Goal: Task Accomplishment & Management: Manage account settings

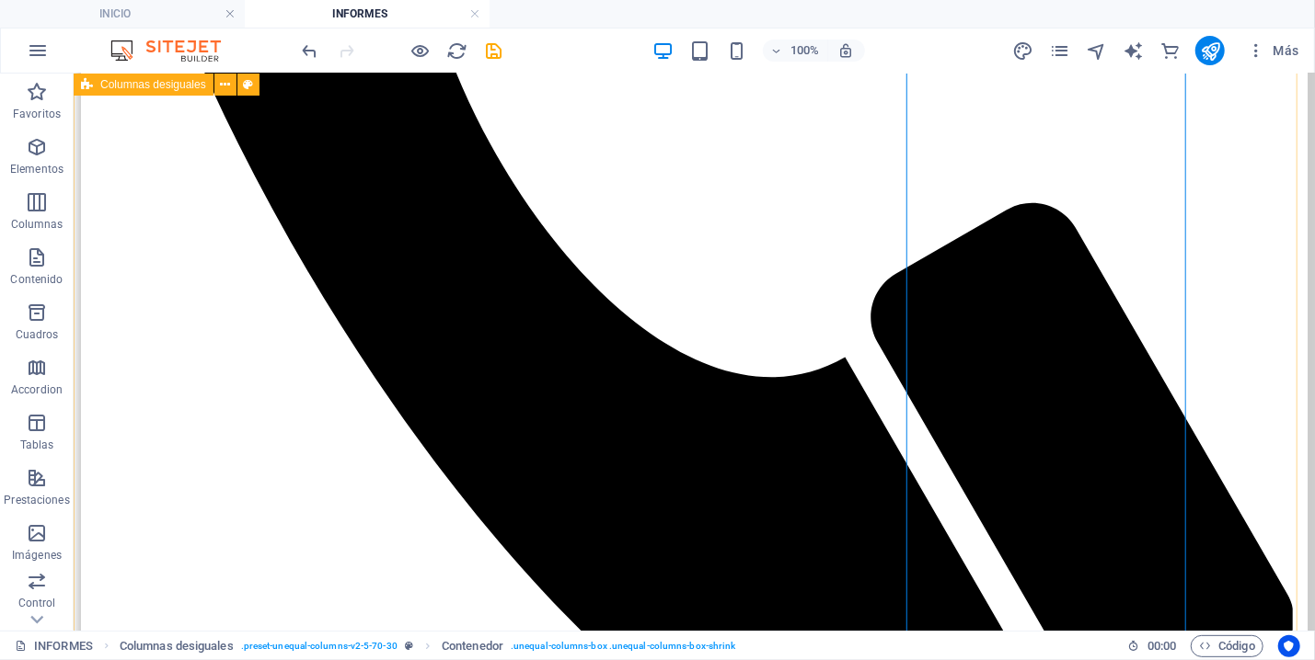
scroll to position [986, 0]
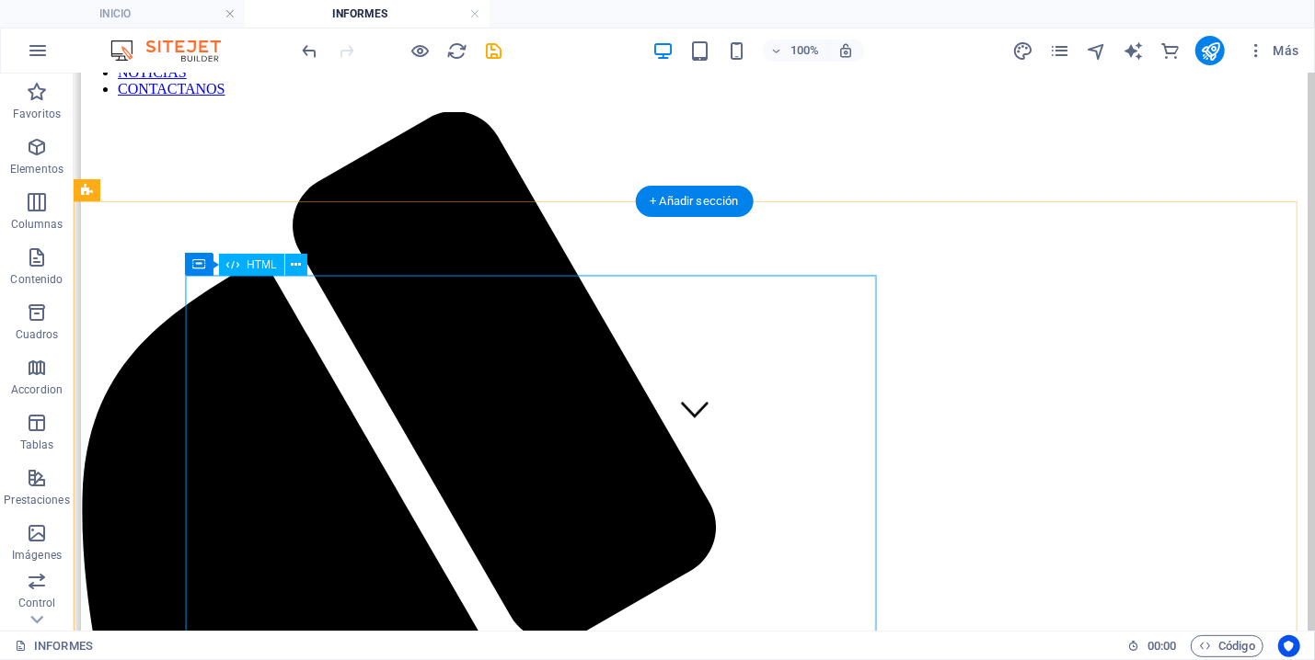
scroll to position [197, 0]
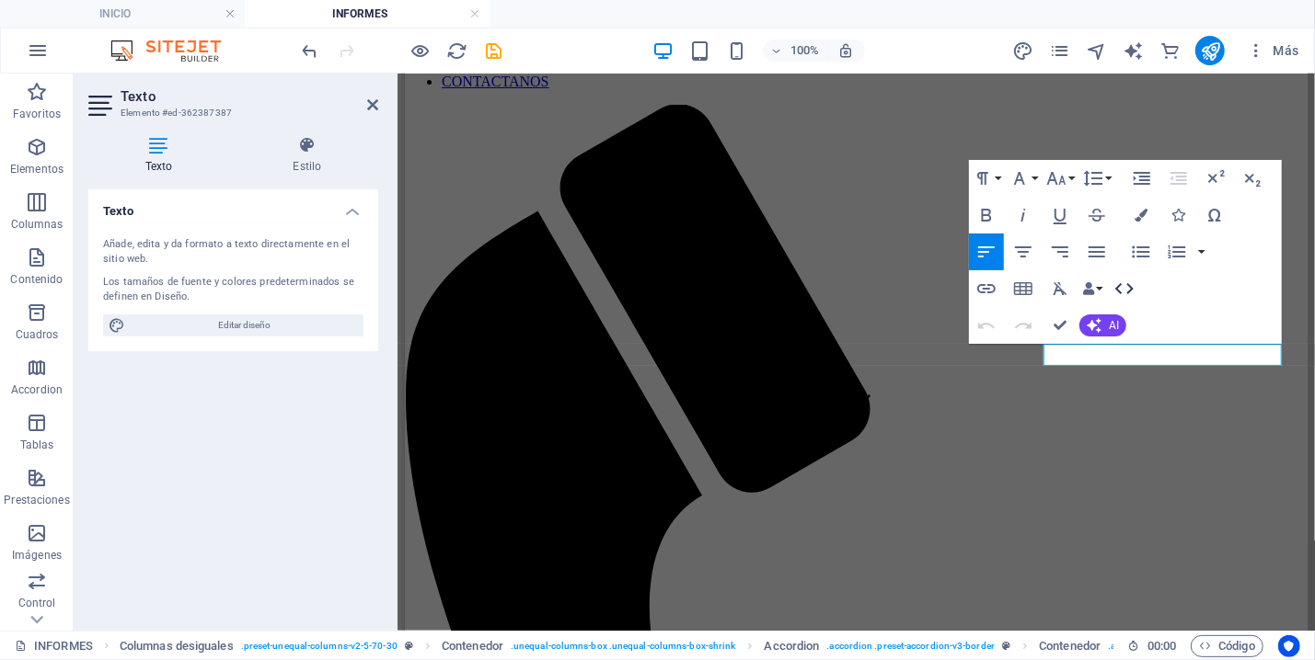
click at [1123, 291] on icon "button" at bounding box center [1124, 289] width 22 height 22
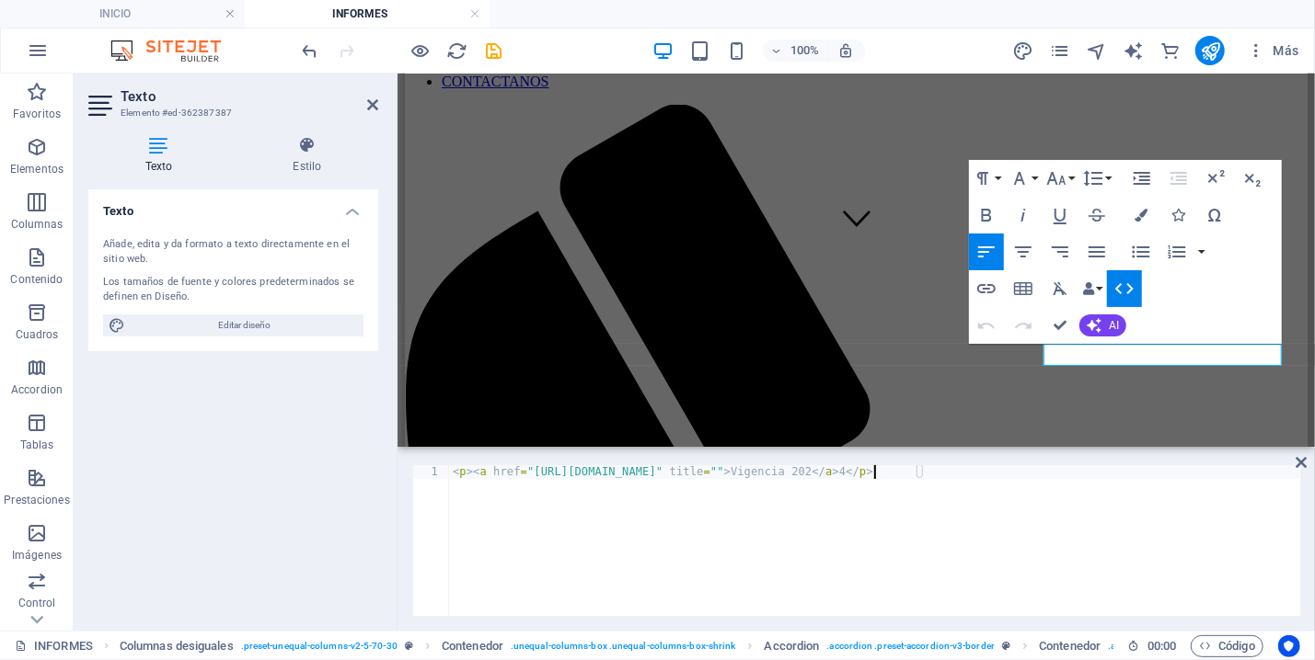
click at [871, 470] on div "< p > < a href = "[URL][DOMAIN_NAME]" title = "" > Vigencia 202 </ a > 4 </ p >" at bounding box center [874, 554] width 851 height 178
type textarea "<p><a href="[URL][DOMAIN_NAME]" title="">Vigencia 2024</a>4</p>"
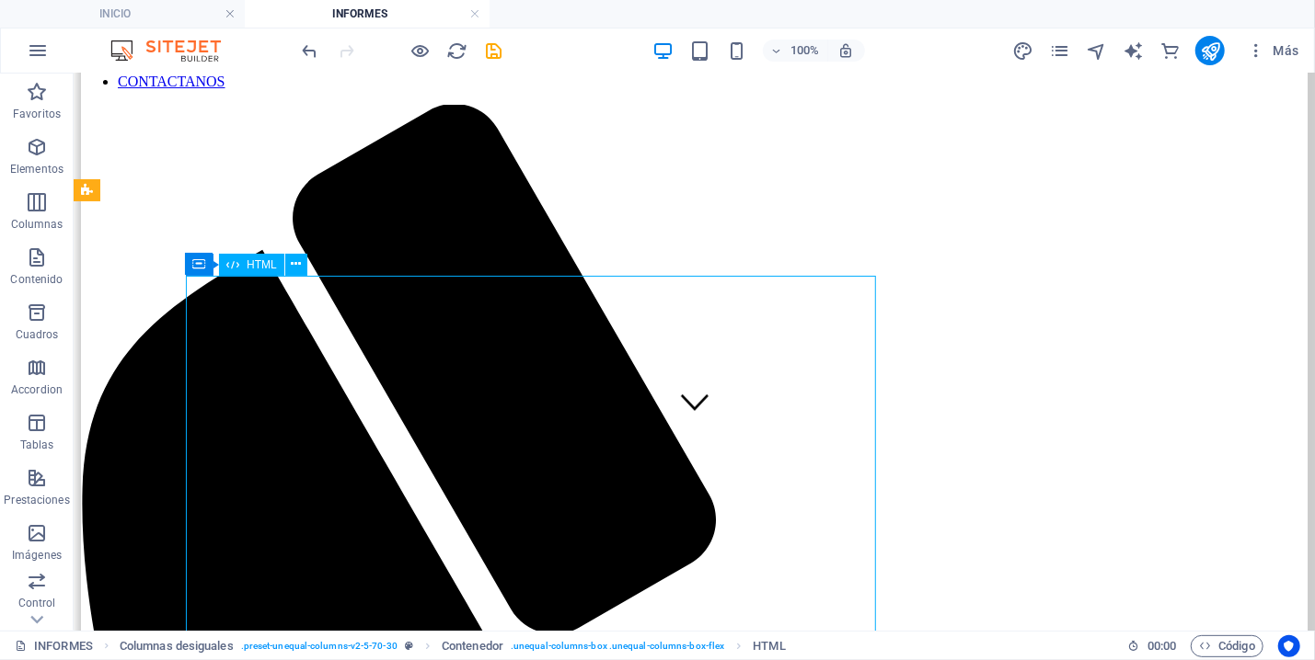
click at [293, 267] on icon at bounding box center [296, 264] width 10 height 19
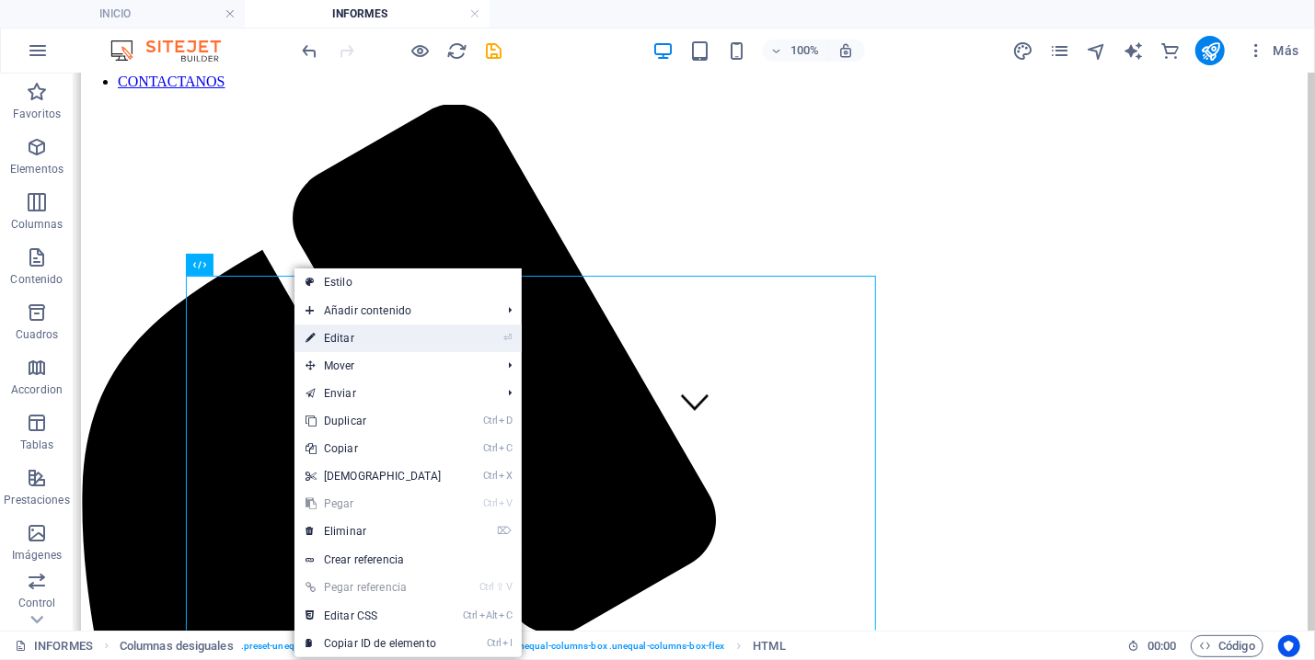
click at [345, 328] on link "⏎ Editar" at bounding box center [373, 339] width 158 height 28
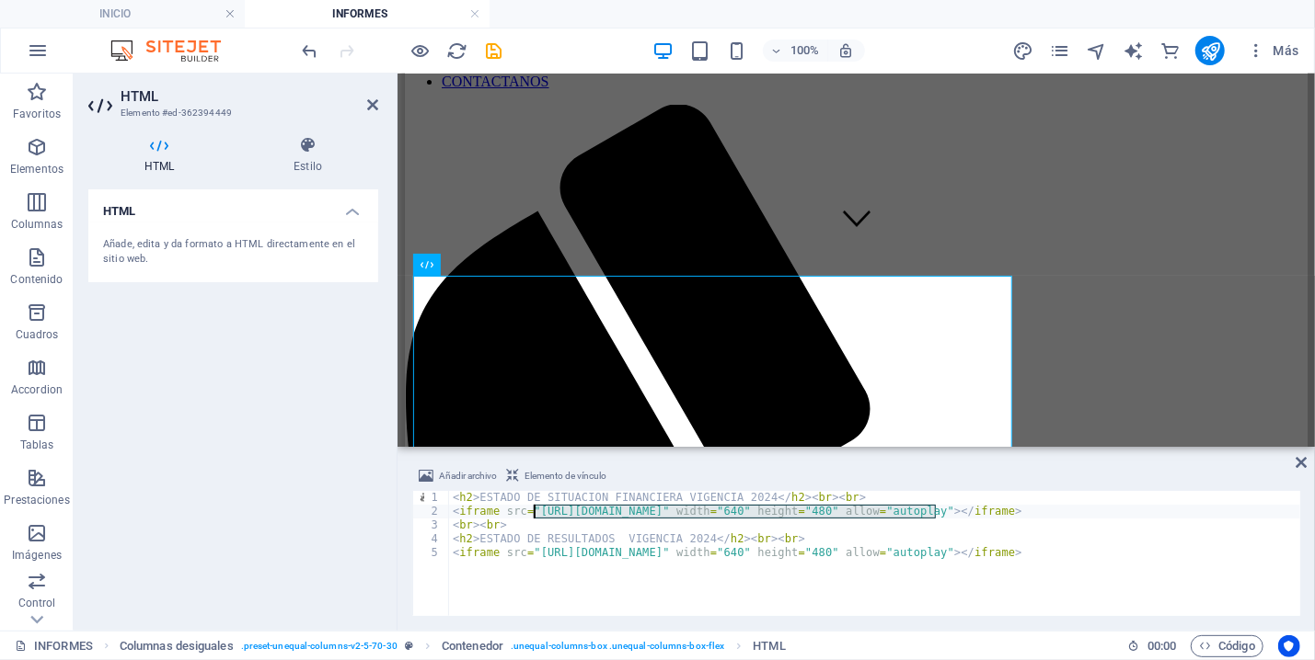
drag, startPoint x: 936, startPoint y: 507, endPoint x: 530, endPoint y: 512, distance: 406.6
click at [530, 512] on div "< h2 > ESTADO DE SITUACION FINANCIERA VIGENCIA 2024 </ h2 > < br > < br > < ifr…" at bounding box center [883, 558] width 868 height 135
click at [680, 538] on div "< h2 > ESTADO DE SITUACION FINANCIERA VIGENCIA 2024 </ h2 > < br > < br > < ifr…" at bounding box center [883, 558] width 868 height 135
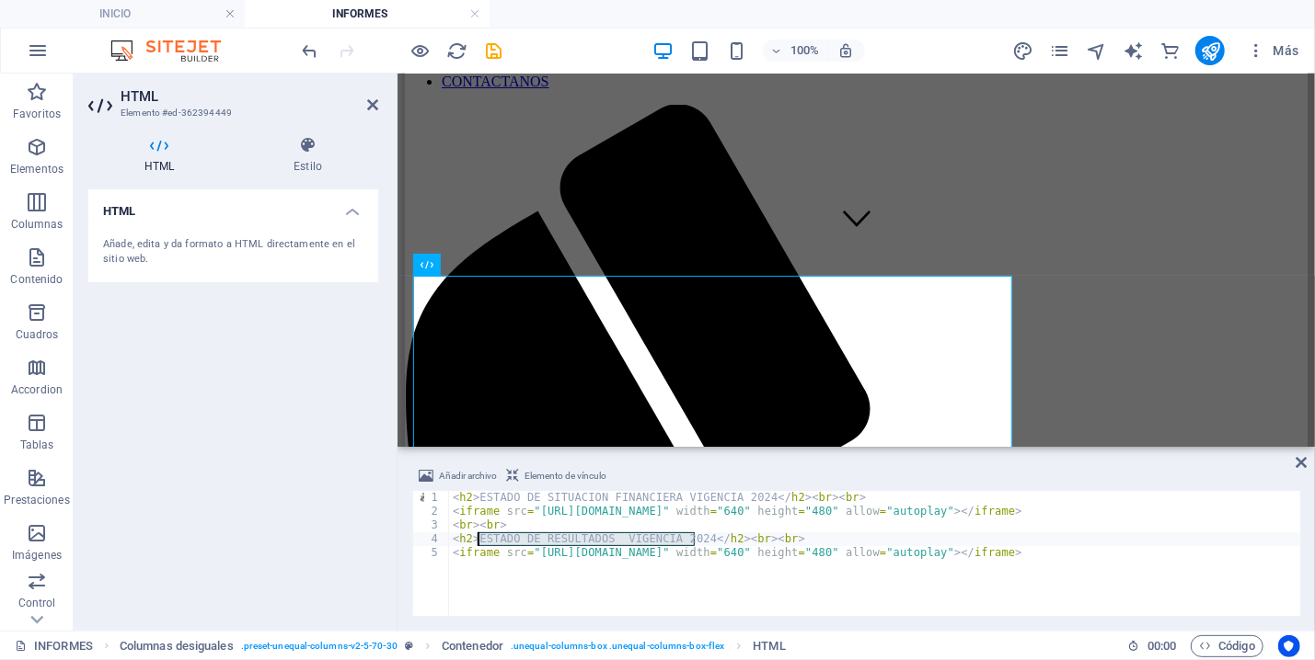
drag, startPoint x: 694, startPoint y: 538, endPoint x: 479, endPoint y: 540, distance: 214.3
click at [479, 540] on div "< h2 > ESTADO DE SITUACION FINANCIERA VIGENCIA 2024 </ h2 > < br > < br > < ifr…" at bounding box center [883, 558] width 868 height 135
paste textarea "DICIEMBRE DEL"
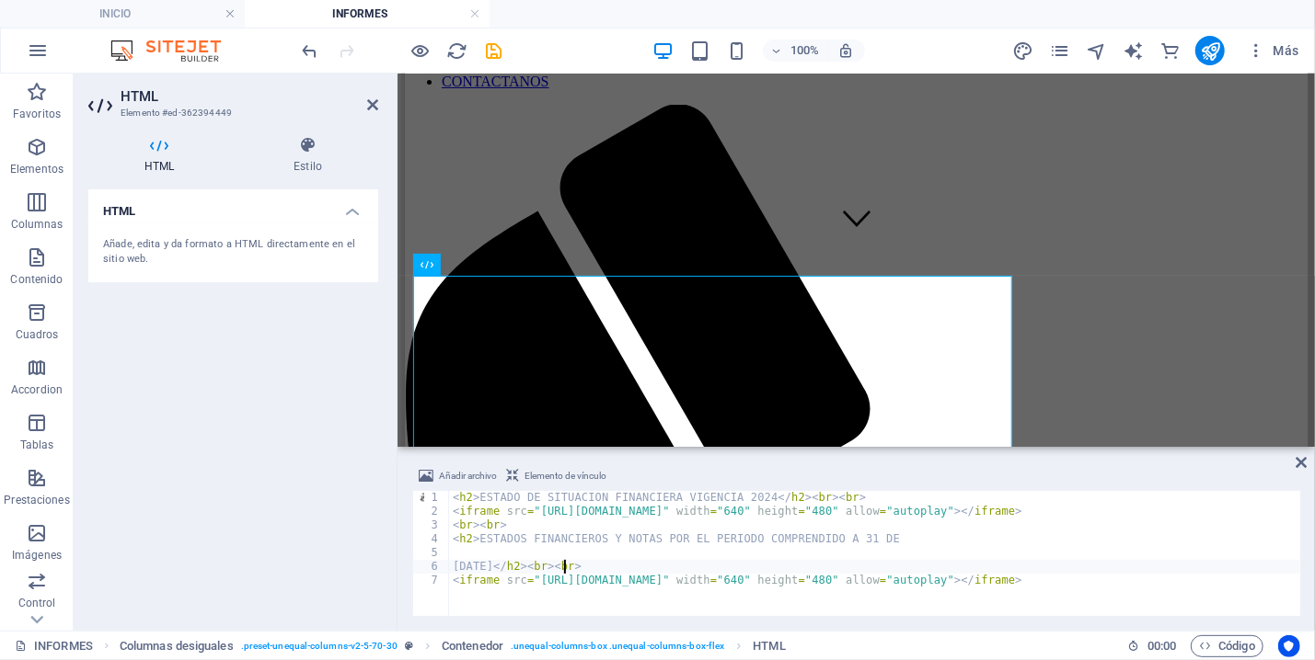
click at [895, 546] on div "< h2 > ESTADO DE SITUACION FINANCIERA VIGENCIA 2024 </ h2 > < br > < br > < ifr…" at bounding box center [883, 558] width 868 height 135
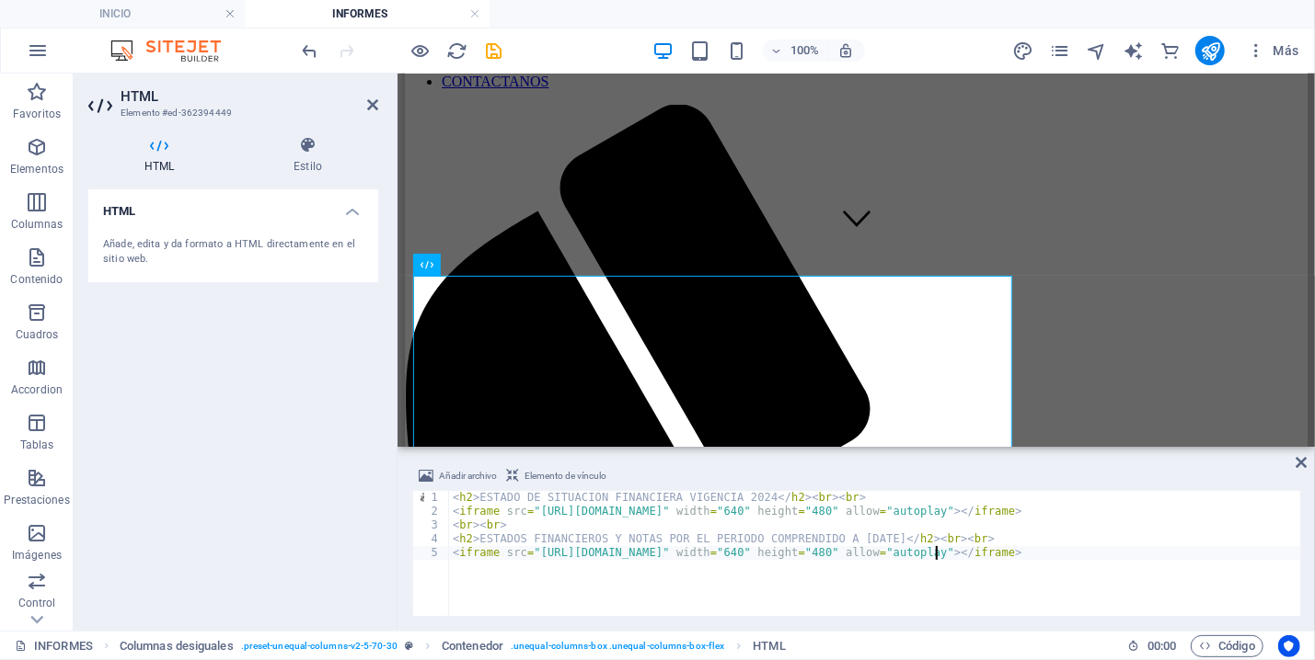
click at [936, 552] on div "< h2 > ESTADO DE SITUACION FINANCIERA VIGENCIA 2024 </ h2 > < br > < br > < ifr…" at bounding box center [883, 558] width 868 height 135
drag, startPoint x: 936, startPoint y: 552, endPoint x: 532, endPoint y: 552, distance: 404.8
click at [532, 552] on div "< h2 > ESTADO DE SITUACION FINANCIERA VIGENCIA 2024 </ h2 > < br > < br > < ifr…" at bounding box center [883, 558] width 868 height 135
paste textarea "F5suVyt_2DlWJx6qYWJto9QmwFL-RwI"
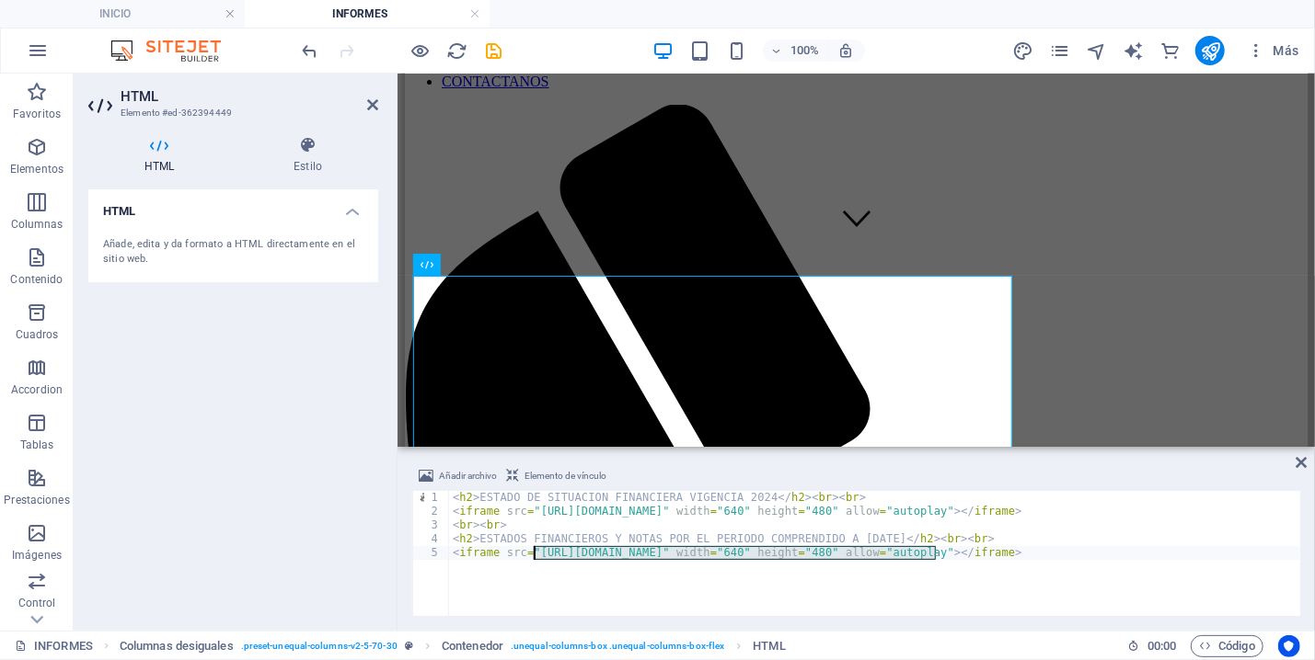
type textarea "<iframe src="[URL][DOMAIN_NAME]" width="640" height="480" allow="autoplay"></if…"
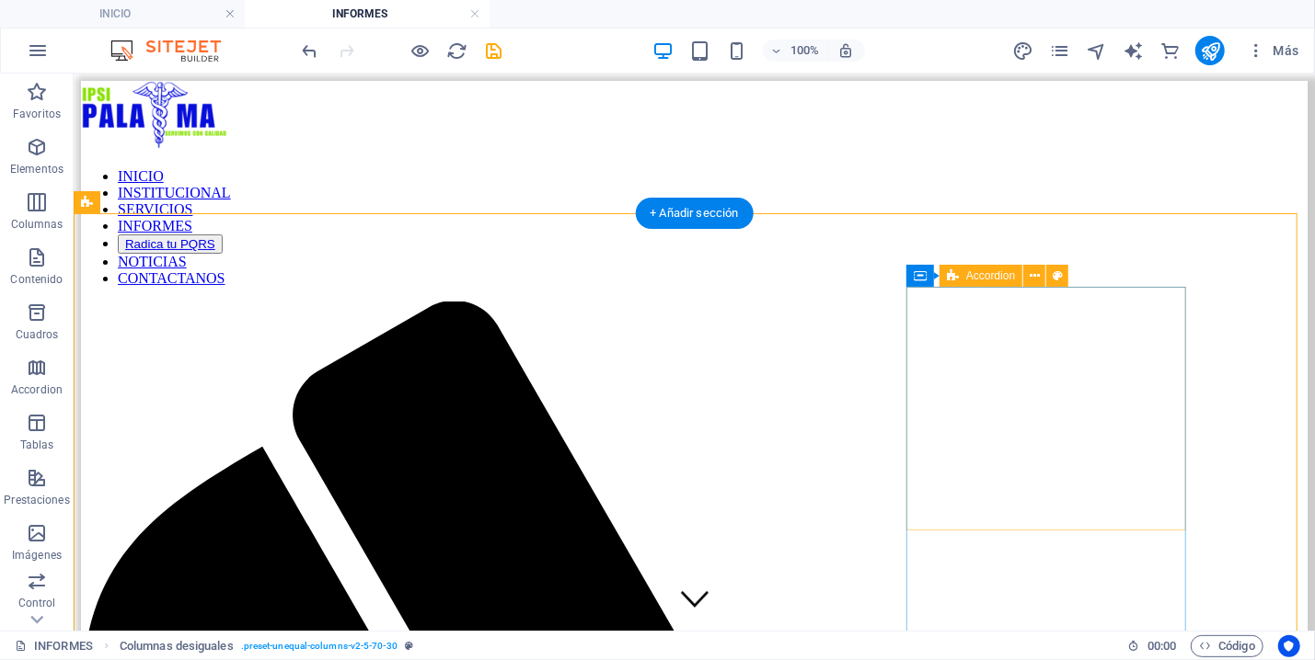
scroll to position [197, 0]
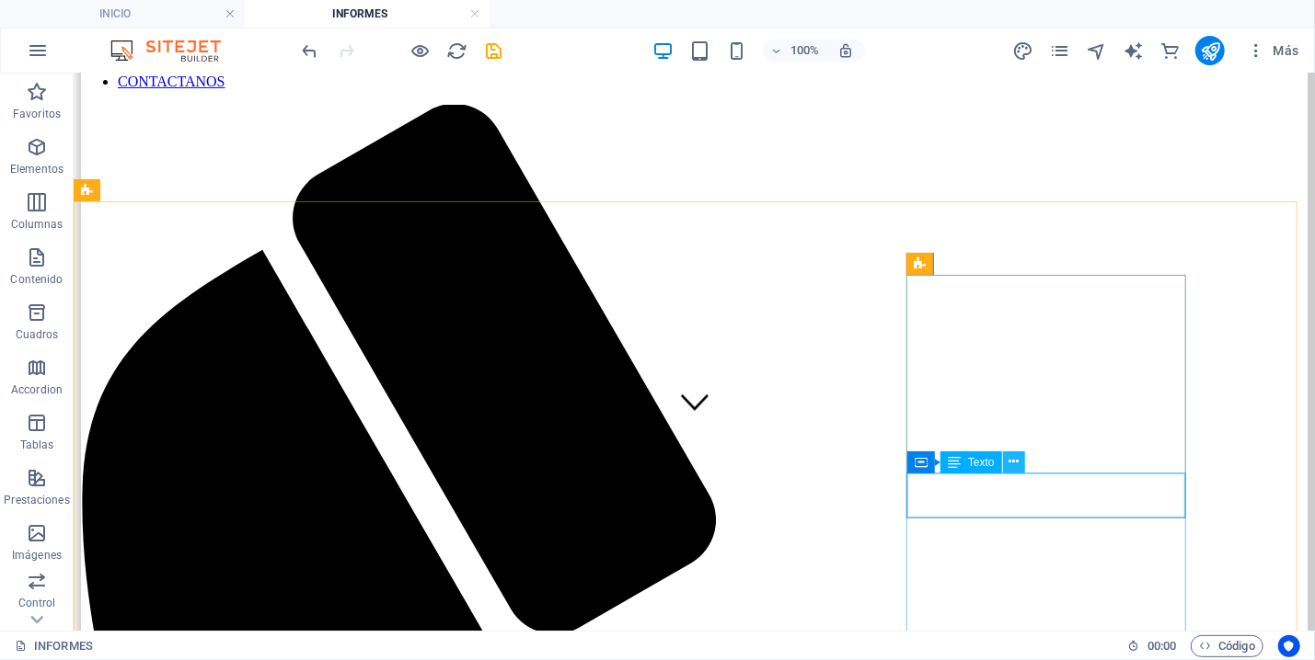
click at [1016, 456] on icon at bounding box center [1013, 462] width 10 height 19
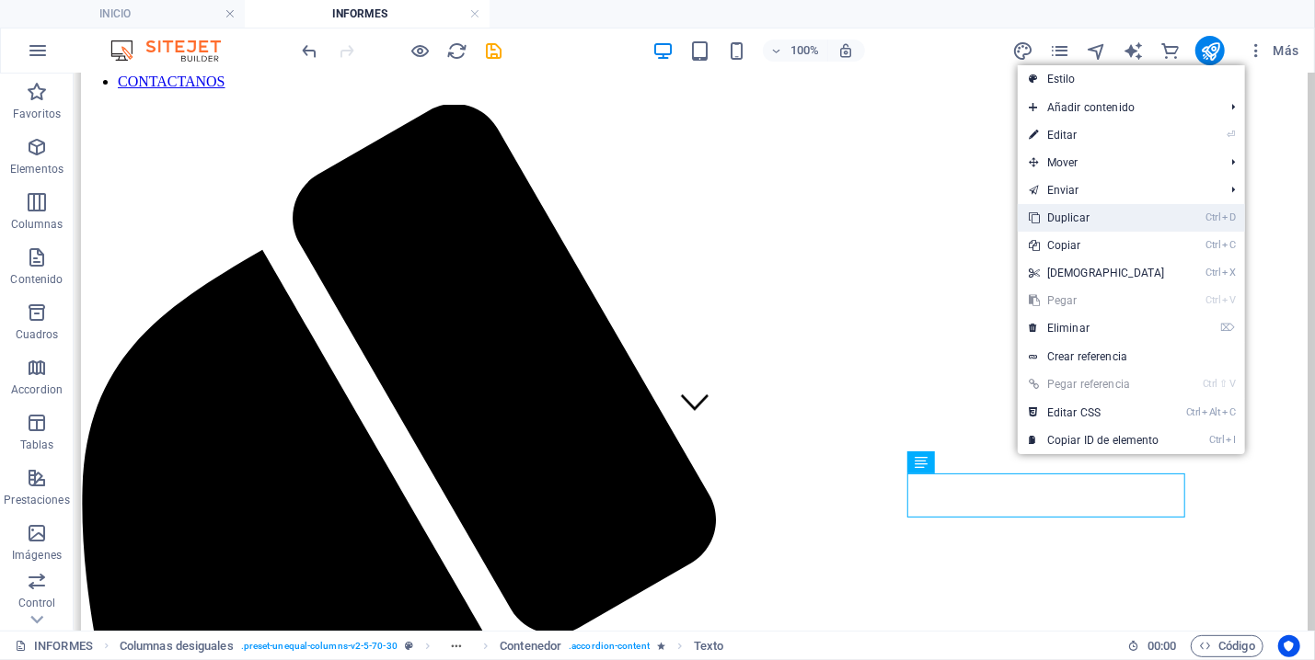
click at [1080, 212] on link "Ctrl D Duplicar" at bounding box center [1096, 218] width 158 height 28
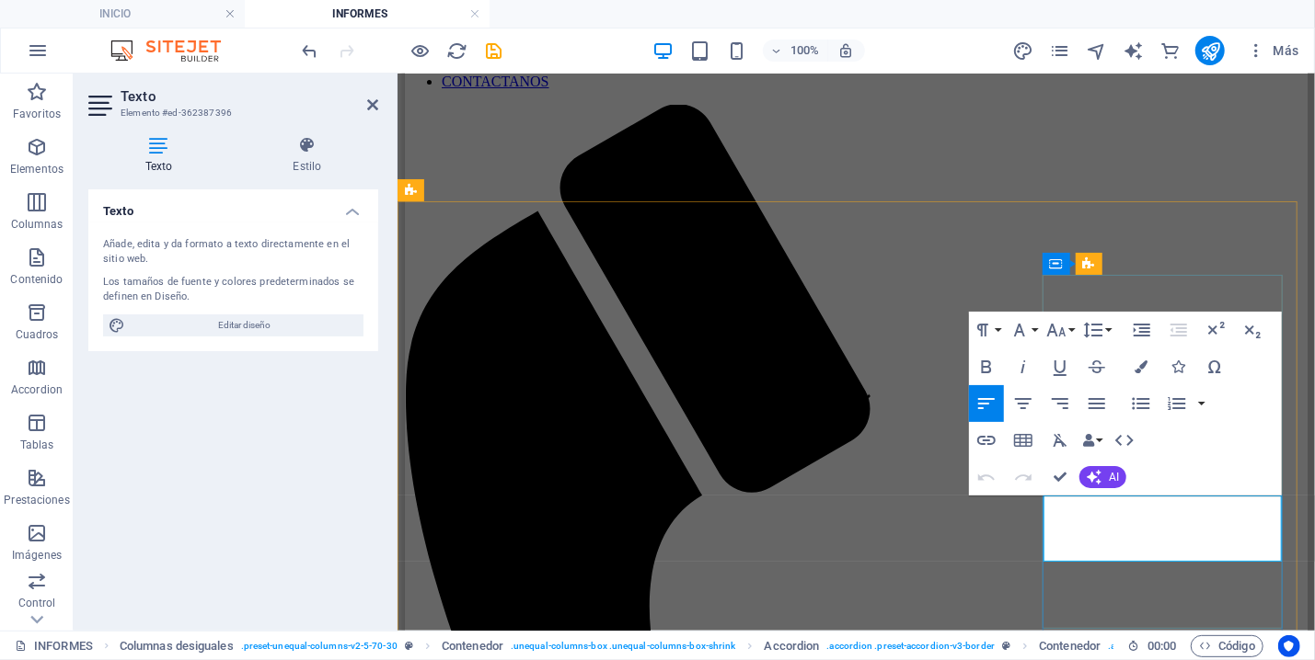
drag, startPoint x: 1105, startPoint y: 551, endPoint x: 1038, endPoint y: 526, distance: 71.6
click at [1143, 403] on icon "button" at bounding box center [1141, 404] width 22 height 22
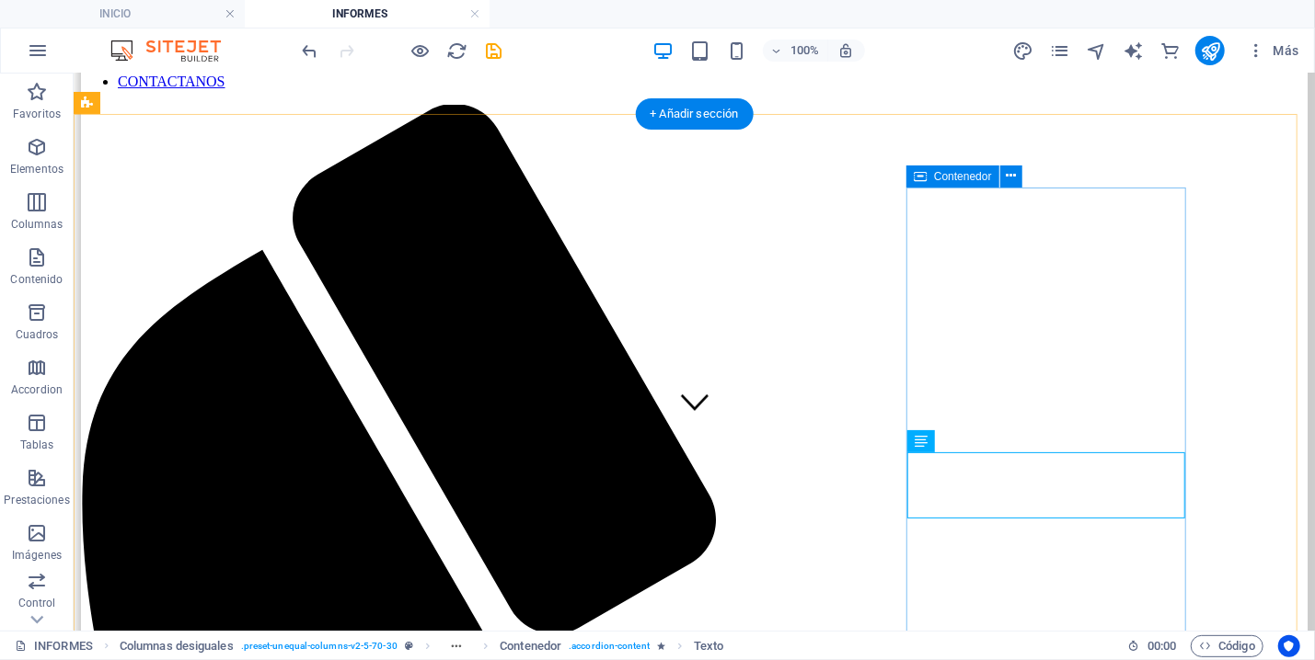
scroll to position [295, 0]
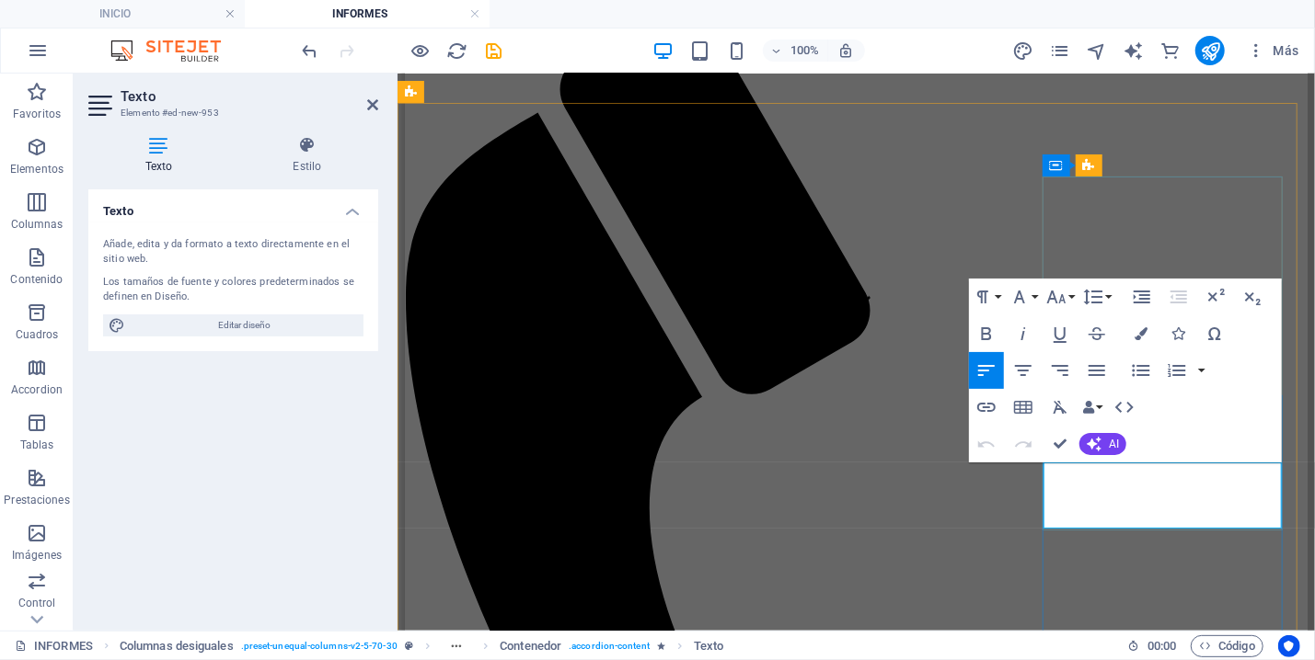
drag, startPoint x: 1116, startPoint y: 516, endPoint x: 1035, endPoint y: 496, distance: 83.4
click at [1135, 370] on icon "button" at bounding box center [1141, 371] width 22 height 22
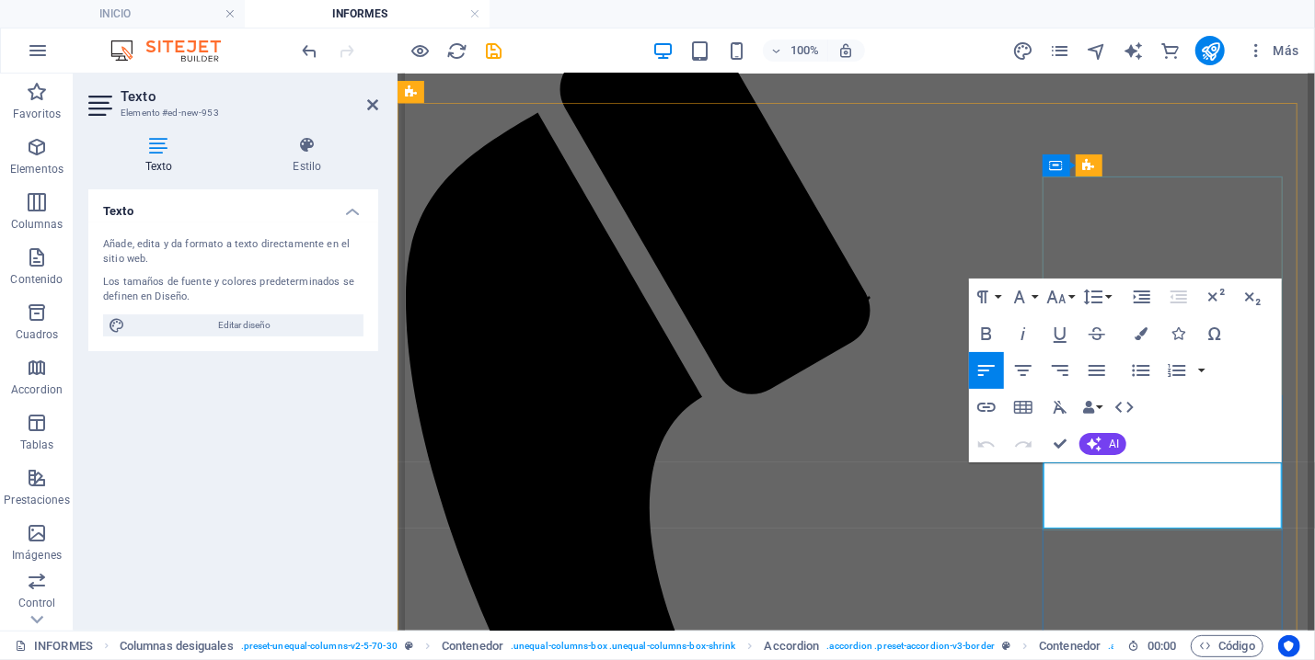
drag, startPoint x: 1120, startPoint y: 518, endPoint x: 1050, endPoint y: 488, distance: 76.7
click at [1108, 296] on button "Line Height" at bounding box center [1096, 297] width 35 height 37
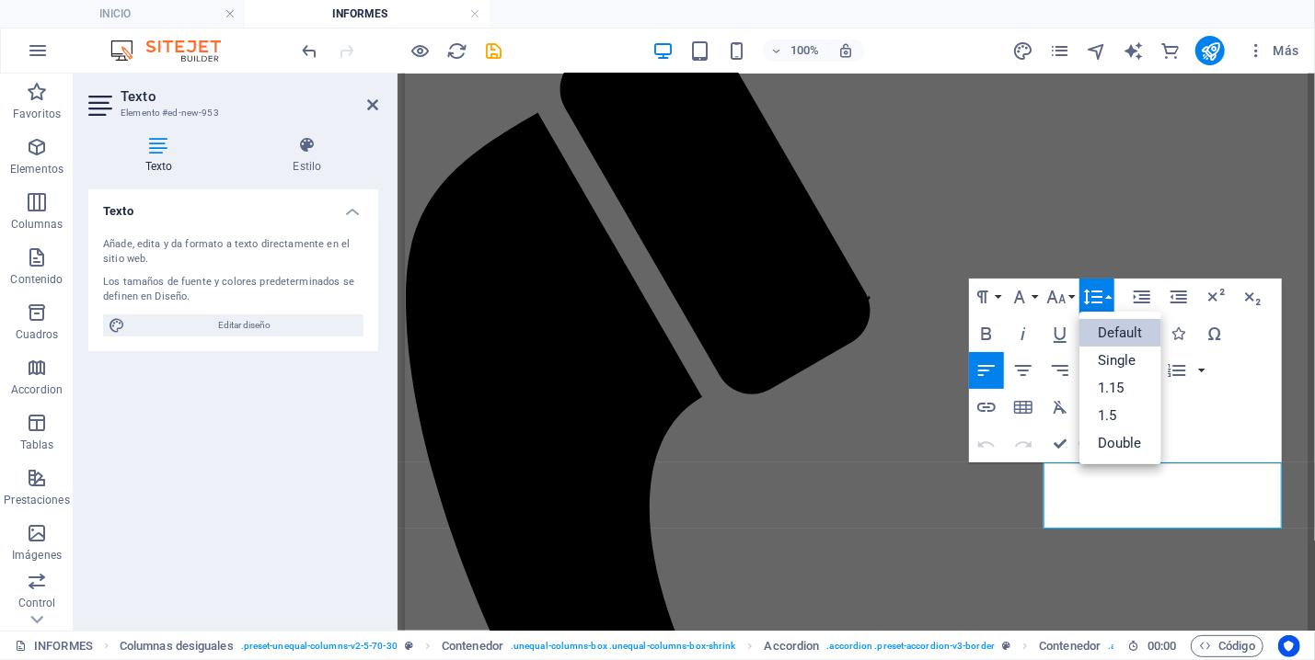
scroll to position [0, 0]
click at [1108, 296] on button "Line Height" at bounding box center [1096, 297] width 35 height 37
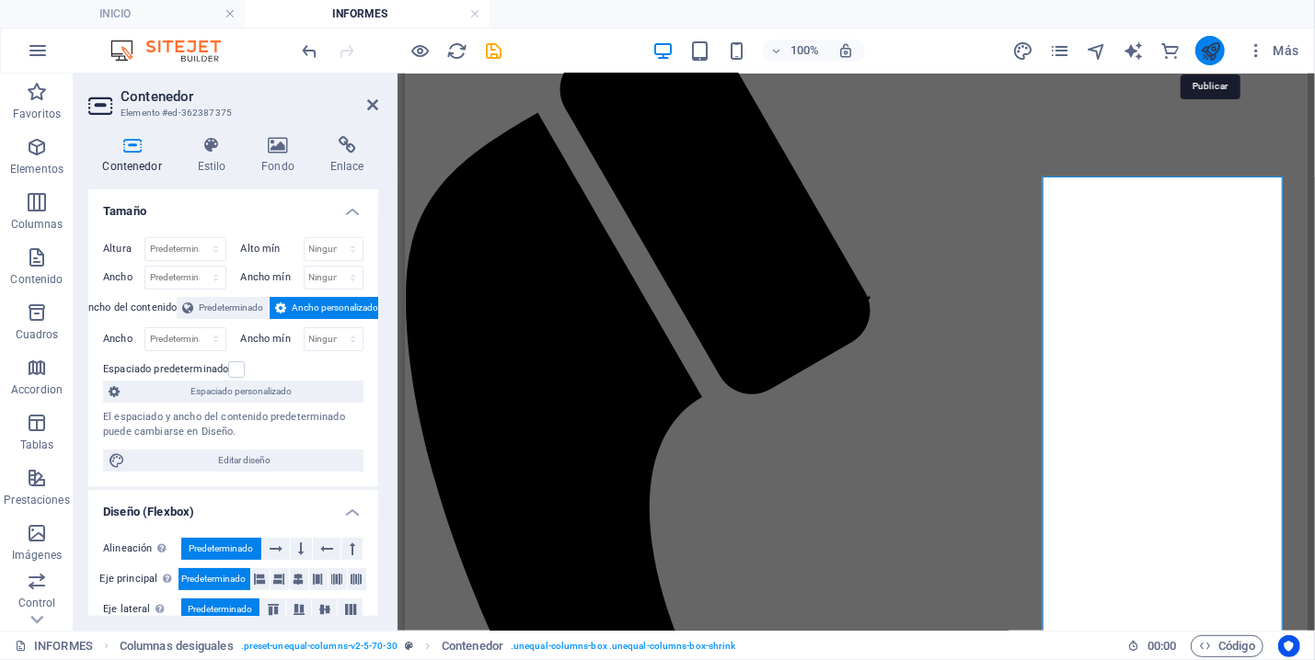
click at [1204, 55] on icon "publish" at bounding box center [1210, 50] width 21 height 21
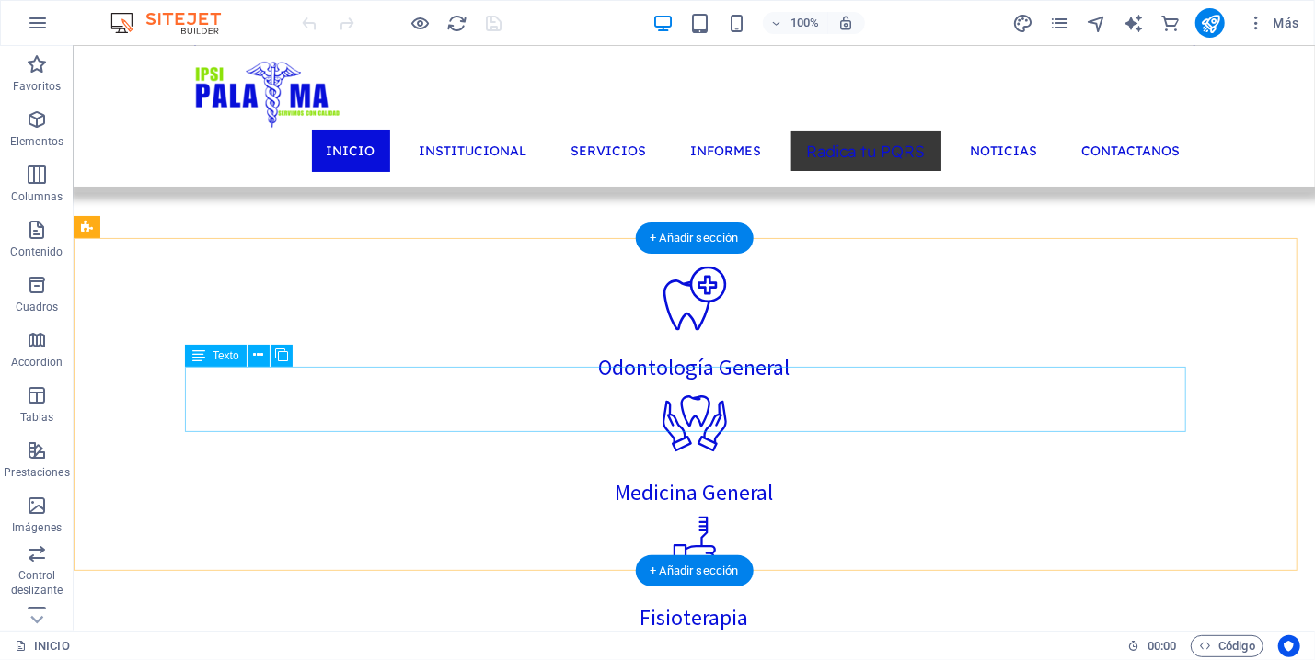
scroll to position [1479, 0]
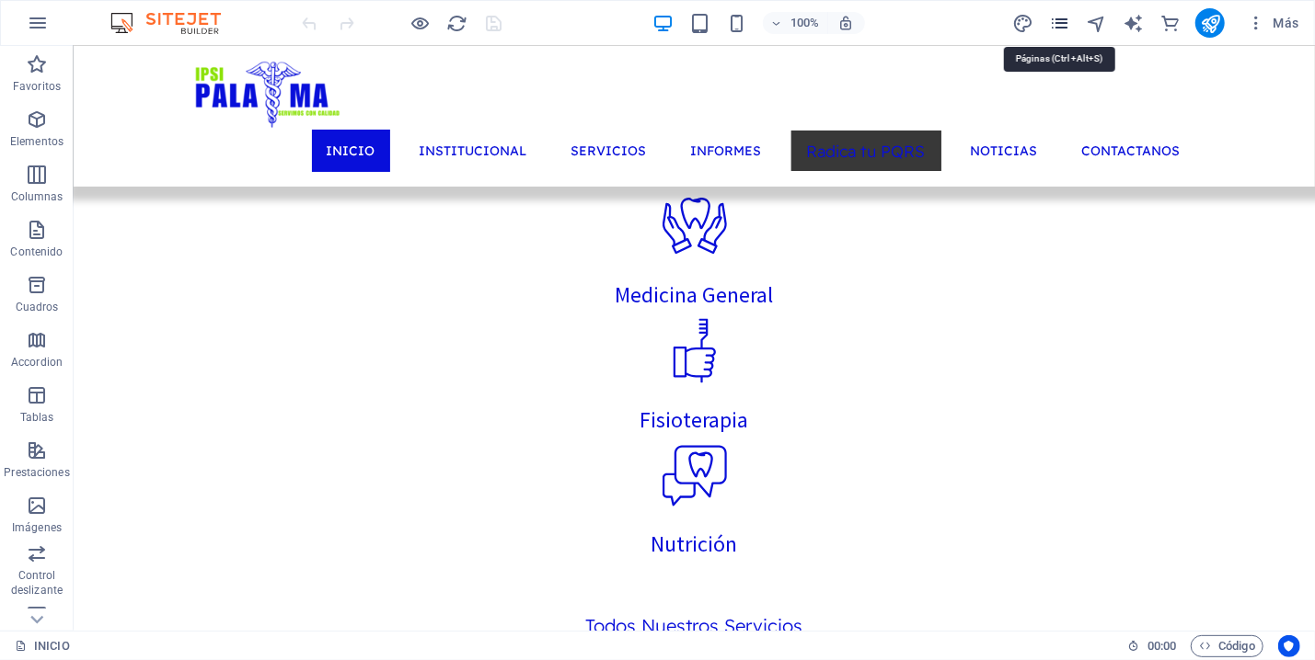
click at [1051, 25] on icon "pages" at bounding box center [1059, 23] width 21 height 21
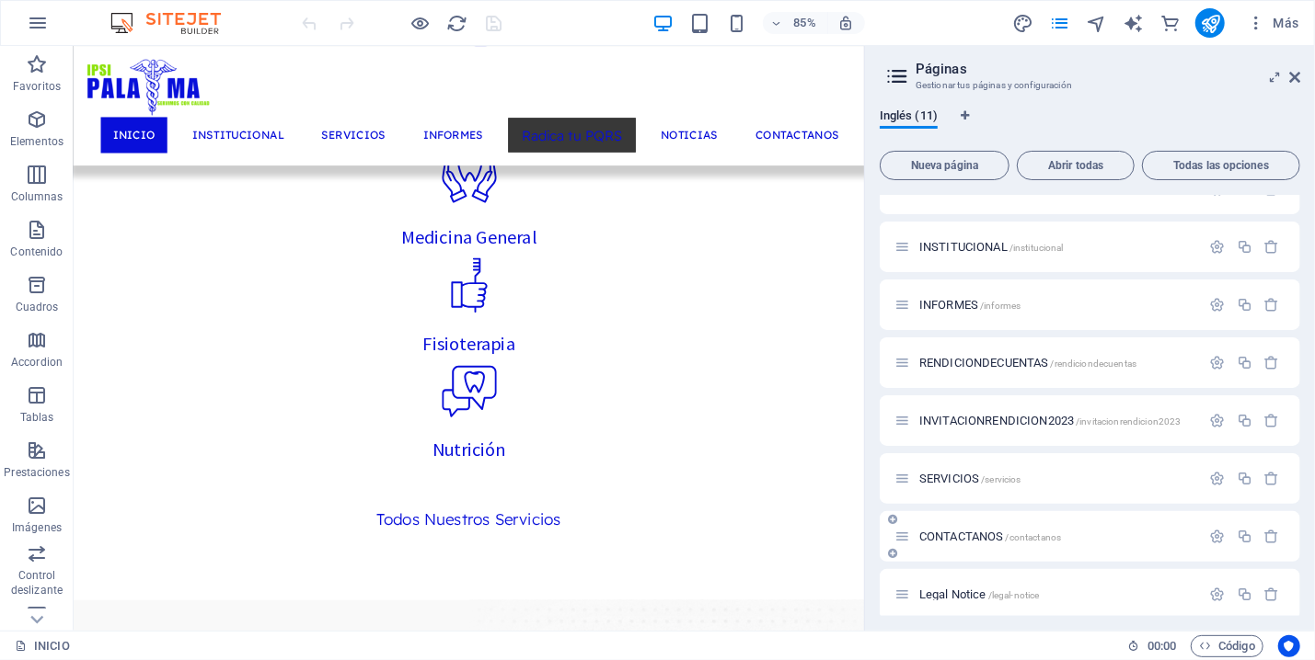
scroll to position [42, 0]
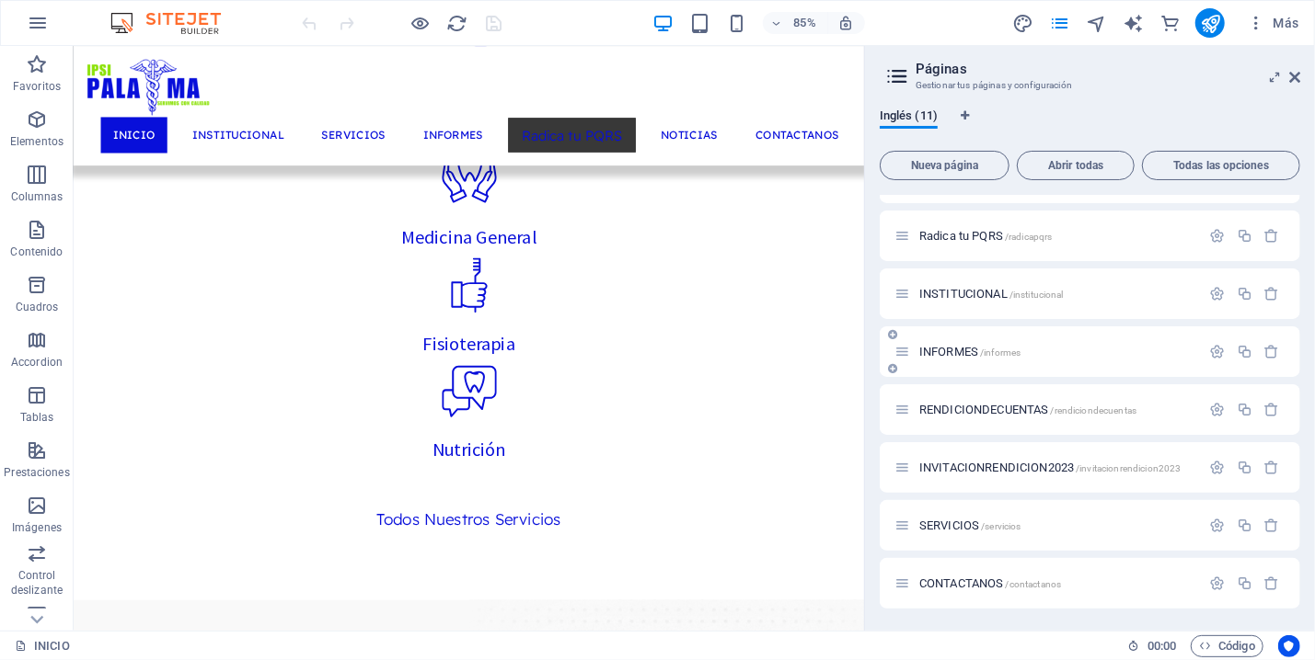
click at [953, 344] on div "INFORMES /informes" at bounding box center [1047, 351] width 306 height 21
click at [958, 346] on span "INFORMES /informes" at bounding box center [969, 352] width 101 height 14
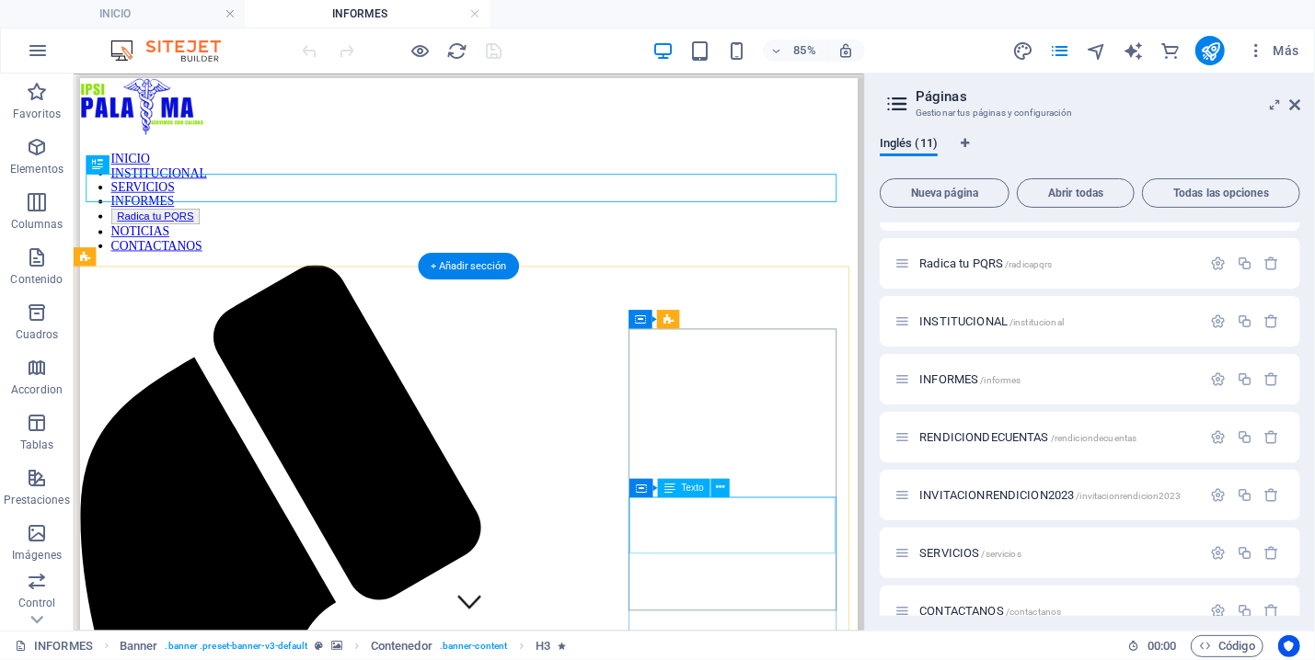
scroll to position [98, 0]
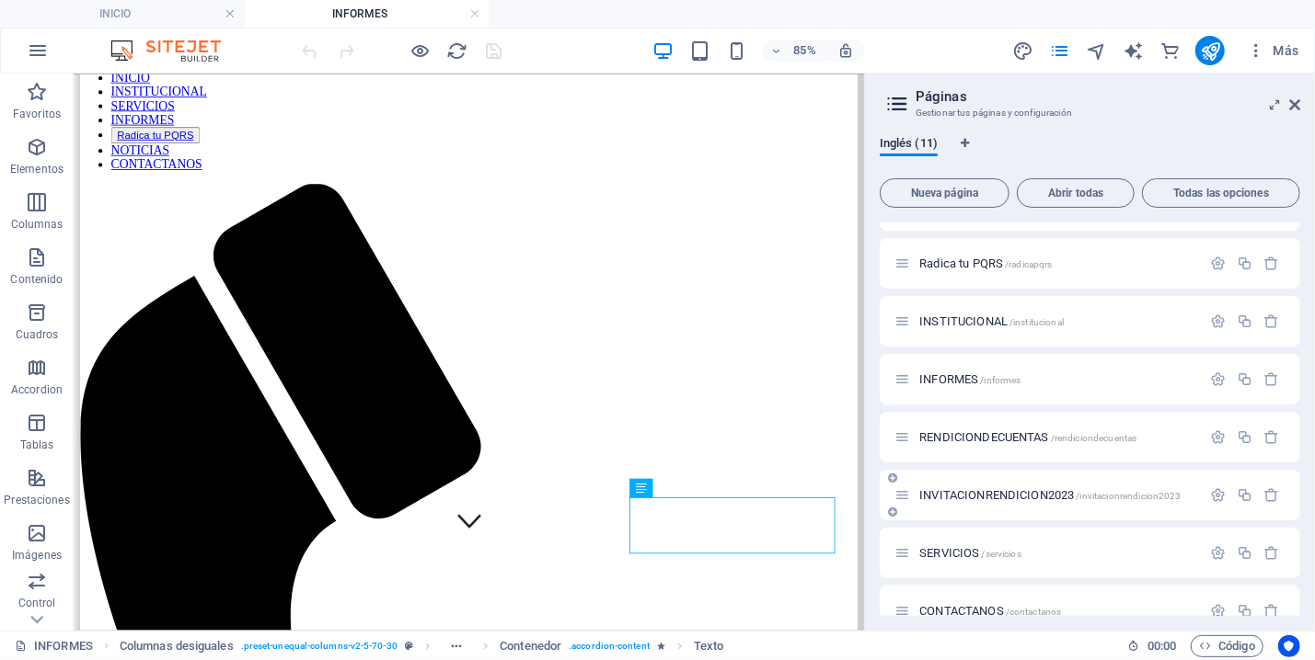
click at [1004, 492] on span "INVITACIONRENDICION2023 /invitacionrendicion2023" at bounding box center [1050, 495] width 262 height 14
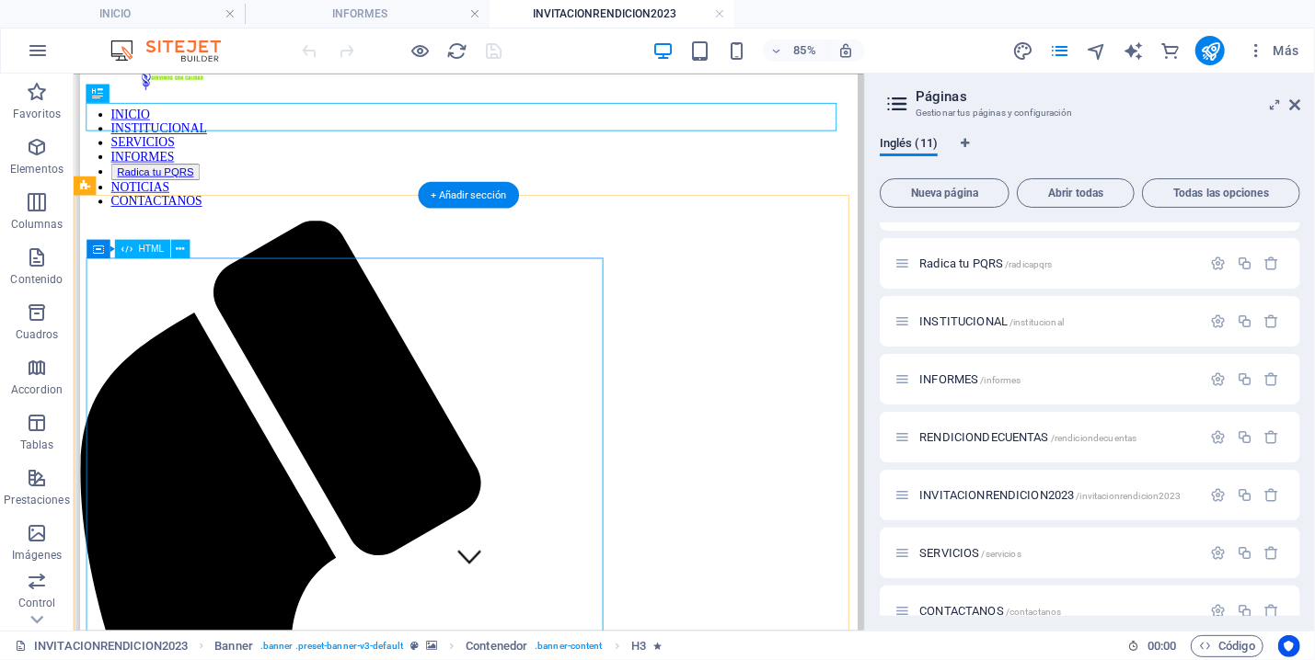
scroll to position [0, 0]
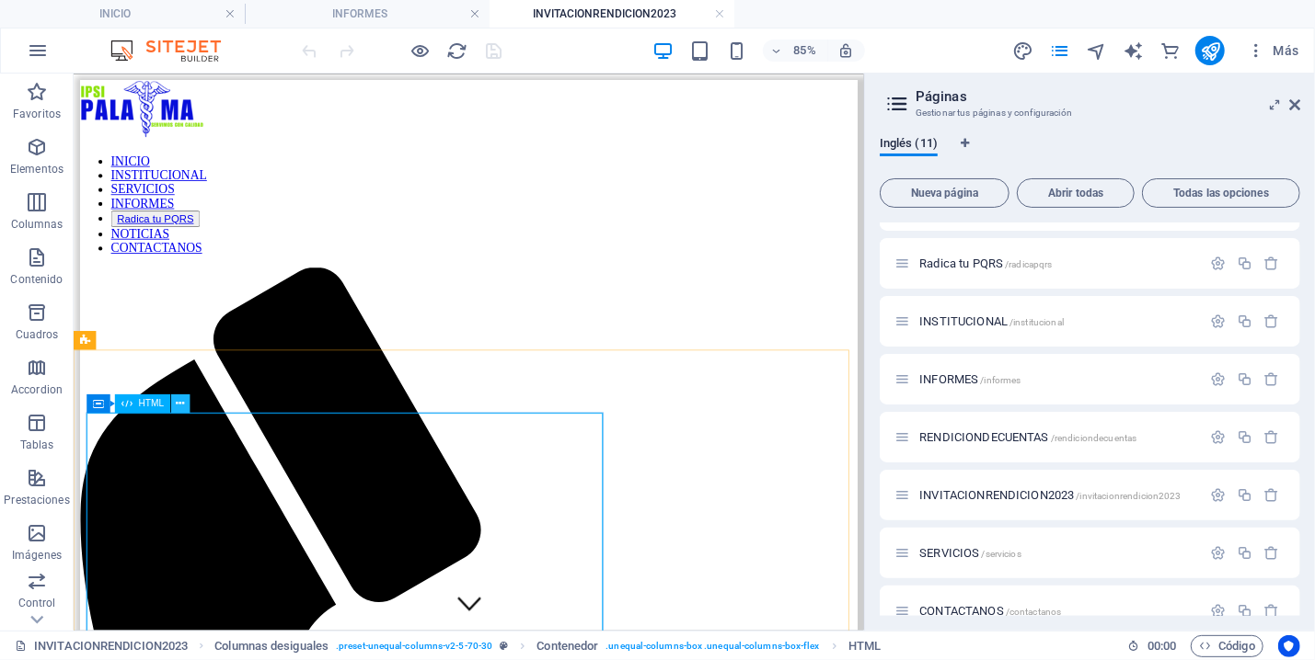
click at [181, 402] on icon at bounding box center [181, 404] width 8 height 17
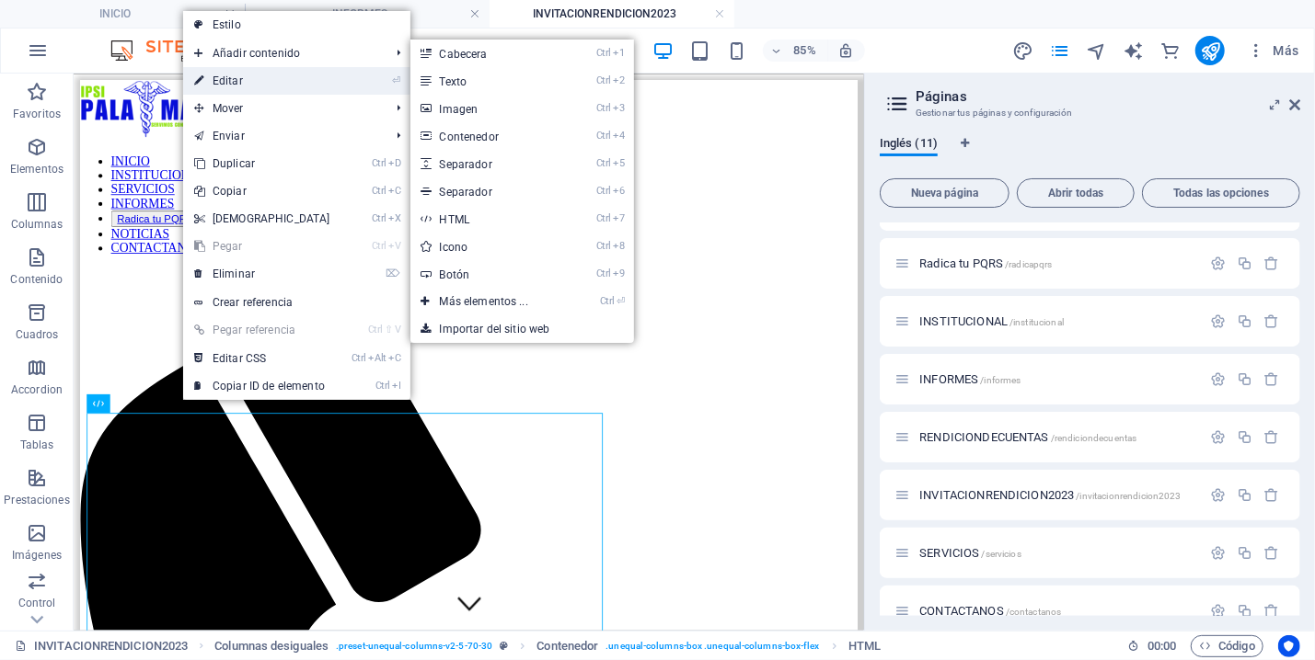
click at [253, 81] on link "⏎ Editar" at bounding box center [262, 81] width 158 height 28
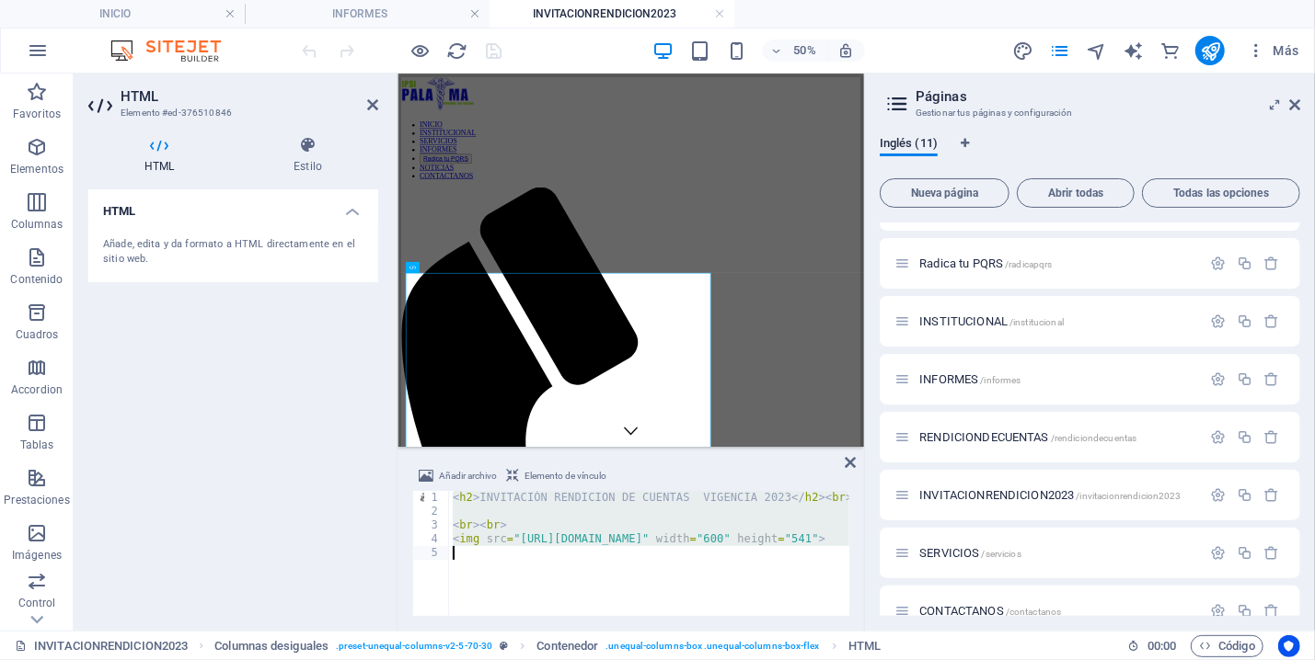
drag, startPoint x: 453, startPoint y: 500, endPoint x: 483, endPoint y: 561, distance: 68.7
click at [483, 561] on div "< h2 > INVITACIÓN RENDICION DE CUENTAS VIGENCIA 2023 </ h2 > < br > < br > < br…" at bounding box center [824, 558] width 751 height 135
type textarea "<img src="https://cdn1.site-media.eu/images/0/10724450/WhatsAppImage2024-09-10a…"
click at [483, 561] on div "< h2 > INVITACIÓN RENDICION DE CUENTAS VIGENCIA 2023 </ h2 > < br > < br > < br…" at bounding box center [649, 553] width 400 height 125
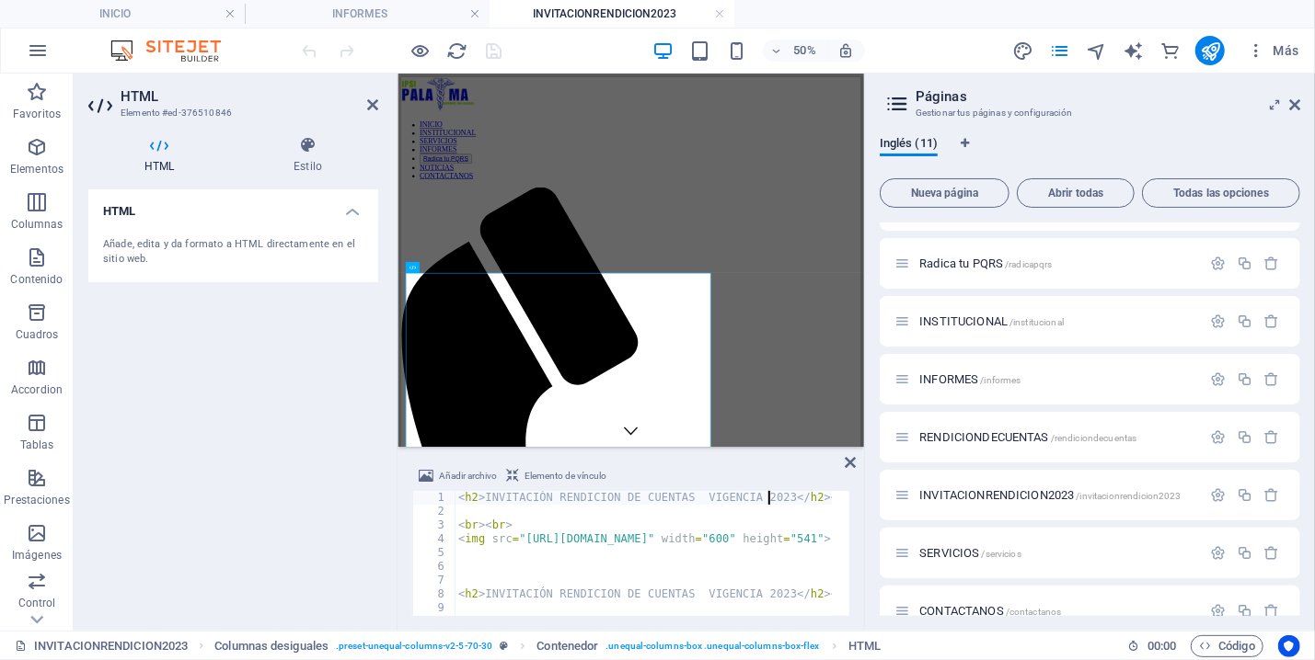
click at [765, 493] on div "< h2 > INVITACIÓN RENDICION DE CUENTAS VIGENCIA 2023 </ h2 > < br > < br > < br…" at bounding box center [829, 558] width 751 height 135
type textarea "<h2>INVITACIÓN RENDICION DE CUENTAS VIGENCIA 2024</h2><br><br>"
click at [775, 562] on div "< h2 > INVITACIÓN RENDICION DE CUENTAS VIGENCIA 2024 </ h2 > < br > < br > < br…" at bounding box center [829, 558] width 751 height 135
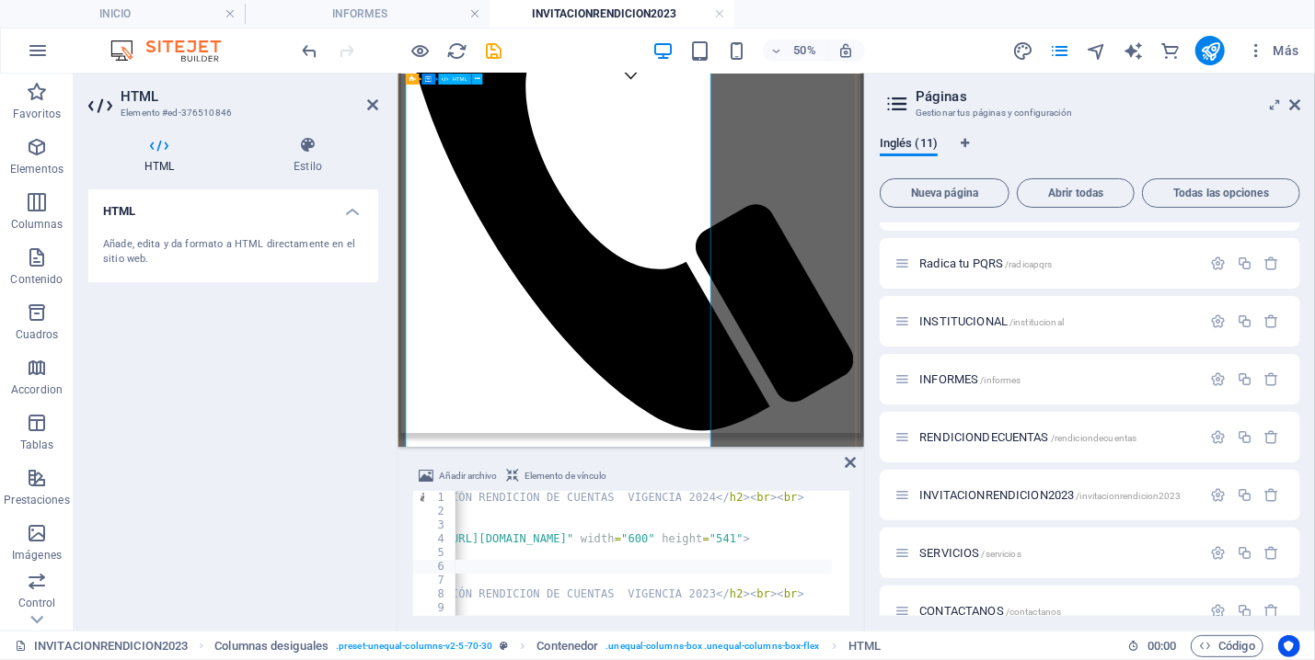
scroll to position [591, 0]
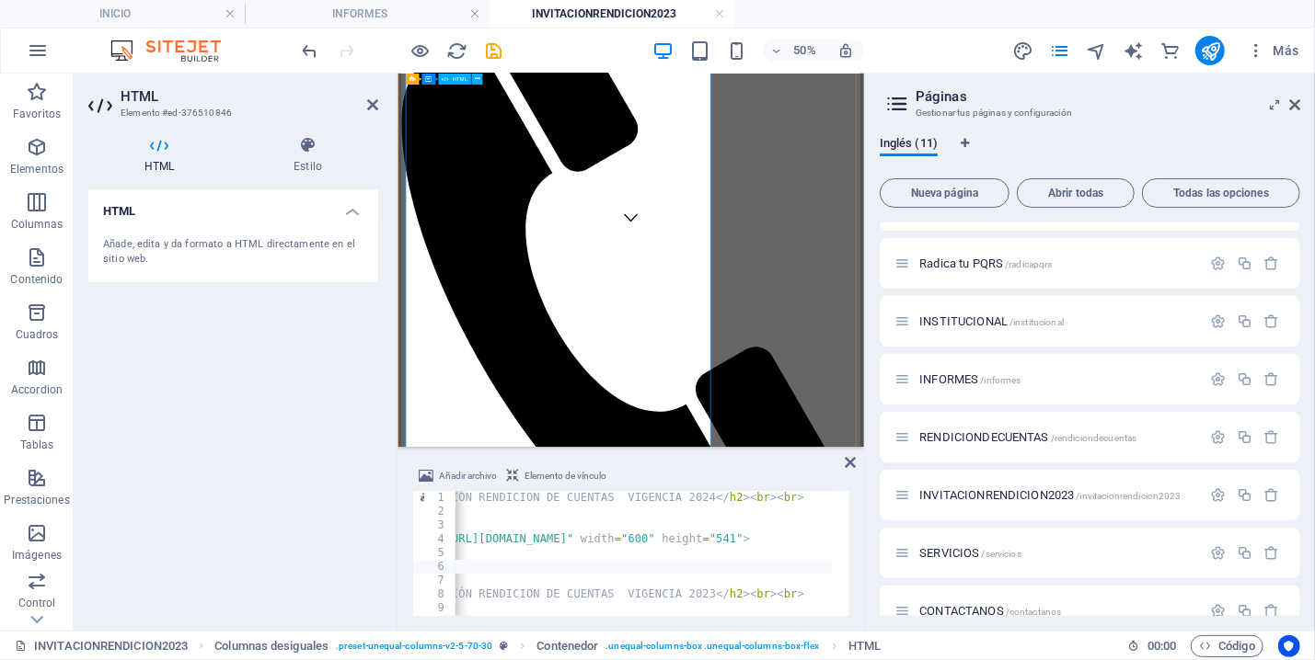
scroll to position [394, 0]
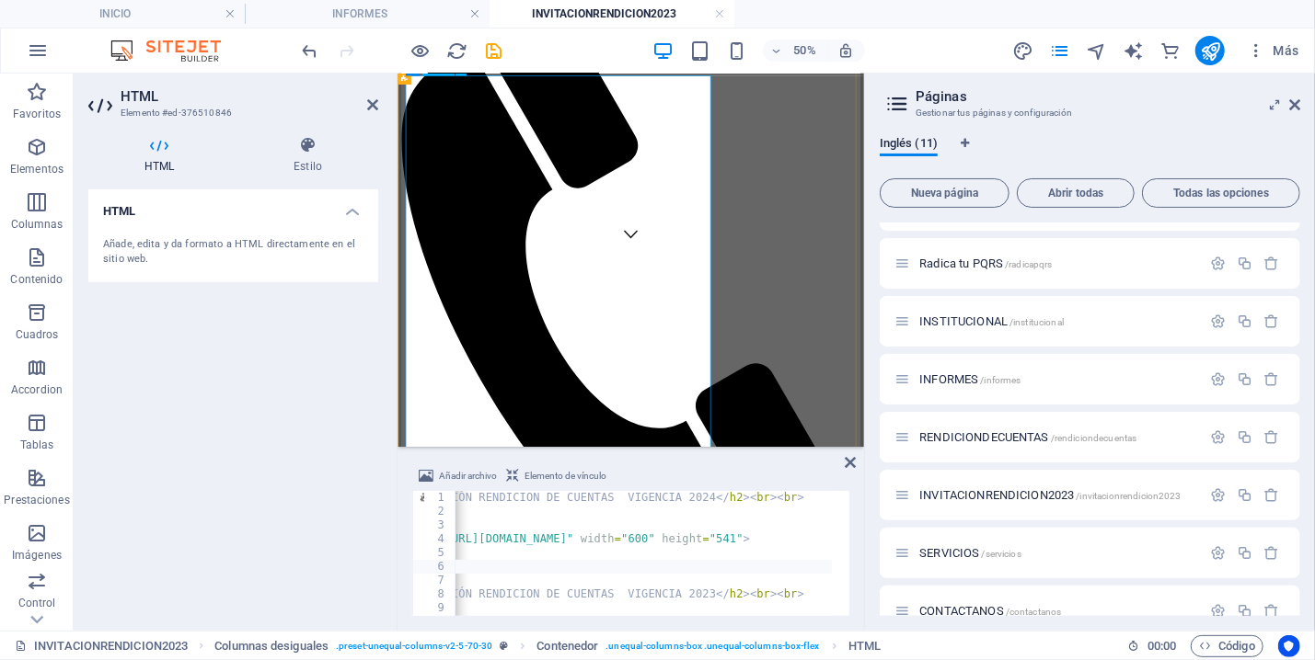
click at [790, 531] on div "< h2 > INVITACIÓN RENDICION DE CUENTAS VIGENCIA 2024 </ h2 > < br > < br > < br…" at bounding box center [748, 558] width 751 height 135
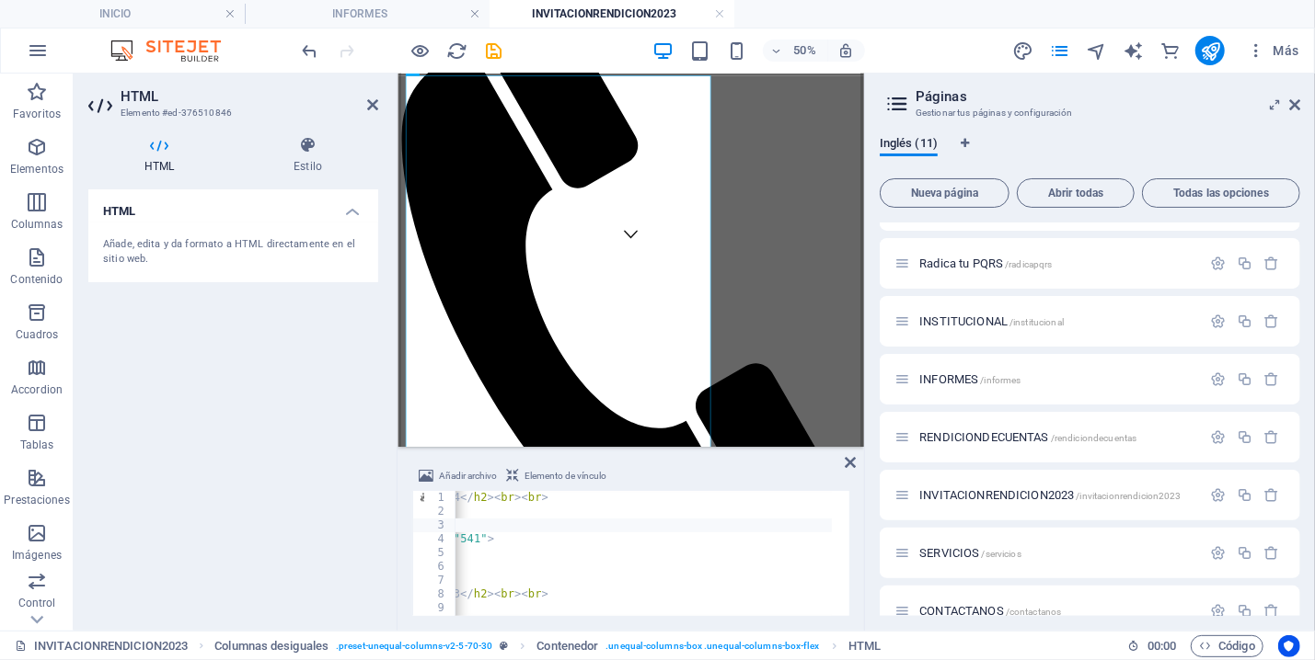
scroll to position [0, 332]
click at [699, 541] on div "< h2 > INVITACIÓN RENDICION DE CUENTAS VIGENCIA 2024 </ h2 > < br > < br > < br…" at bounding box center [496, 558] width 751 height 135
type textarea "<img src="https://cdn1.site-media.eu/images/0/10724450/WhatsAppImage2024-09-10a…"
click at [751, 541] on div "< h2 > INVITACIÓN RENDICION DE CUENTAS VIGENCIA 2024 </ h2 > < br > < br > < br…" at bounding box center [496, 558] width 751 height 135
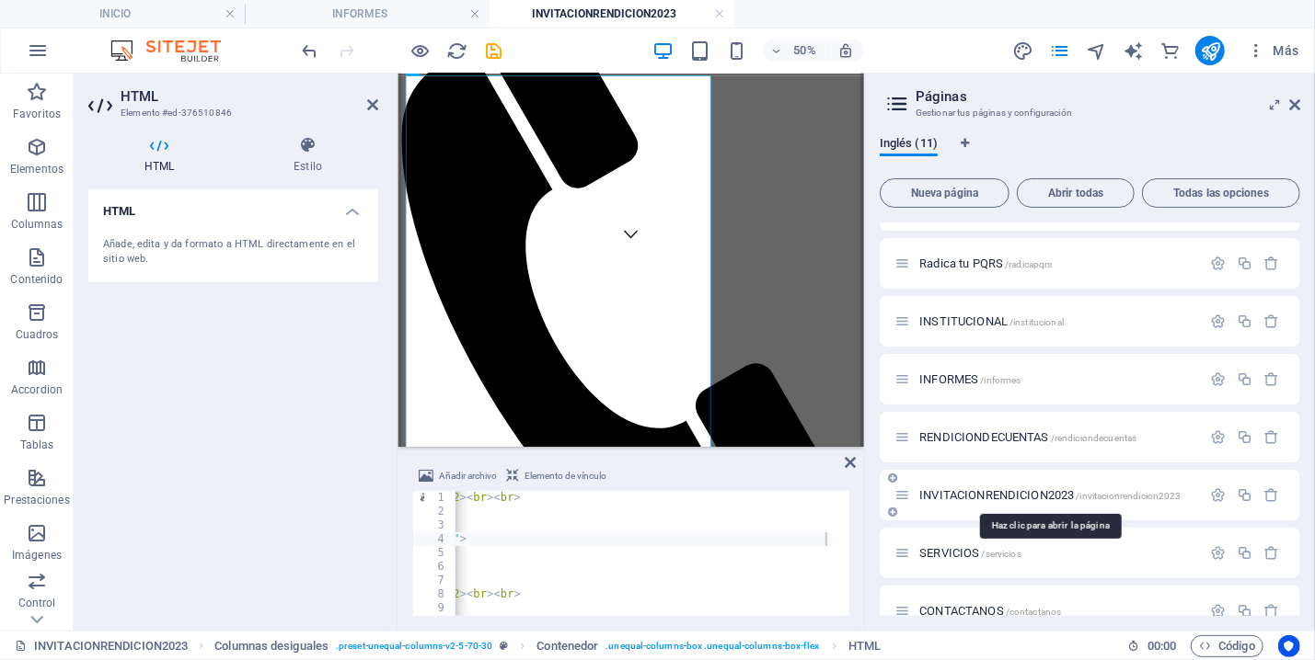
click at [1034, 493] on span "INVITACIONRENDICION2023 /invitacionrendicion2023" at bounding box center [1050, 495] width 262 height 14
click at [1034, 494] on span "INVITACIONRENDICION2023 /invitacionrendicion2023" at bounding box center [1050, 495] width 262 height 14
drag, startPoint x: 496, startPoint y: 45, endPoint x: 640, endPoint y: 201, distance: 212.2
click at [496, 45] on icon "save" at bounding box center [494, 50] width 21 height 21
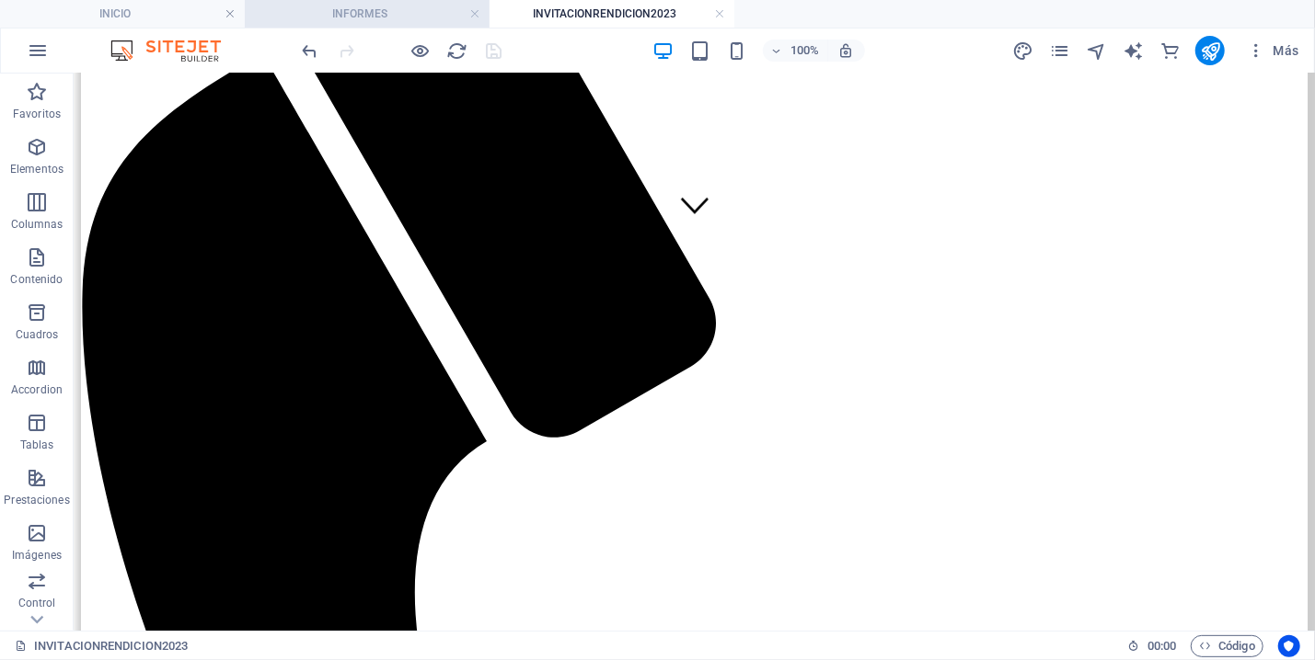
click at [390, 4] on h4 "INFORMES" at bounding box center [367, 14] width 245 height 20
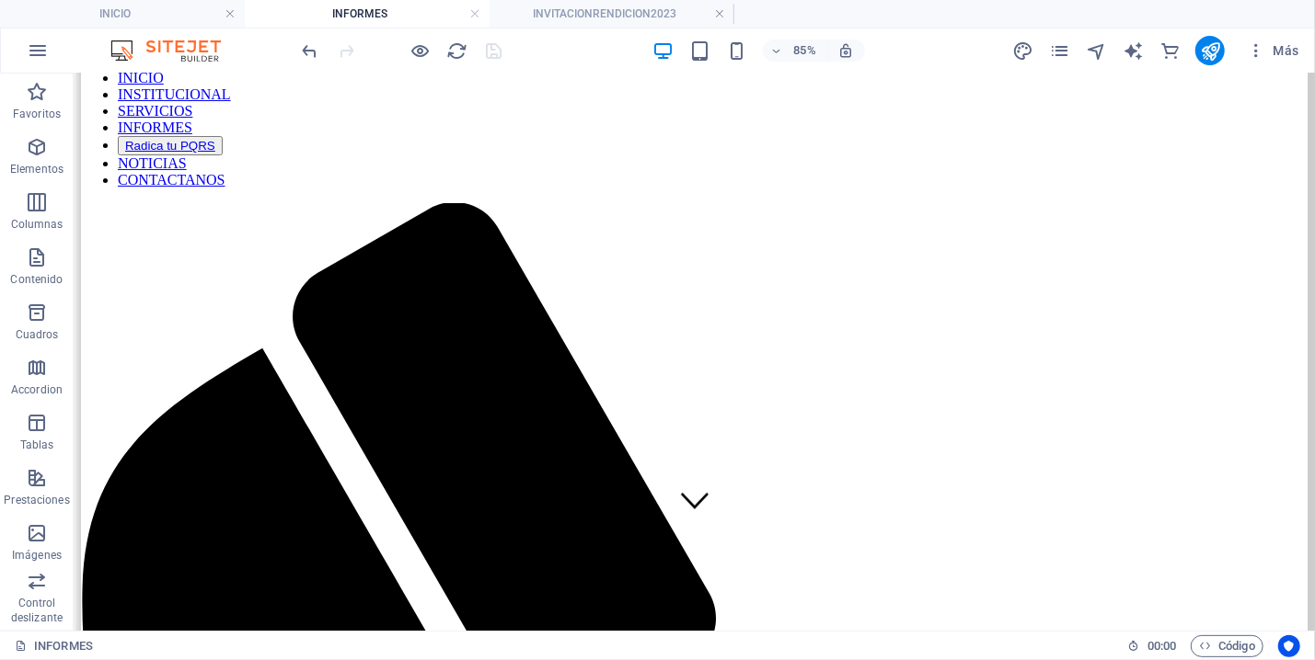
scroll to position [100, 0]
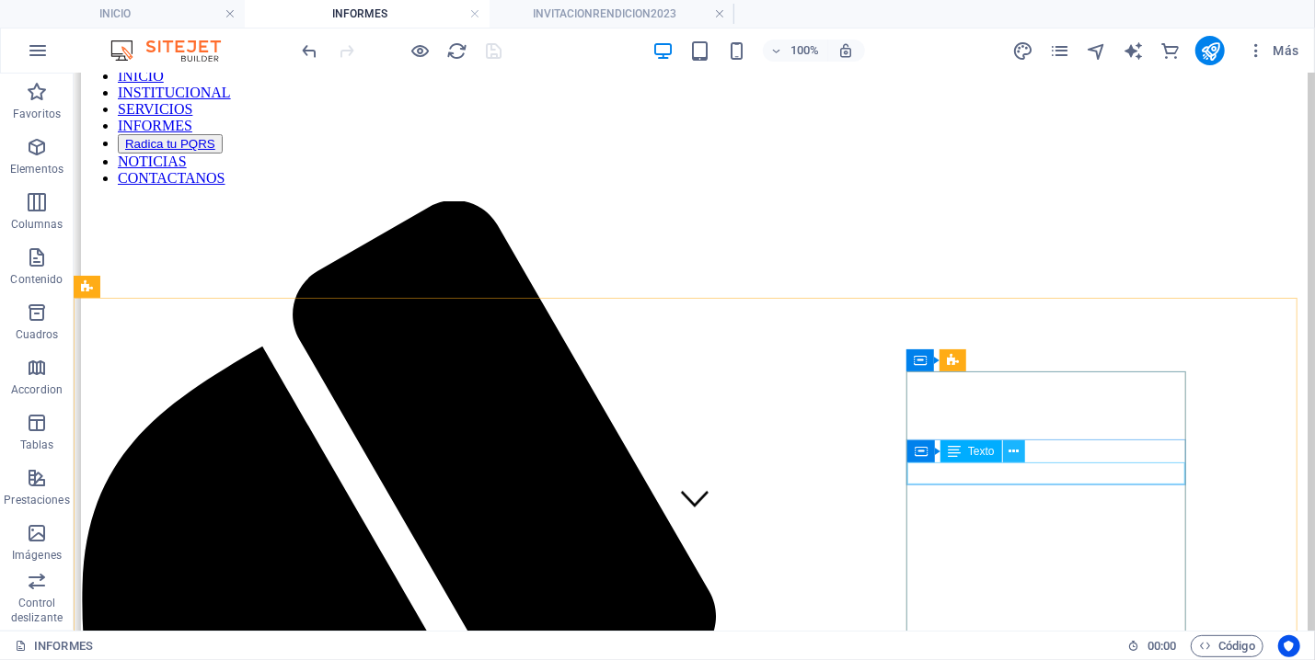
click at [1017, 452] on icon at bounding box center [1013, 451] width 10 height 19
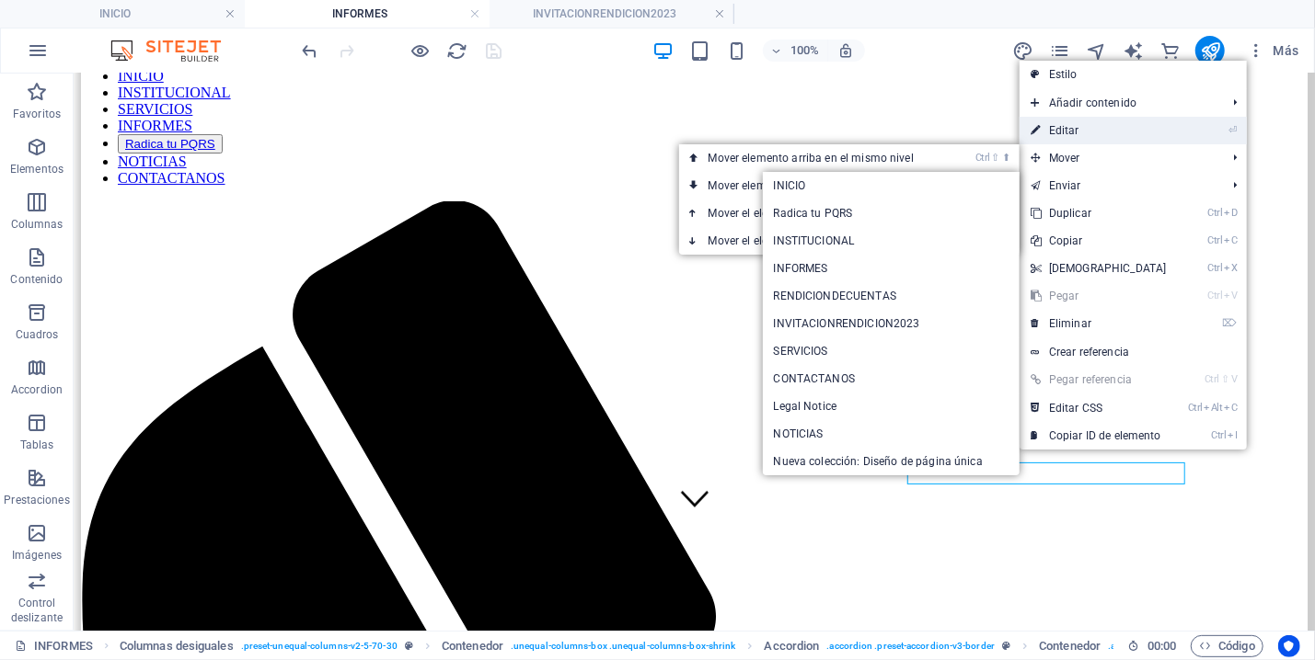
click at [1067, 123] on link "⏎ Editar" at bounding box center [1098, 131] width 158 height 28
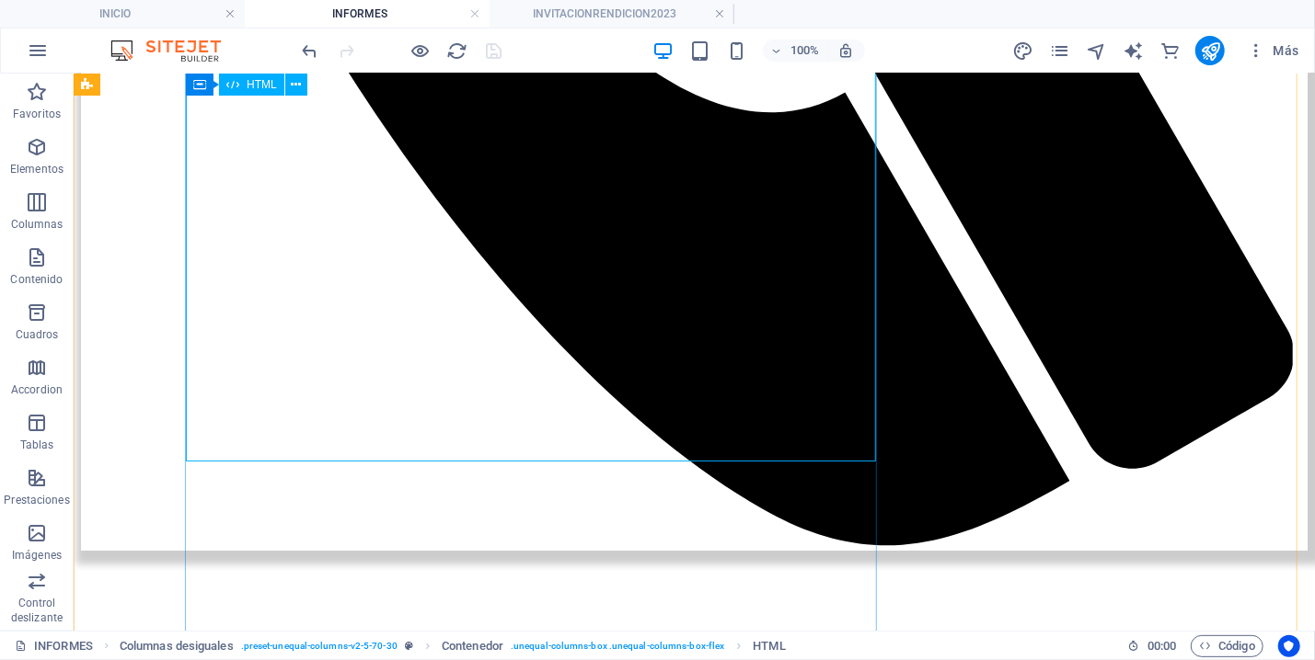
scroll to position [1283, 0]
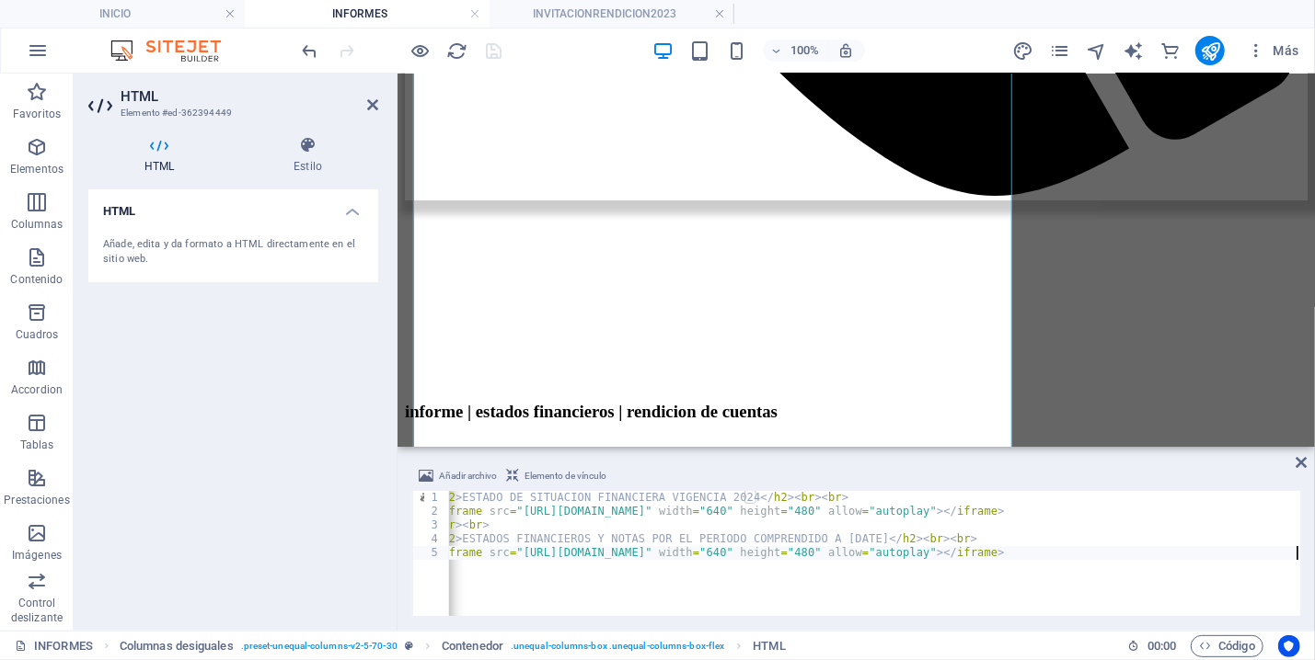
scroll to position [0, 16]
click at [517, 572] on div "< h2 > ESTADO DE SITUACION FINANCIERA VIGENCIA 2024 </ h2 > < br > < br > < ifr…" at bounding box center [865, 558] width 868 height 135
type textarea "<iframe src="[URL][DOMAIN_NAME]" width="640" height="480" allow="autoplay"></if…"
click at [514, 566] on div "< h2 > ESTADO DE SITUACION FINANCIERA VIGENCIA 2024 </ h2 > < br > < br > < ifr…" at bounding box center [865, 558] width 868 height 135
click at [526, 557] on div "< h2 > ESTADO DE SITUACION FINANCIERA VIGENCIA 2024 </ h2 > < br > < br > < ifr…" at bounding box center [865, 558] width 868 height 135
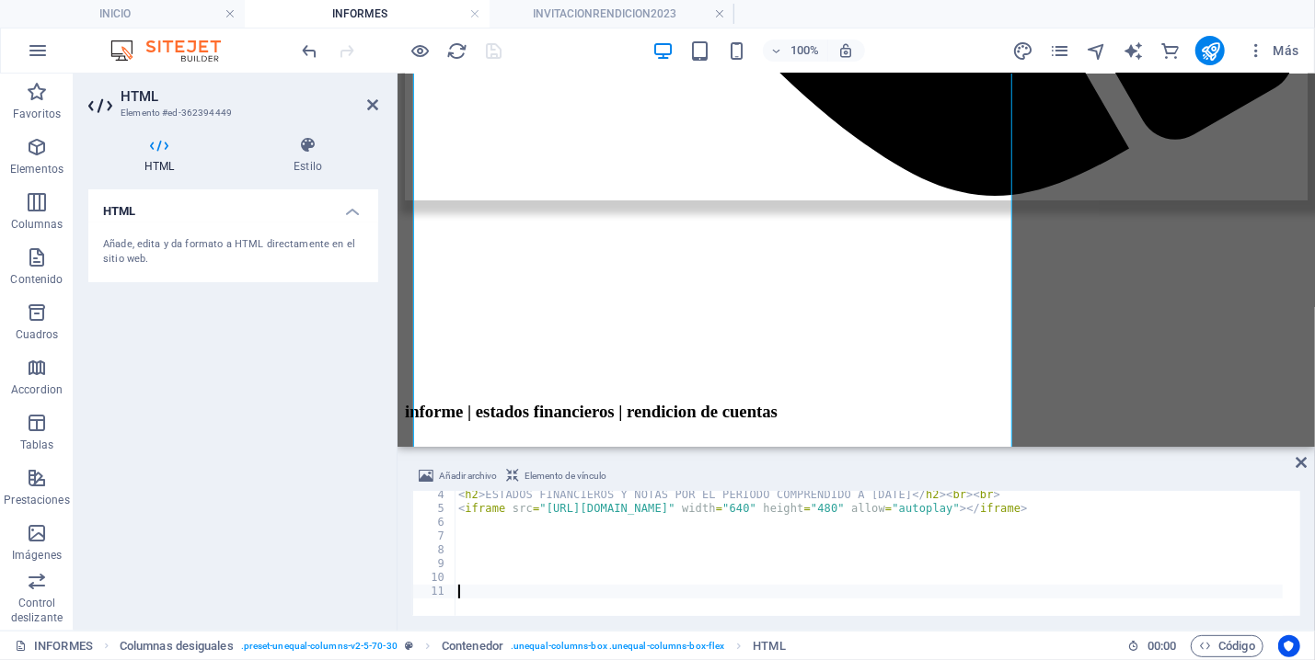
scroll to position [44, 0]
click at [543, 54] on div "100% Más" at bounding box center [802, 50] width 1007 height 29
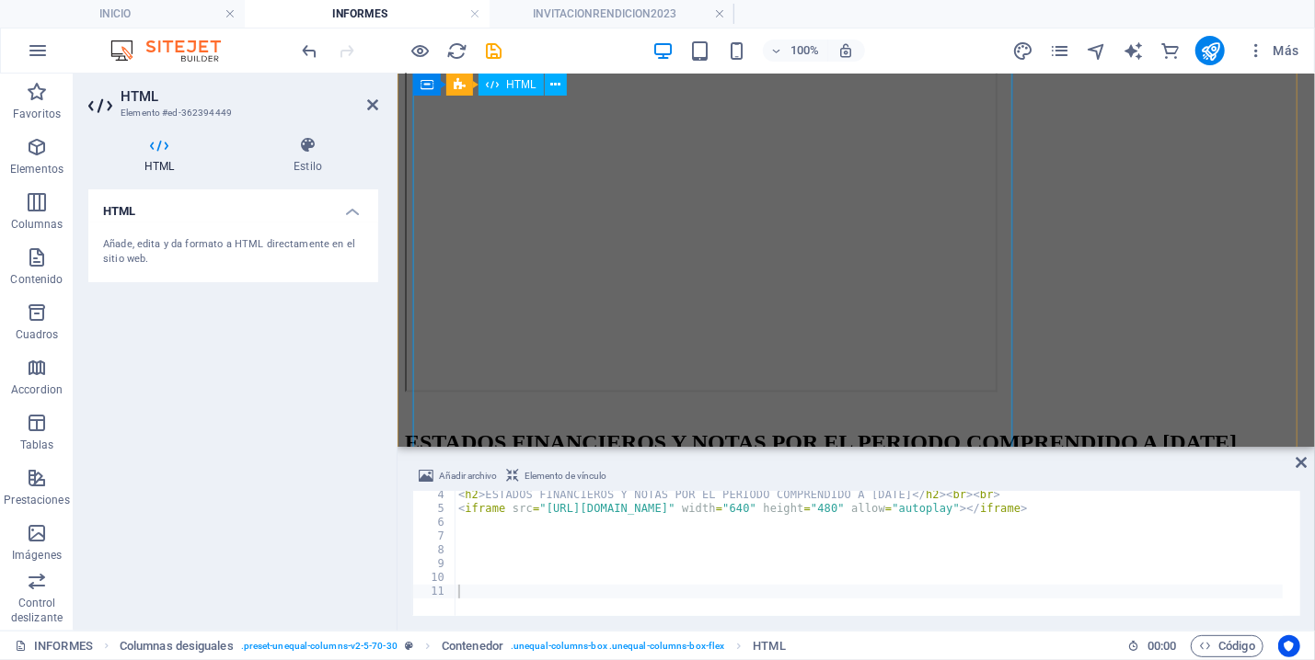
scroll to position [1974, 0]
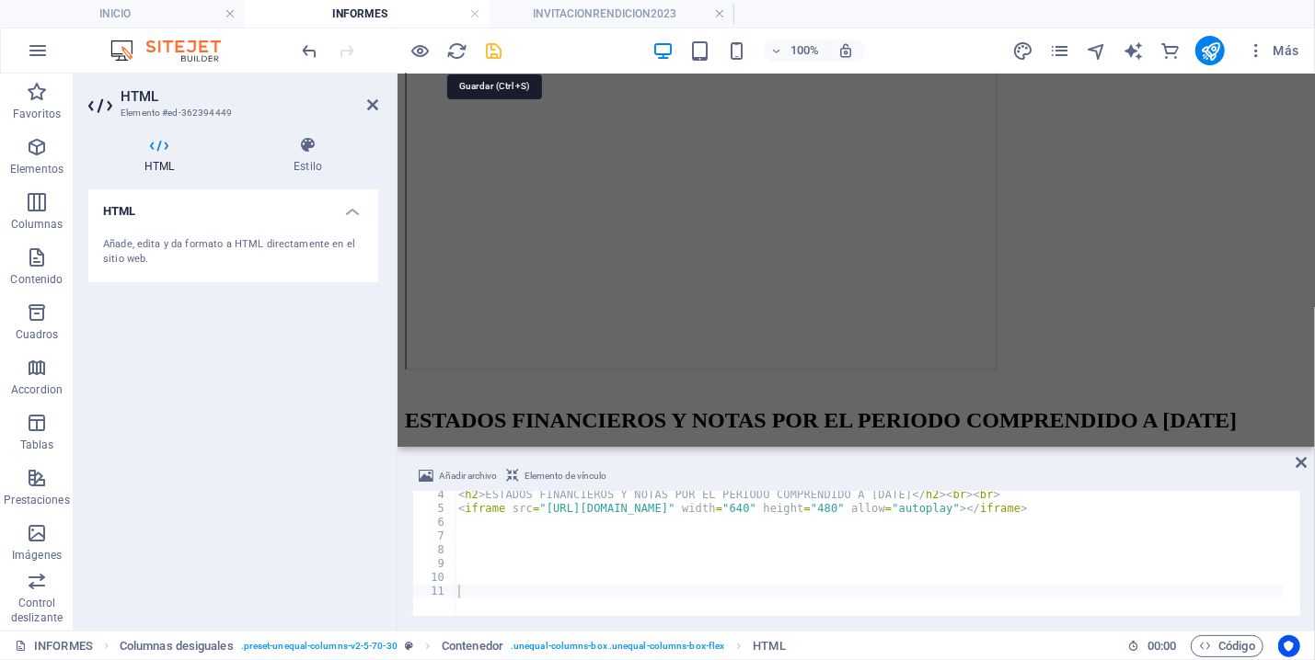
click at [495, 48] on icon "save" at bounding box center [494, 50] width 21 height 21
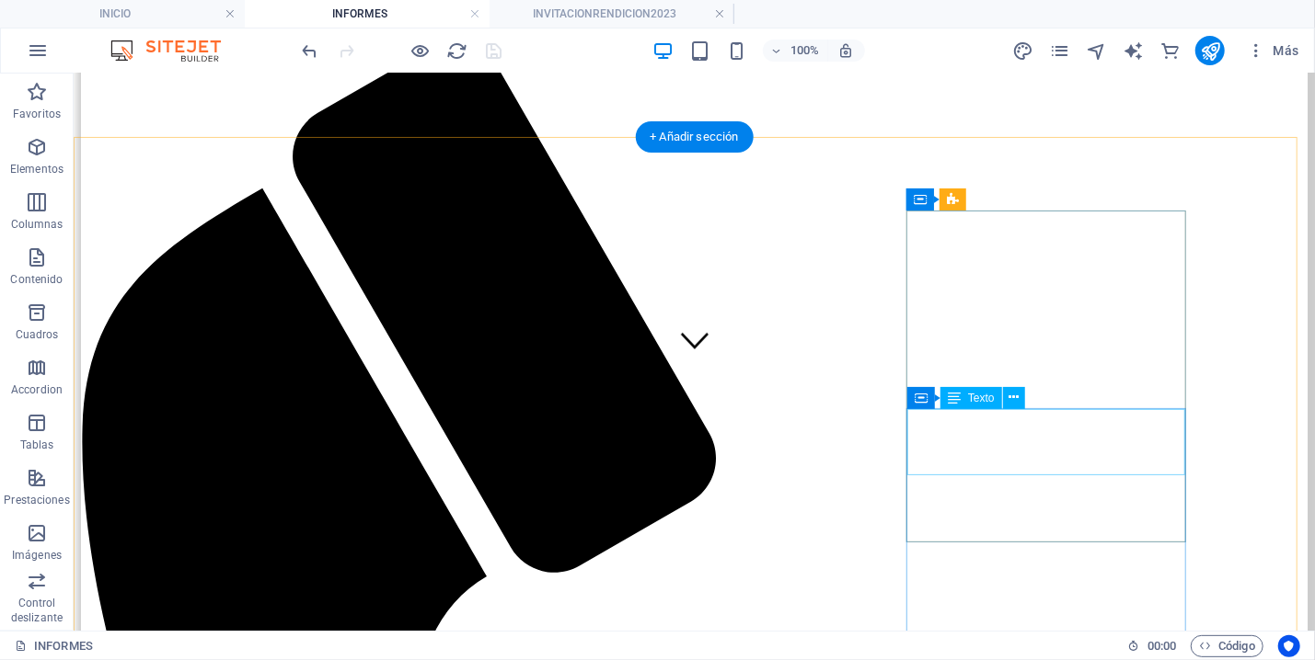
scroll to position [261, 0]
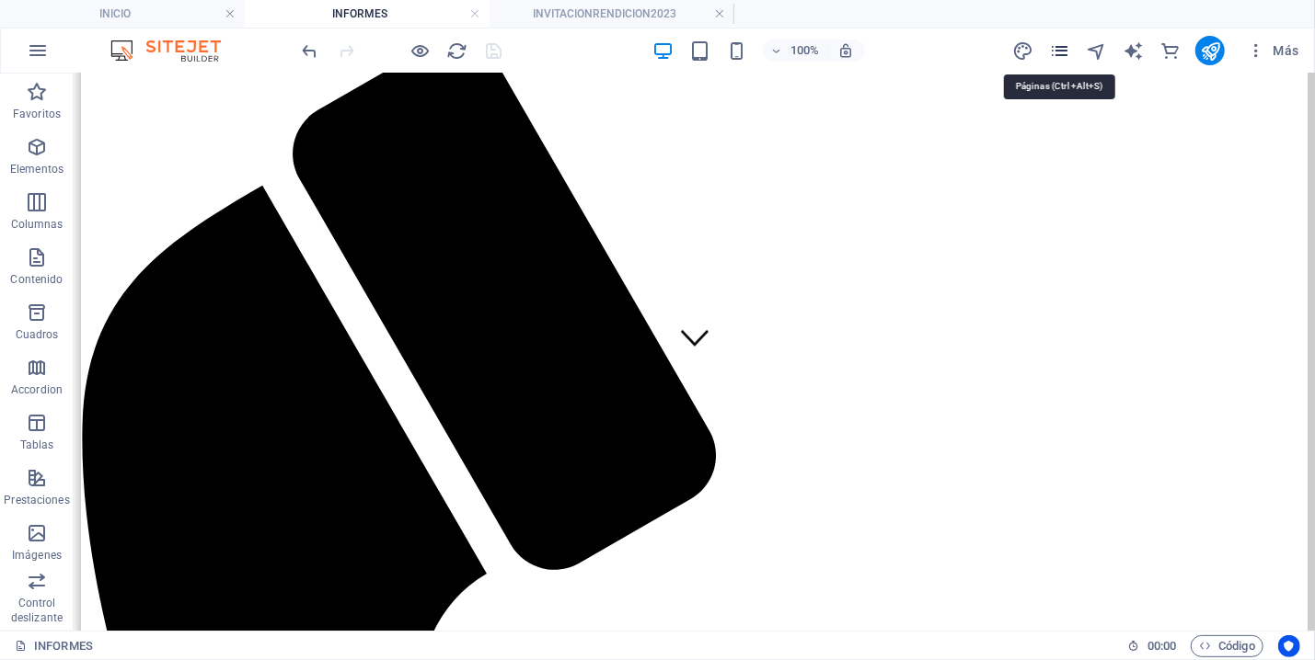
click at [1062, 44] on icon "pages" at bounding box center [1059, 50] width 21 height 21
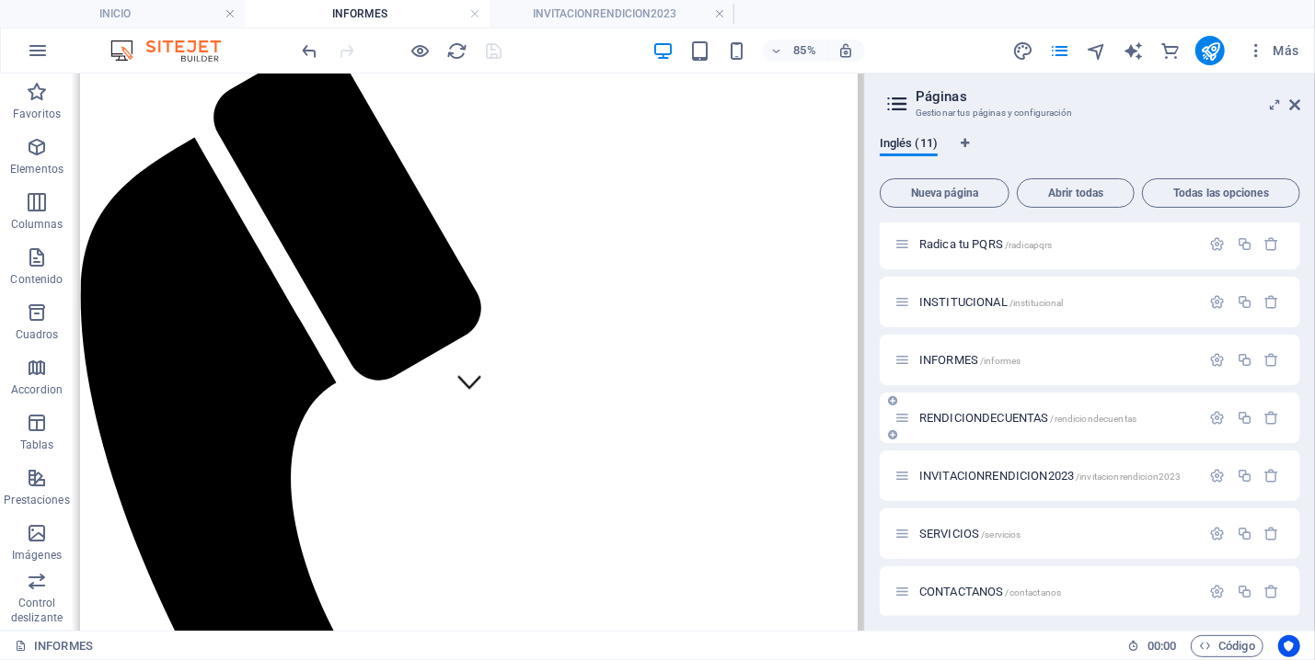
scroll to position [86, 0]
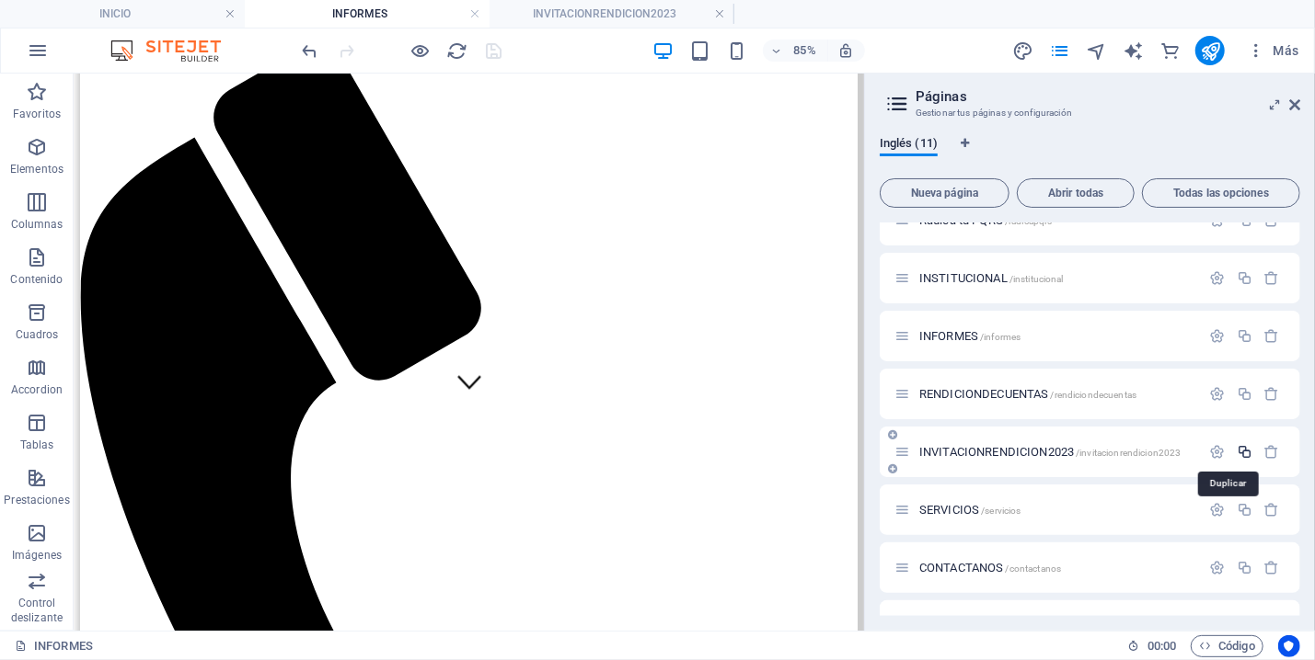
click at [1236, 451] on icon "button" at bounding box center [1244, 452] width 16 height 16
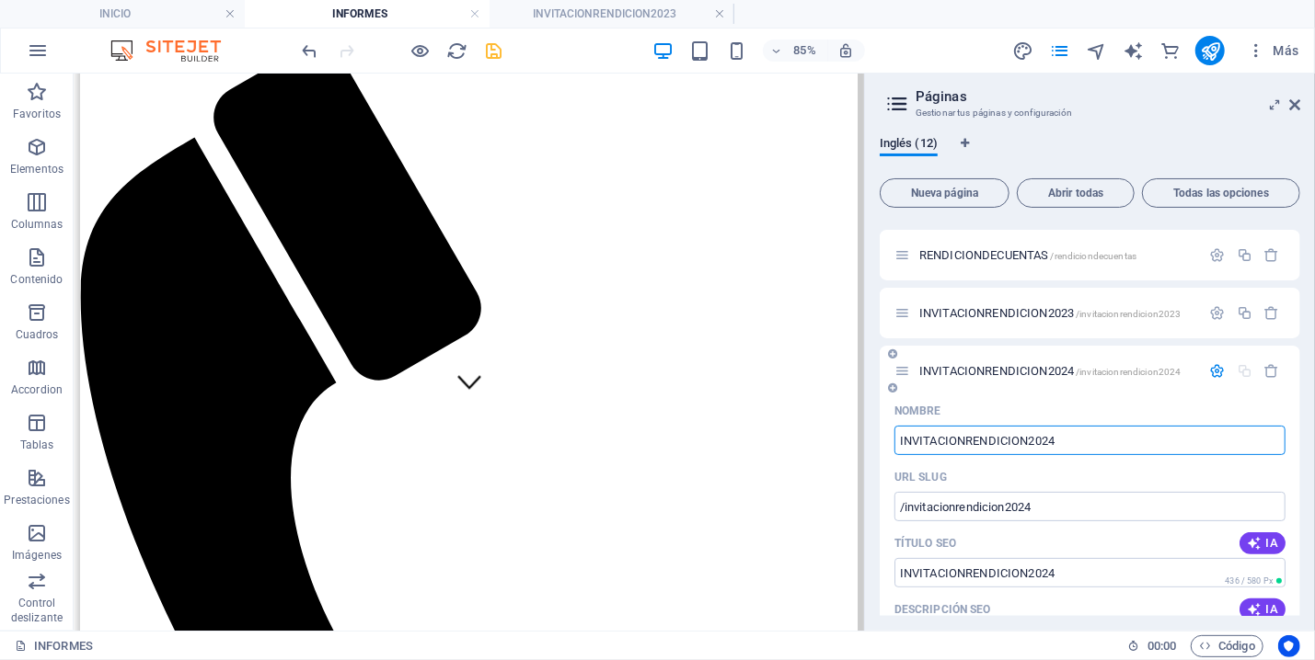
scroll to position [131, 0]
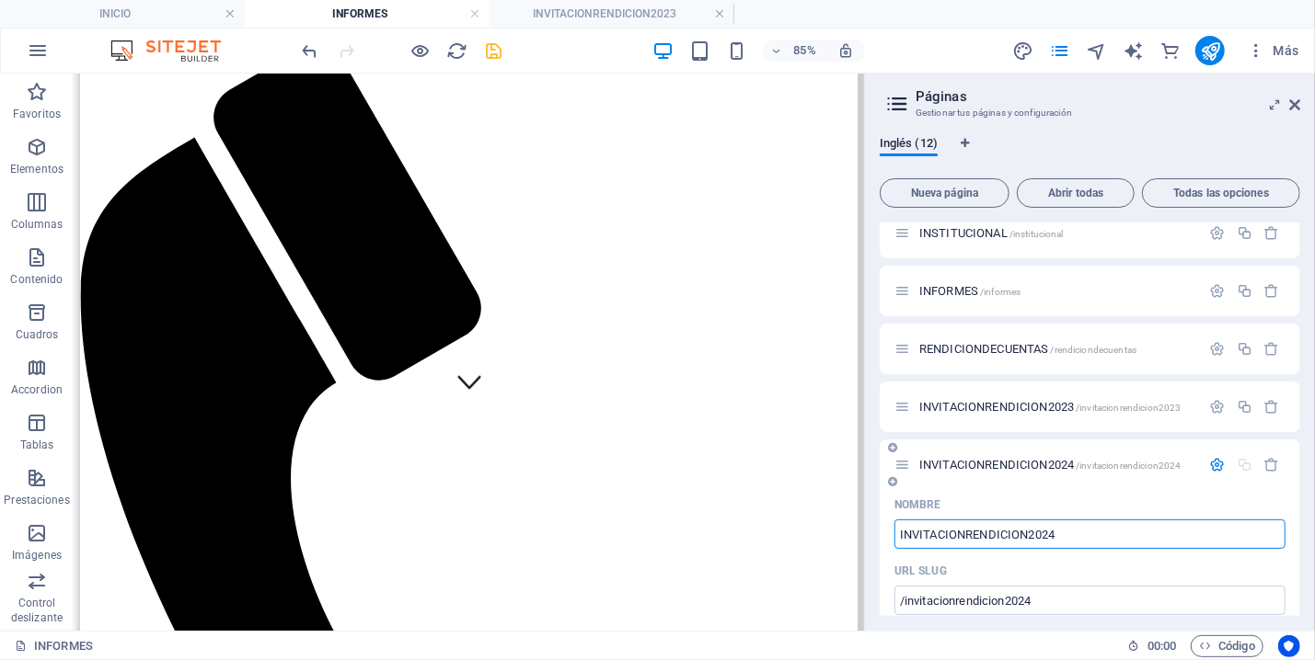
click at [904, 463] on icon at bounding box center [902, 465] width 16 height 16
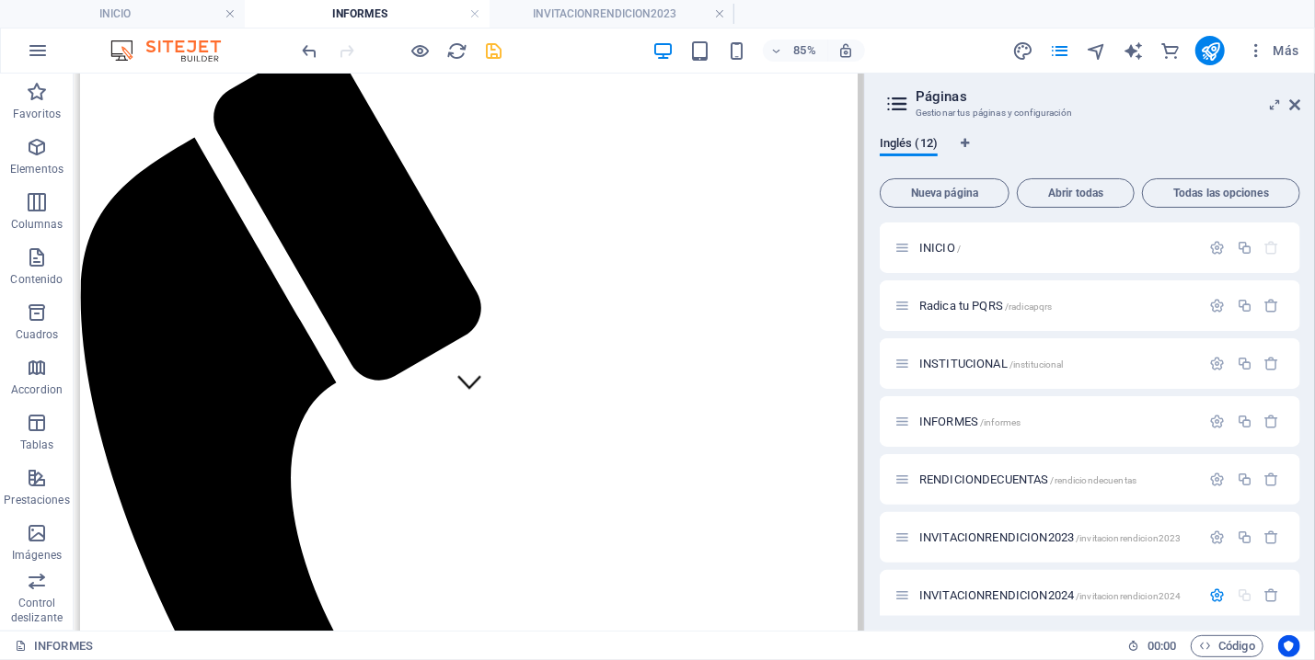
scroll to position [364, 0]
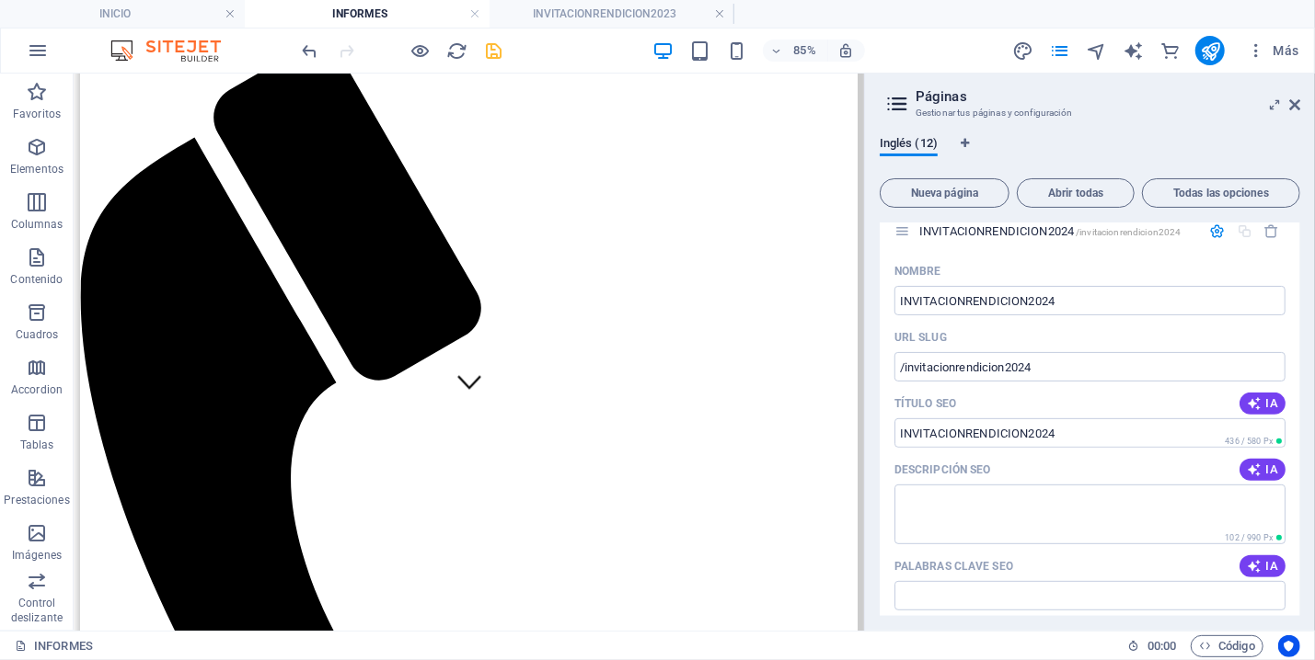
click at [870, 519] on div "Inglés (12) Nueva página Abrir todas Todas las opciones INICIO / Radica tu PQRS…" at bounding box center [1090, 376] width 450 height 510
click at [1120, 122] on div "Inglés (12) Nueva página Abrir todas Todas las opciones INICIO / Radica tu PQRS…" at bounding box center [1090, 376] width 450 height 510
click at [1127, 134] on div "Inglés (12) Nueva página Abrir todas Todas las opciones INICIO / Radica tu PQRS…" at bounding box center [1090, 376] width 450 height 510
click at [1219, 186] on button "Todas las opciones" at bounding box center [1221, 192] width 158 height 29
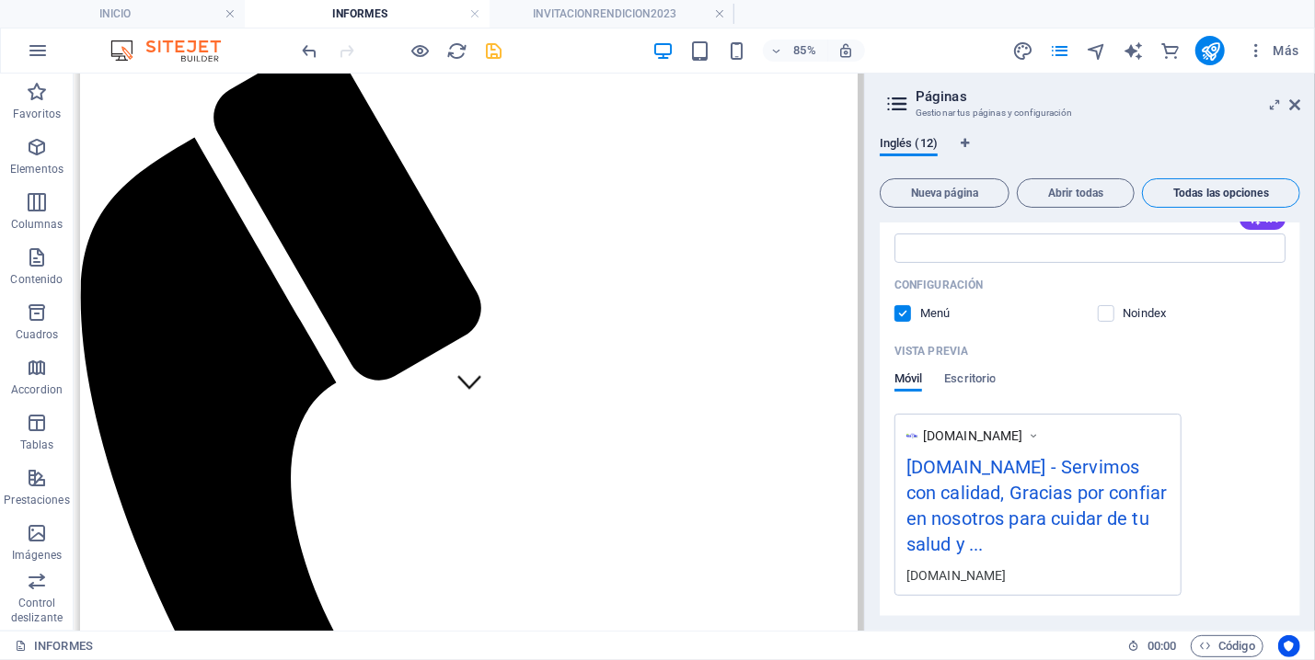
scroll to position [8204, 0]
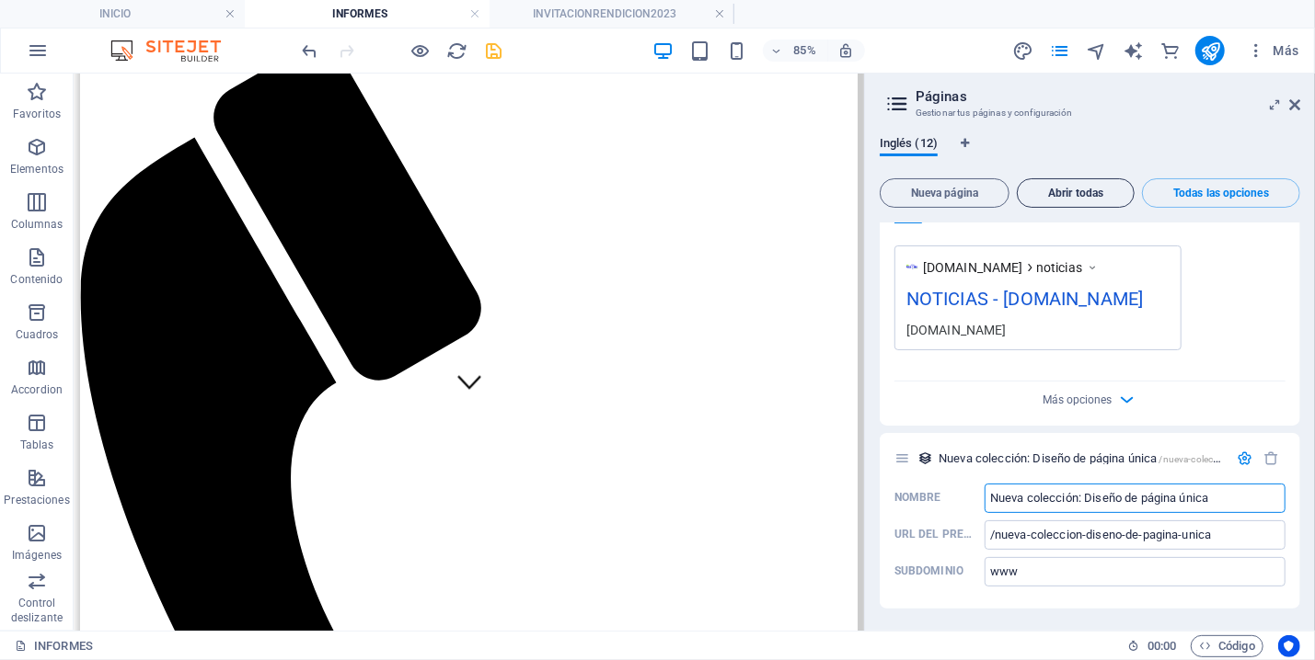
click at [1069, 189] on span "Abrir todas" at bounding box center [1075, 193] width 101 height 11
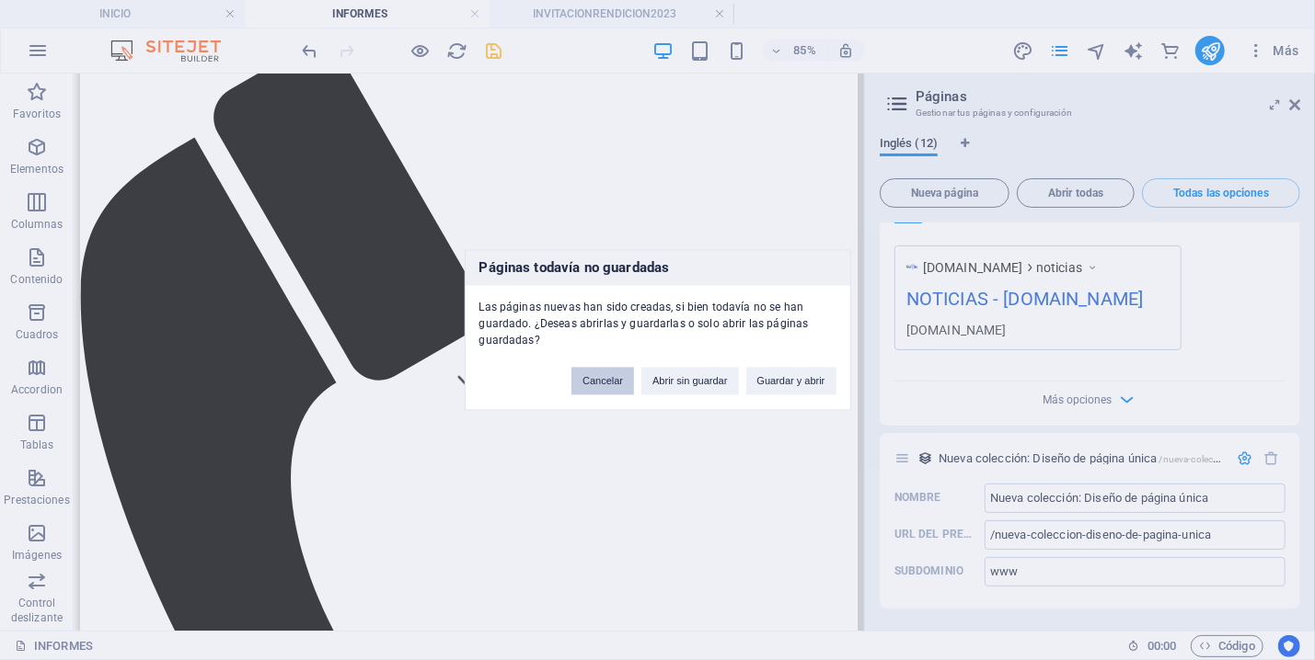
click at [601, 385] on button "Cancelar" at bounding box center [602, 382] width 63 height 28
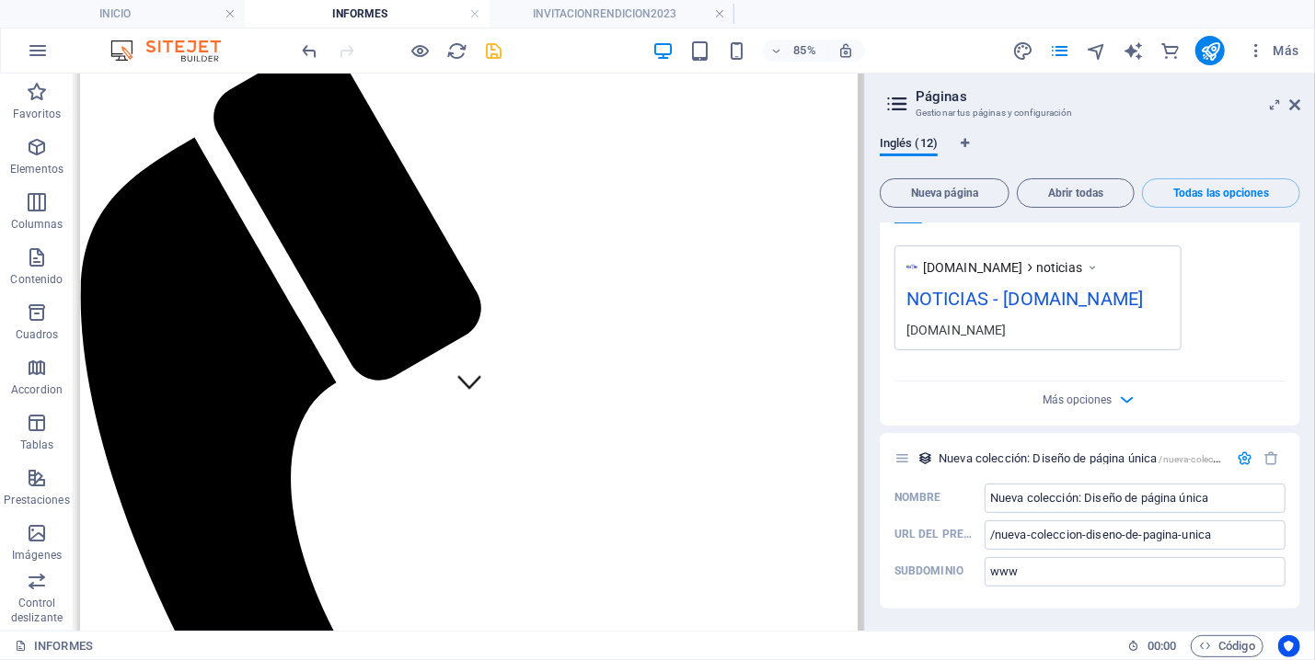
click at [492, 47] on icon "save" at bounding box center [494, 50] width 21 height 21
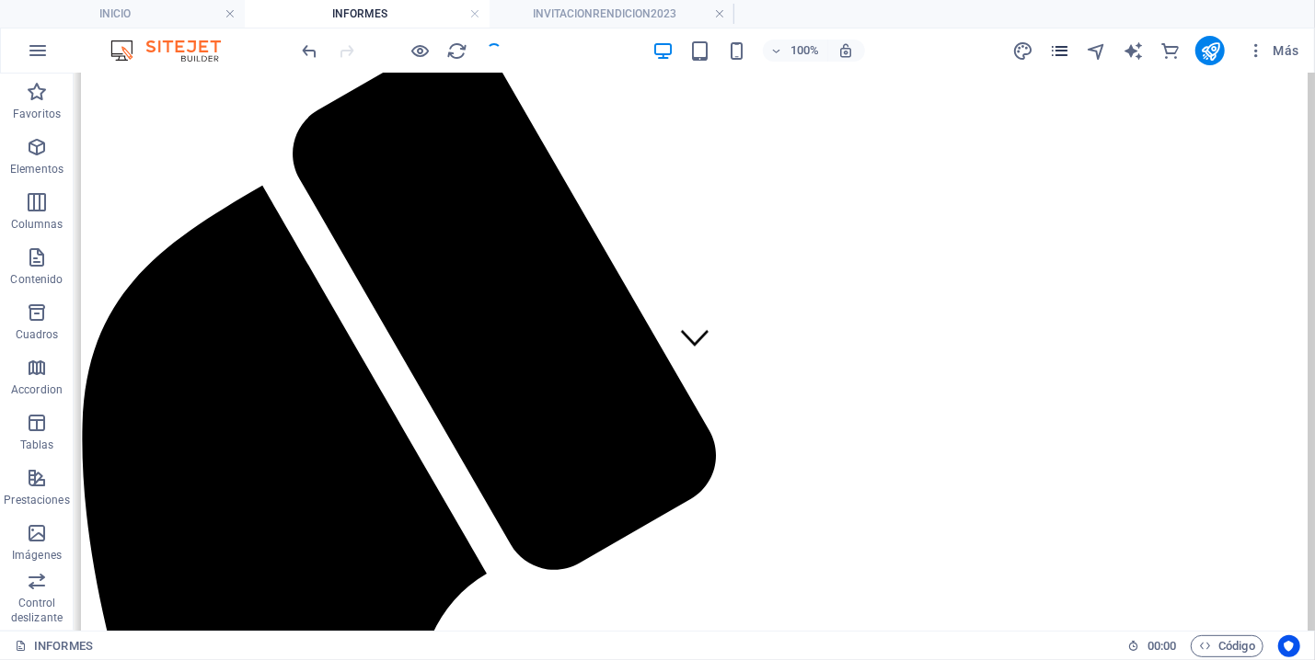
click at [1068, 47] on icon "pages" at bounding box center [1059, 50] width 21 height 21
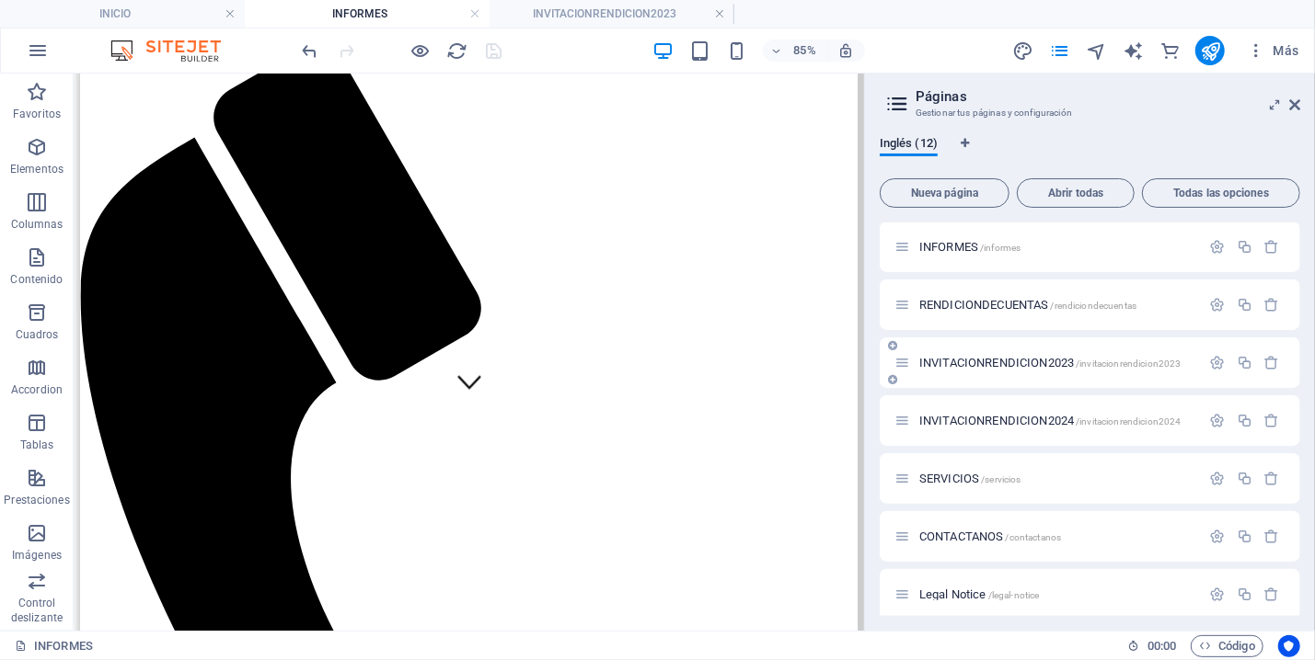
scroll to position [129, 0]
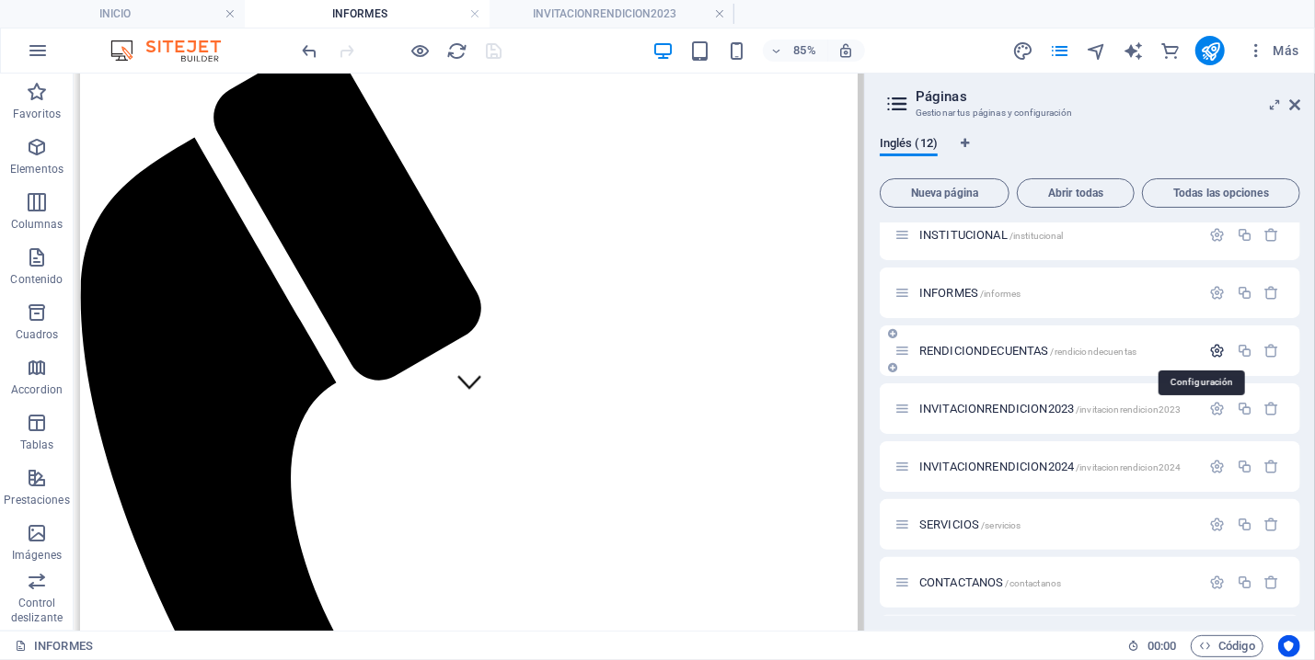
click at [1210, 349] on icon "button" at bounding box center [1218, 351] width 16 height 16
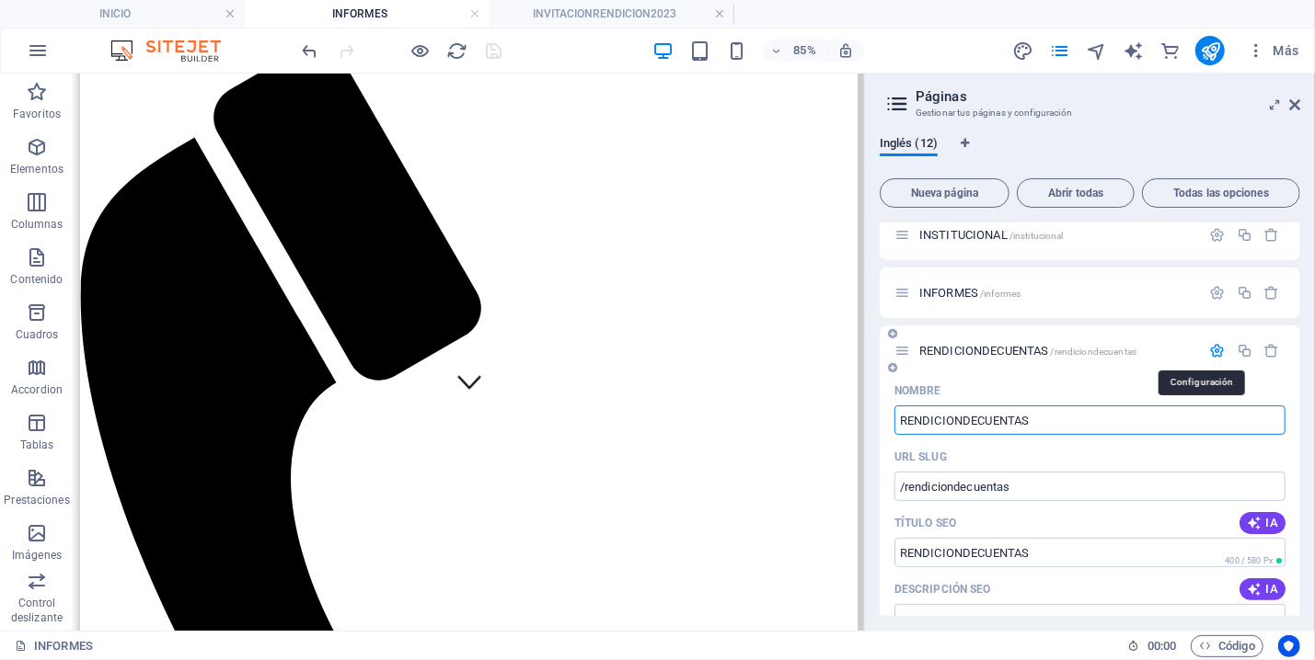
click at [1210, 349] on icon "button" at bounding box center [1218, 351] width 16 height 16
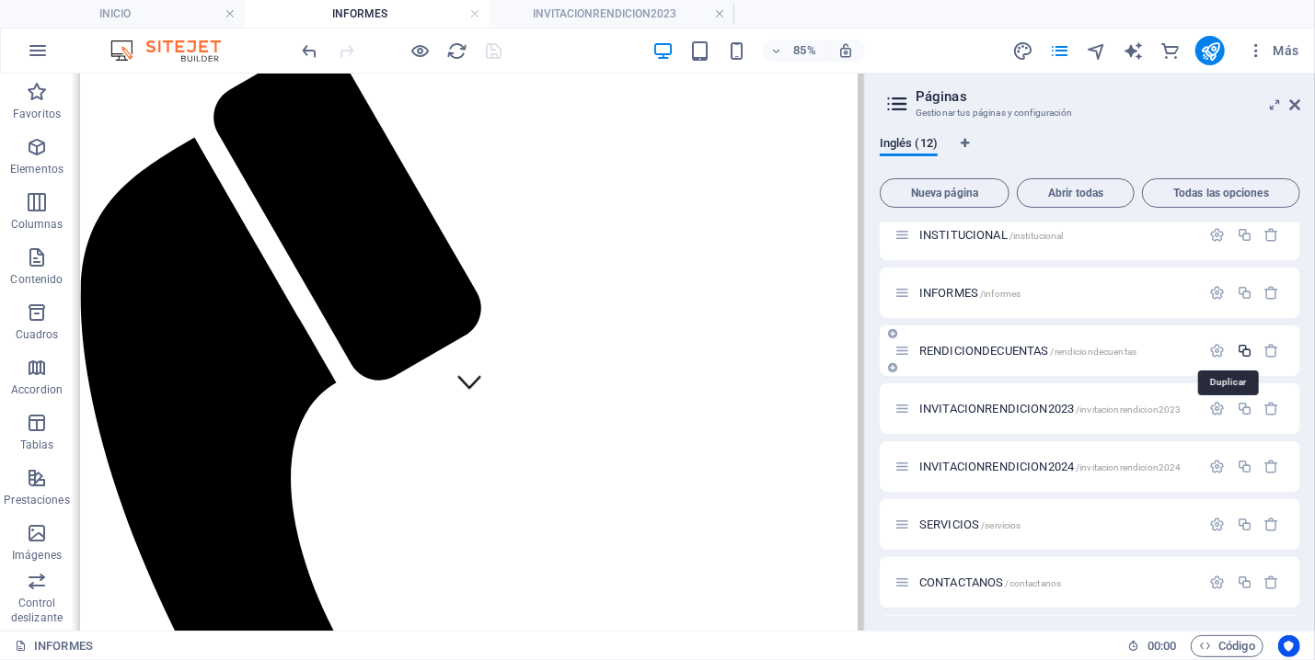
click at [1236, 346] on icon "button" at bounding box center [1244, 351] width 16 height 16
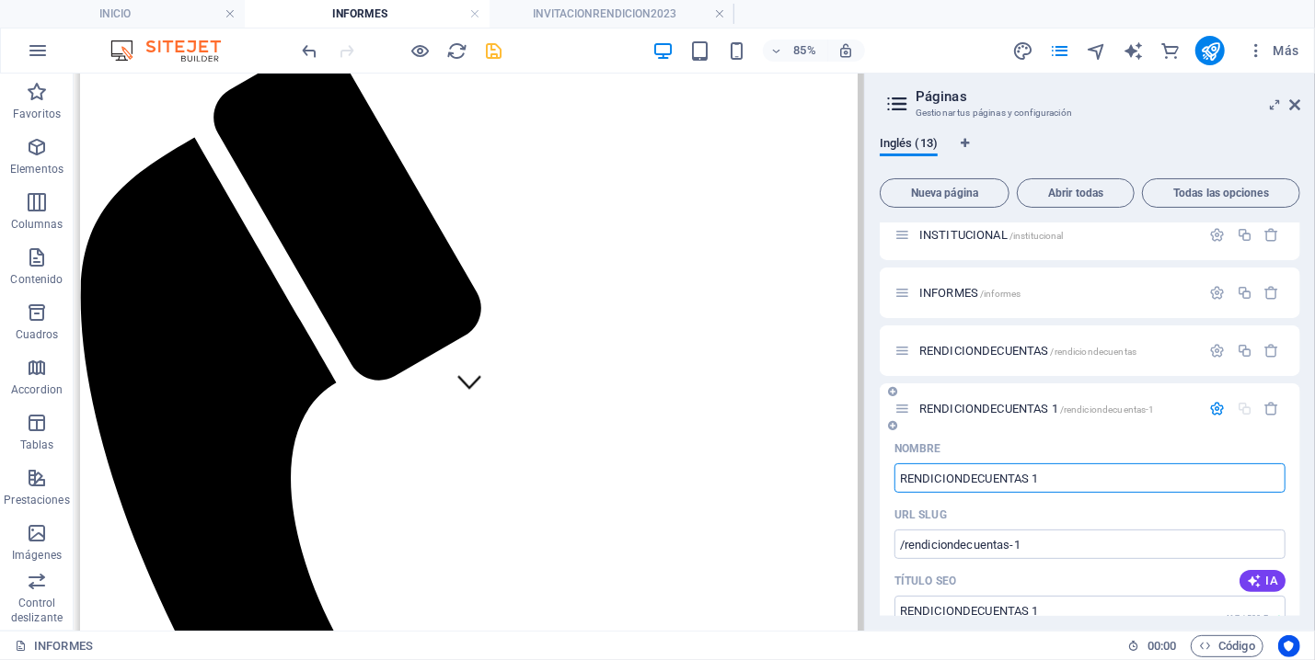
click at [1055, 476] on input "RENDICIONDECUENTAS 1" at bounding box center [1089, 478] width 391 height 29
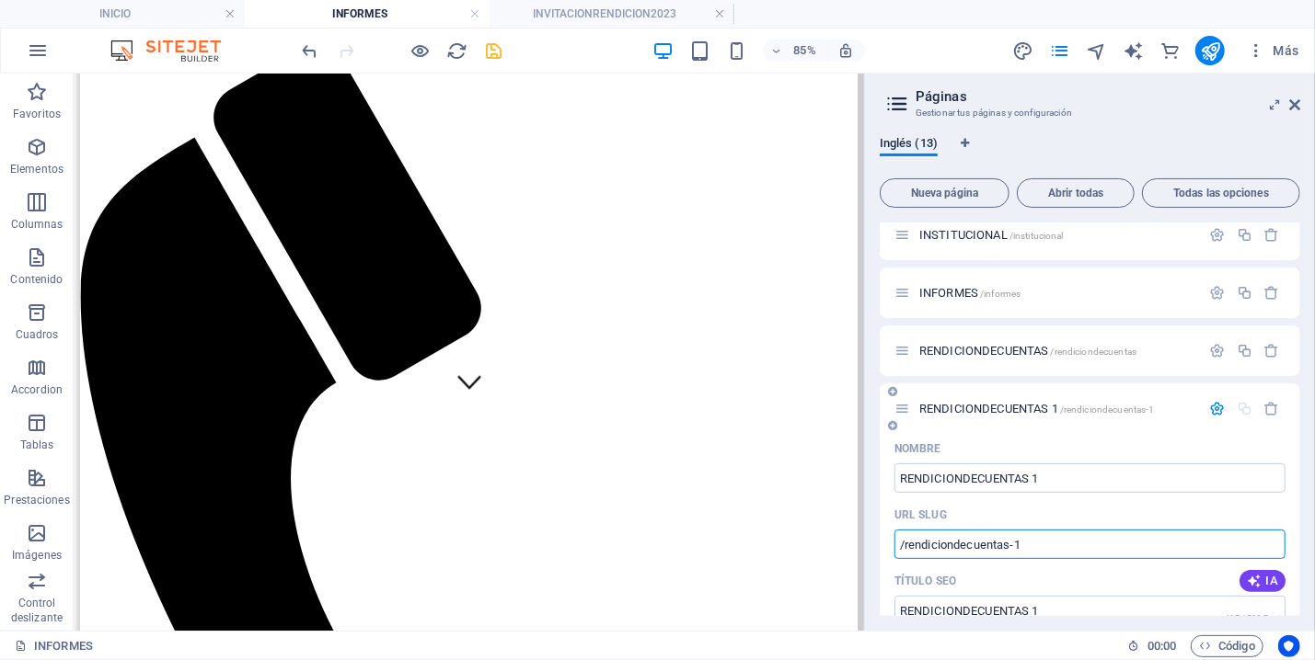
click at [1075, 551] on input "/rendiciondecuentas-1" at bounding box center [1089, 544] width 391 height 29
type input "/rendiciondecuentas-2024"
click at [1077, 347] on span "/rendiciondecuentas" at bounding box center [1094, 352] width 86 height 10
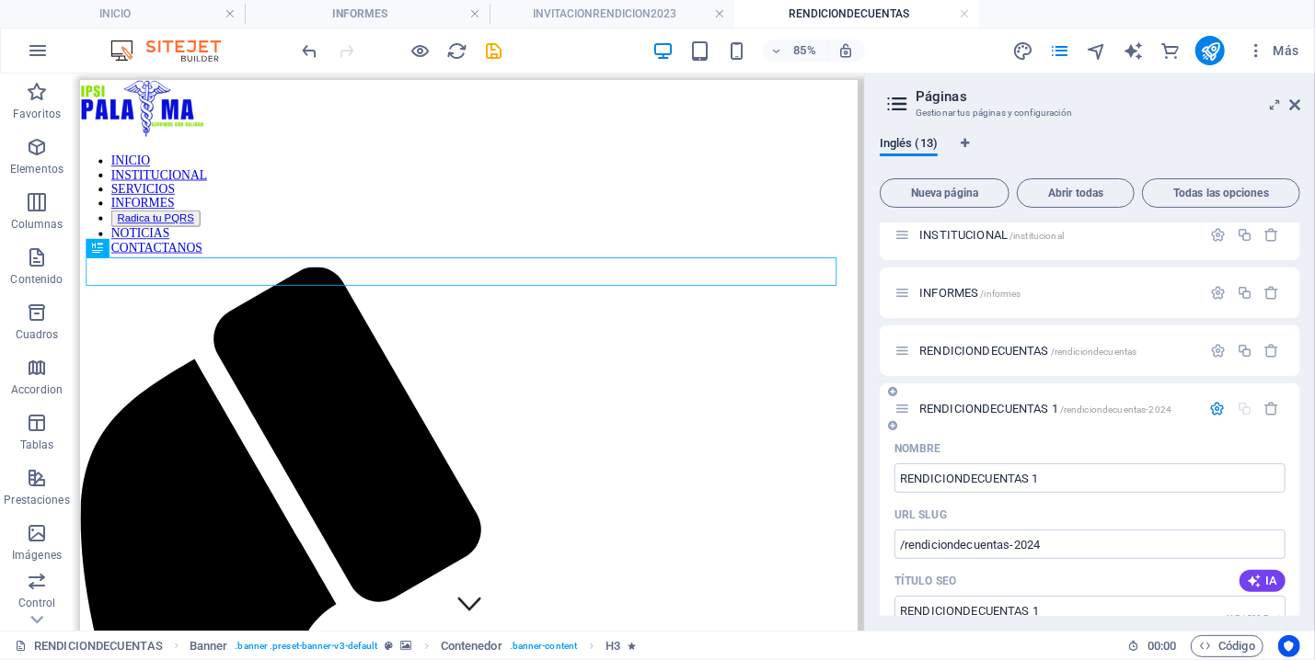
scroll to position [0, 0]
click at [1104, 344] on div "RENDICIONDECUENTAS /rendiciondecuentas" at bounding box center [1047, 350] width 306 height 21
click at [1096, 353] on span "/rendiciondecuentas" at bounding box center [1094, 352] width 86 height 10
click at [1095, 352] on span "/rendiciondecuentas" at bounding box center [1094, 352] width 86 height 10
click at [1210, 343] on icon "button" at bounding box center [1218, 351] width 16 height 16
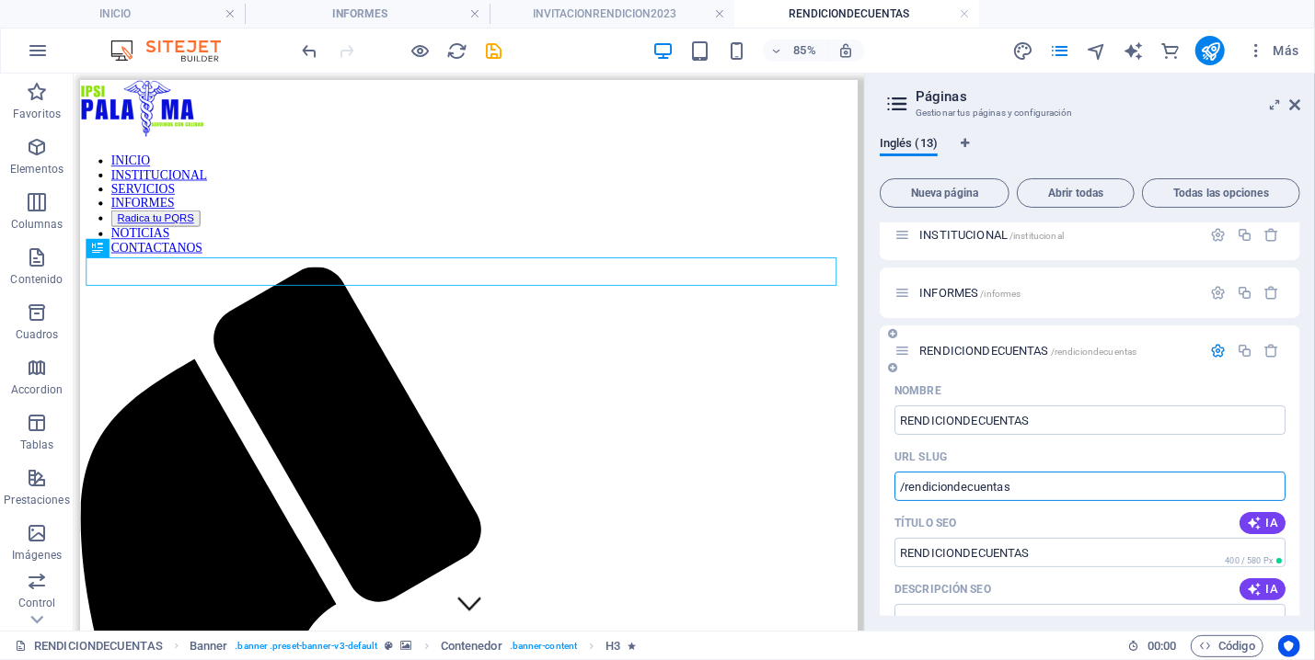
click at [1039, 489] on input "/rendiciondecuentas" at bounding box center [1089, 486] width 391 height 29
type input "/rendiciondecuentas-2023"
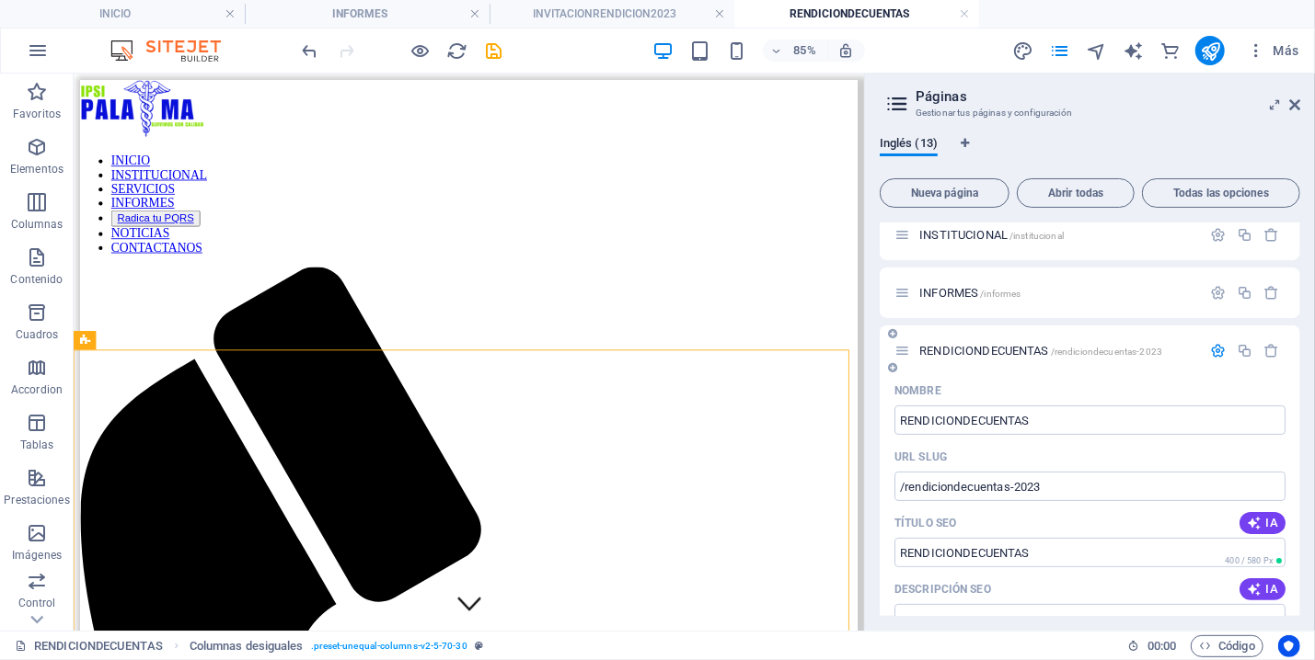
click at [903, 350] on icon at bounding box center [902, 351] width 16 height 16
click at [1004, 351] on span "RENDICIONDECUENTAS /rendiciondecuentas-2023" at bounding box center [1040, 351] width 243 height 14
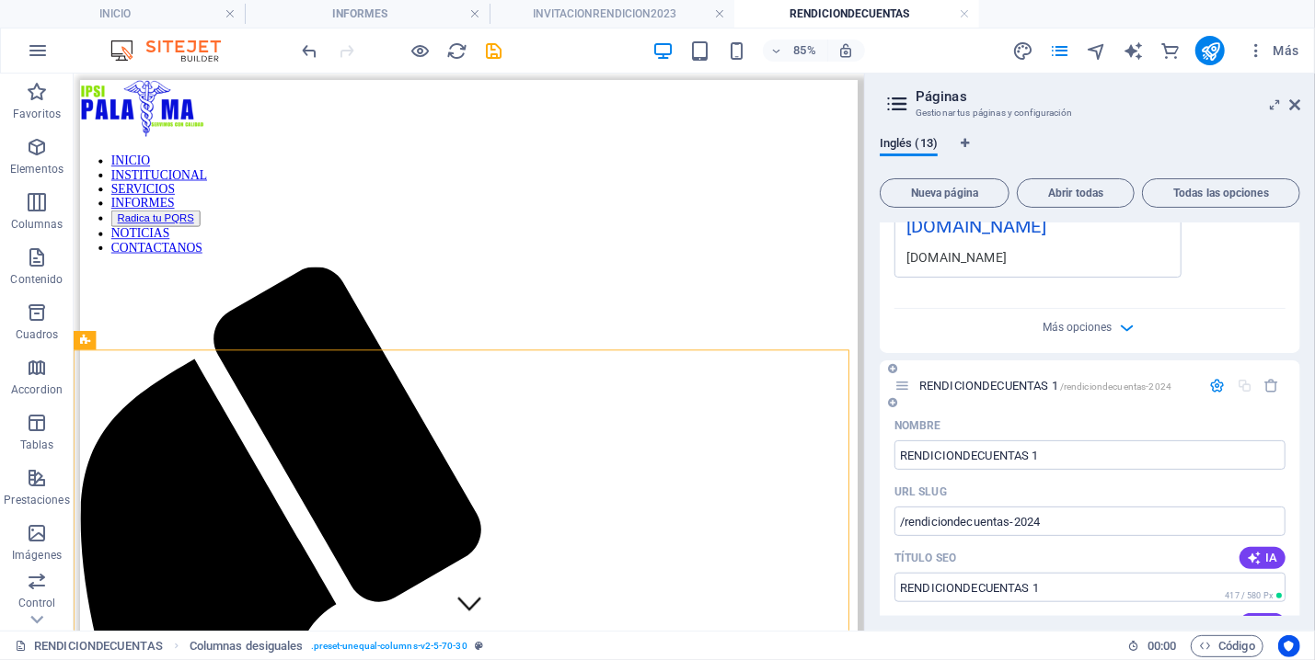
scroll to position [603, 0]
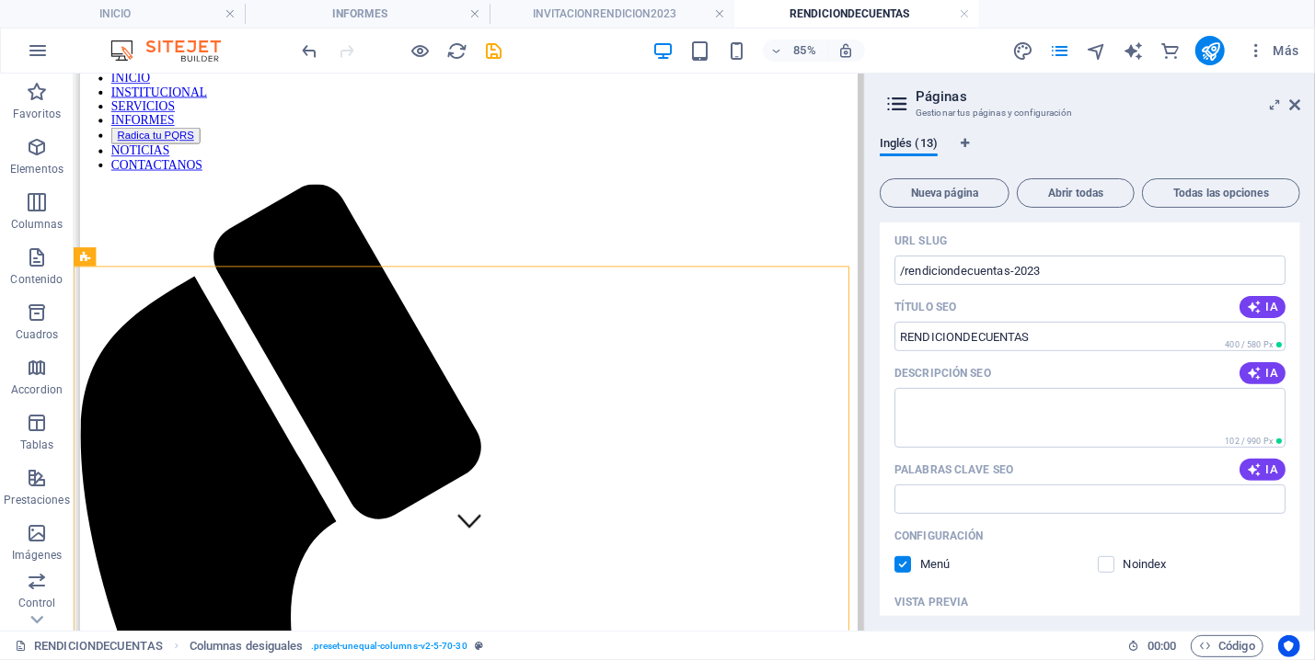
scroll to position [86, 0]
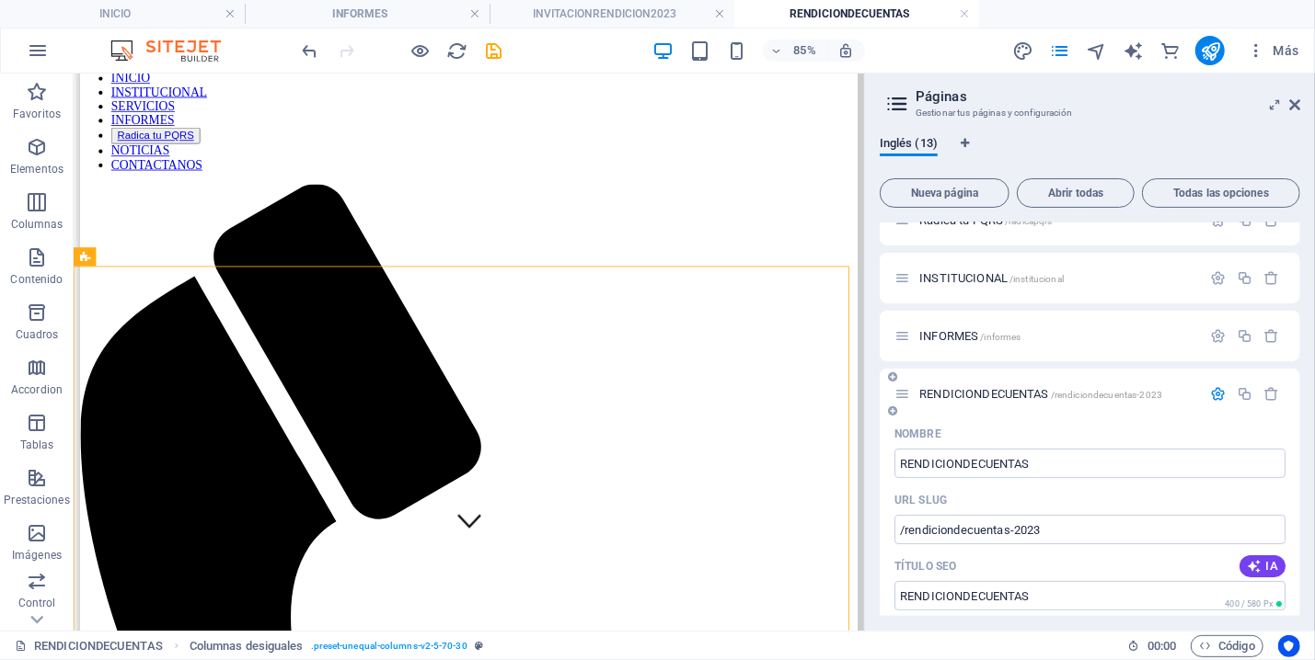
click at [975, 388] on span "RENDICIONDECUENTAS /rendiciondecuentas-2023" at bounding box center [1040, 394] width 243 height 14
click at [1109, 384] on div "RENDICIONDECUENTAS /rendiciondecuentas-2023" at bounding box center [1047, 394] width 306 height 21
click at [1112, 390] on span "/rendiciondecuentas-2023" at bounding box center [1106, 395] width 111 height 10
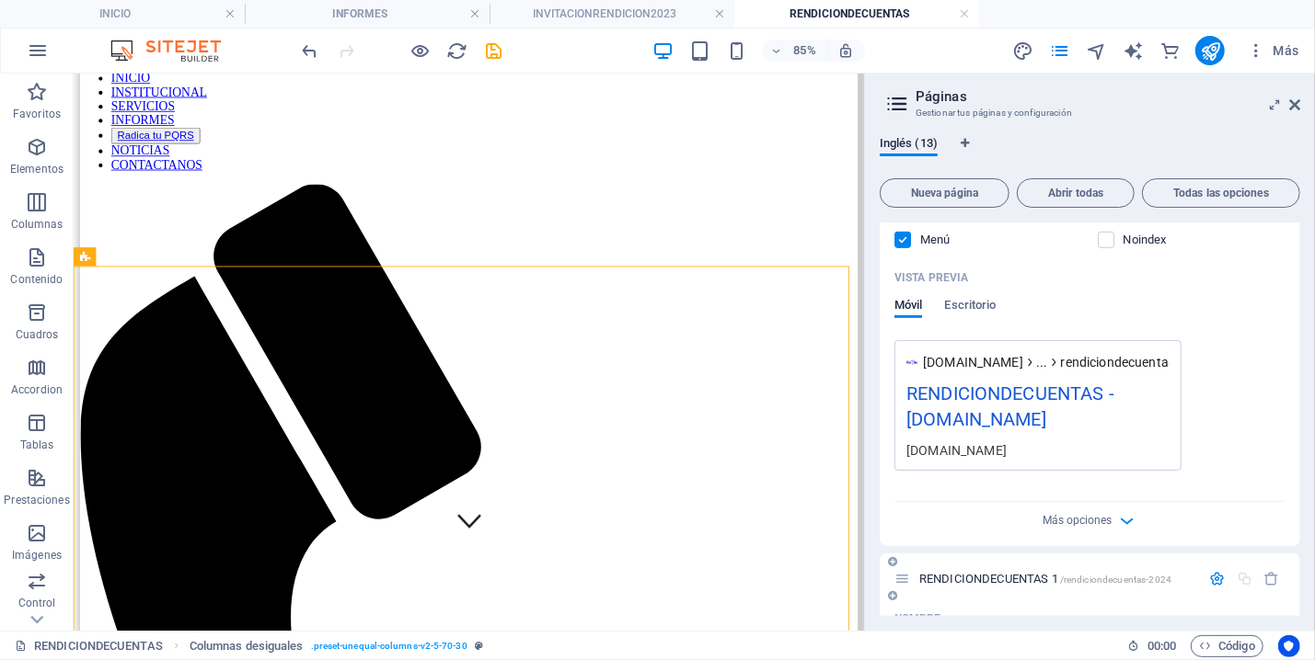
scroll to position [776, 0]
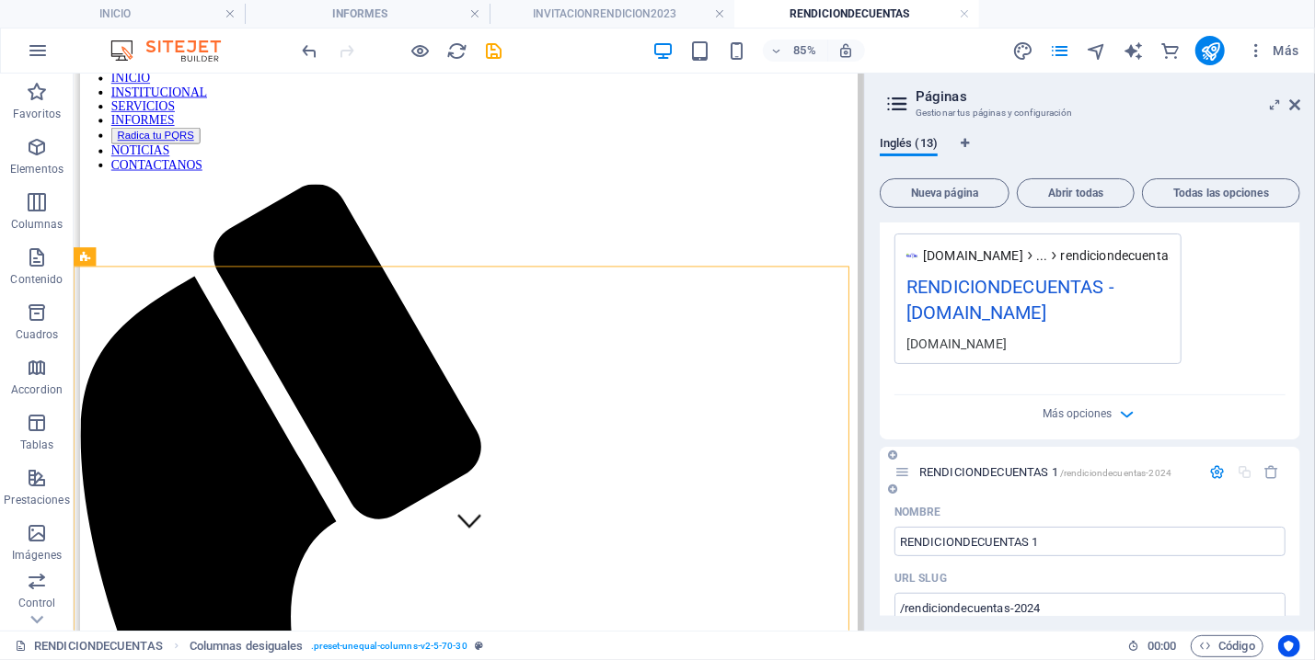
click at [1020, 473] on span "RENDICIONDECUENTAS 1 /rendiciondecuentas-2024" at bounding box center [1045, 472] width 252 height 14
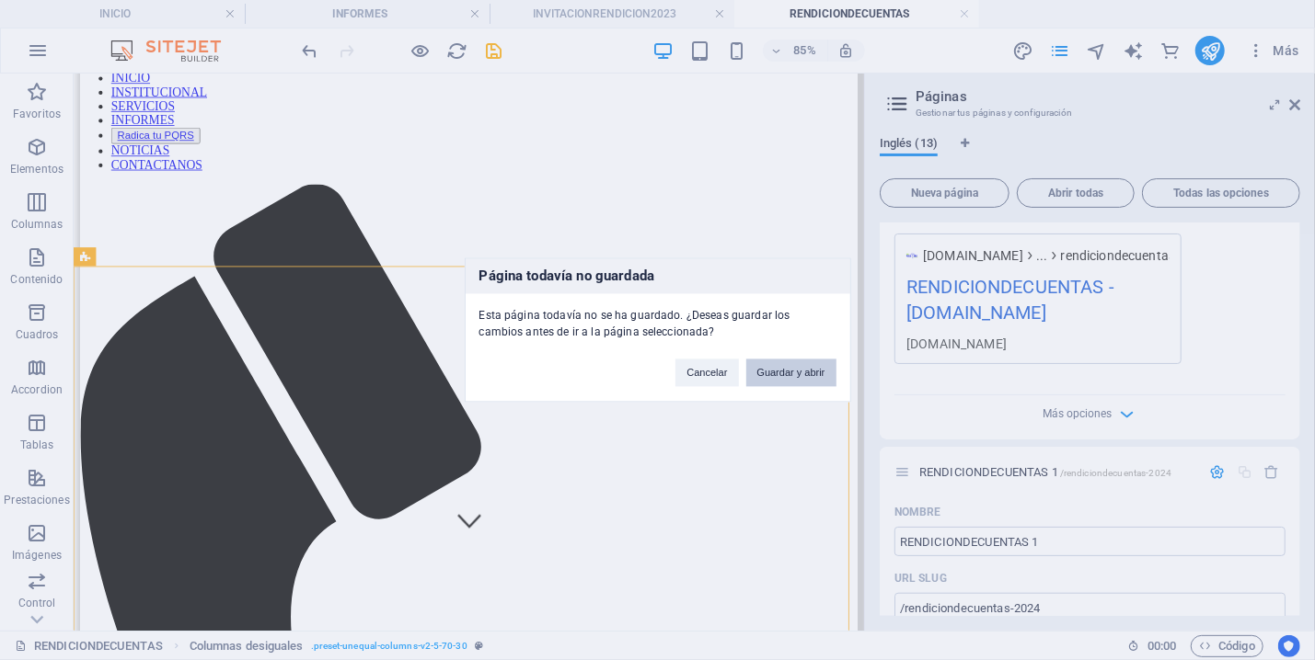
click at [790, 371] on button "Guardar y abrir" at bounding box center [791, 374] width 90 height 28
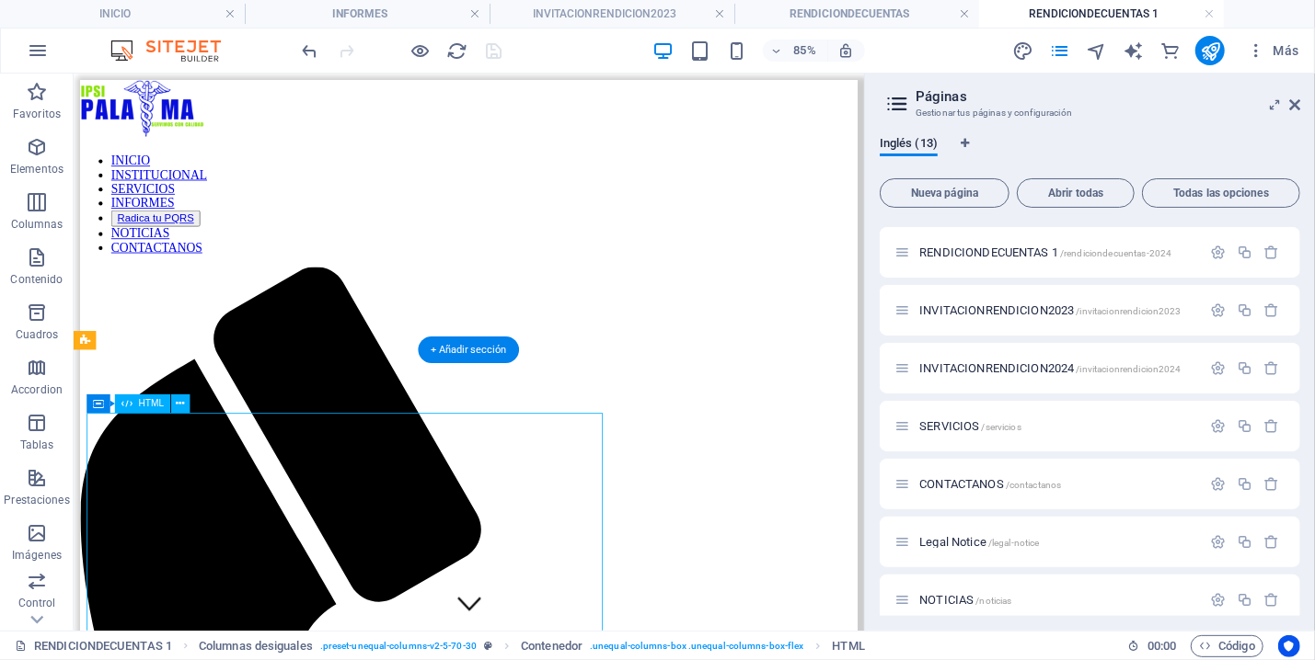
scroll to position [0, 0]
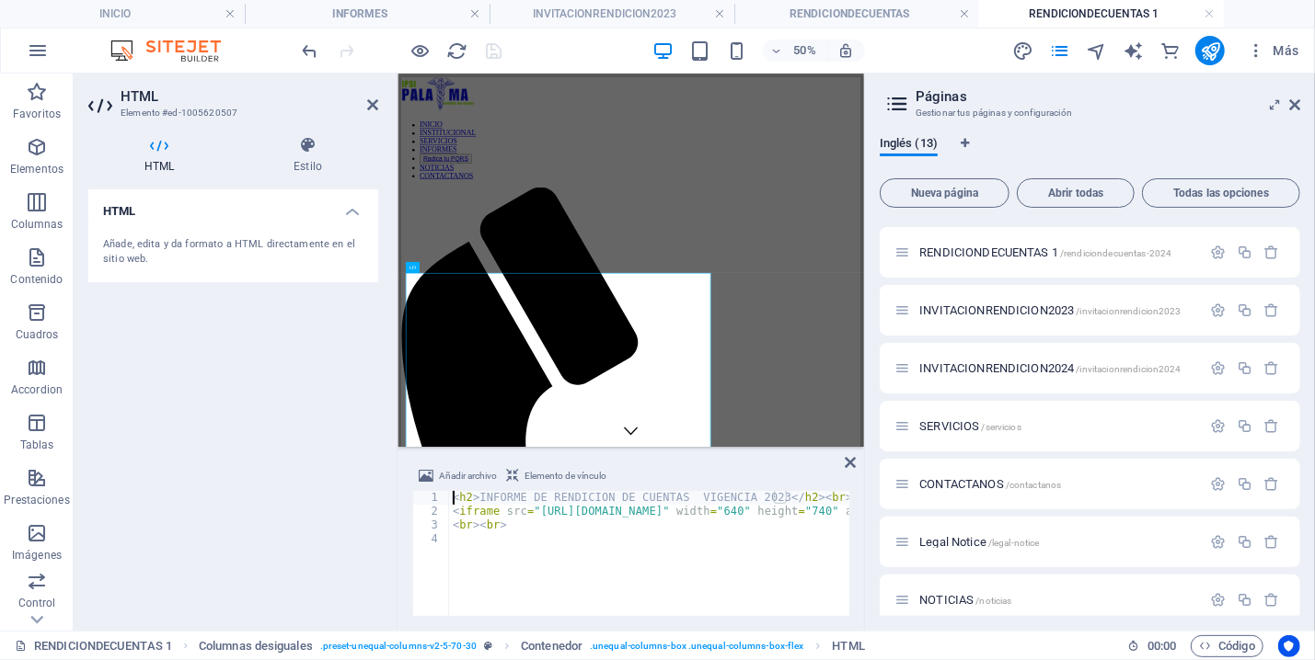
click at [759, 495] on div "< h2 > INFORME DE RENDICION DE CUENTAS VIGENCIA 2023 </ h2 > < br > < br > < if…" at bounding box center [883, 558] width 868 height 135
click at [765, 511] on div "< h2 > INFORME DE RENDICION DE CUENTAS VIGENCIA 2024 </ h2 > < br > < br > < if…" at bounding box center [883, 558] width 868 height 135
click at [829, 511] on div "< h2 > INFORME DE RENDICION DE CUENTAS VIGENCIA 2024 </ h2 > < br > < br > < if…" at bounding box center [883, 558] width 868 height 135
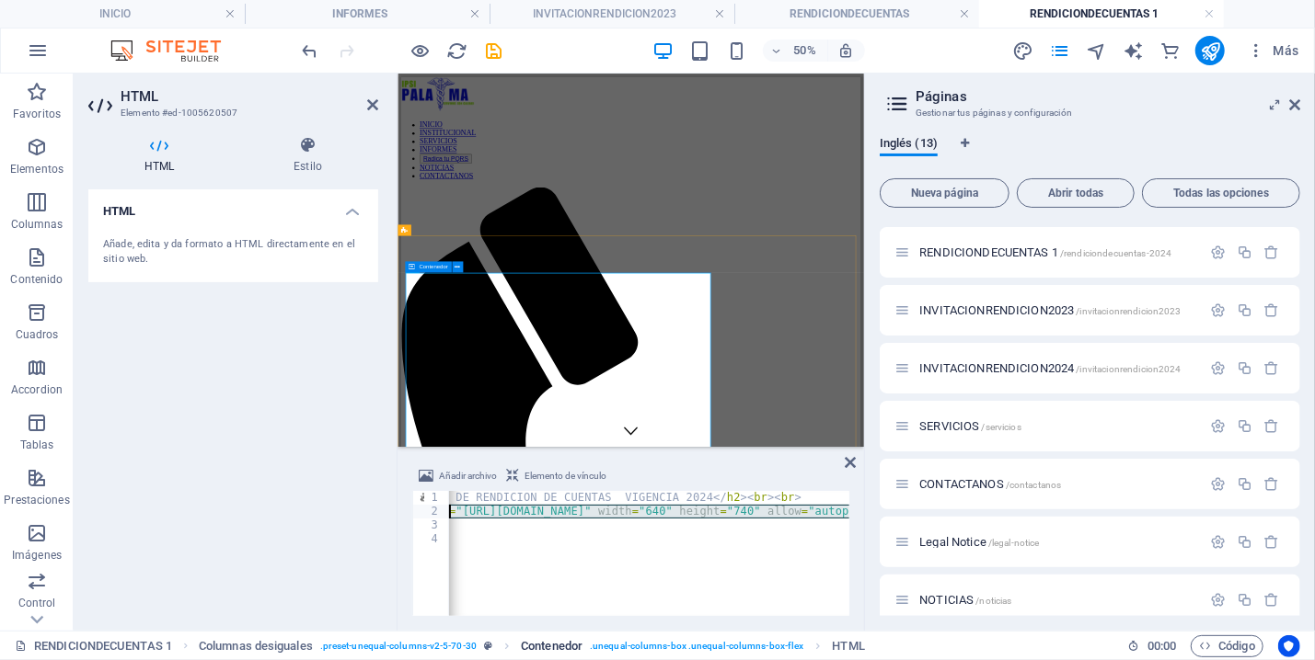
scroll to position [0, 78]
paste textarea "Pe92BxR3GaPvofbIeSbIVHAKaMeQycag"
type textarea "<iframe src="https://drive.google.com/file/d/1Pe92BxR3GaPvofbIeSbIVHAKaMeQycag/…"
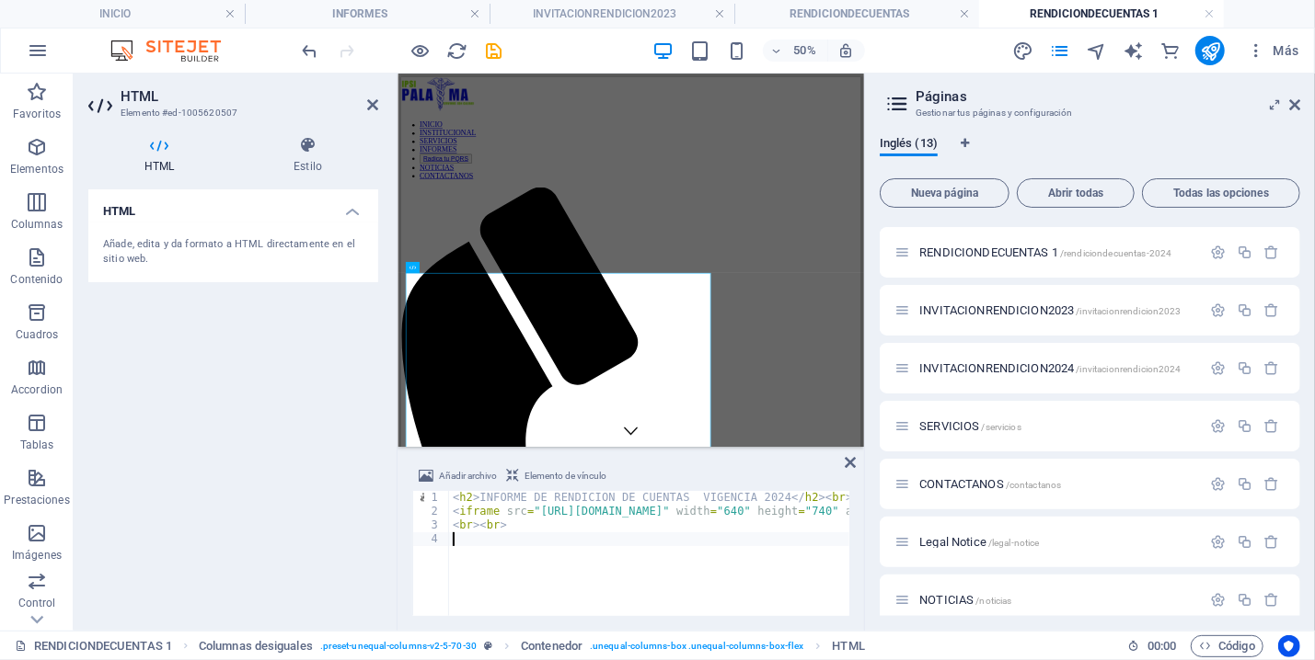
click at [754, 564] on div "< h2 > INFORME DE RENDICION DE CUENTAS VIGENCIA 2024 </ h2 > < br > < br > < if…" at bounding box center [883, 558] width 868 height 135
drag, startPoint x: 493, startPoint y: 41, endPoint x: 492, endPoint y: 55, distance: 13.8
click at [492, 40] on icon "save" at bounding box center [494, 50] width 21 height 21
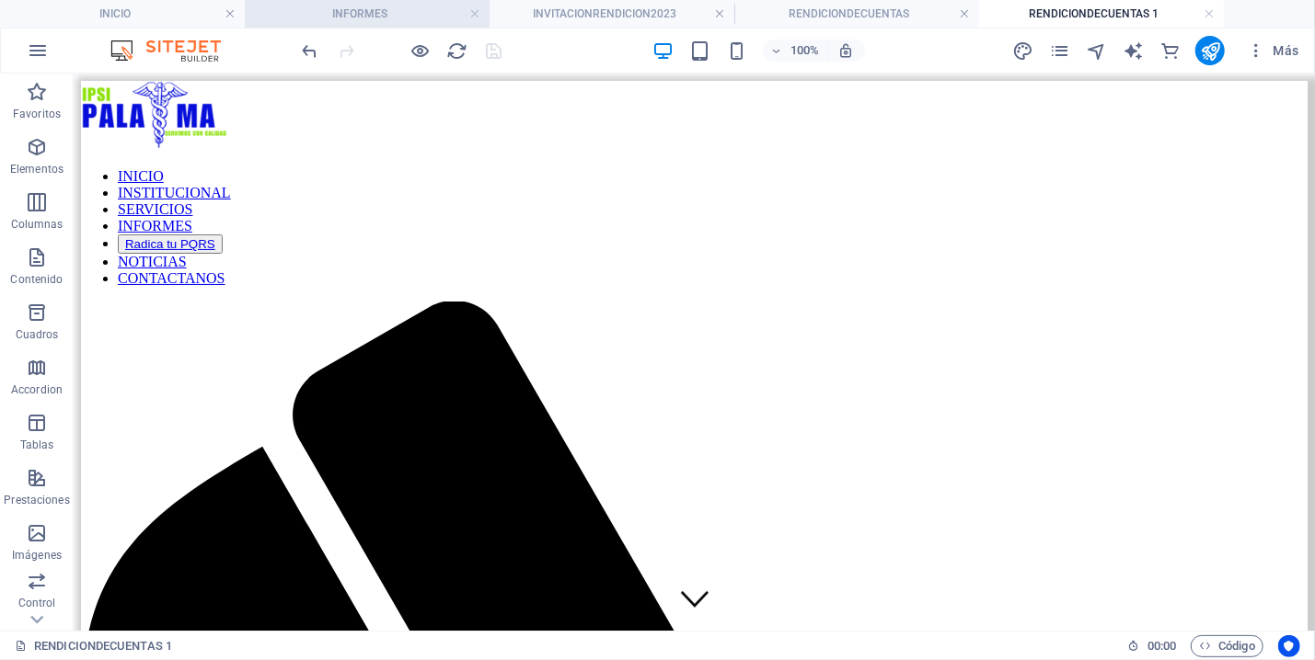
click at [371, 7] on h4 "INFORMES" at bounding box center [367, 14] width 245 height 20
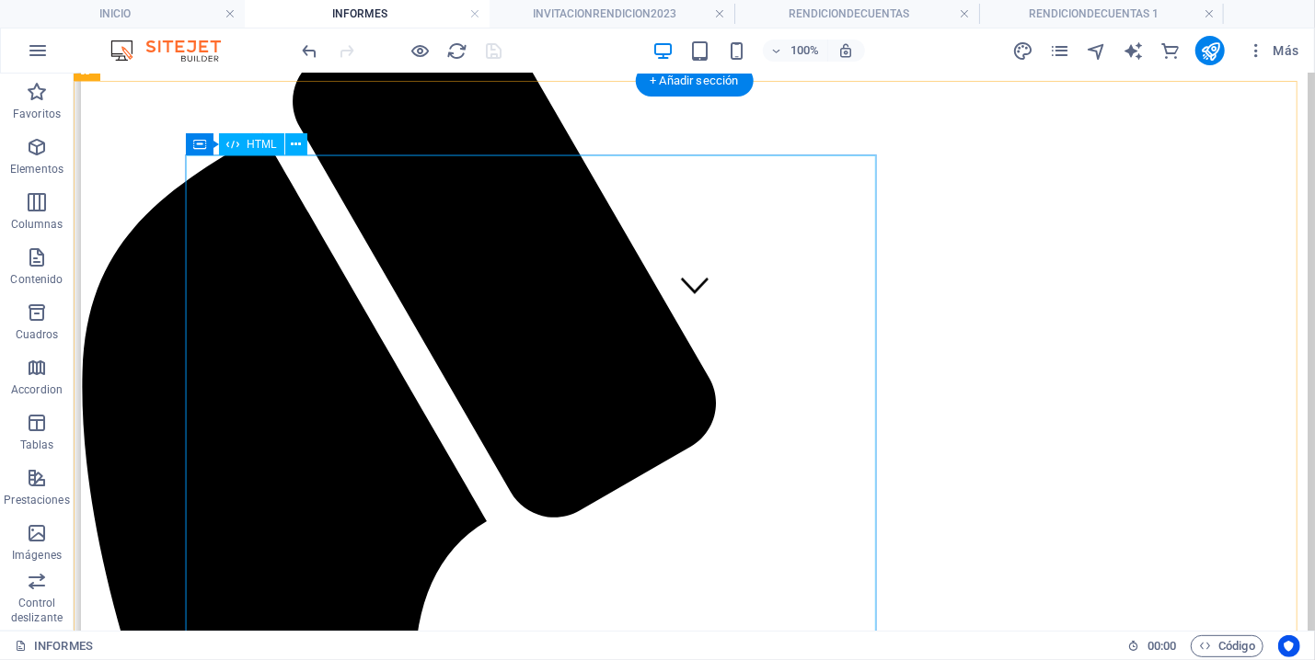
scroll to position [316, 0]
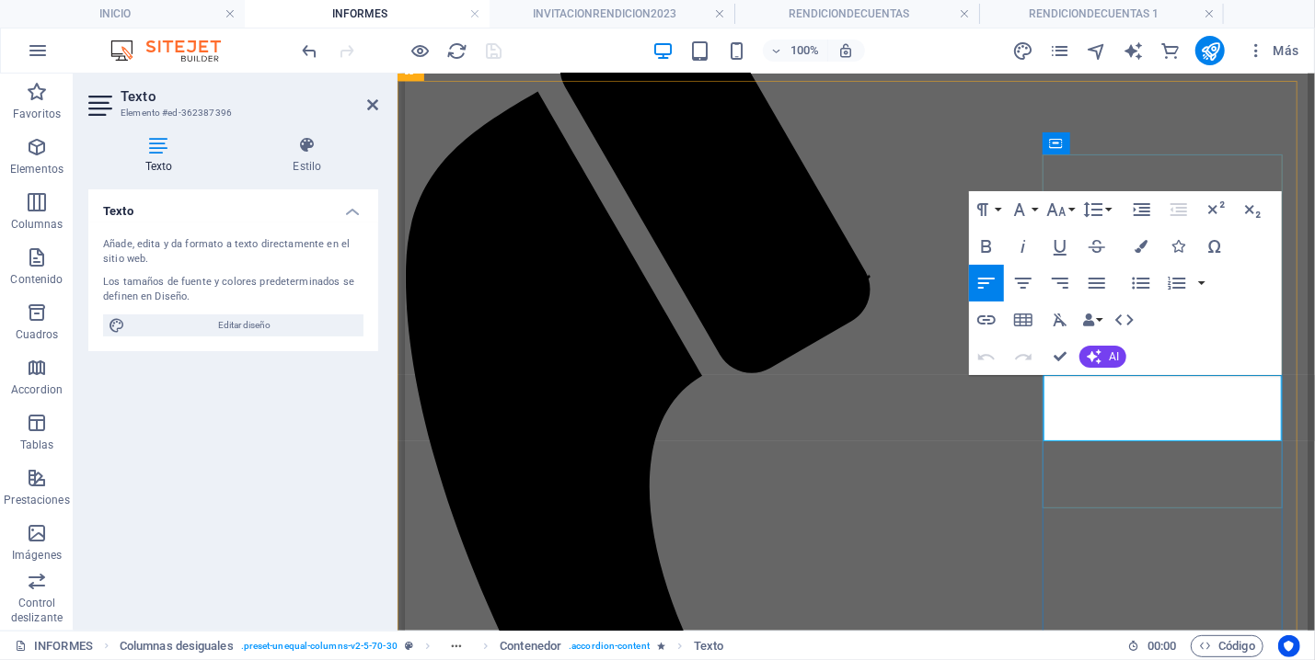
click at [1125, 316] on icon "button" at bounding box center [1124, 320] width 22 height 22
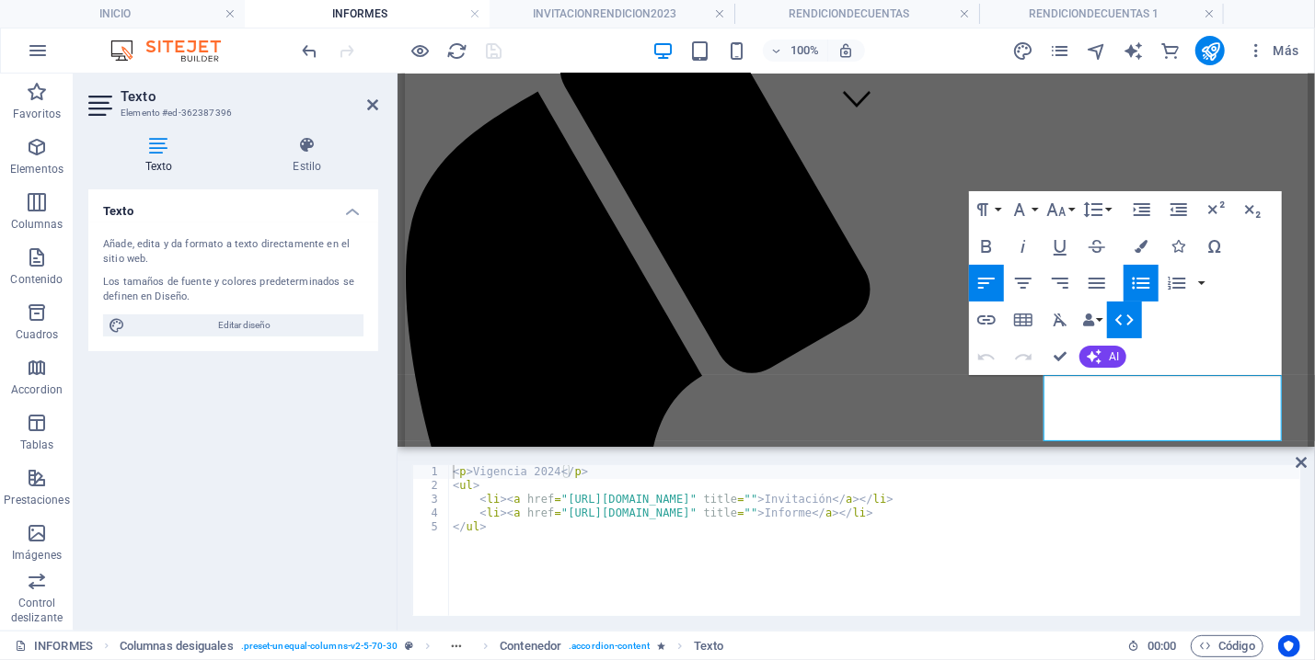
click at [815, 516] on div "< p > Vigencia 2024 </ p > < ul > < li > < a href = "https://ipsipalaima.com/in…" at bounding box center [874, 554] width 851 height 178
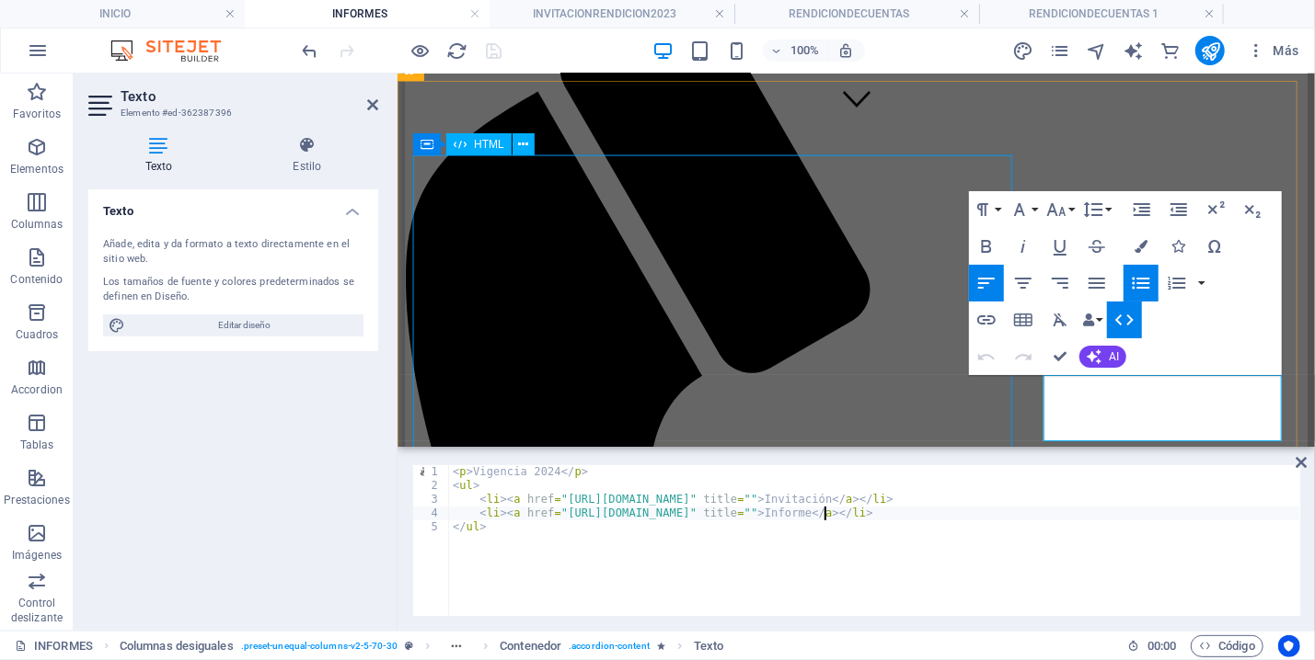
type textarea "<li><a href="https://ipsipalaima.com/rendiciondecuentas1/" title="">Informe</a>…"
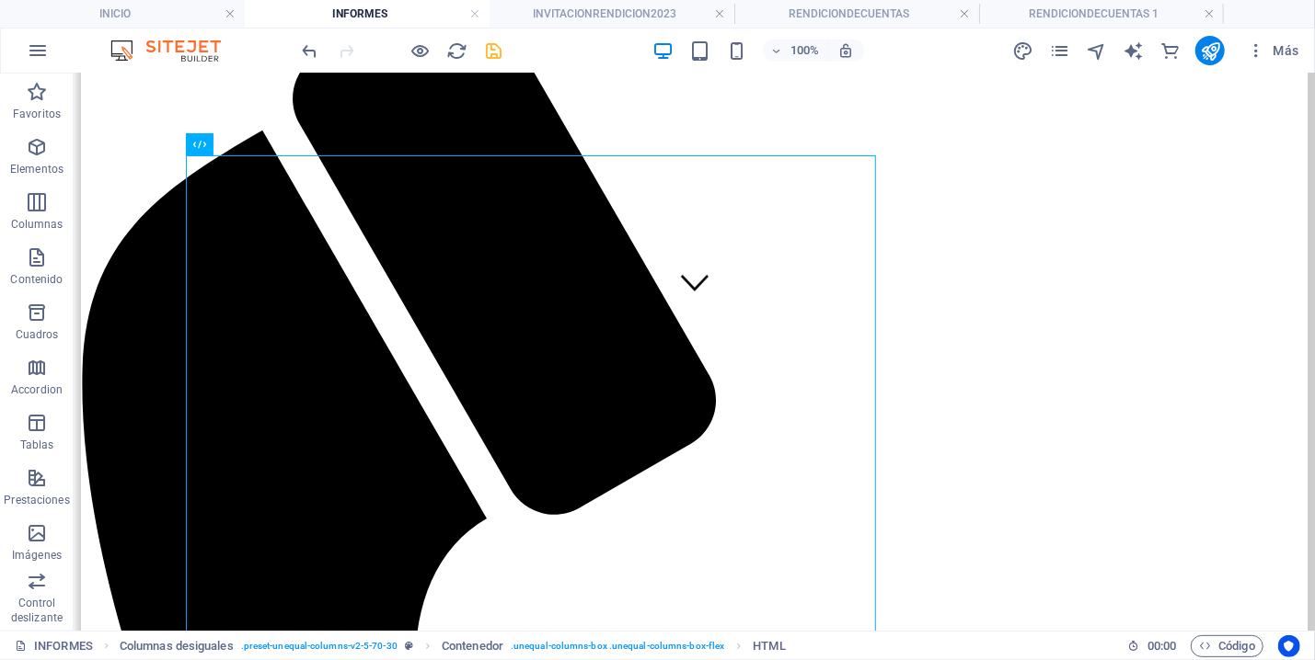
click at [485, 52] on icon "save" at bounding box center [494, 50] width 21 height 21
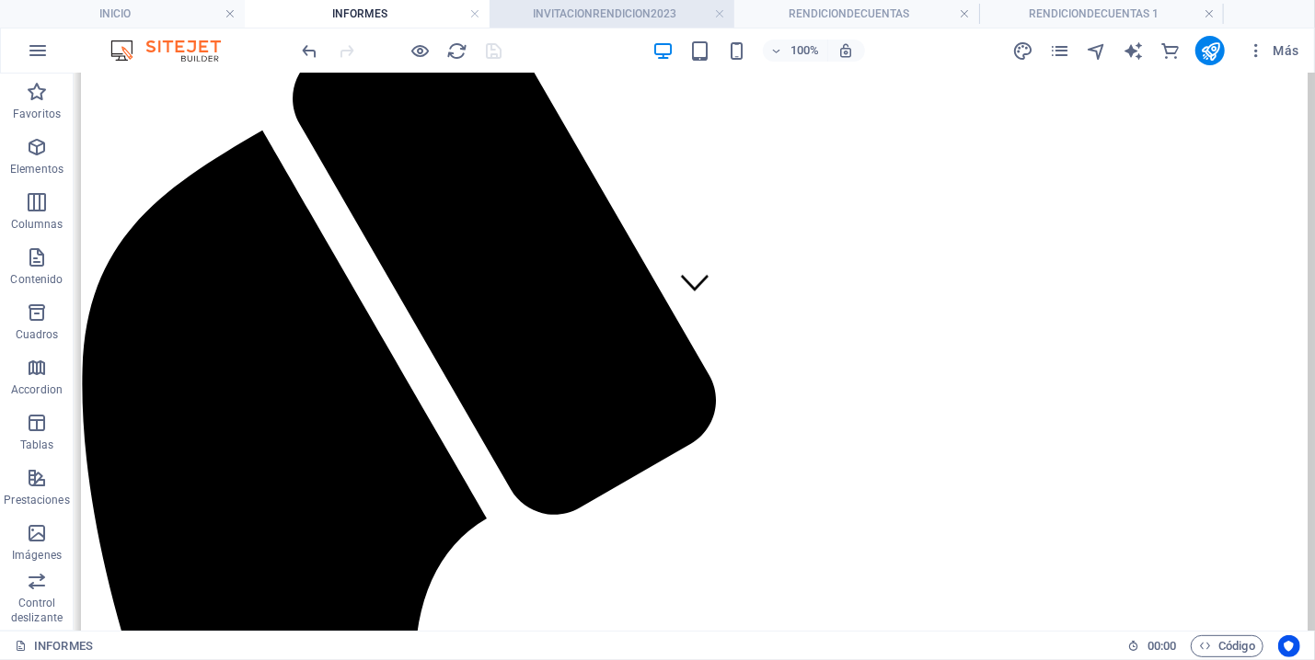
click at [624, 6] on h4 "INVITACIONRENDICION2023" at bounding box center [611, 14] width 245 height 20
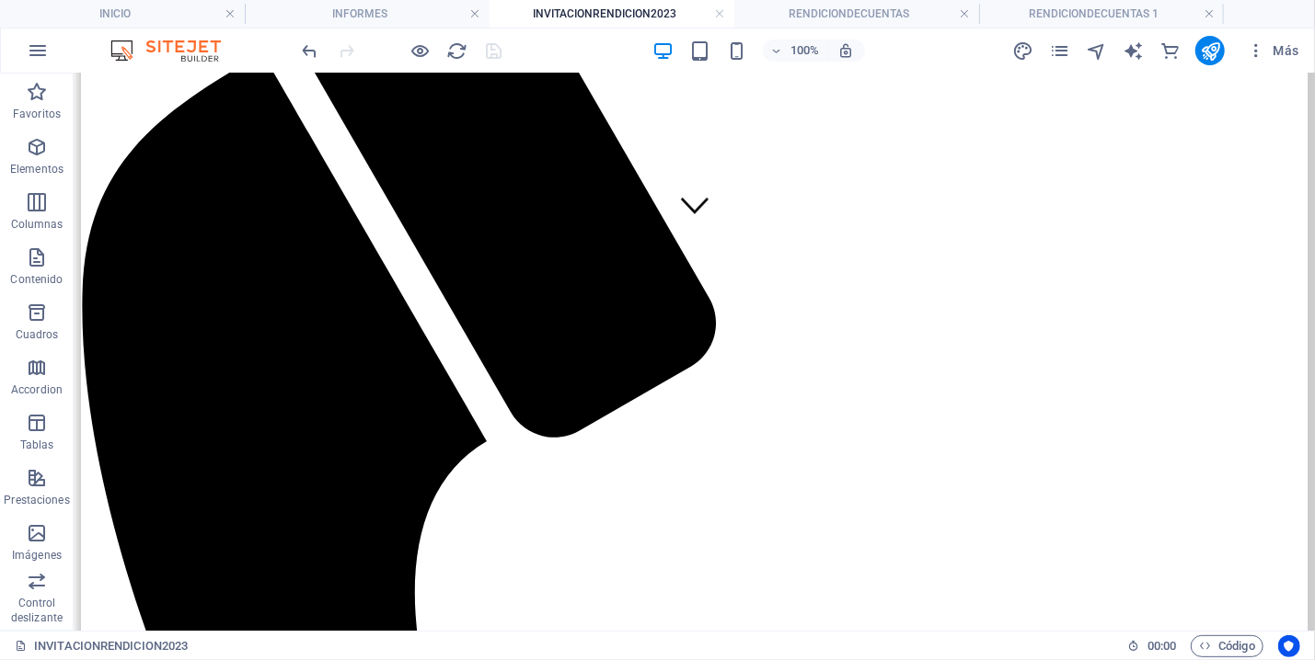
scroll to position [394, 0]
click at [867, 10] on h4 "RENDICIONDECUENTAS" at bounding box center [856, 14] width 245 height 20
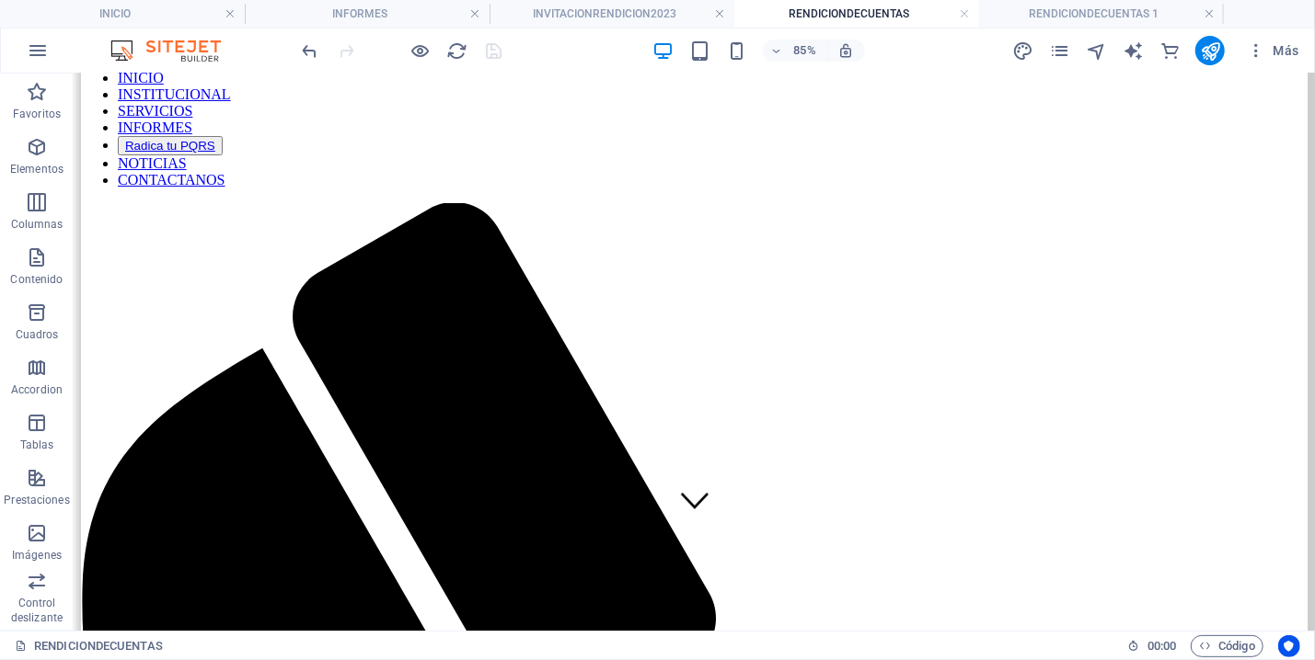
scroll to position [98, 0]
click at [1068, 14] on h4 "RENDICIONDECUENTAS 1" at bounding box center [1101, 14] width 245 height 20
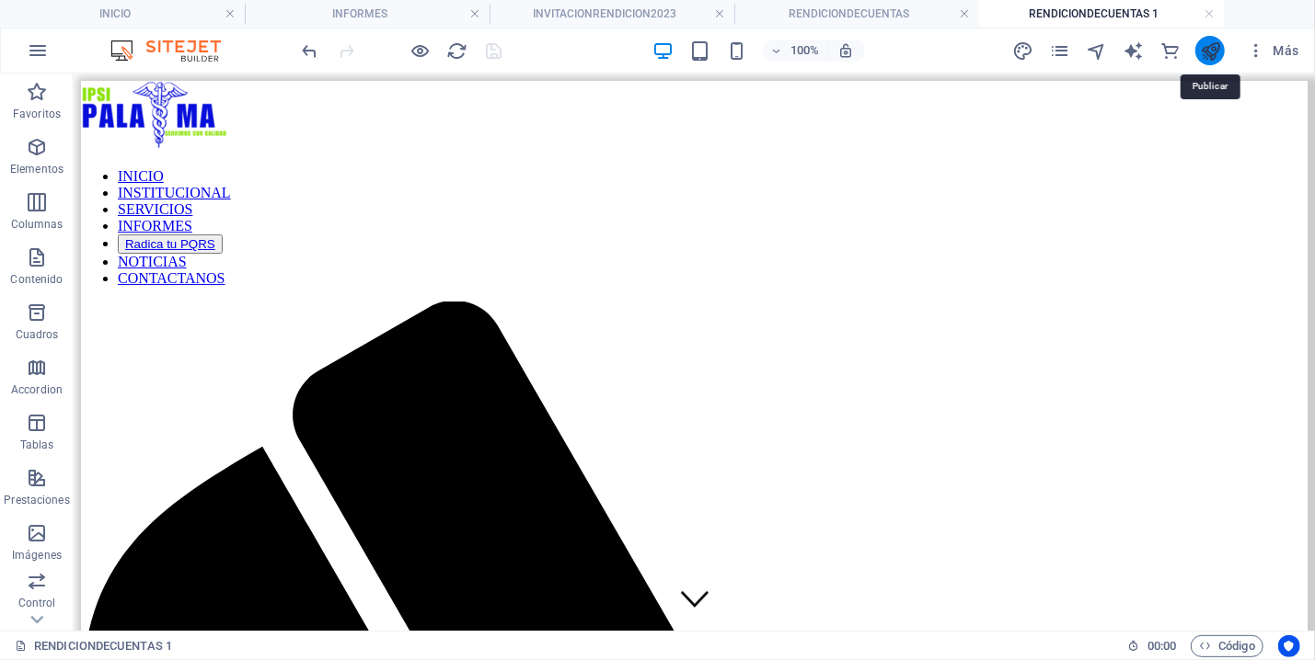
click at [1219, 41] on icon "publish" at bounding box center [1210, 50] width 21 height 21
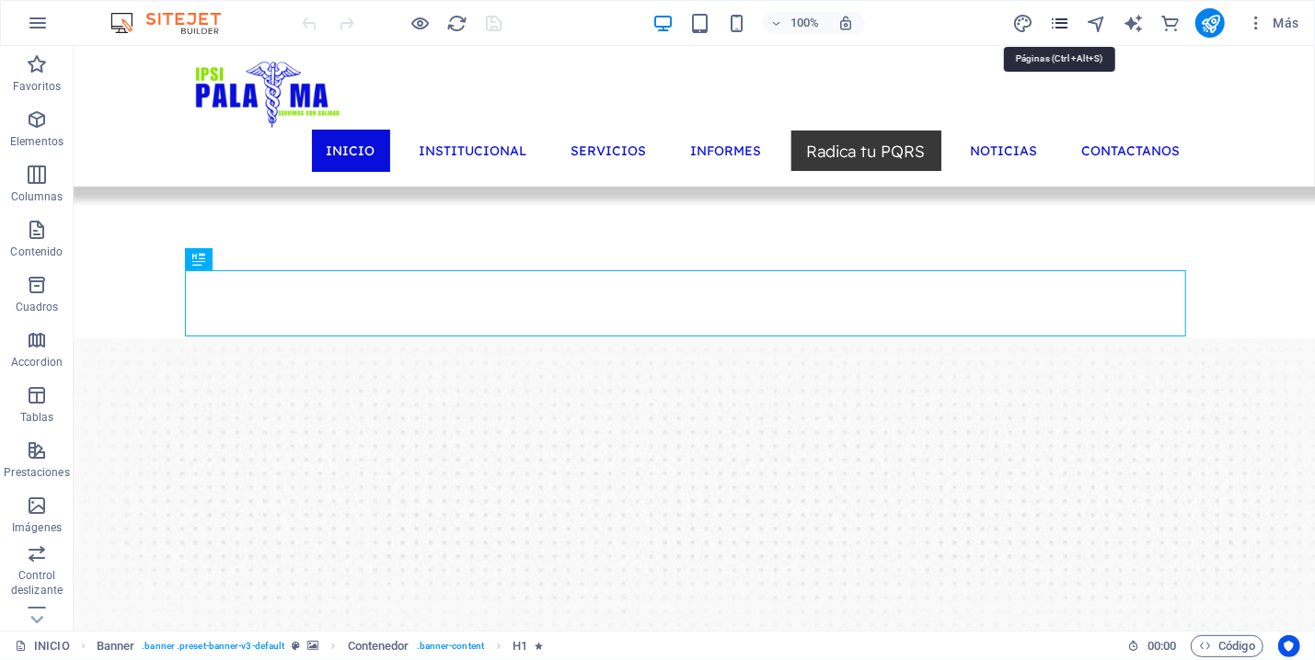
click at [1056, 16] on icon "pages" at bounding box center [1059, 23] width 21 height 21
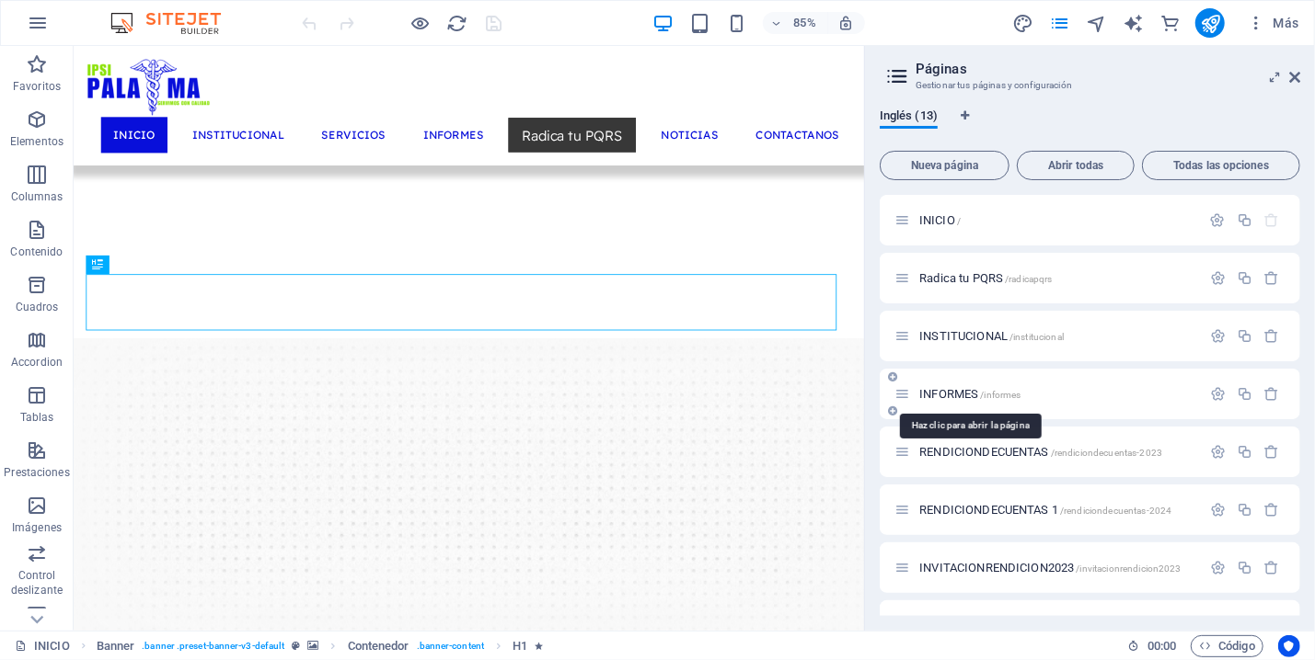
click at [959, 388] on span "INFORMES /informes" at bounding box center [969, 394] width 101 height 14
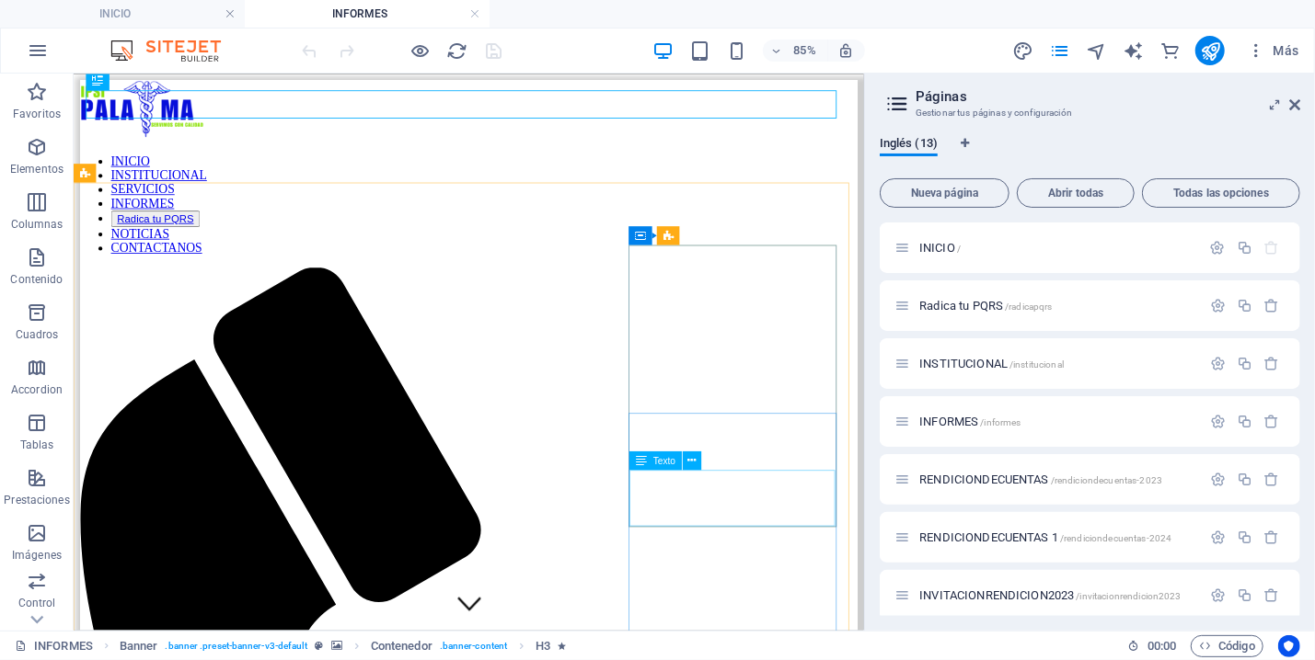
scroll to position [197, 0]
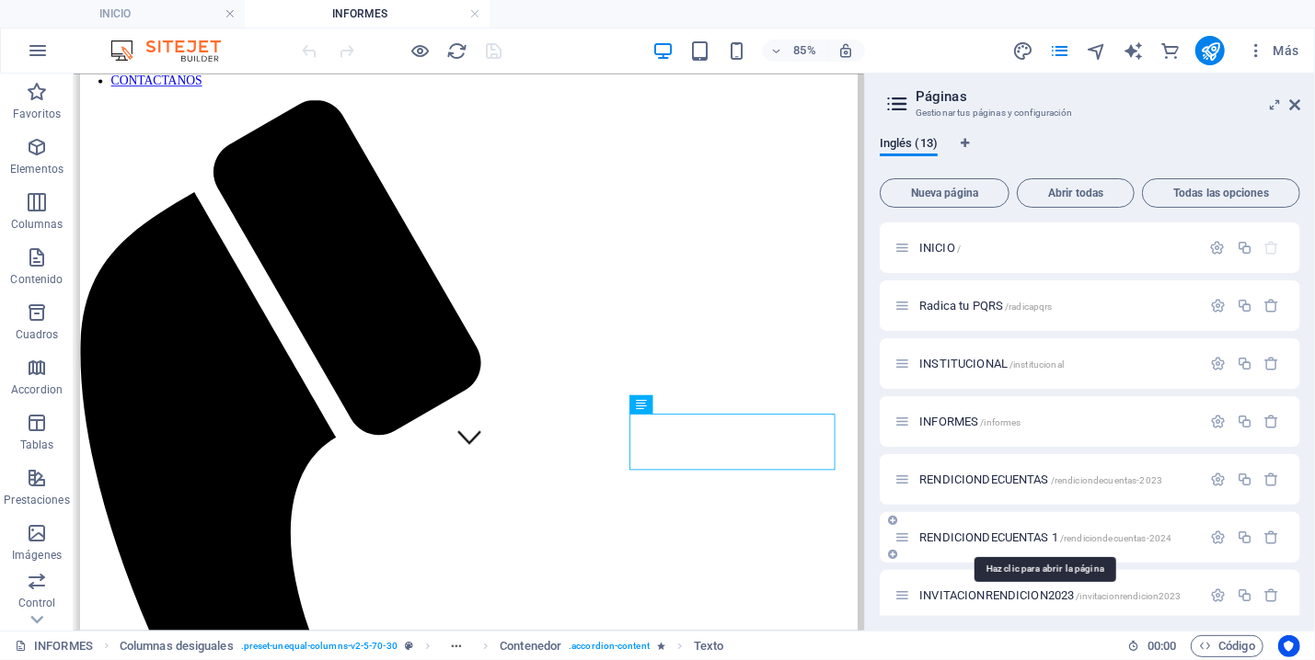
click at [1152, 535] on span "/rendiciondecuentas-2024" at bounding box center [1115, 539] width 111 height 10
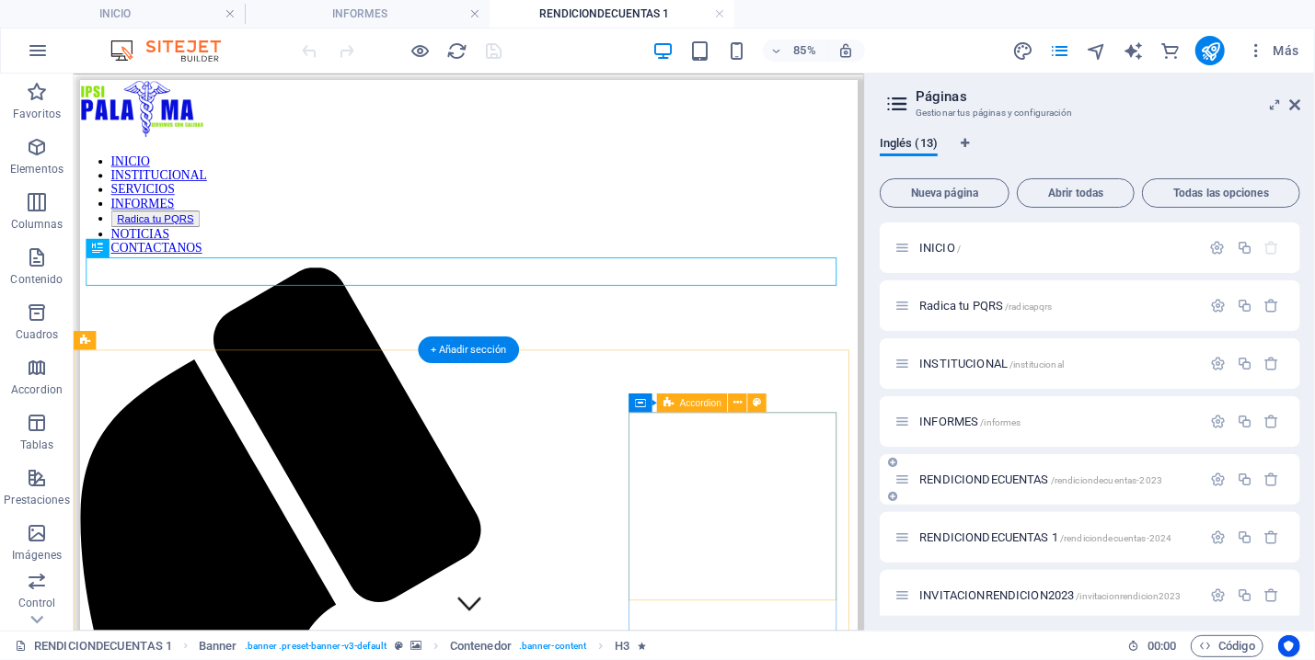
scroll to position [0, 0]
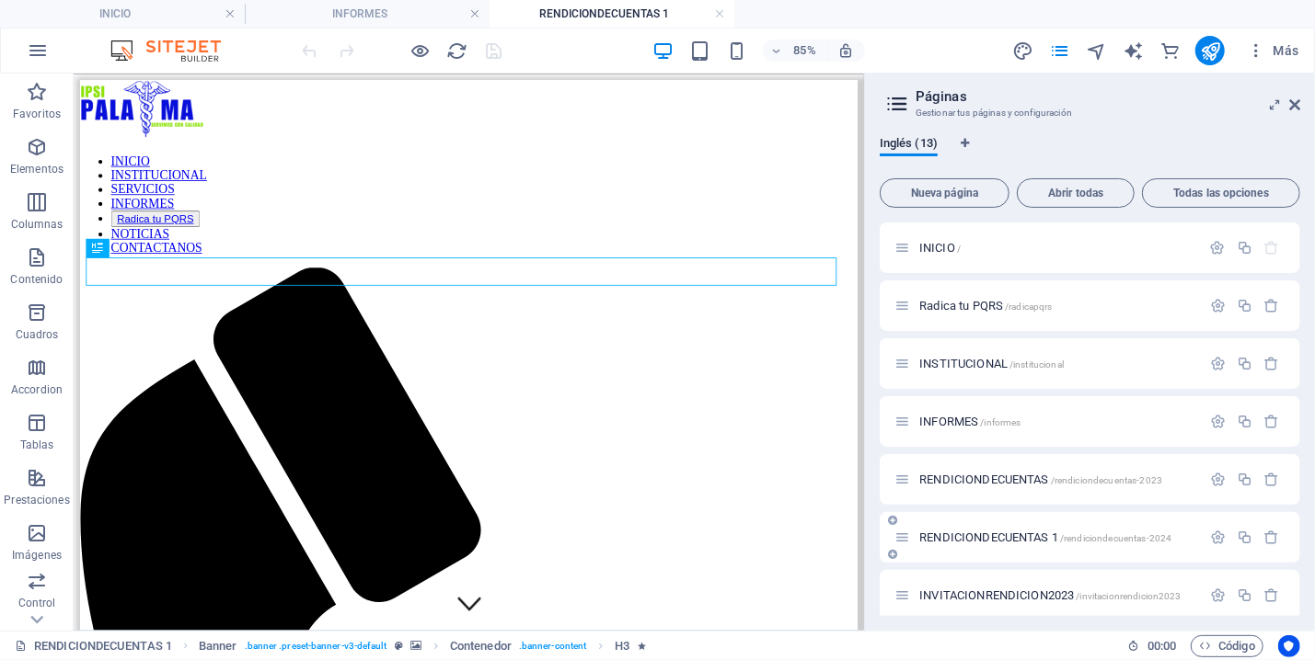
click at [1167, 534] on span "/rendiciondecuentas-2024" at bounding box center [1115, 539] width 111 height 10
click at [1210, 534] on icon "button" at bounding box center [1218, 538] width 16 height 16
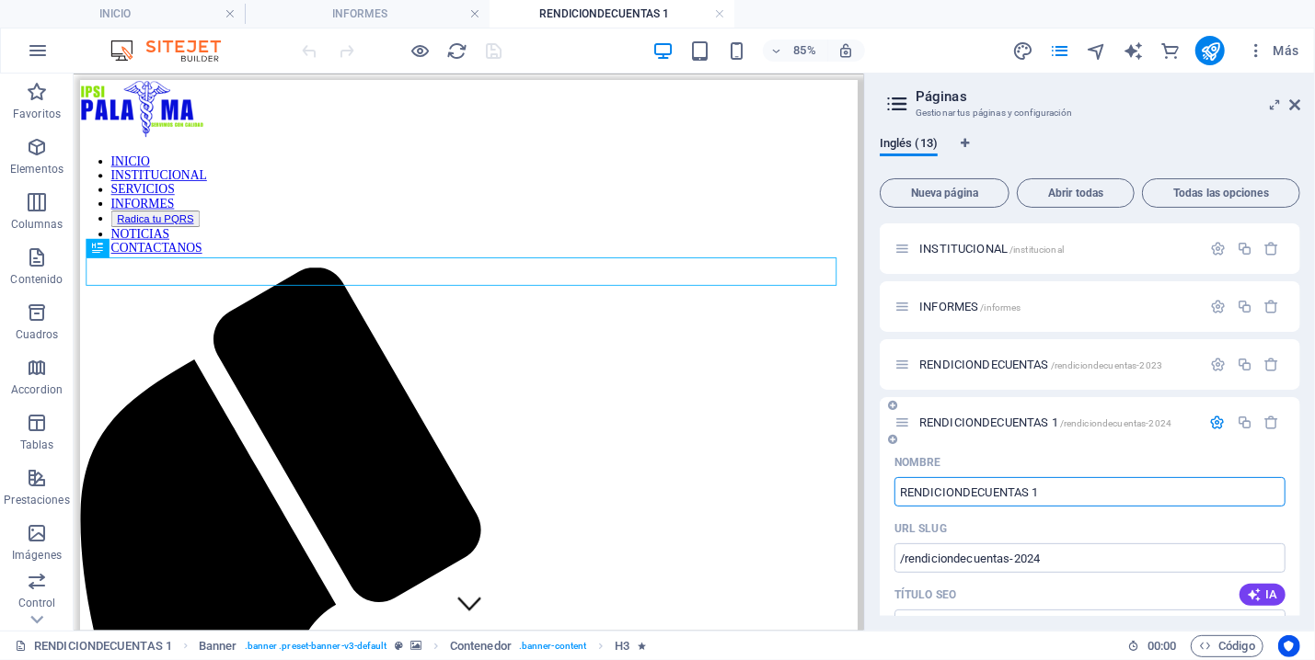
scroll to position [172, 0]
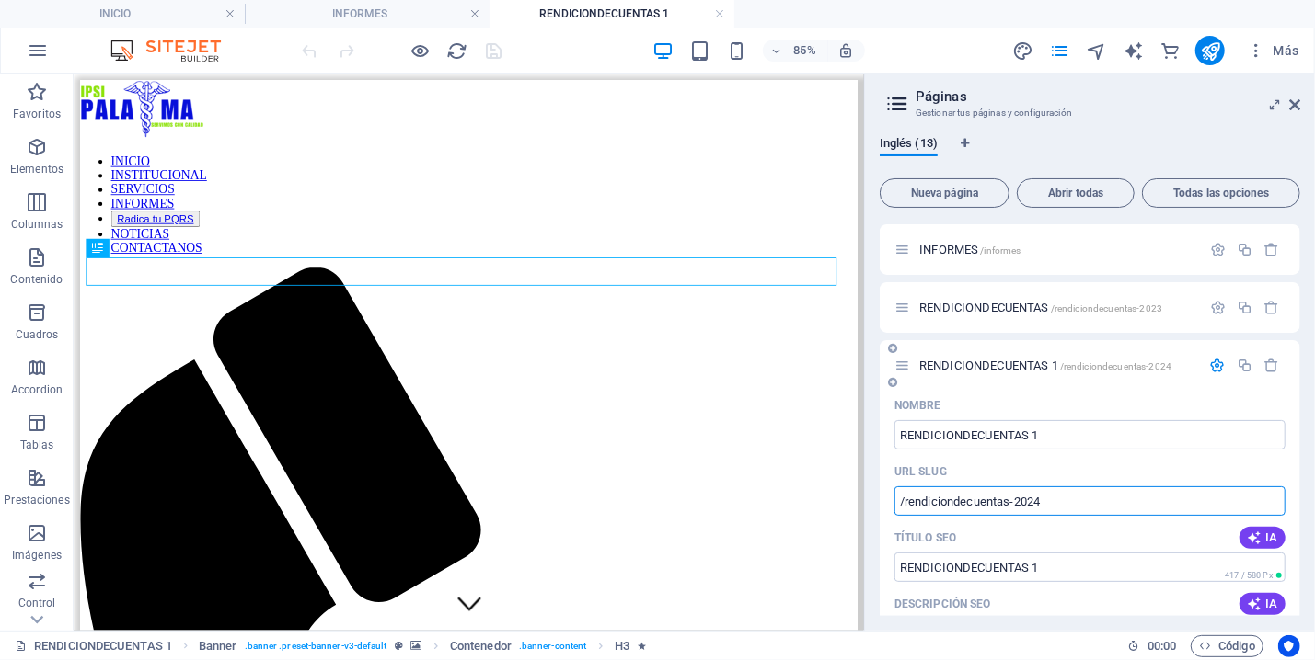
drag, startPoint x: 1060, startPoint y: 495, endPoint x: 907, endPoint y: 500, distance: 152.8
click at [907, 500] on input "/rendiciondecuentas-2024" at bounding box center [1089, 501] width 391 height 29
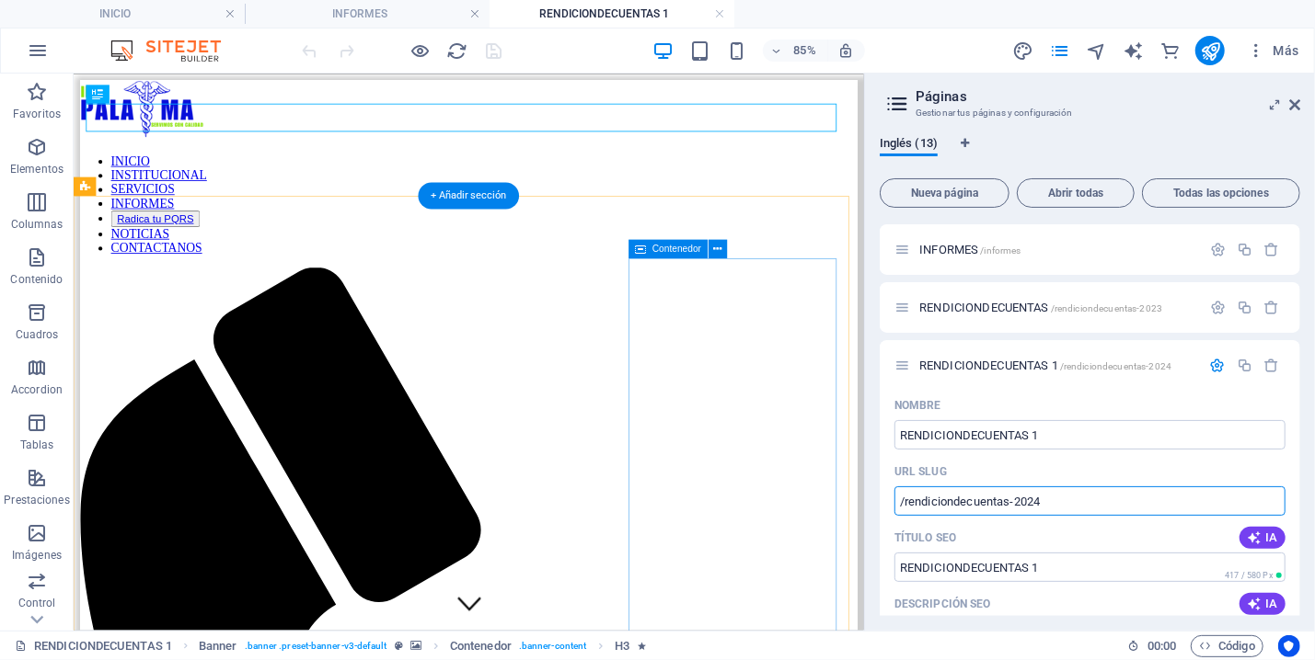
scroll to position [197, 0]
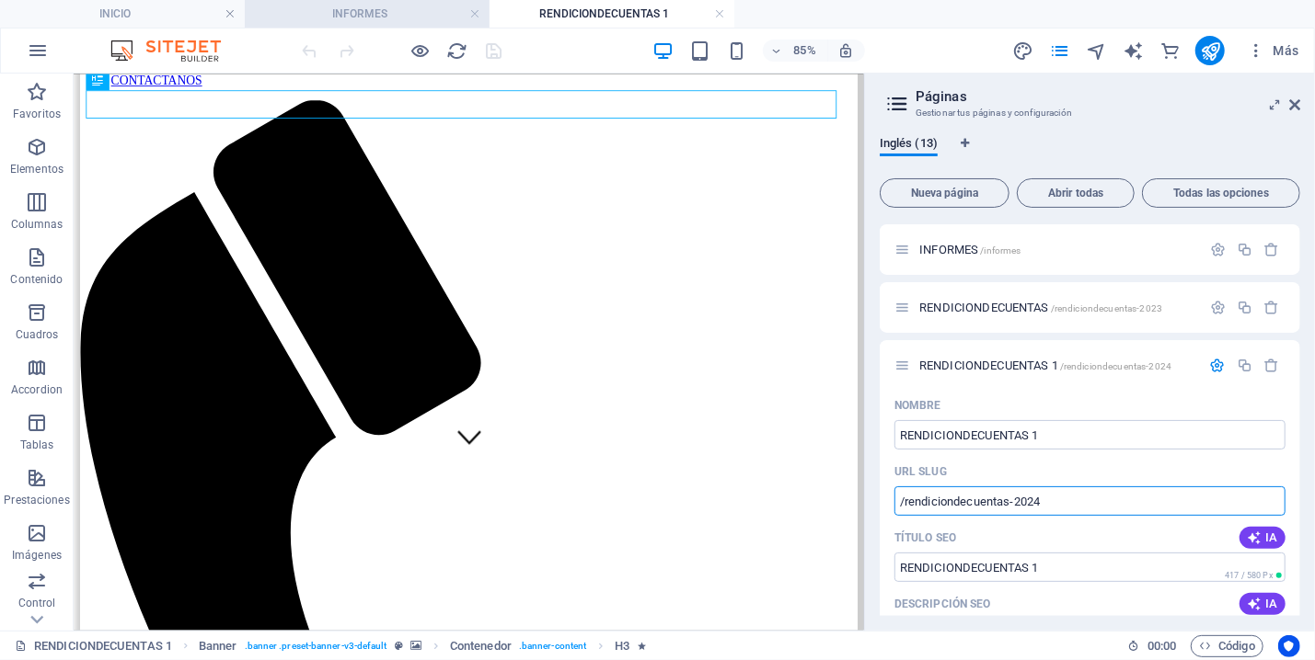
click at [412, 7] on h4 "INFORMES" at bounding box center [367, 14] width 245 height 20
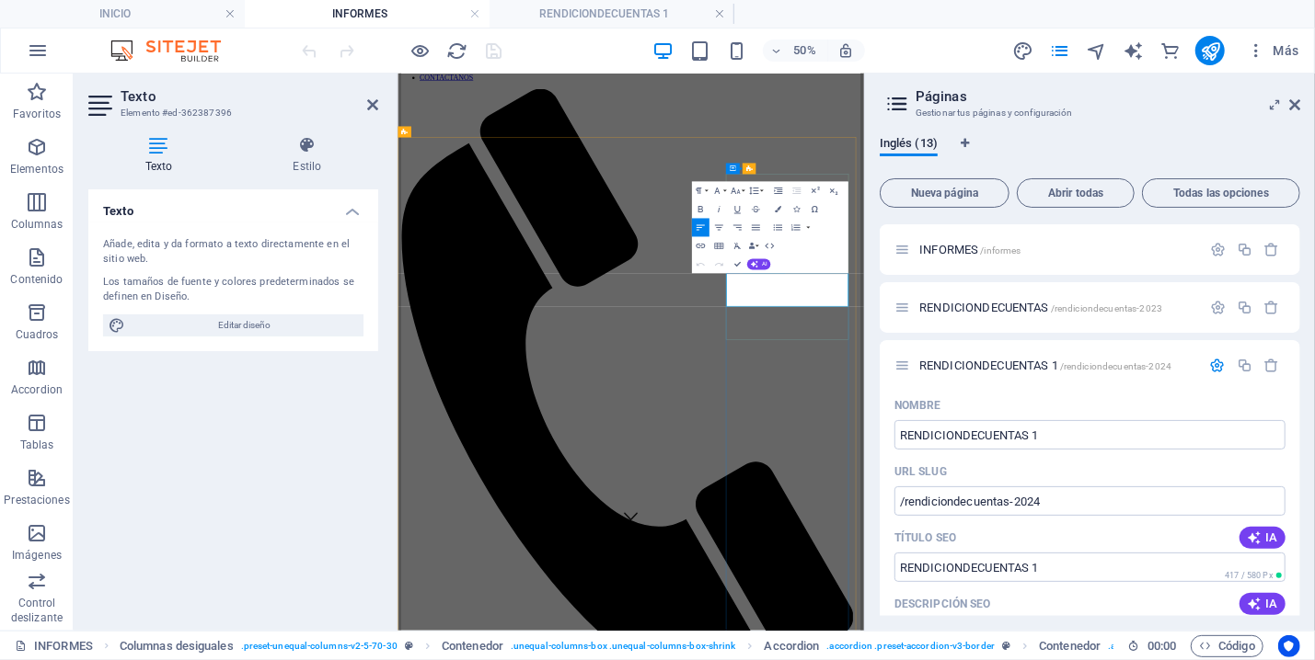
click at [767, 239] on button "HTML" at bounding box center [769, 245] width 17 height 18
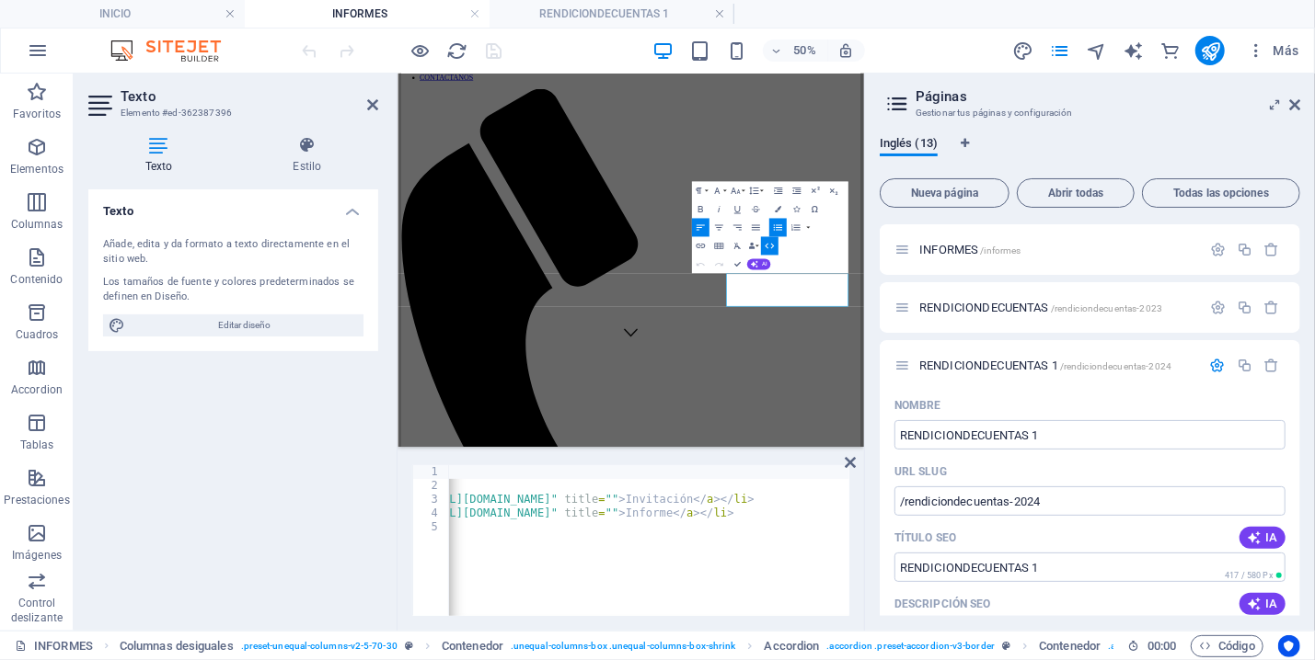
scroll to position [0, 139]
drag, startPoint x: 692, startPoint y: 518, endPoint x: 564, endPoint y: 511, distance: 128.0
click at [564, 511] on div "< p > Vigencia 2024 </ p > < ul > < li > < a href = "https://ipsipalaima.com/in…" at bounding box center [607, 545] width 596 height 161
click at [798, 476] on div "< p > Vigencia 2024 </ p > < ul > < li > < a href = "https://ipsipalaima.com/in…" at bounding box center [607, 545] width 596 height 161
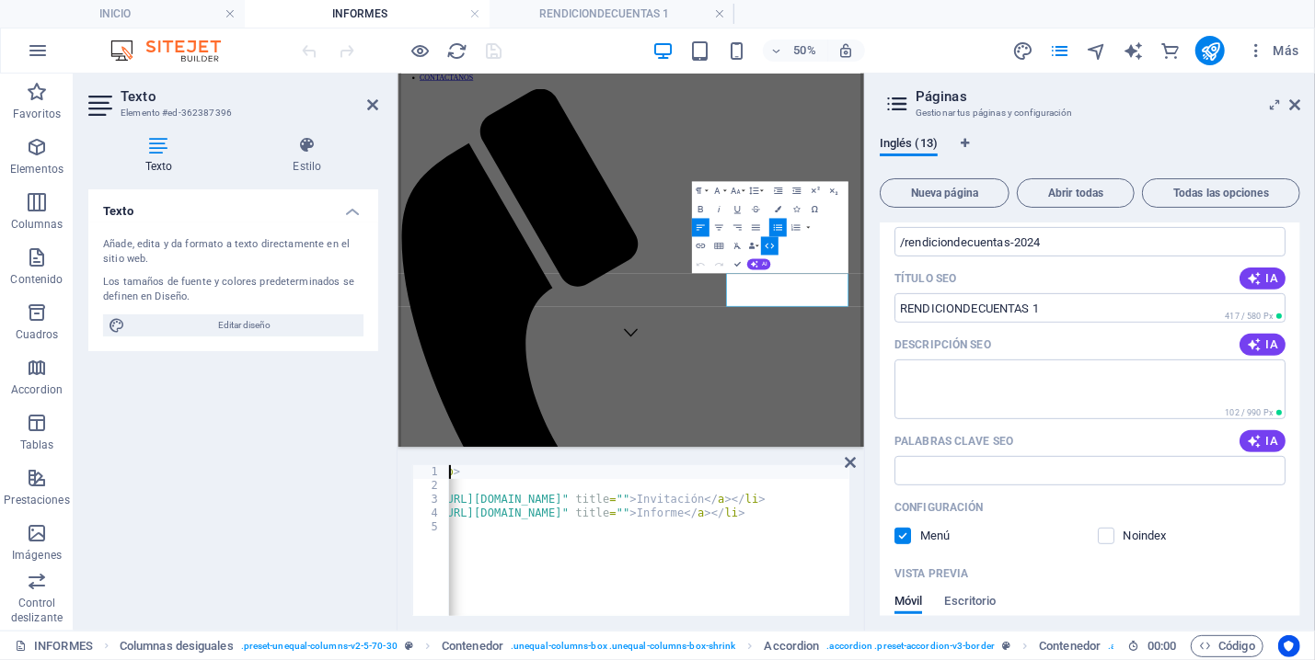
scroll to position [172, 0]
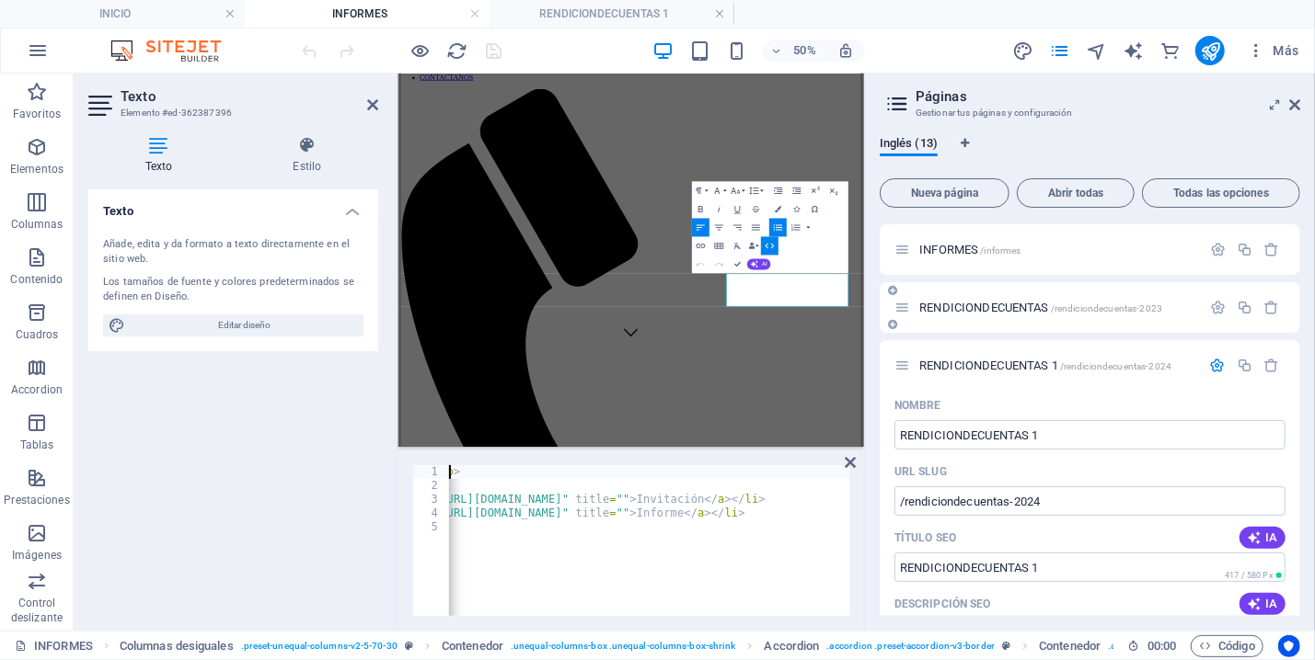
click at [1051, 294] on div "RENDICIONDECUENTAS /rendiciondecuentas-2023" at bounding box center [1089, 307] width 420 height 51
click at [1059, 304] on span "/rendiciondecuentas-2023" at bounding box center [1106, 309] width 111 height 10
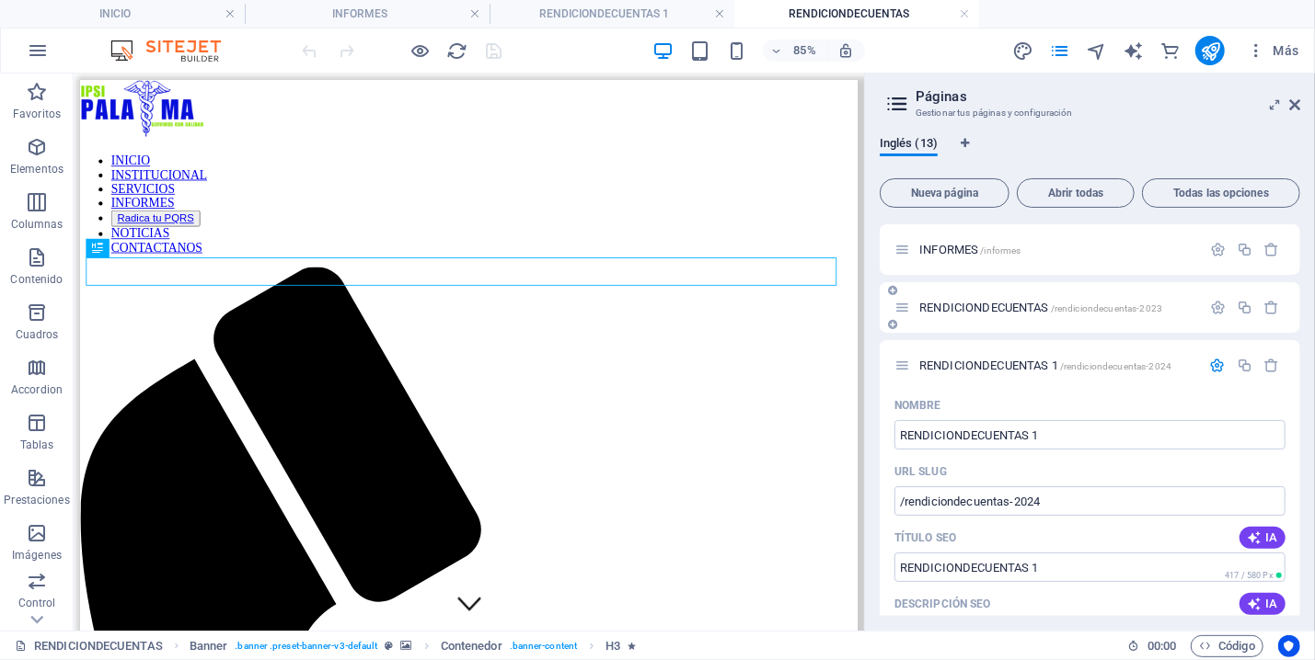
scroll to position [0, 0]
click at [1126, 310] on span "/rendiciondecuentas-2023" at bounding box center [1106, 309] width 111 height 10
click at [1104, 307] on span "/rendiciondecuentas-2023" at bounding box center [1106, 309] width 111 height 10
click at [1139, 308] on span "/rendiciondecuentas-2023" at bounding box center [1106, 309] width 111 height 10
click at [1210, 301] on icon "button" at bounding box center [1218, 308] width 16 height 16
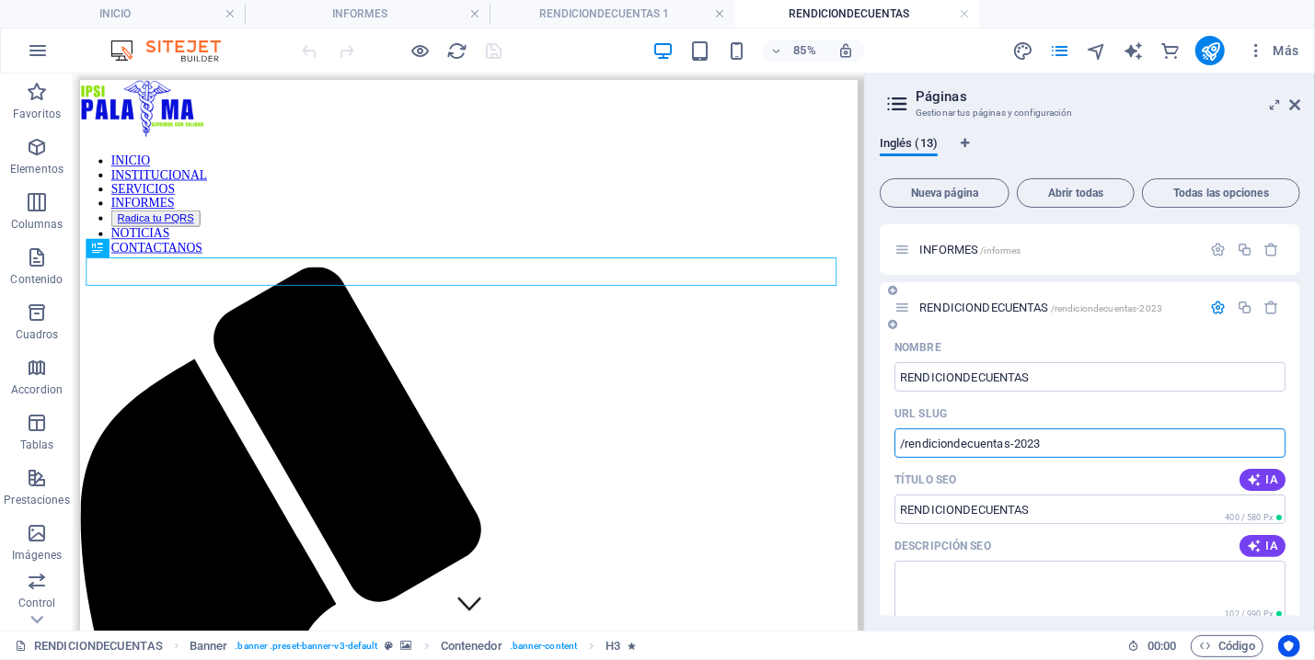
drag, startPoint x: 1059, startPoint y: 443, endPoint x: 891, endPoint y: 446, distance: 167.4
click at [894, 446] on input "/rendiciondecuentas-2023" at bounding box center [1089, 443] width 391 height 29
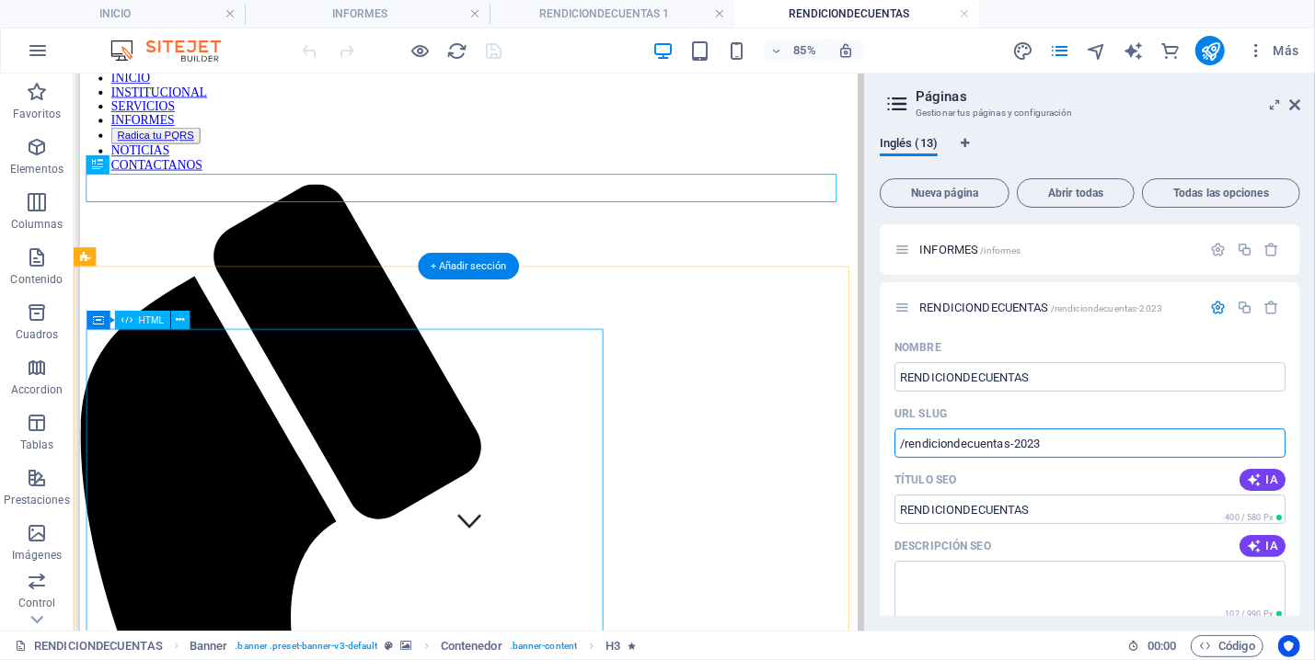
scroll to position [295, 0]
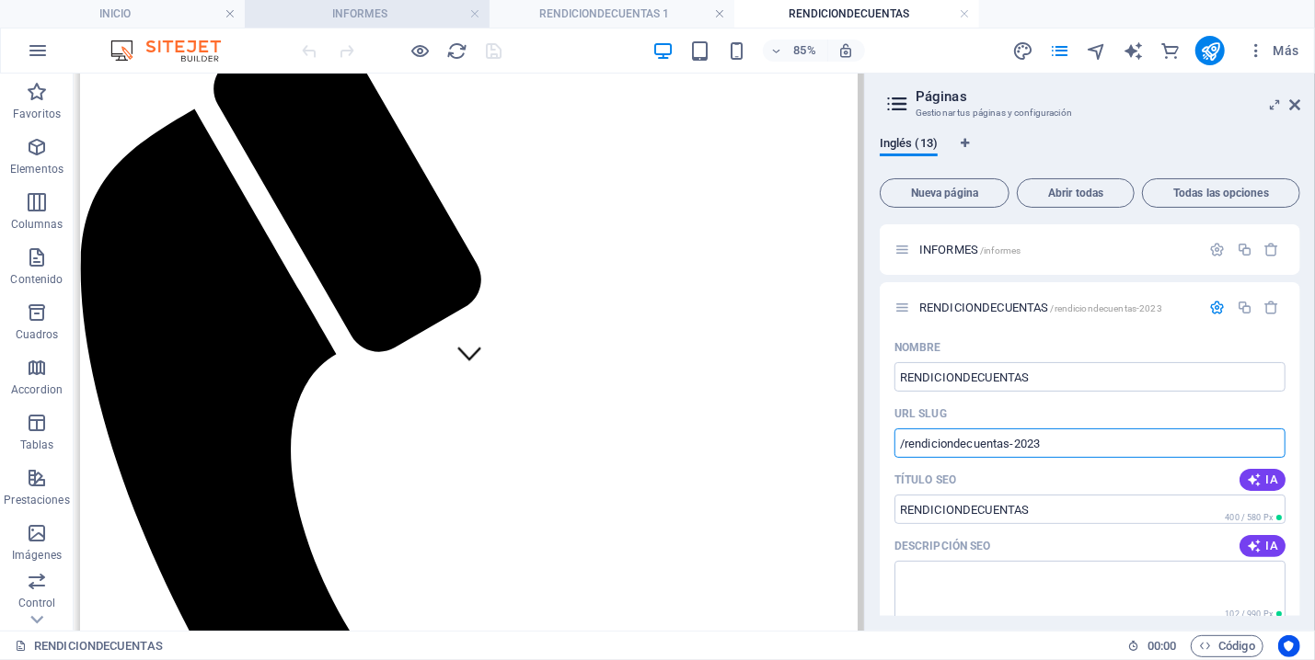
click at [395, 16] on h4 "INFORMES" at bounding box center [367, 14] width 245 height 20
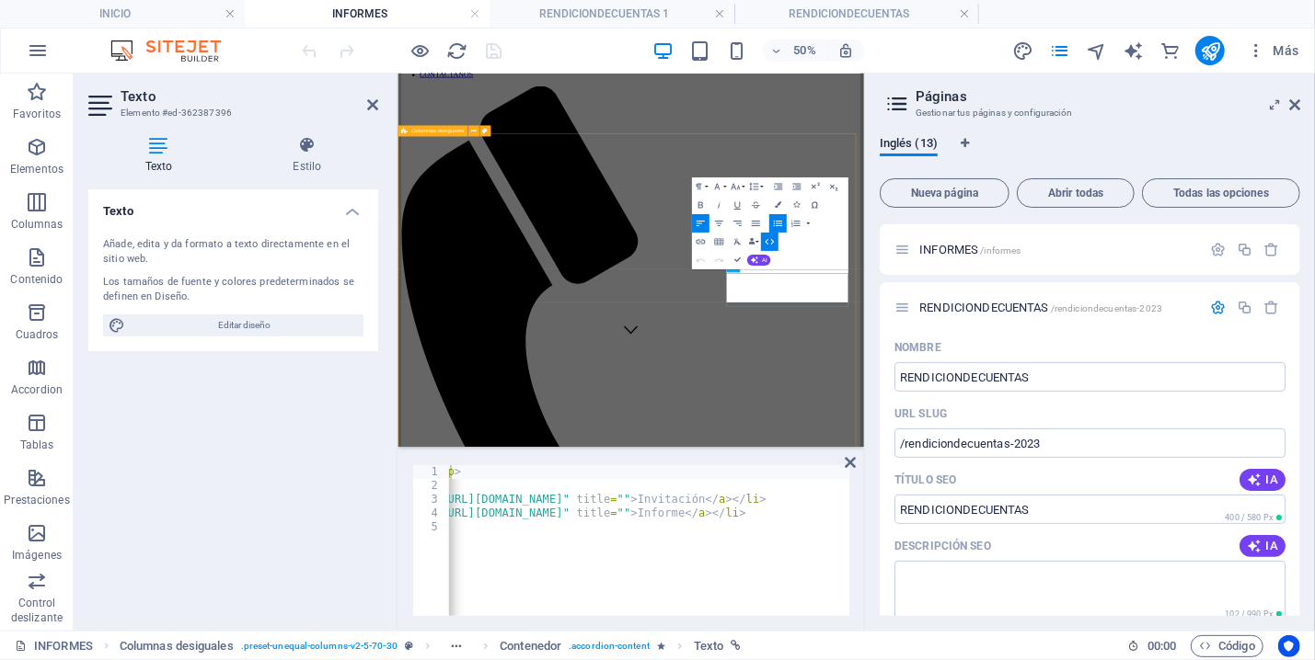
scroll to position [205, 0]
type textarea "<li><a href="https://ipsipalaima.com/invitacionrendicion2023/" title="">Invitac…"
click at [764, 500] on div "< p > Vigencia 2024 </ p > < ul > < li > < a href = "https://ipsipalaima.com/in…" at bounding box center [620, 545] width 596 height 161
click at [838, 3] on li "RENDICIONDECUENTAS" at bounding box center [856, 14] width 245 height 28
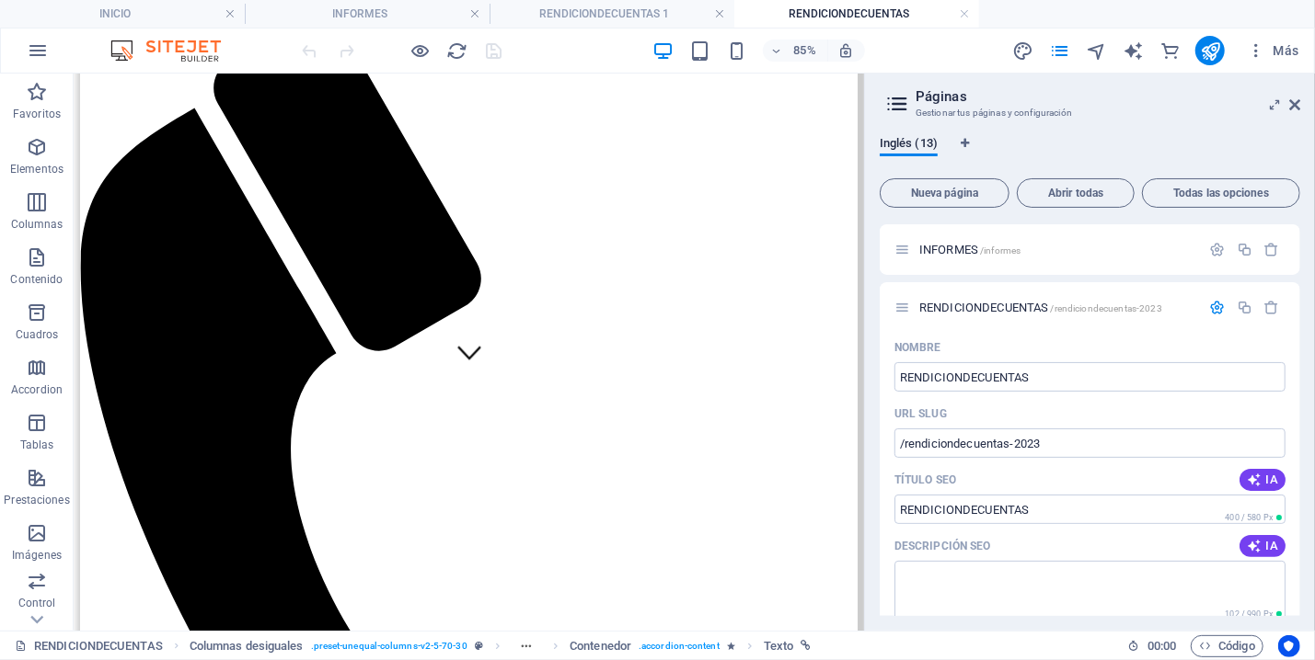
scroll to position [304, 0]
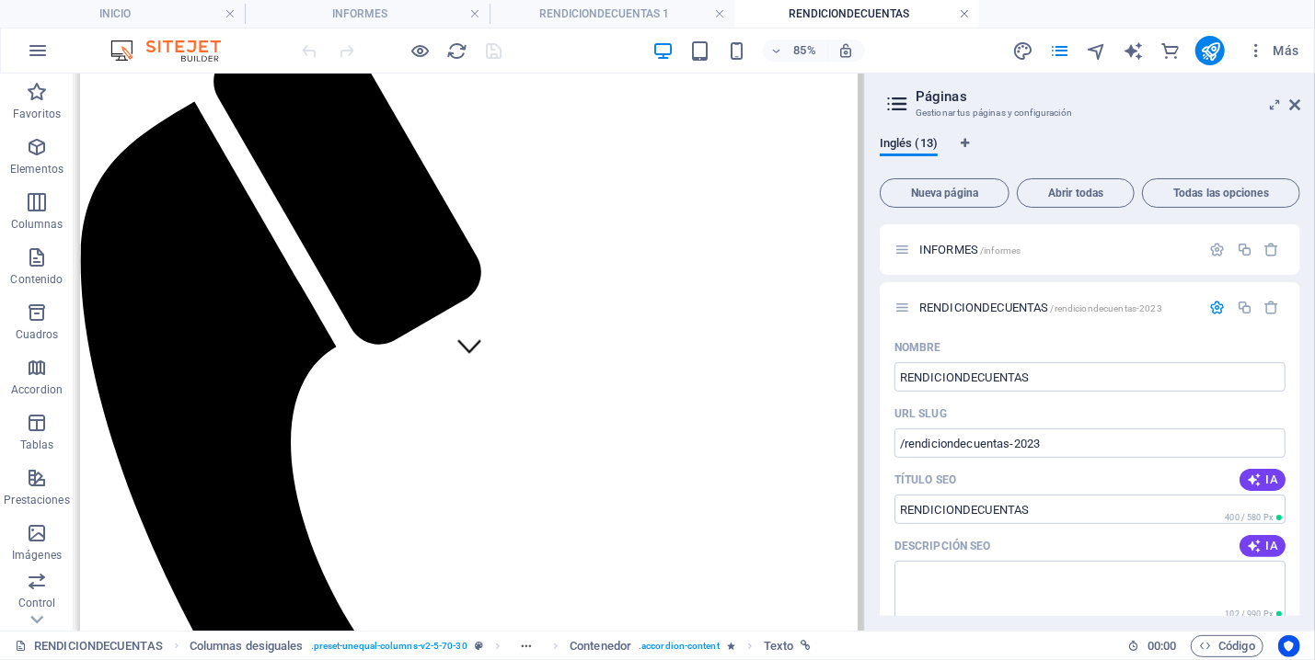
click at [962, 9] on link at bounding box center [964, 14] width 11 height 17
click at [718, 9] on link at bounding box center [719, 14] width 11 height 17
click at [391, 14] on h4 "INFORMES" at bounding box center [367, 14] width 245 height 20
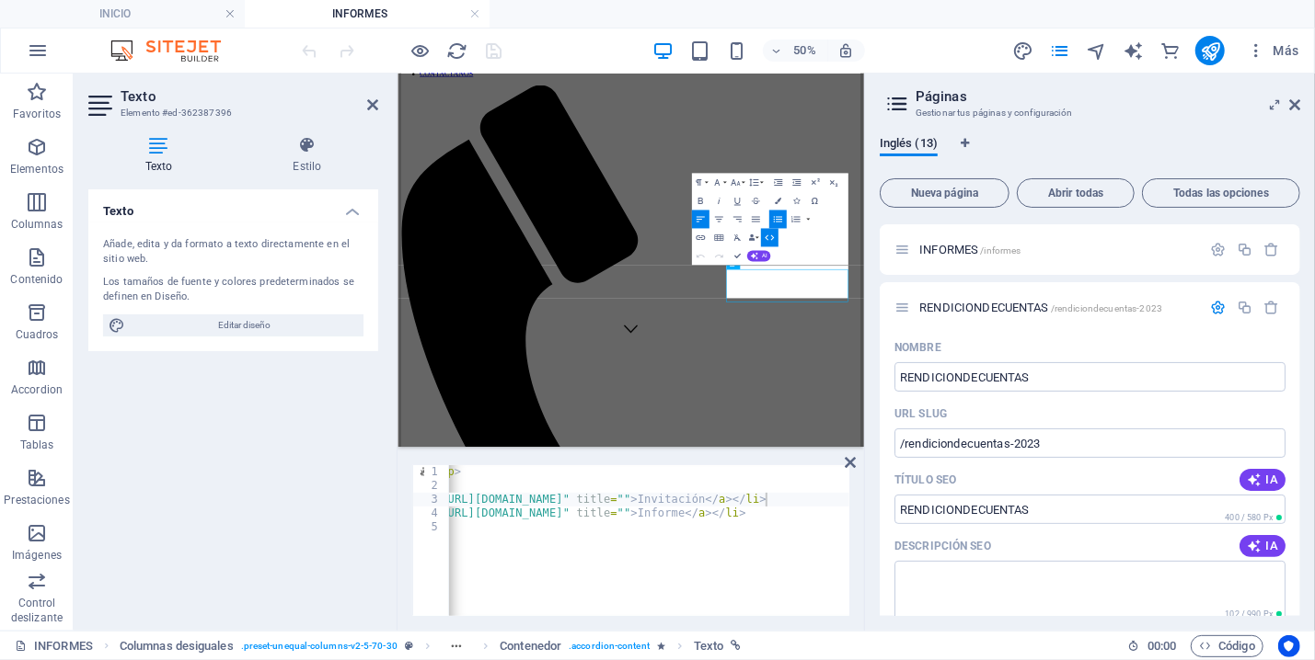
scroll to position [0, 127]
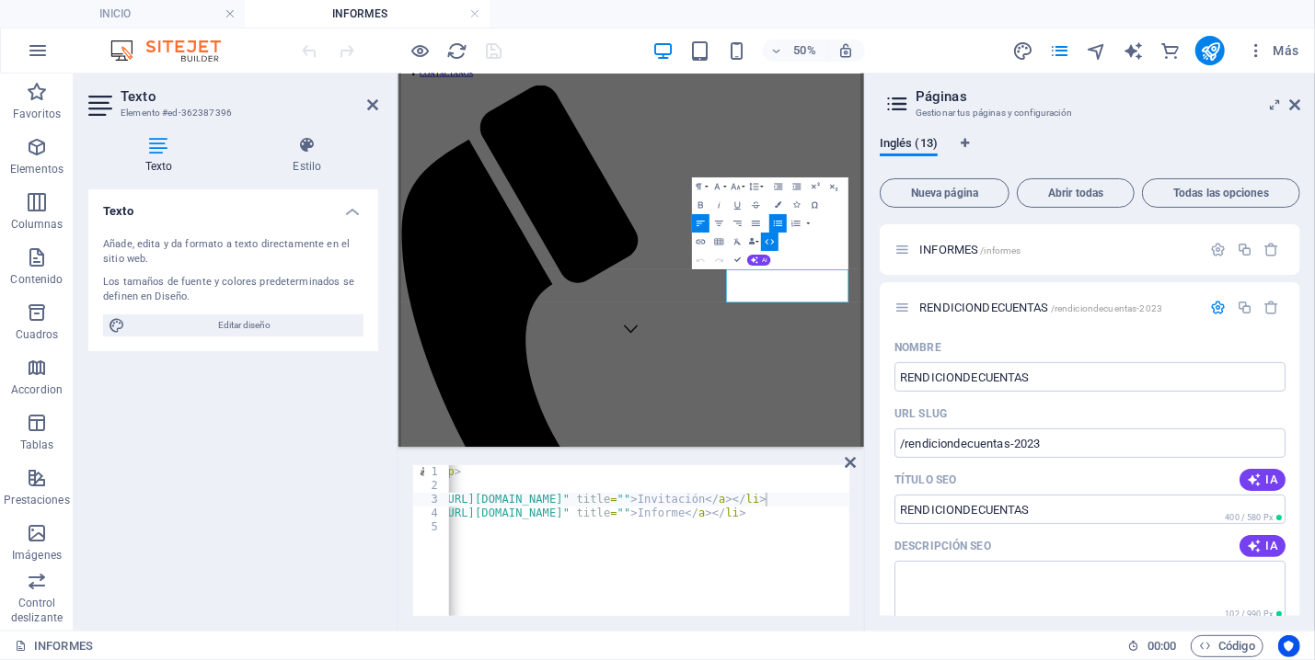
click at [408, 11] on h4 "INFORMES" at bounding box center [367, 14] width 245 height 20
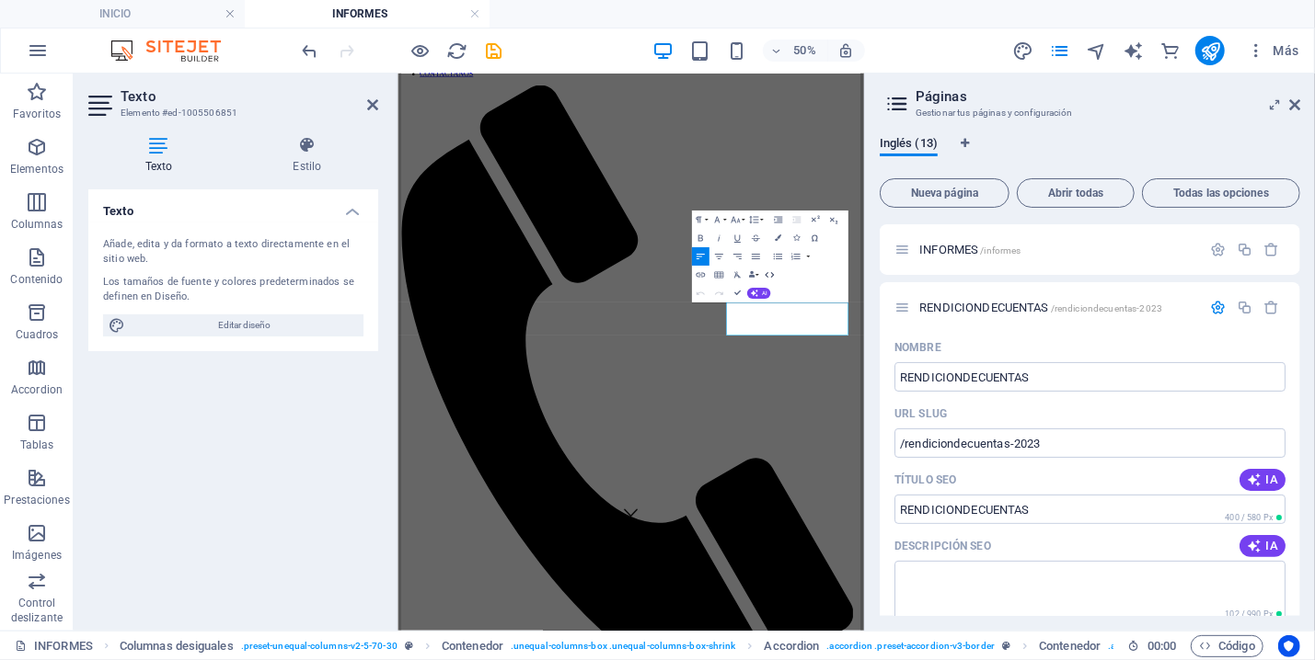
click at [776, 266] on button "HTML" at bounding box center [769, 275] width 17 height 18
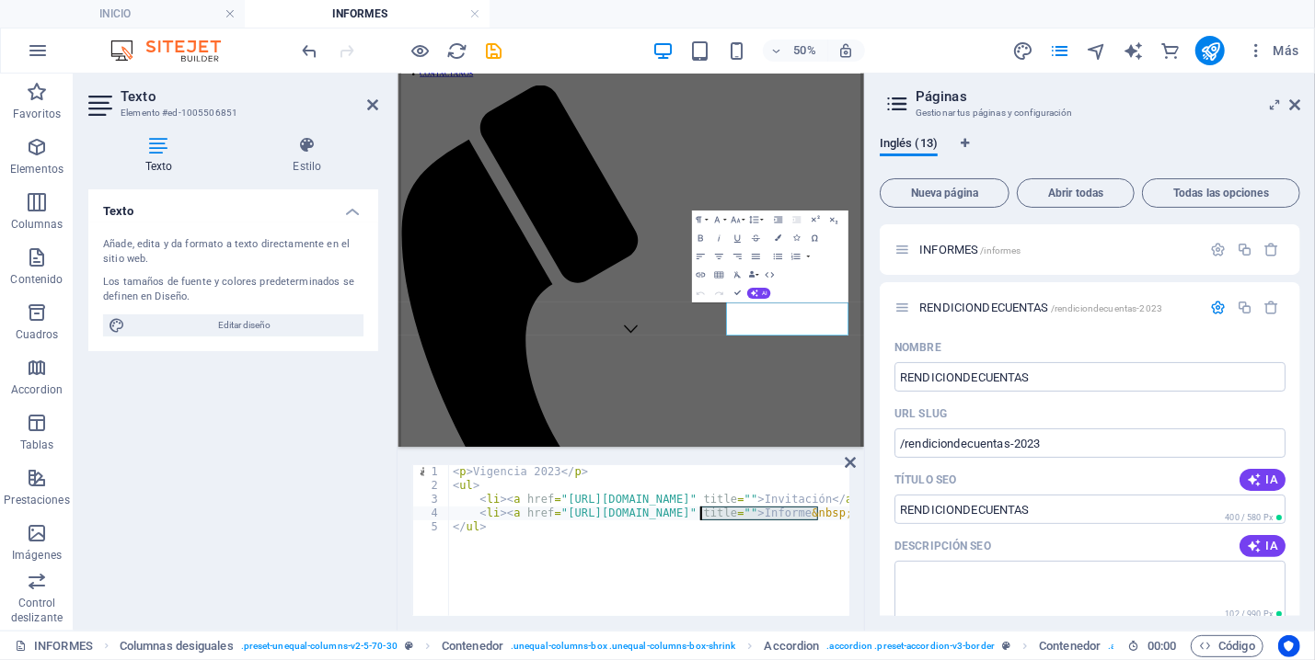
drag, startPoint x: 818, startPoint y: 514, endPoint x: 702, endPoint y: 513, distance: 115.9
click at [702, 513] on div "< p > Vigencia 2023 </ p > < ul > < li > < a href = "https://ipsipalaima.com/in…" at bounding box center [747, 545] width 596 height 161
type textarea "<li><a href="https://ipsipalaima.com/rendiciondecuentas-2023/" title="">Informe…"
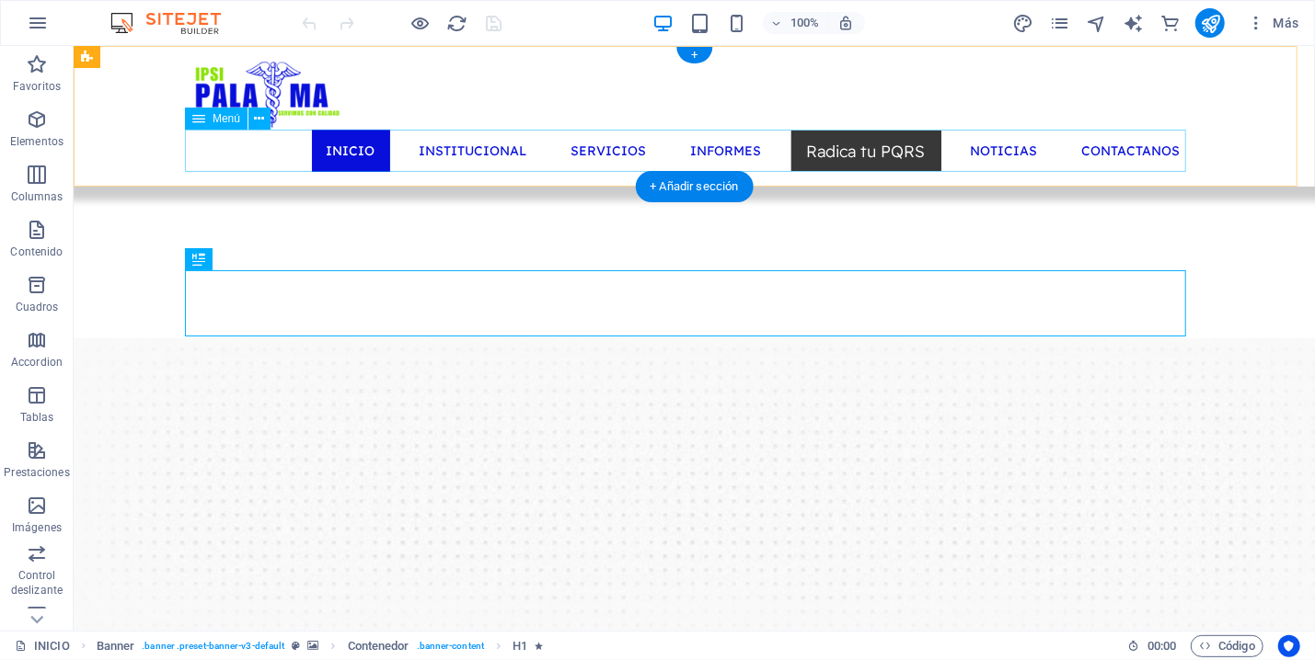
click at [753, 142] on nav "INICIO INSTITUCIONAL SERVICIOS INFORMES Radica tu PQRS NOTICIAS CONTACTANOS" at bounding box center [693, 150] width 1001 height 42
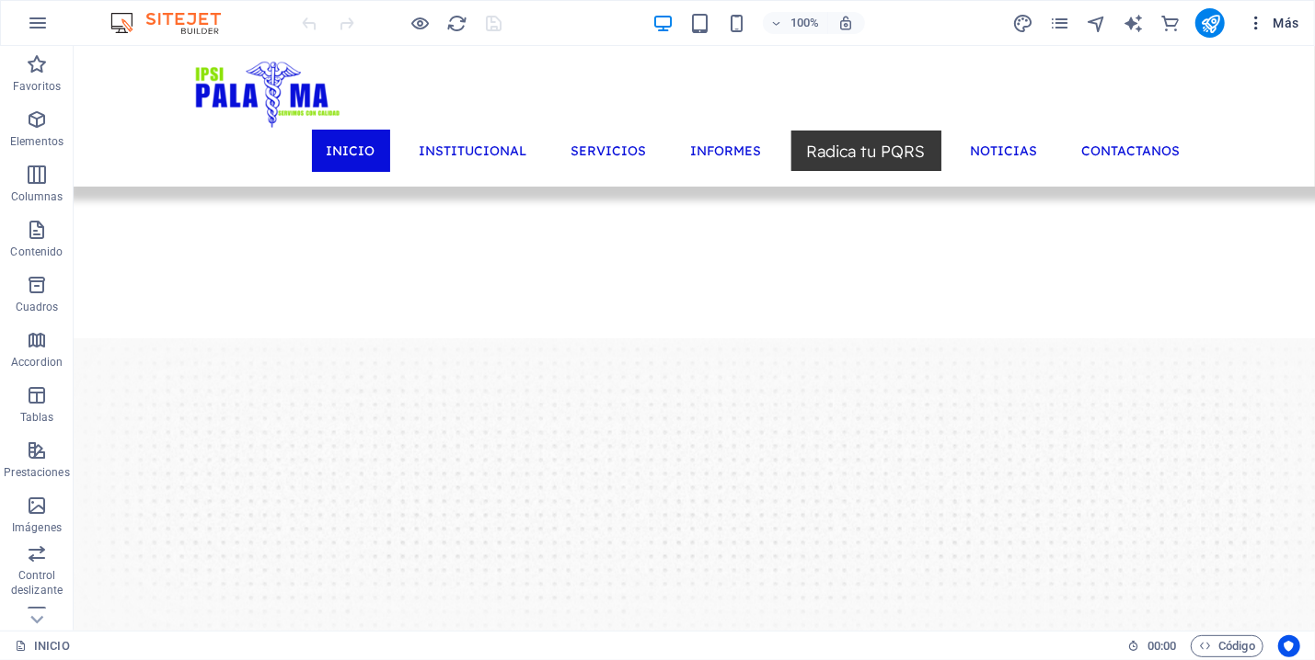
click at [1253, 18] on icon "button" at bounding box center [1255, 23] width 18 height 18
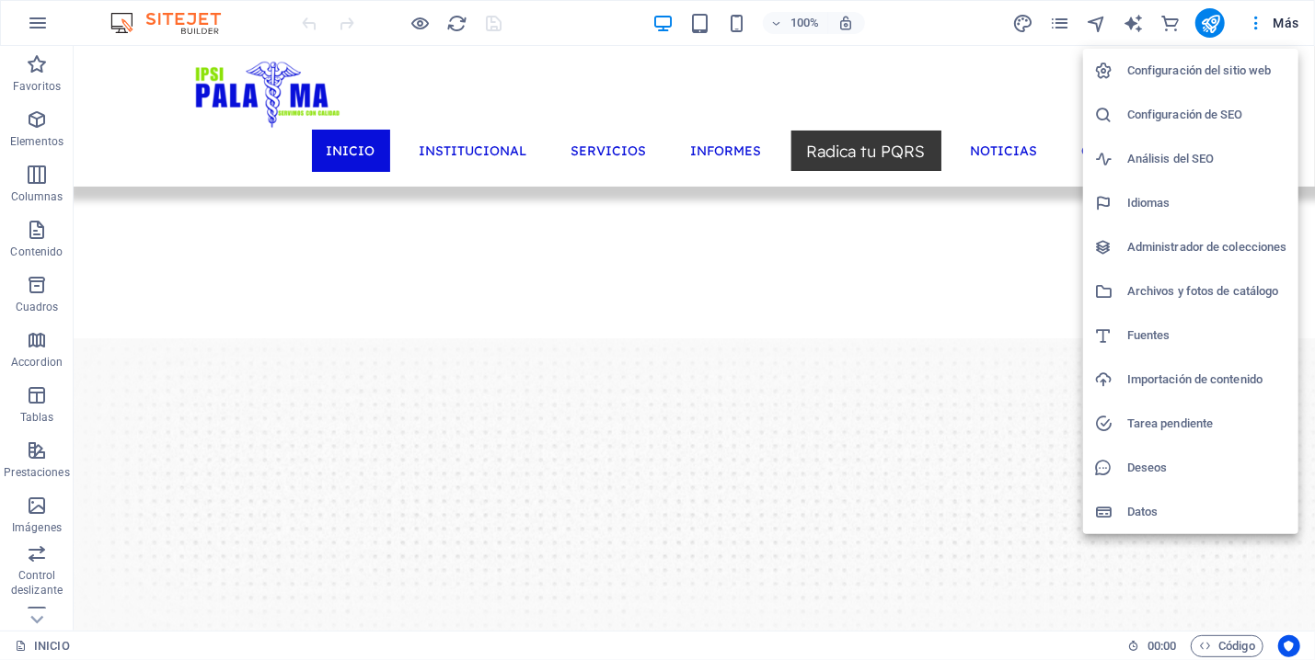
click at [1062, 28] on div at bounding box center [657, 330] width 1315 height 660
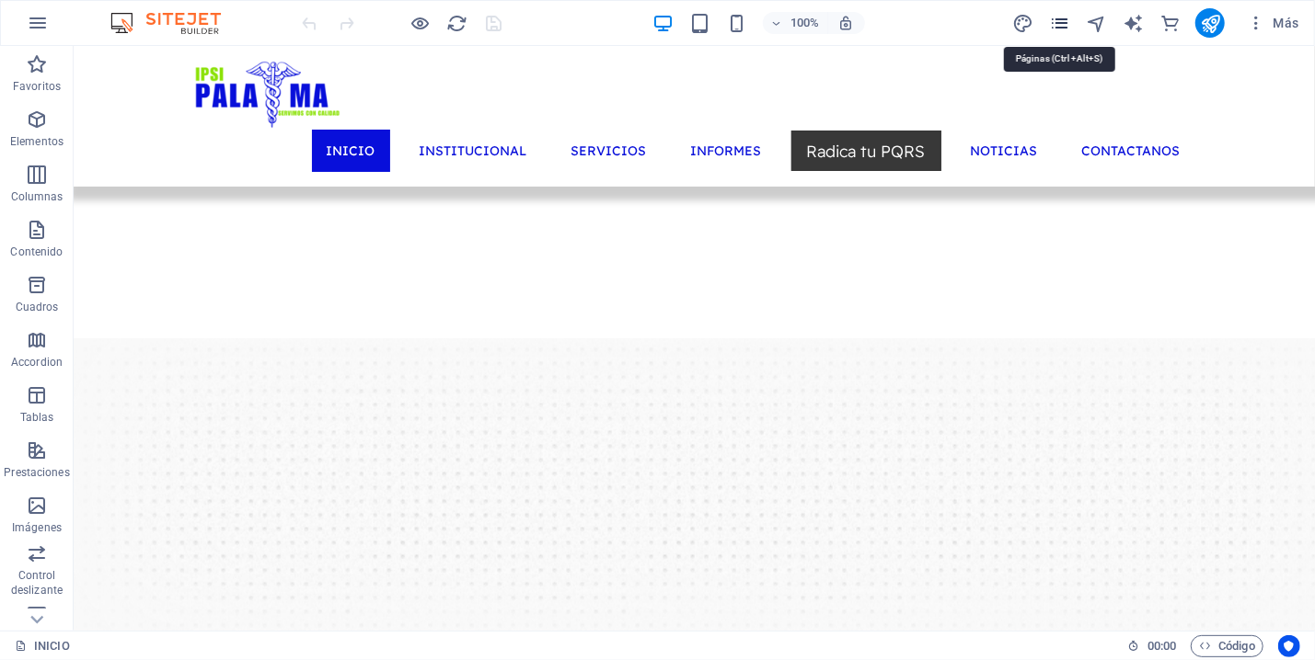
click at [1062, 25] on icon "pages" at bounding box center [1059, 23] width 21 height 21
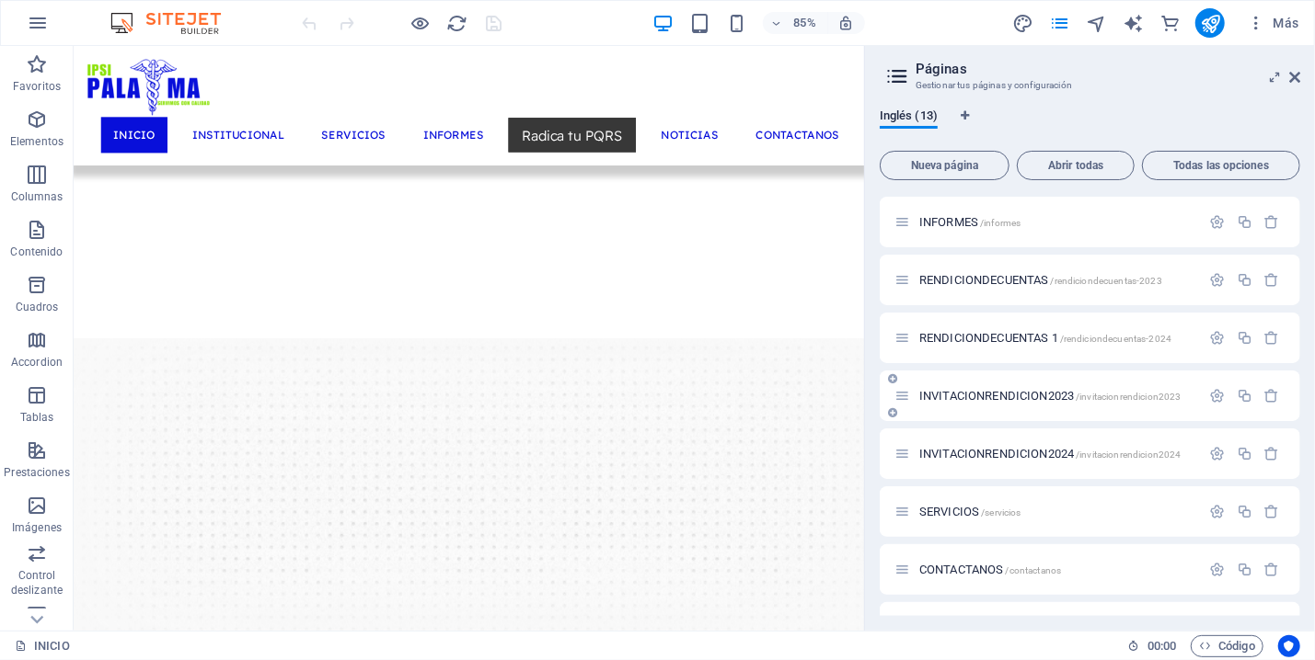
scroll to position [86, 0]
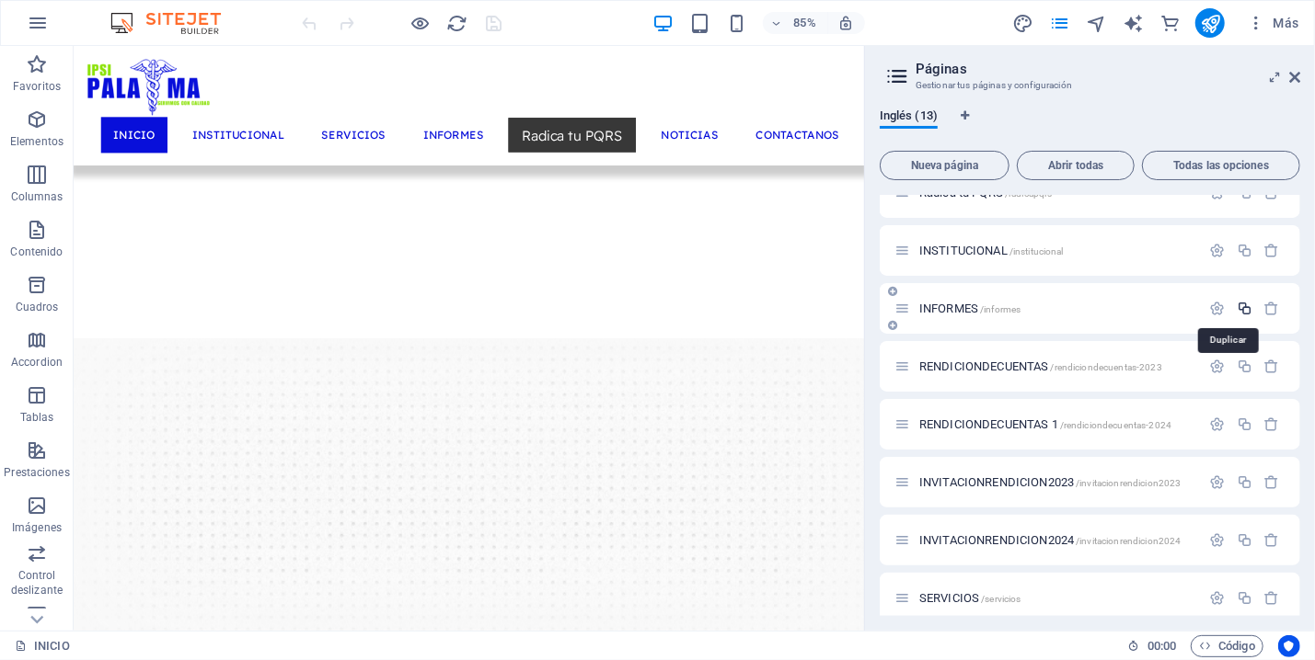
click at [1236, 302] on icon "button" at bounding box center [1244, 309] width 16 height 16
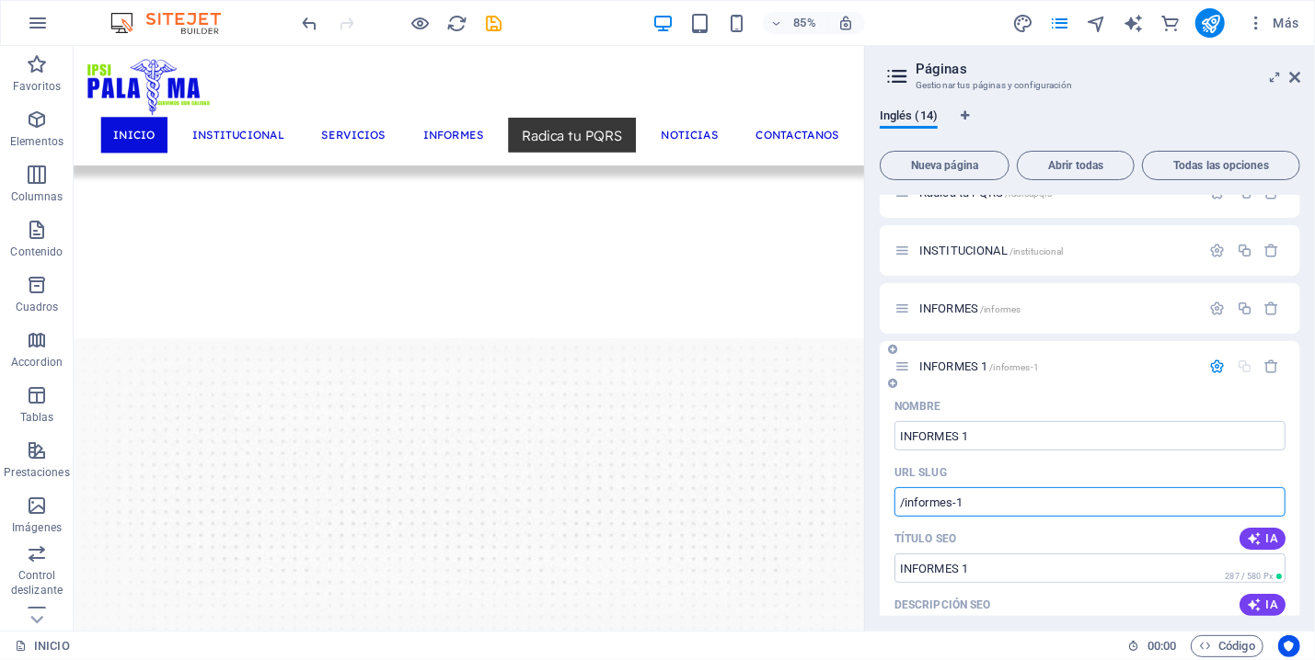
click at [970, 501] on input "/informes-1" at bounding box center [1089, 502] width 391 height 29
click at [1018, 495] on input "/ESTADOFINANCIERO2024" at bounding box center [1089, 502] width 391 height 29
click at [1080, 493] on input "/ESTADOFINANCIERO2024" at bounding box center [1089, 502] width 391 height 29
click at [1022, 500] on input "/ESTADOFINANCIERO2023" at bounding box center [1089, 502] width 391 height 29
click at [1019, 499] on input "/ESTADOFINANCIERO2023" at bounding box center [1089, 502] width 391 height 29
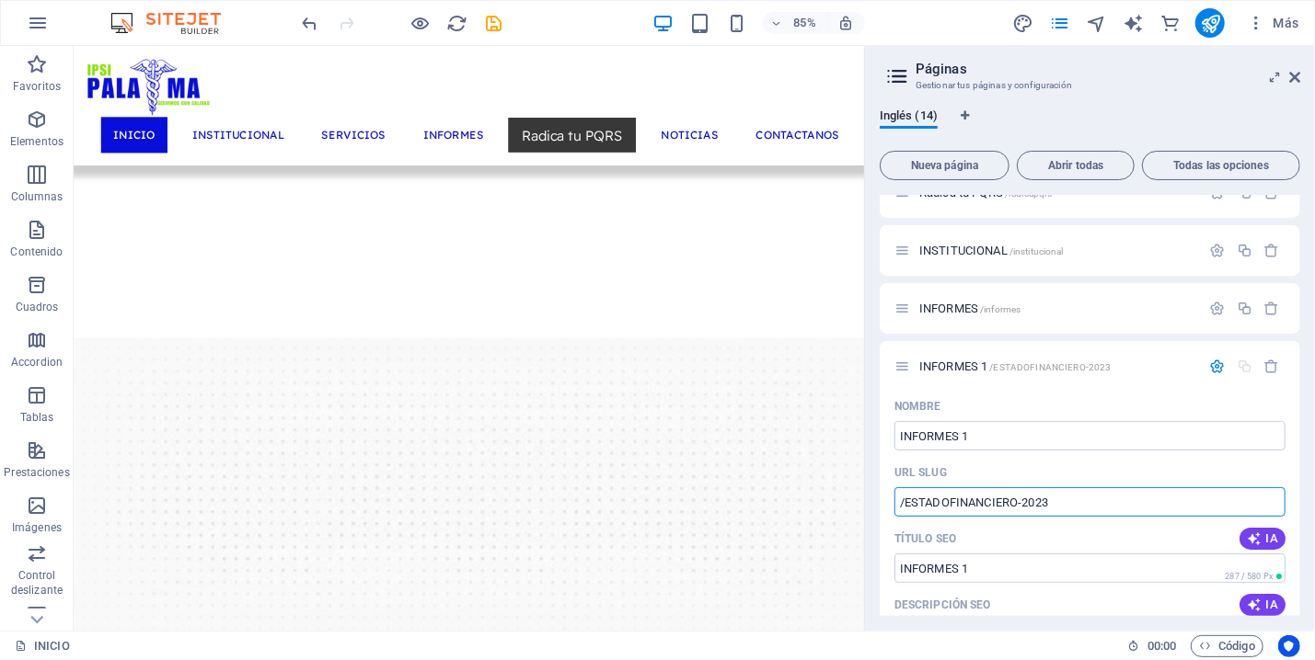
type input "/ESTADOFINANCIERO-2023"
click at [1072, 358] on div "INFORMES 1 /ESTADOFINANCIERO-2023" at bounding box center [1047, 366] width 306 height 21
click at [977, 371] on span "INFORMES 1 /ESTADOFINANCIERO-2023" at bounding box center [1014, 367] width 191 height 14
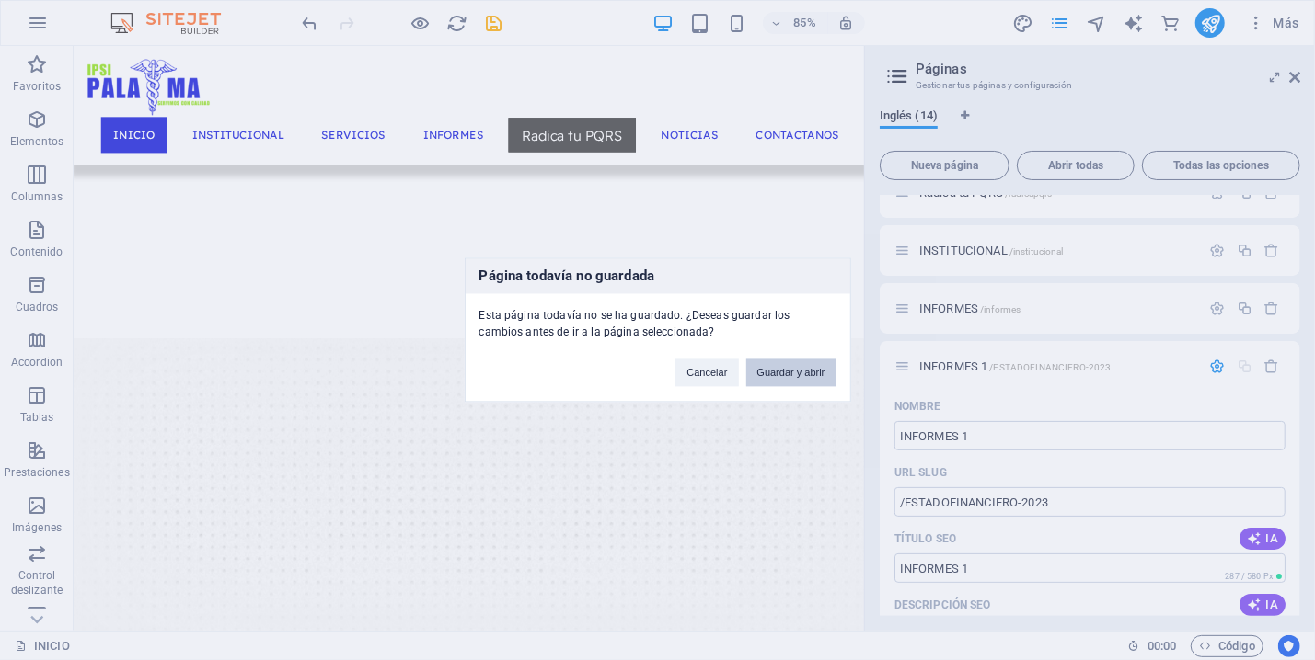
click at [772, 371] on button "Guardar y abrir" at bounding box center [791, 374] width 90 height 28
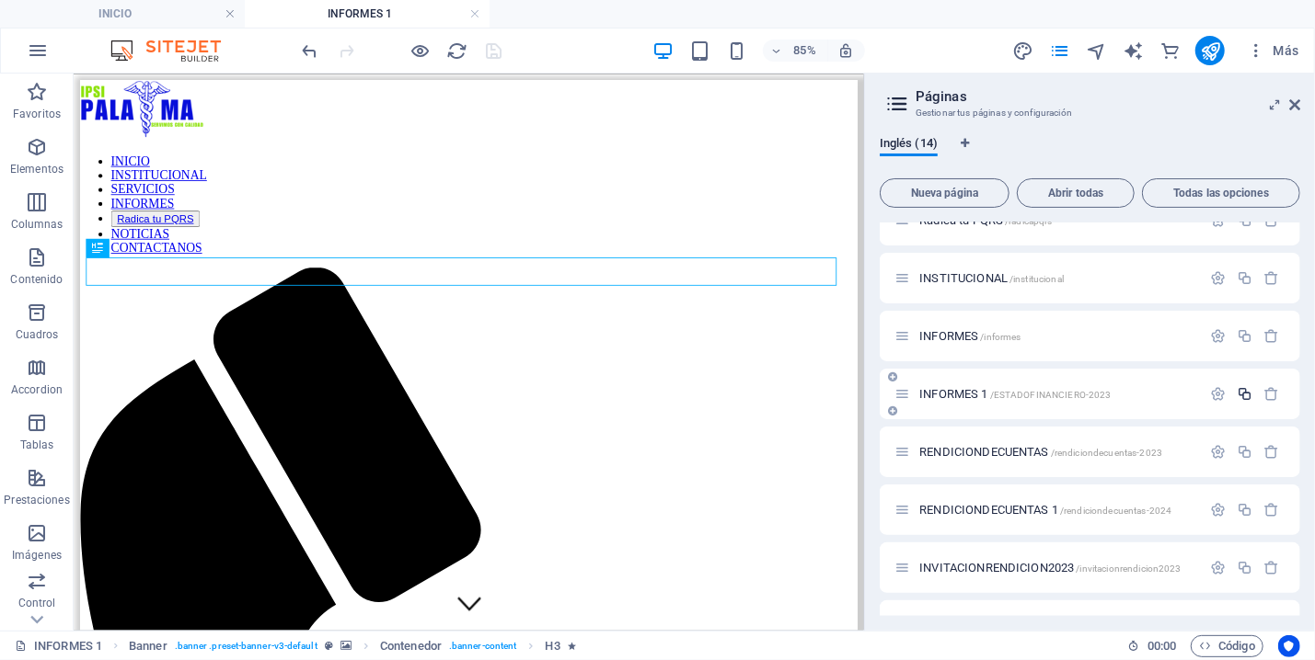
scroll to position [0, 0]
click at [1236, 391] on icon "button" at bounding box center [1244, 394] width 16 height 16
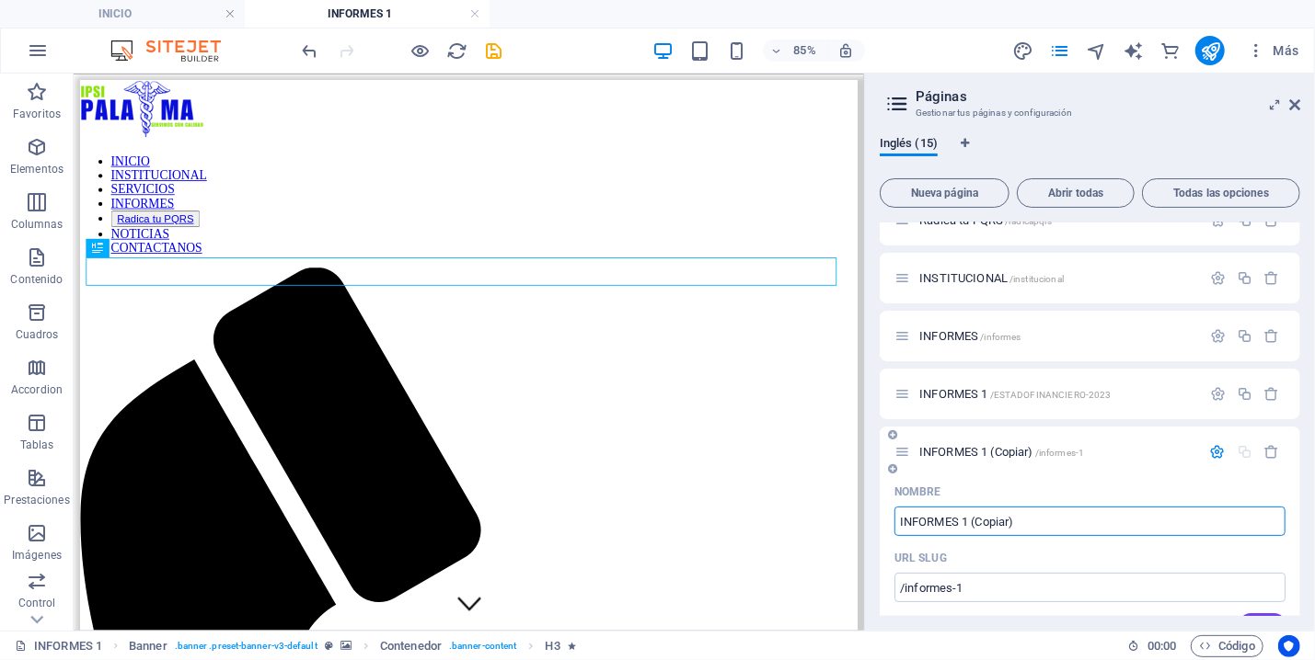
click at [1027, 518] on input "INFORMES 1 (Copiar)" at bounding box center [1089, 521] width 391 height 29
type input "INFORMES 2"
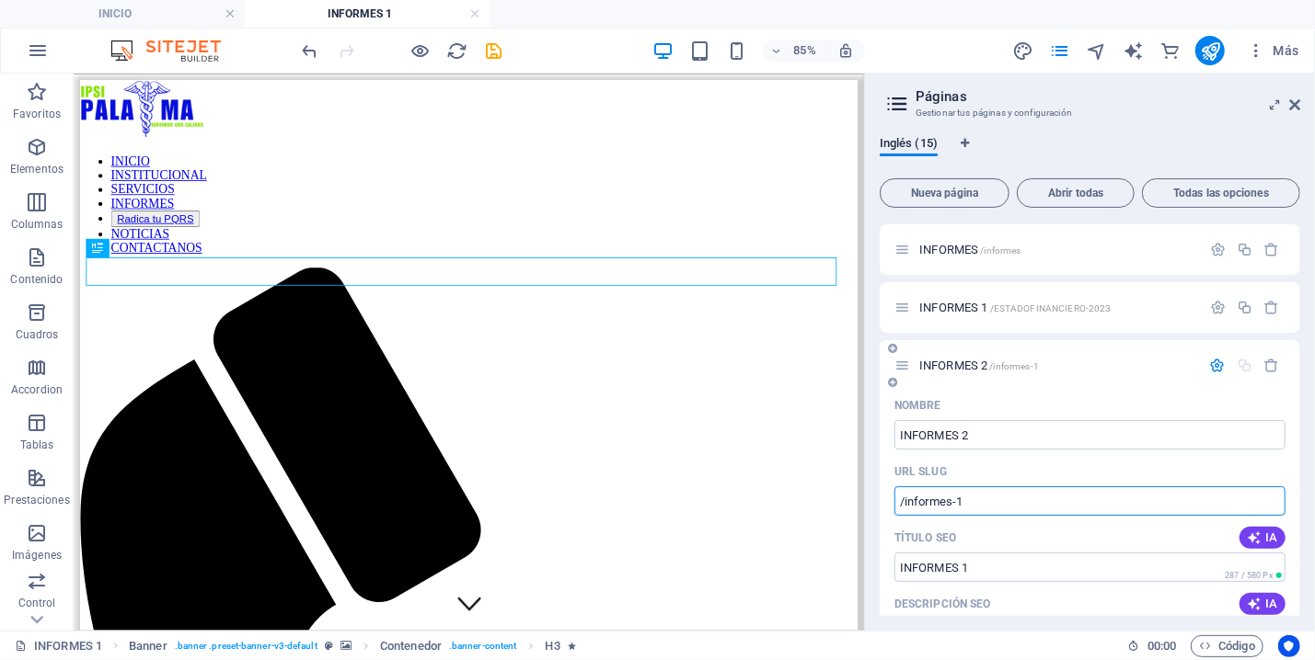
drag, startPoint x: 971, startPoint y: 500, endPoint x: 907, endPoint y: 497, distance: 63.5
click at [907, 497] on input "/informes-1" at bounding box center [1089, 501] width 391 height 29
type input "/ESTADOSFINANCIEROS-2024"
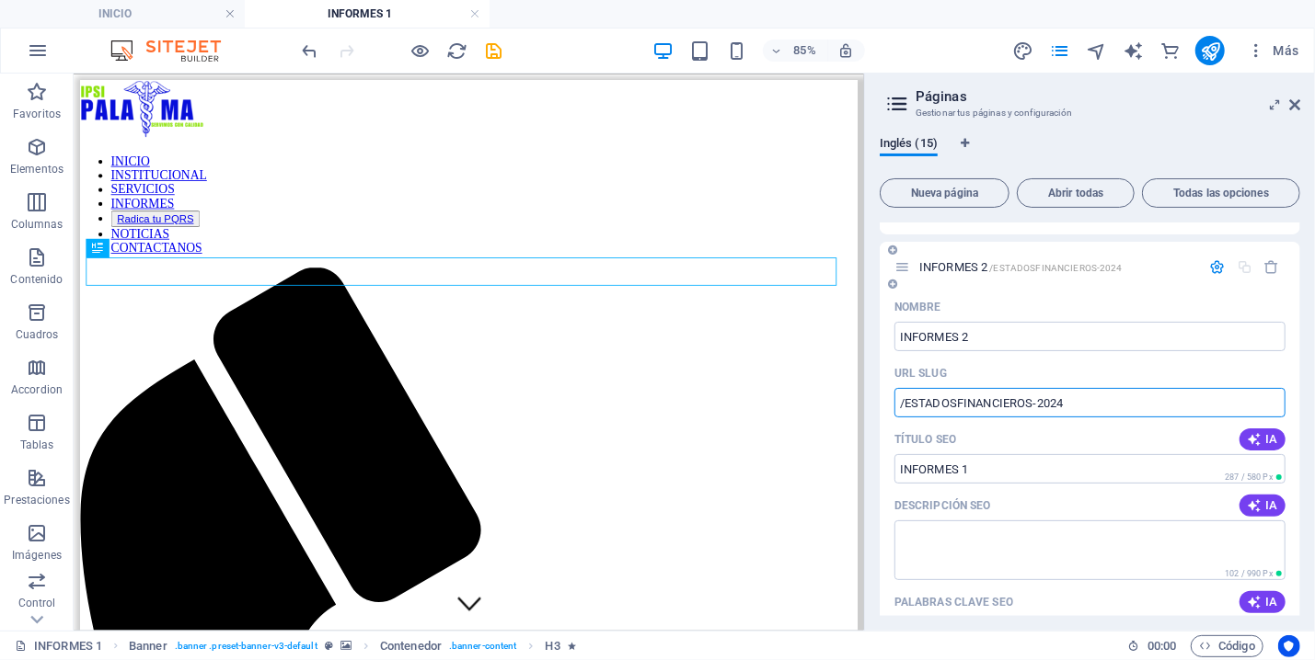
scroll to position [345, 0]
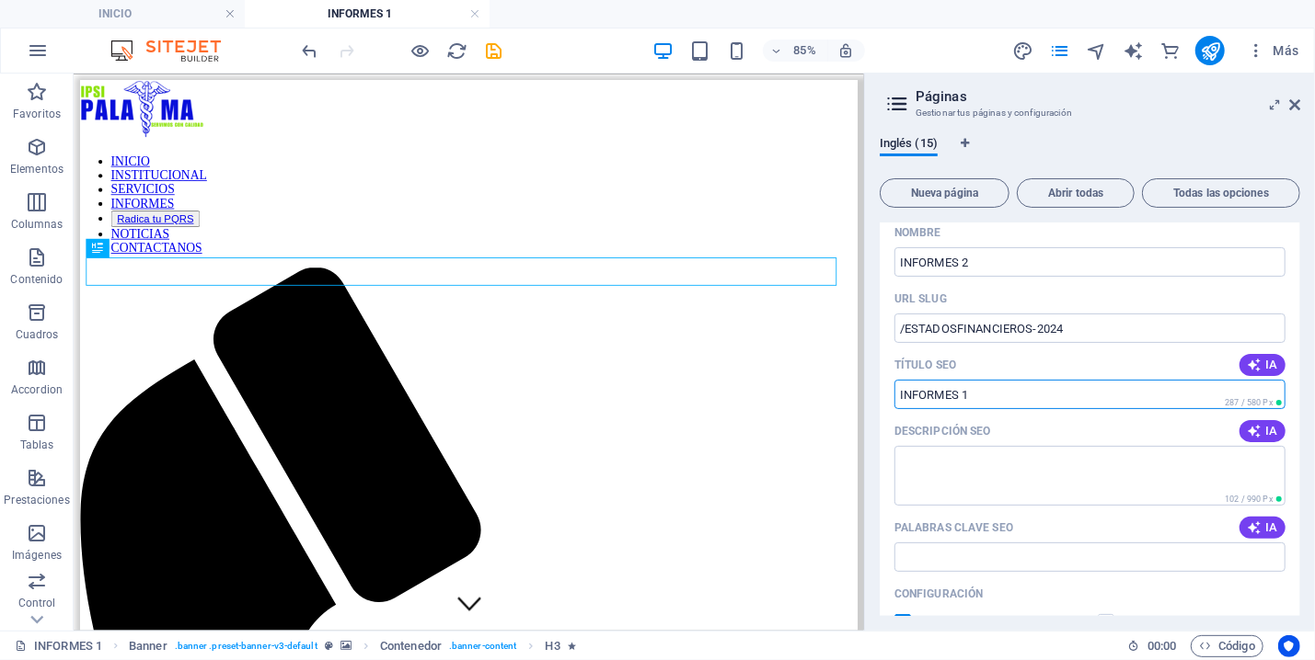
drag, startPoint x: 987, startPoint y: 397, endPoint x: 902, endPoint y: 398, distance: 85.6
click at [902, 398] on input "INFORMES 1" at bounding box center [1089, 394] width 391 height 29
type input "I"
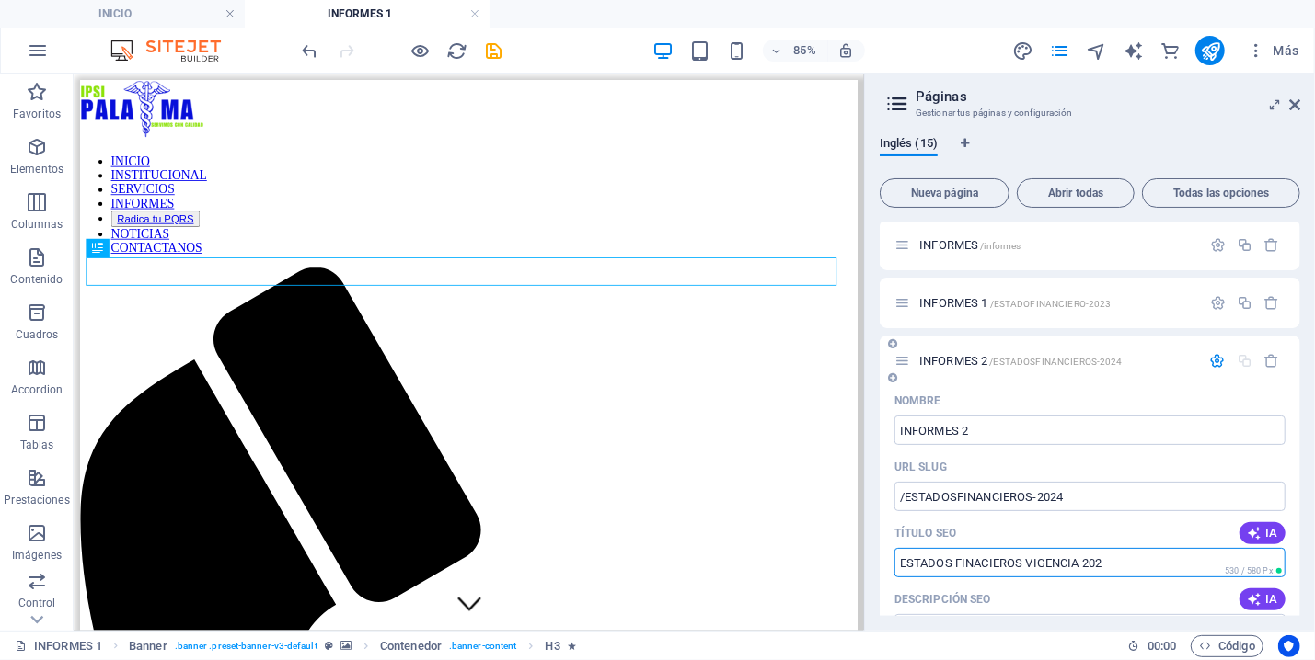
scroll to position [172, 0]
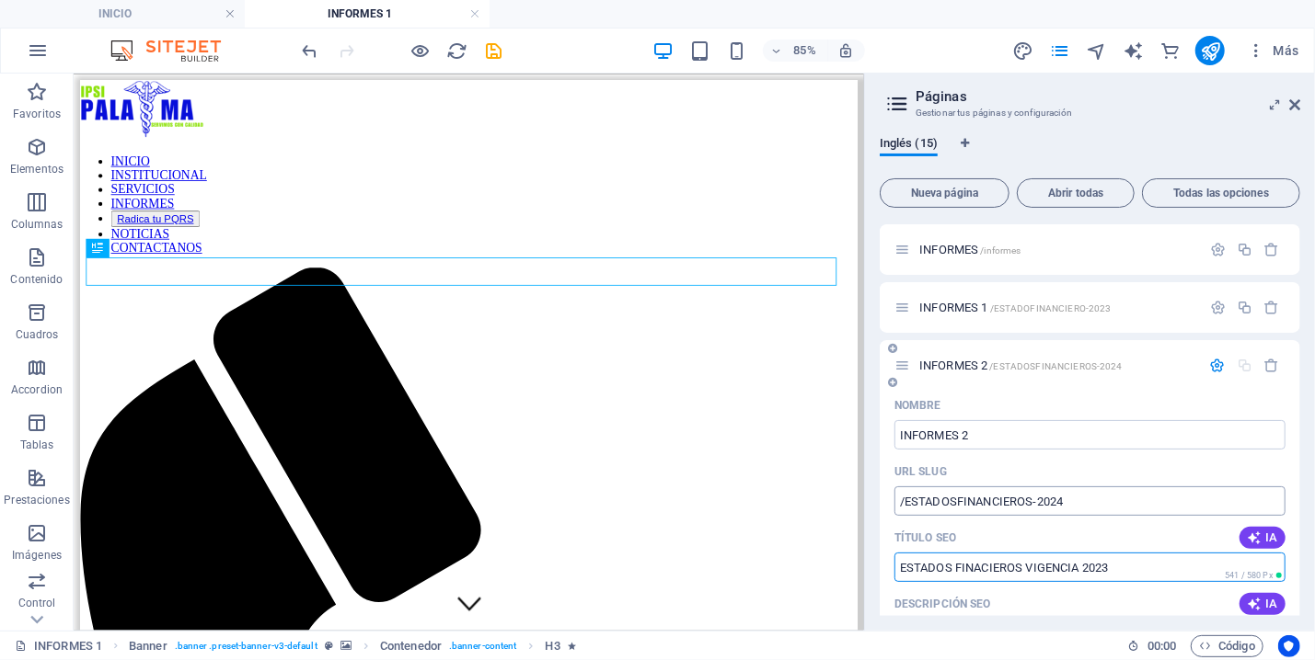
click at [1085, 501] on input "/ESTADOSFINANCIEROS-2024" at bounding box center [1089, 501] width 391 height 29
type input "ESTADOS FINACIEROS VIGENCIA 2023"
click at [1108, 504] on input "/ESTADOSFINANCIEROS-2024" at bounding box center [1089, 501] width 391 height 29
click at [1016, 304] on span "/ESTADOFINANCIERO-2023" at bounding box center [1050, 309] width 121 height 10
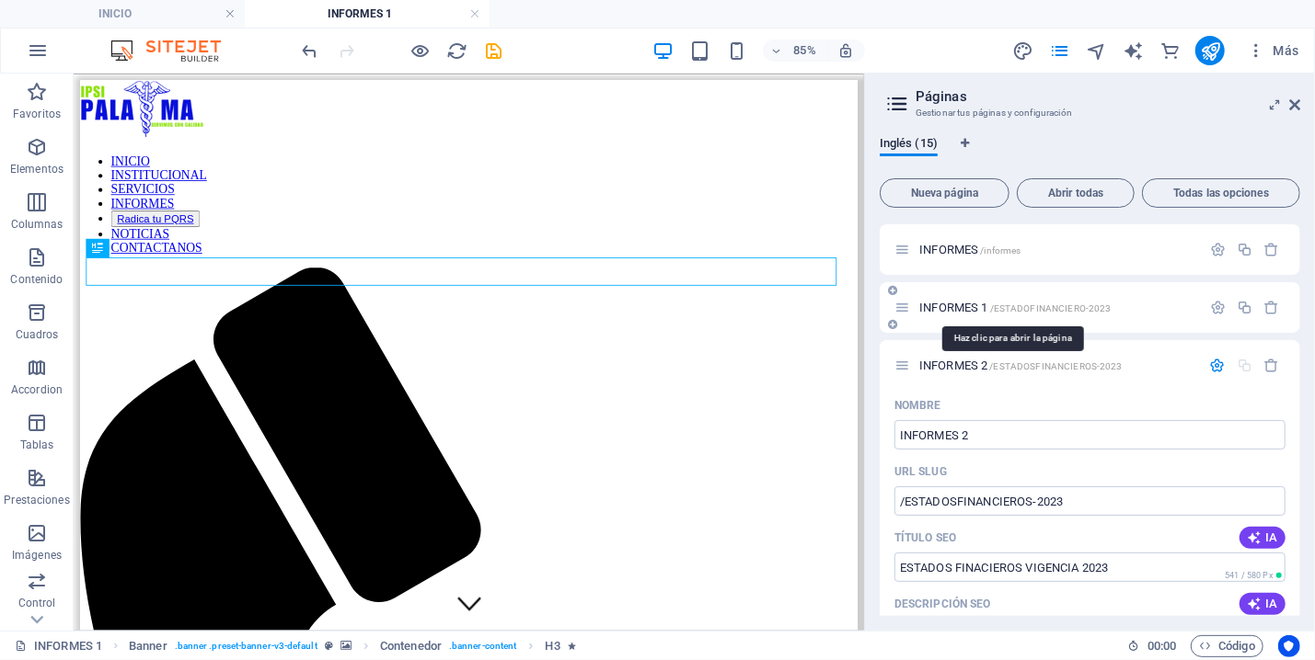
click at [1051, 309] on span "/ESTADOFINANCIERO-2023" at bounding box center [1050, 309] width 121 height 10
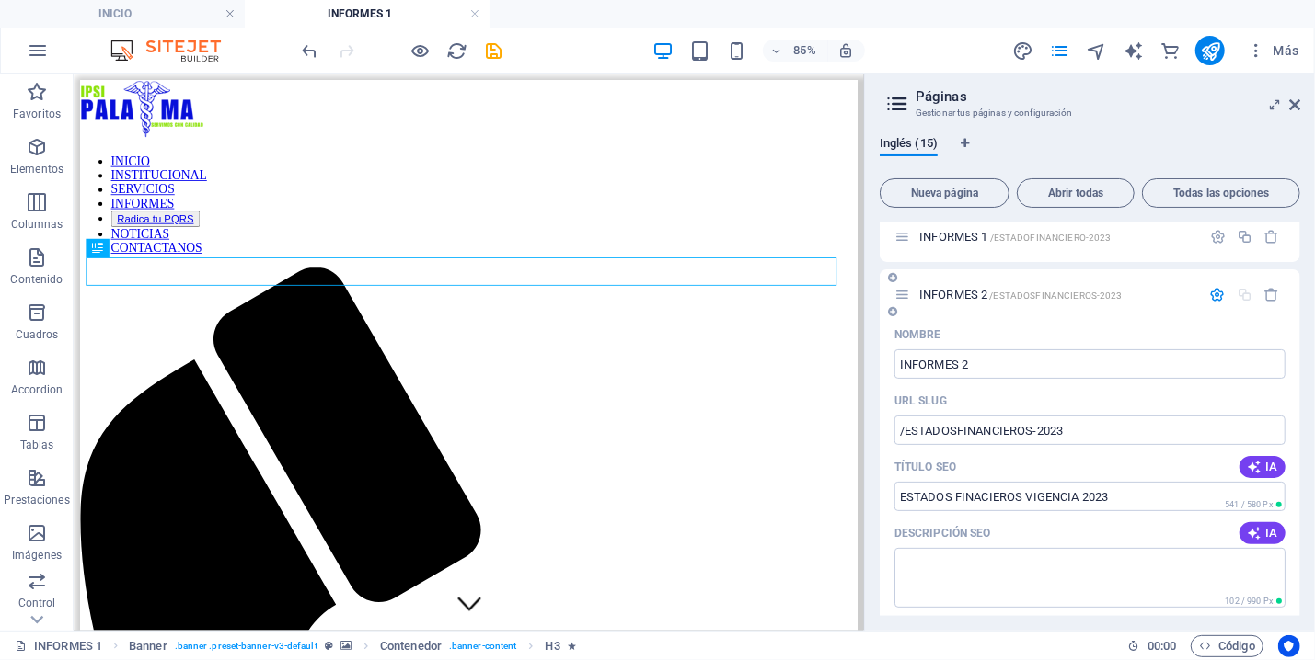
scroll to position [258, 0]
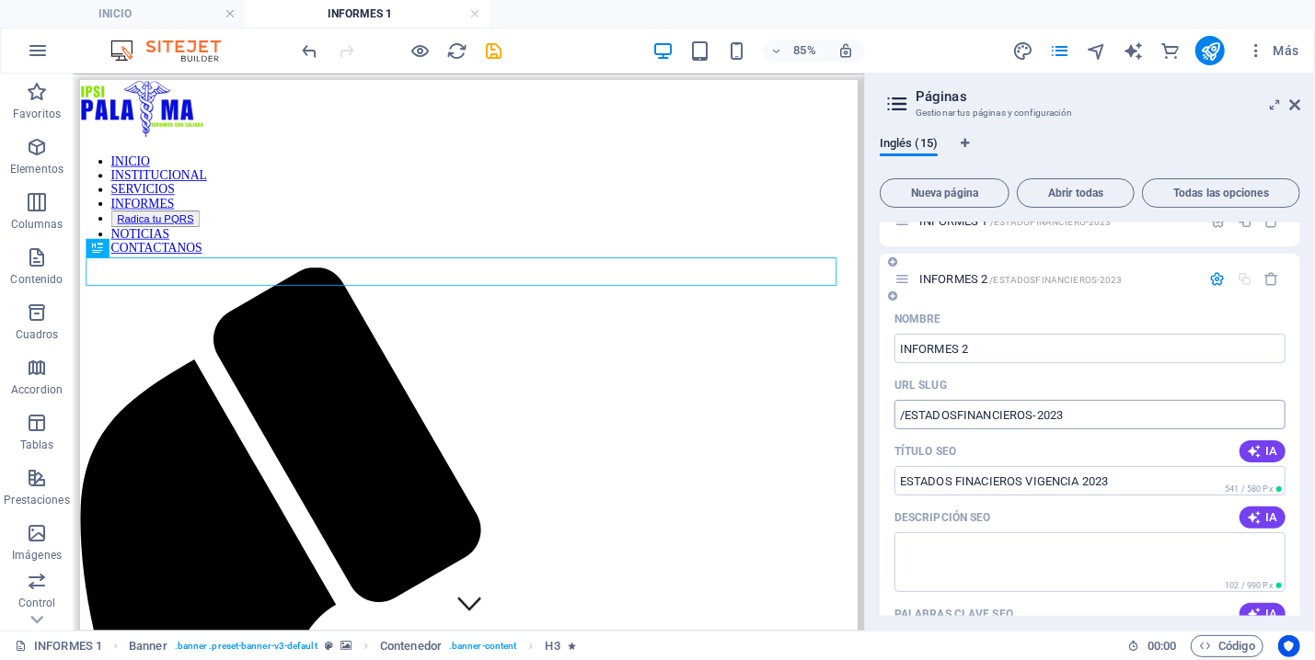
click at [1091, 417] on input "/ESTADOSFINANCIEROS-2023" at bounding box center [1089, 414] width 391 height 29
click at [1112, 475] on input "ESTADOS FINACIEROS VIGENCIA 2023" at bounding box center [1089, 480] width 391 height 29
type input "/ESTADOSFINANCIEROS-2024"
click at [1112, 476] on input "ESTADOS FINACIEROS VIGENCIA 2023" at bounding box center [1089, 480] width 391 height 29
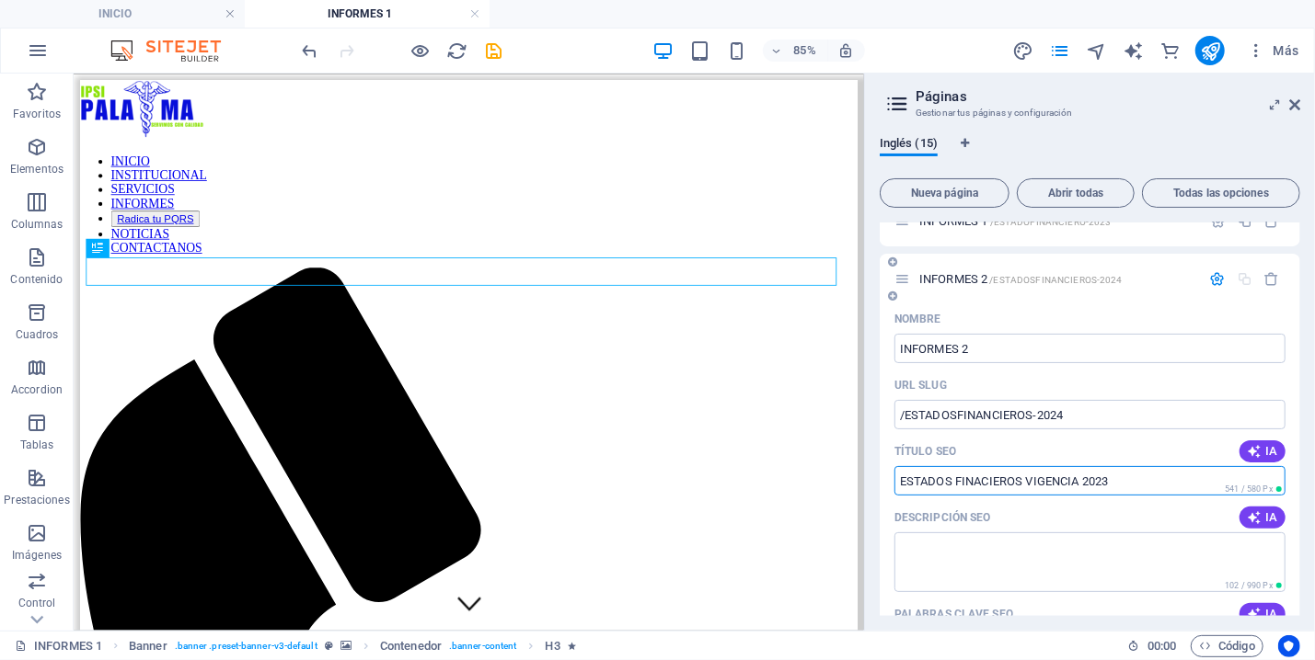
click at [1123, 476] on input "ESTADOS FINACIEROS VIGENCIA 2023" at bounding box center [1089, 480] width 391 height 29
type input "ESTADOS FINACIEROS VIGENCIA 2024"
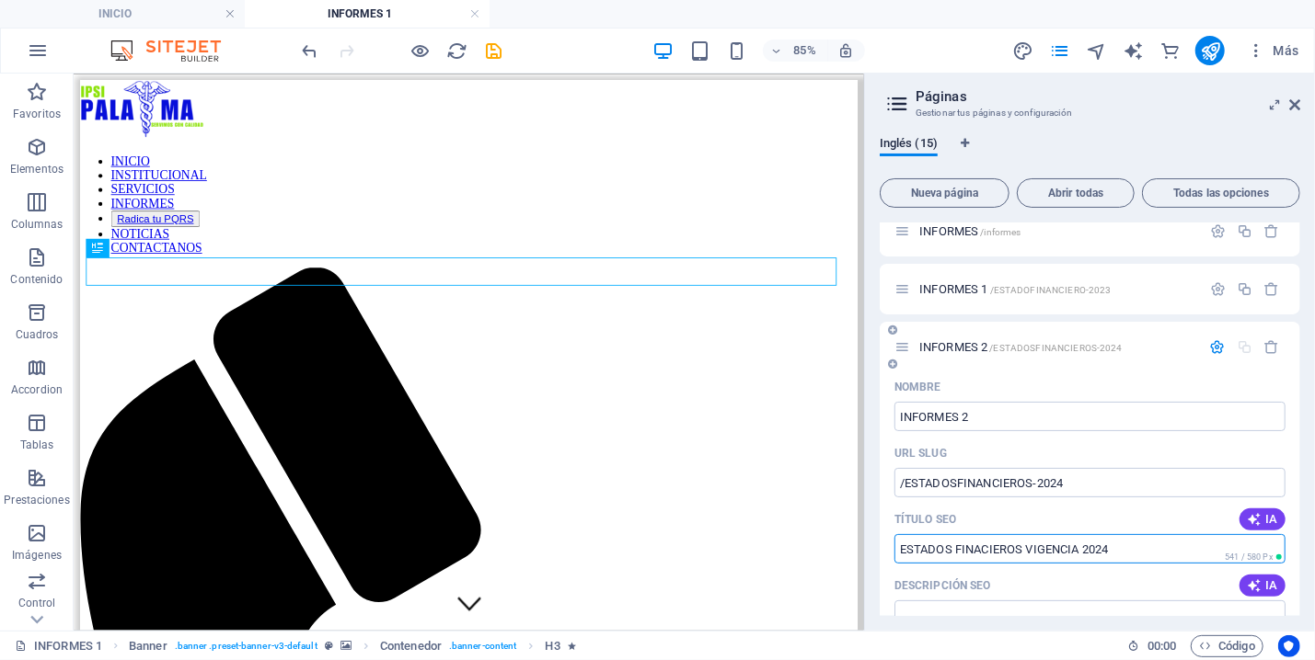
scroll to position [172, 0]
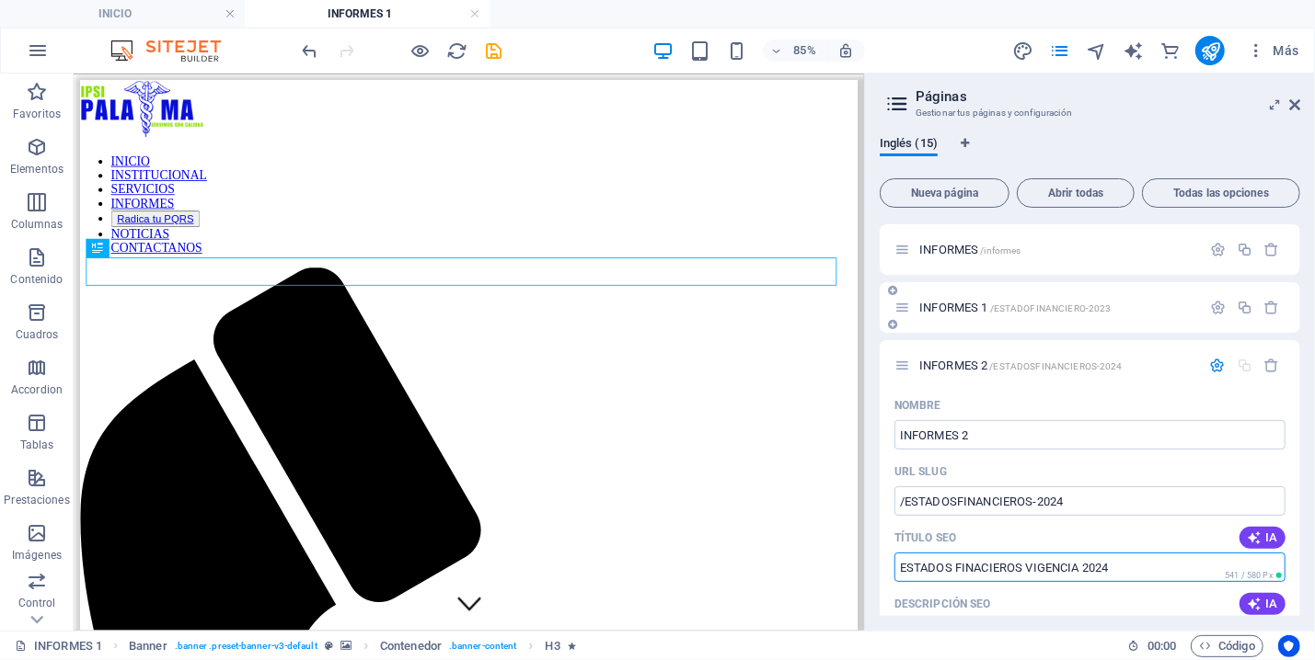
click at [1063, 304] on span "/ESTADOFINANCIERO-2023" at bounding box center [1050, 309] width 121 height 10
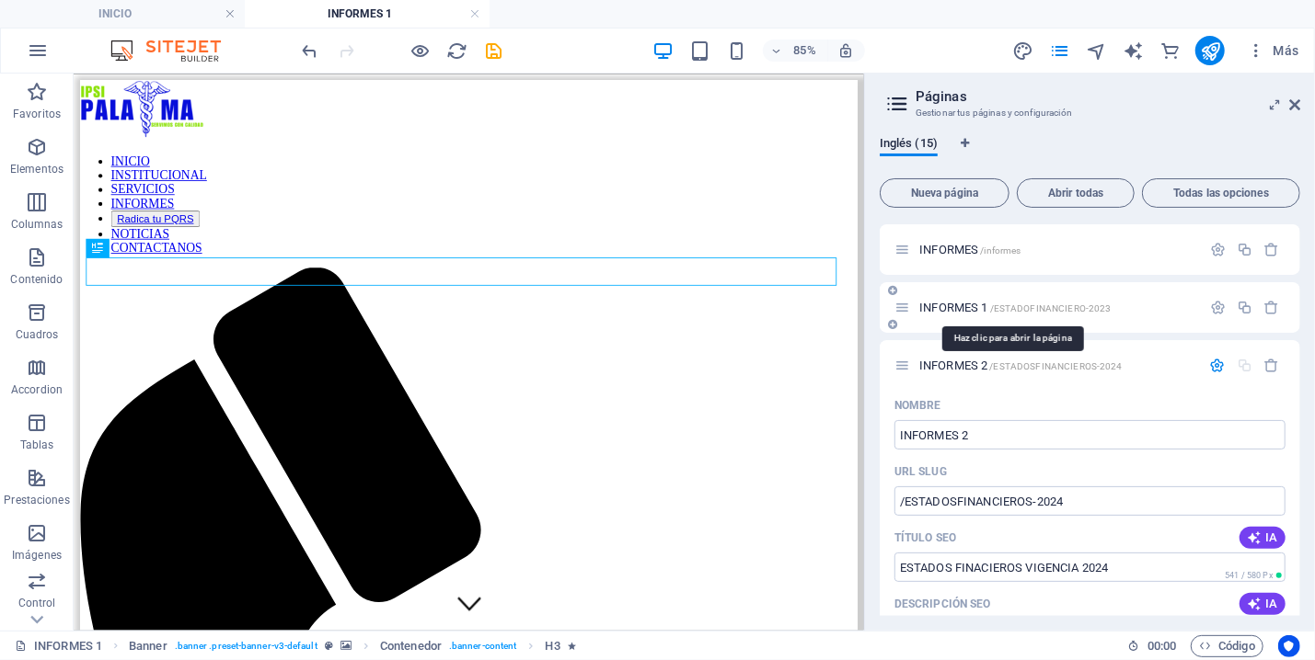
click at [1063, 304] on span "/ESTADOFINANCIERO-2023" at bounding box center [1050, 309] width 121 height 10
click at [1015, 304] on span "/ESTADOFINANCIERO-2023" at bounding box center [1050, 309] width 121 height 10
click at [922, 302] on span "INFORMES 1 /ESTADOFINANCIERO-2023" at bounding box center [1014, 308] width 191 height 14
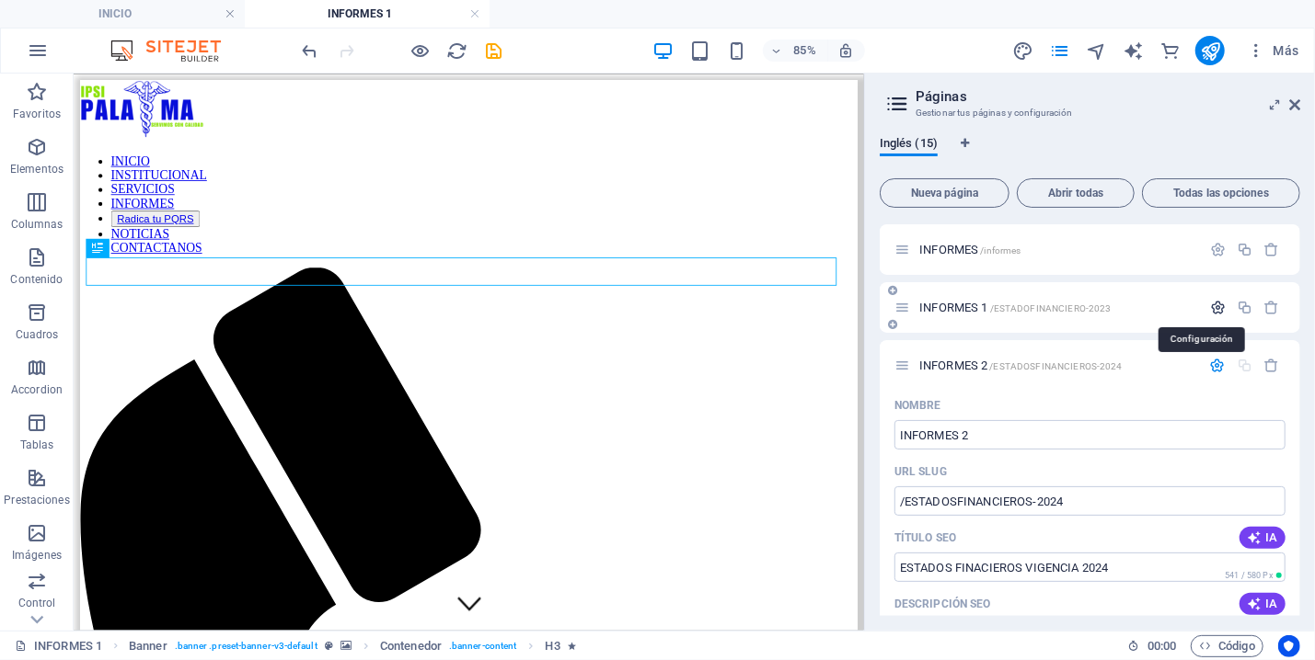
click at [1210, 301] on icon "button" at bounding box center [1218, 308] width 16 height 16
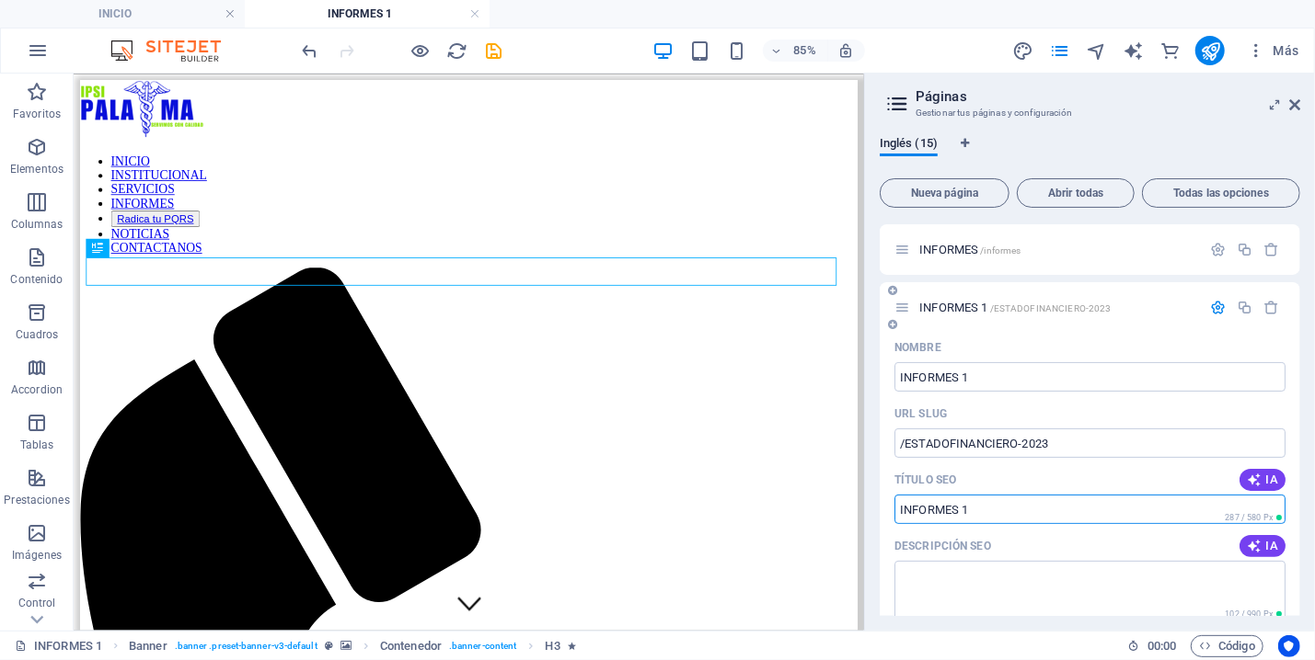
drag, startPoint x: 983, startPoint y: 512, endPoint x: 879, endPoint y: 511, distance: 104.9
click at [894, 511] on input "INFORMES 1" at bounding box center [1089, 509] width 391 height 29
type input "ESTADOS FINANCIEROS VIGENCIA 2023"
click at [1068, 327] on div "INFORMES 1 /ESTADOFINANCIERO-2023" at bounding box center [1089, 307] width 420 height 51
click at [1210, 304] on icon "button" at bounding box center [1218, 308] width 16 height 16
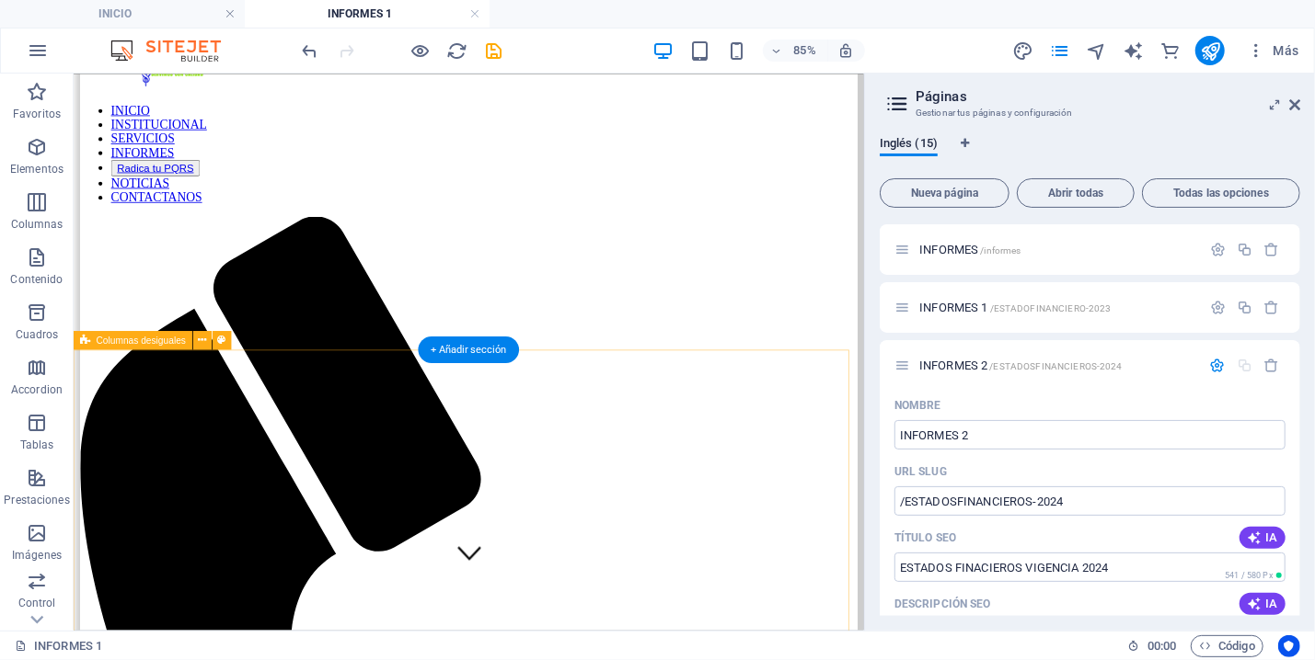
scroll to position [0, 0]
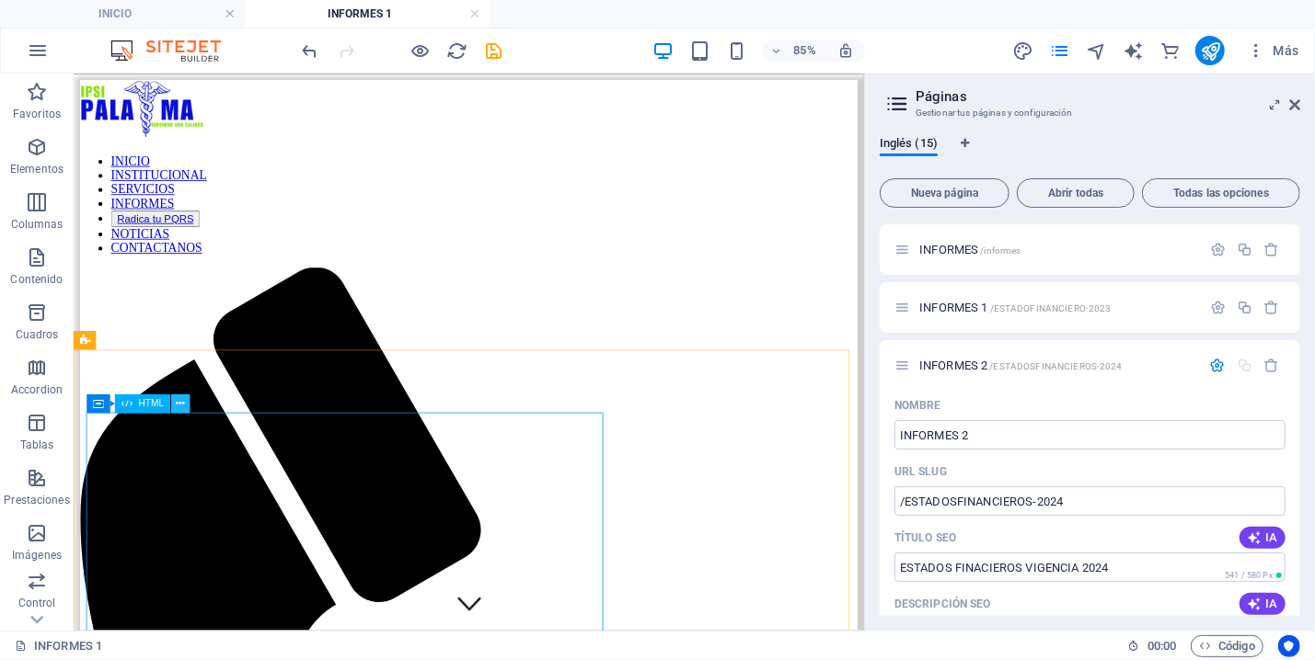
click at [187, 401] on button at bounding box center [180, 404] width 18 height 18
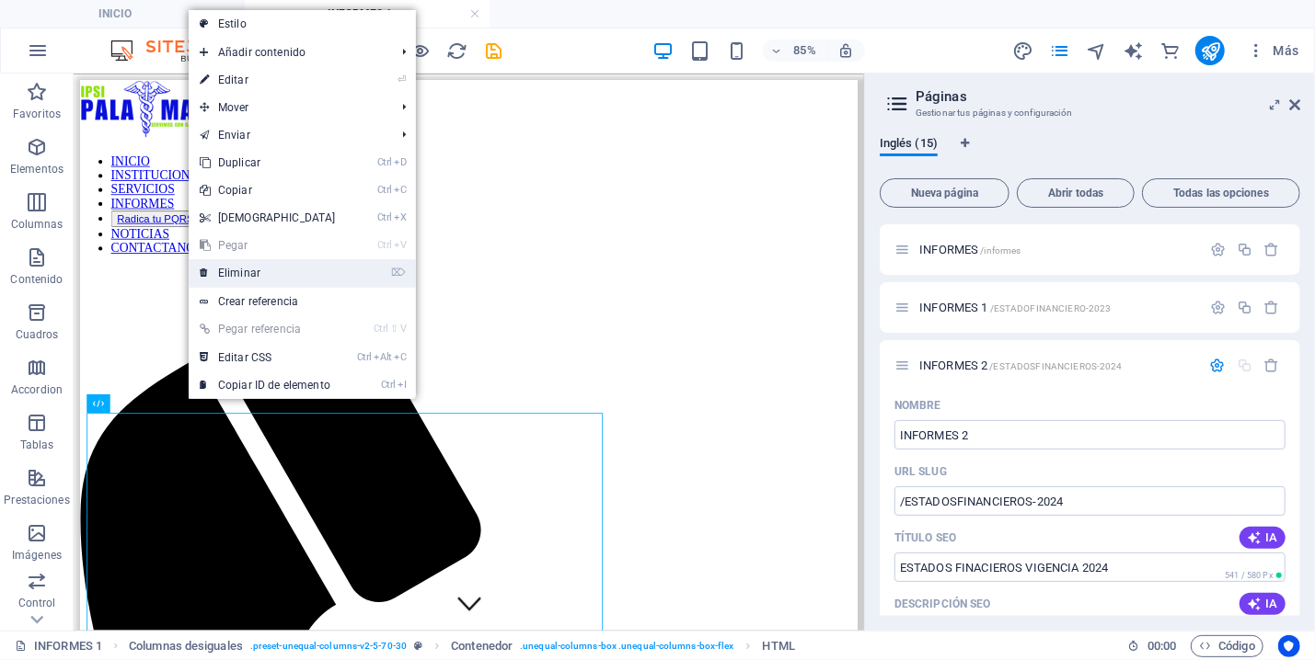
click at [270, 276] on link "⌦ Eliminar" at bounding box center [268, 273] width 158 height 28
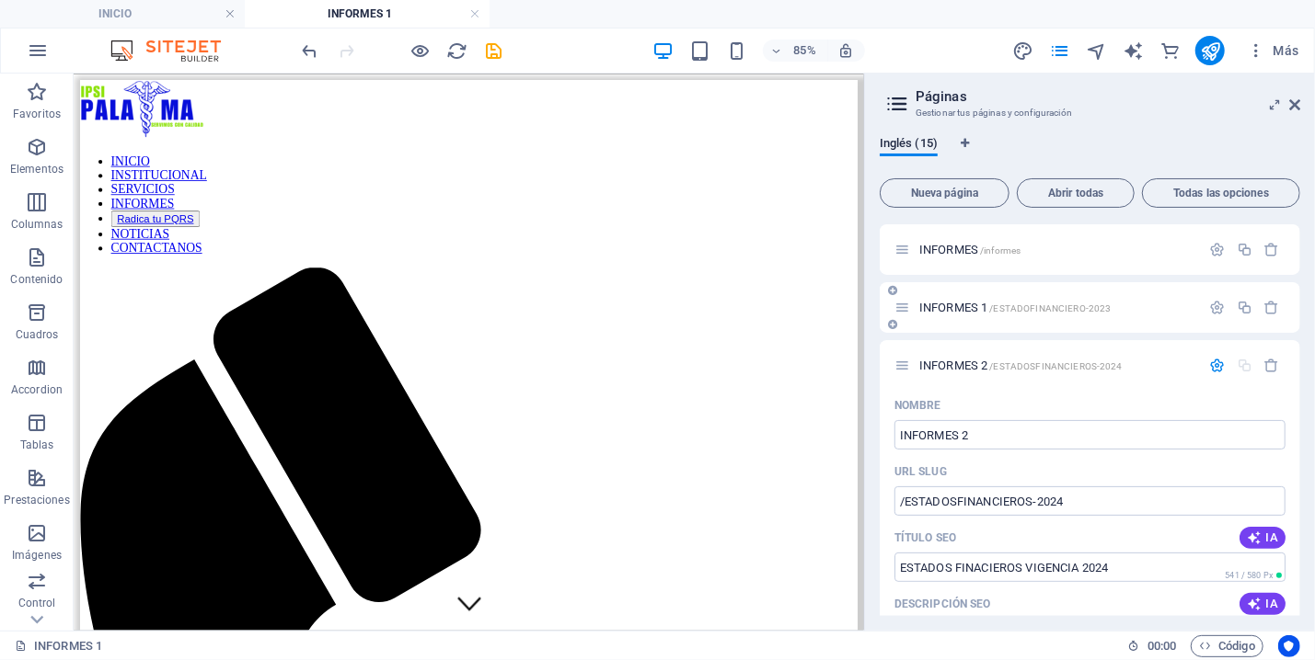
click at [1080, 302] on span "INFORMES 1 /ESTADOFINANCIERO-2023" at bounding box center [1014, 308] width 191 height 14
click at [1085, 366] on span "/ESTADOSFINANCIEROS-2024" at bounding box center [1056, 367] width 132 height 10
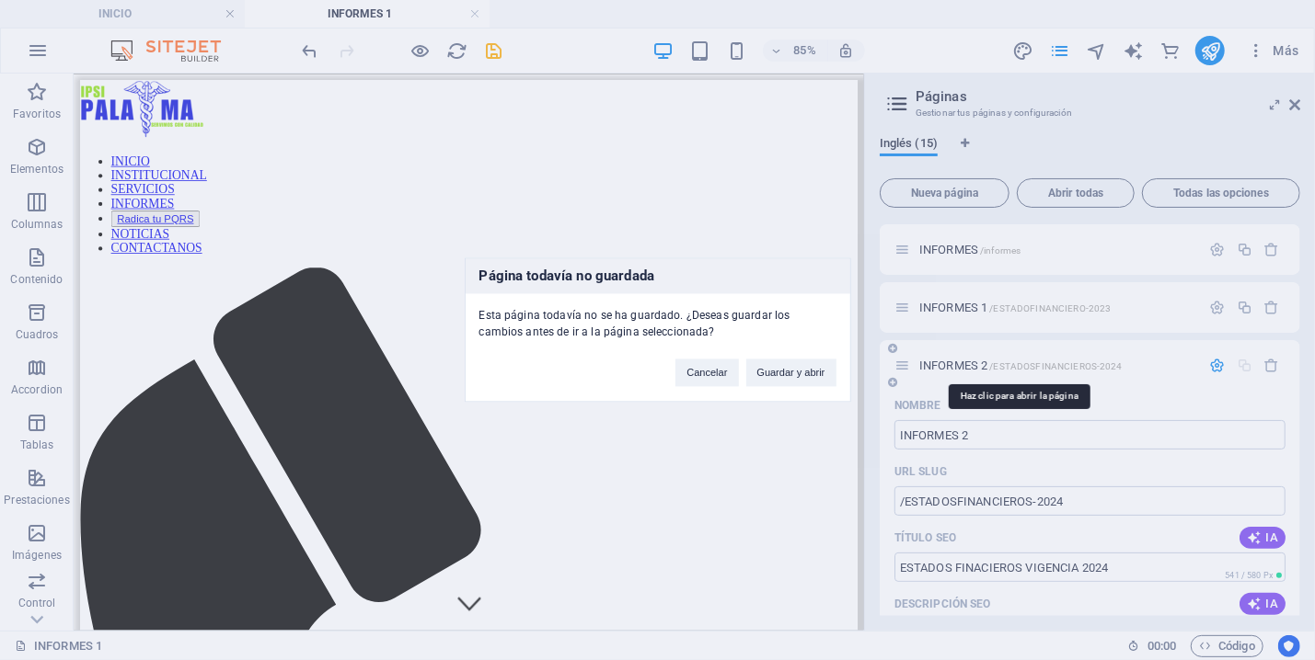
click at [1085, 366] on div "Página todavía no guardada Esta página todavía no se ha guardado. ¿Deseas guard…" at bounding box center [657, 330] width 1315 height 660
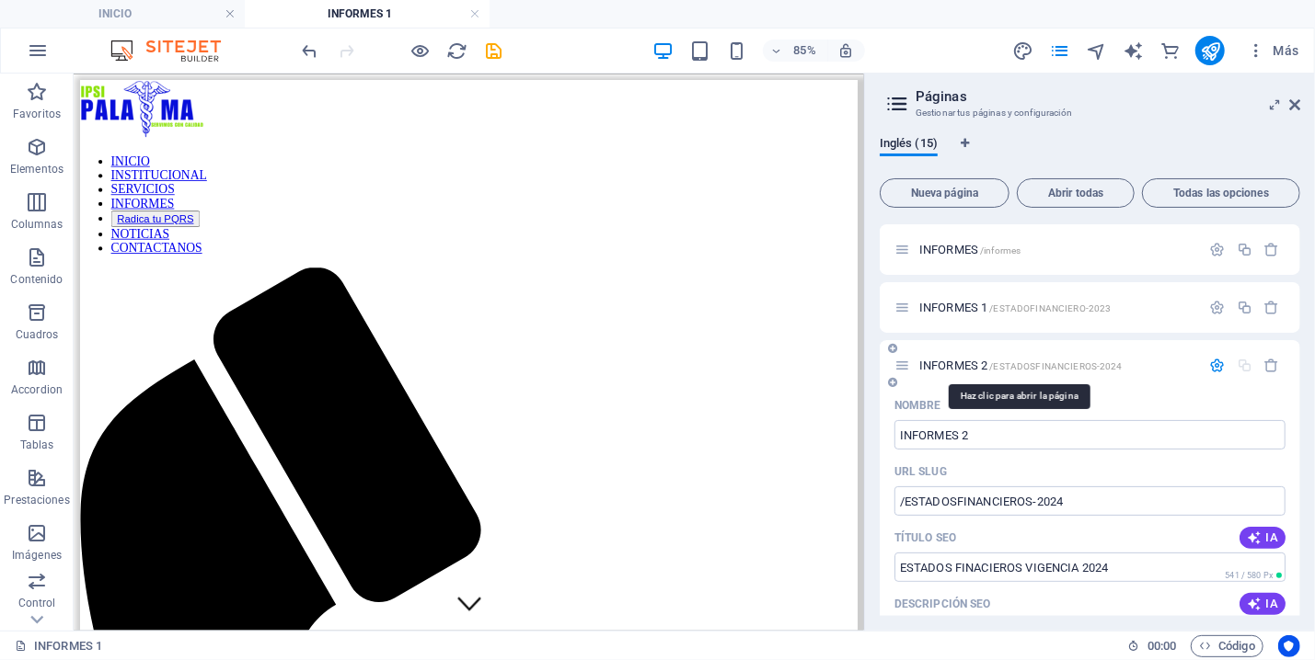
click at [1085, 366] on span "/ESTADOSFINANCIEROS-2024" at bounding box center [1056, 367] width 132 height 10
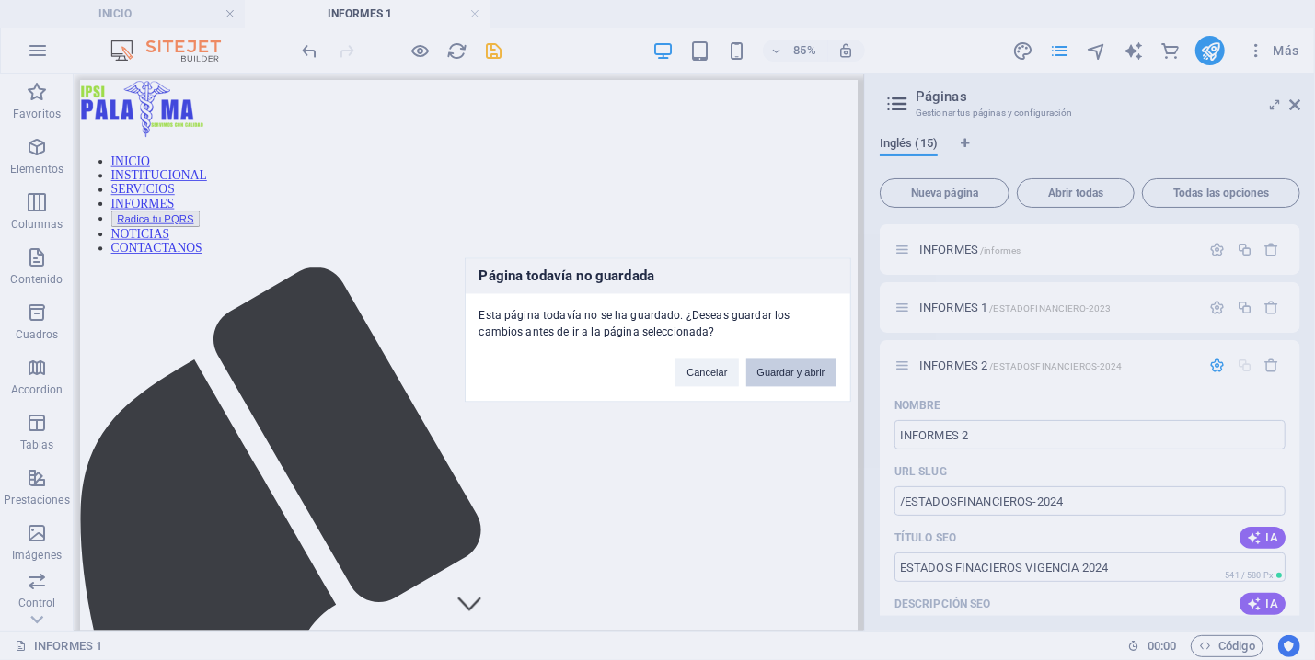
click at [790, 368] on button "Guardar y abrir" at bounding box center [791, 374] width 90 height 28
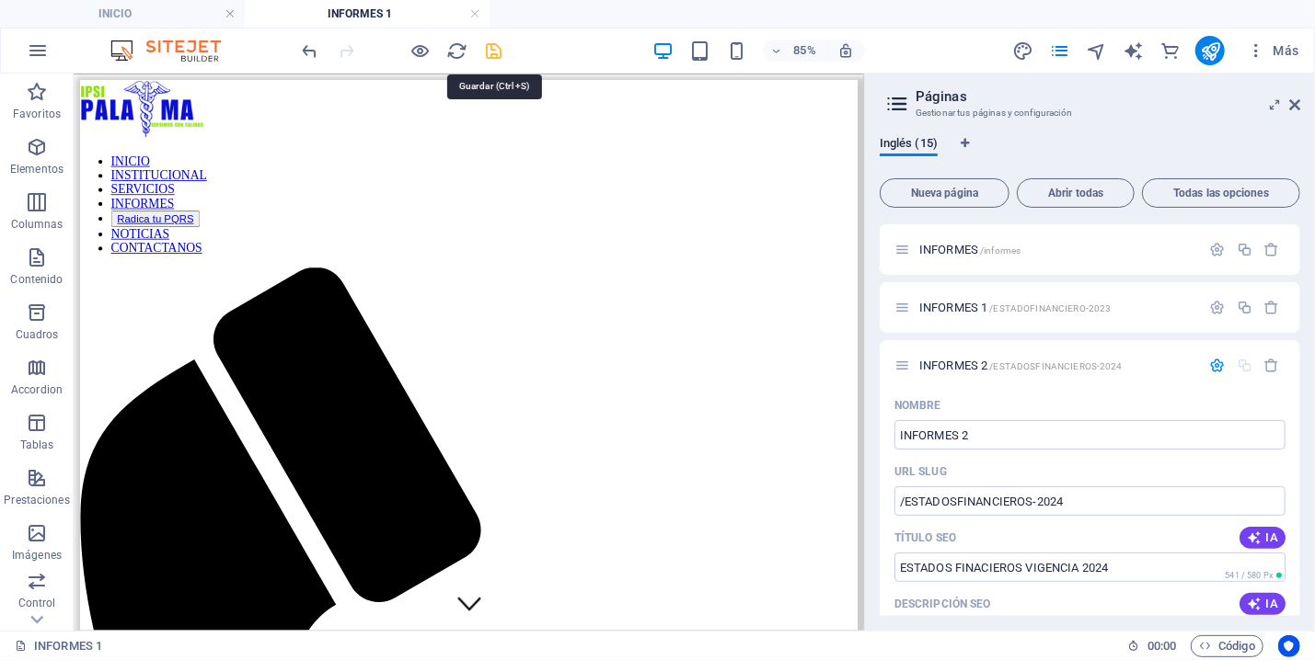
click at [495, 51] on icon "save" at bounding box center [494, 50] width 21 height 21
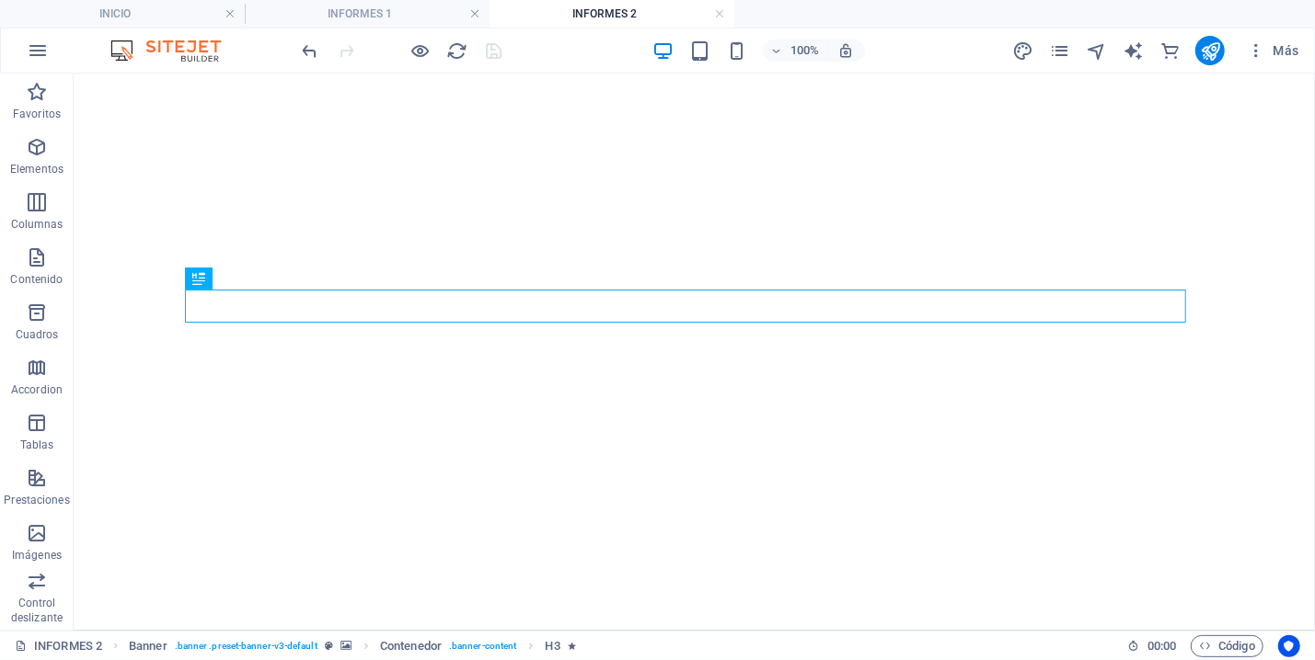
click at [630, 8] on h4 "INFORMES 2" at bounding box center [611, 14] width 245 height 20
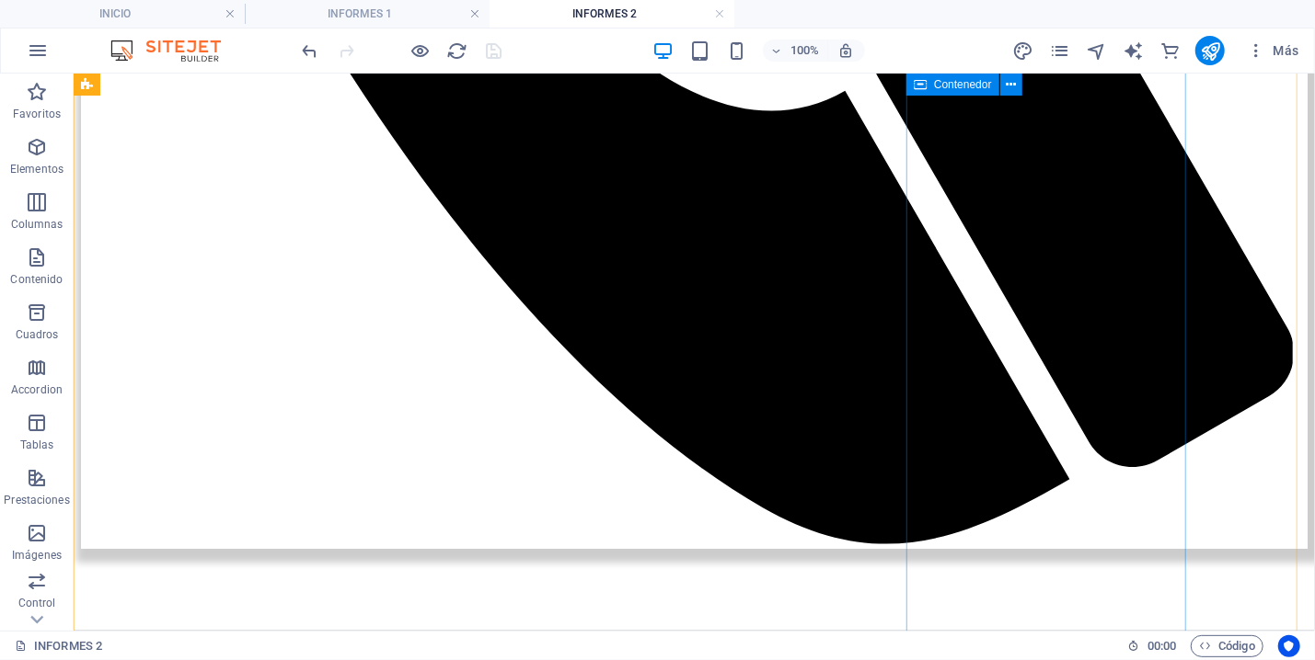
scroll to position [1380, 0]
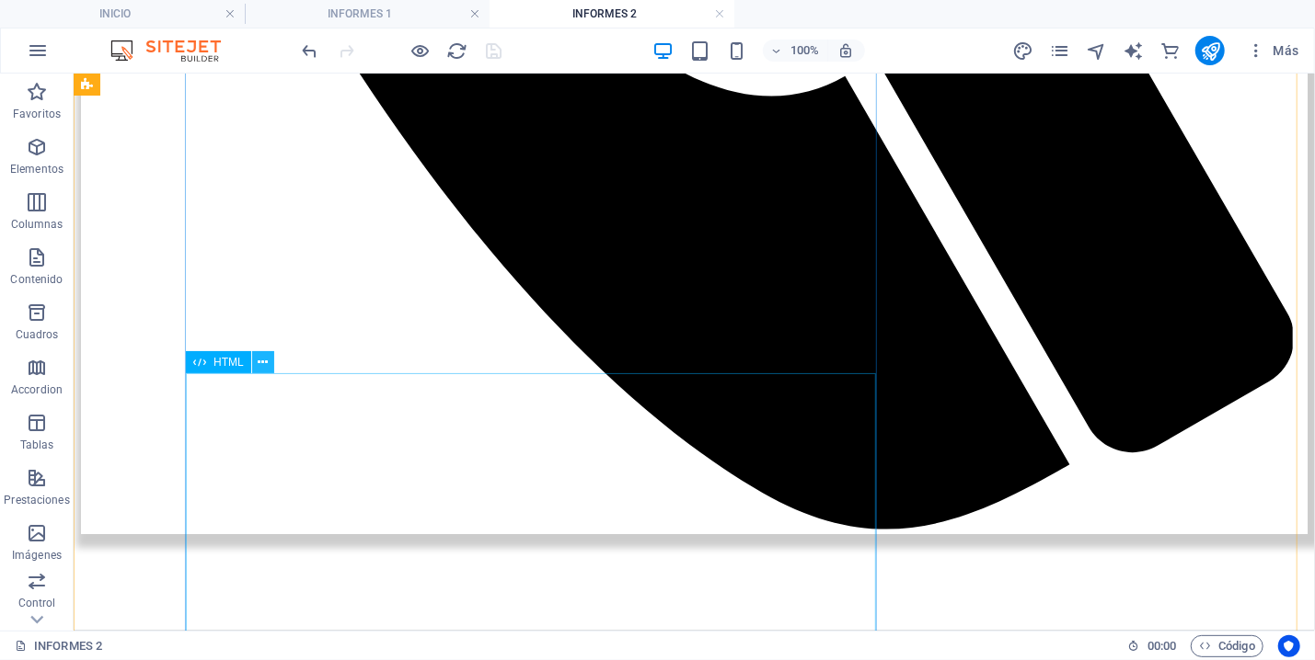
click at [266, 364] on icon at bounding box center [263, 362] width 10 height 19
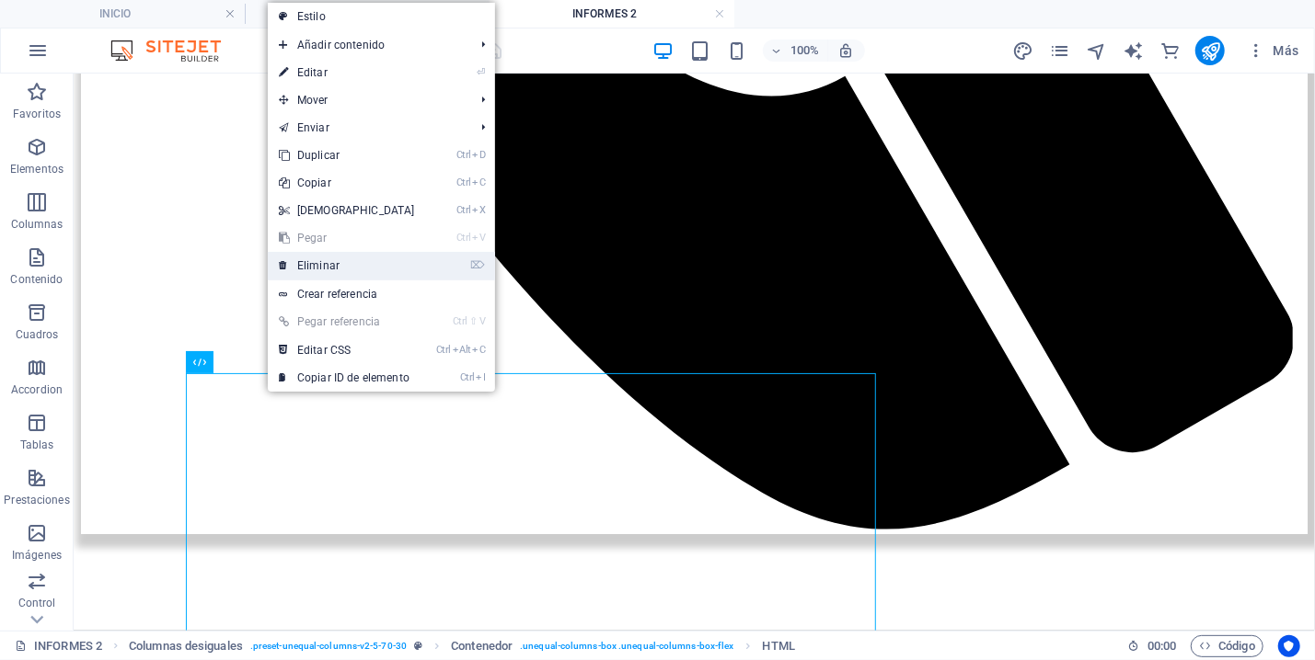
click at [318, 263] on link "⌦ Eliminar" at bounding box center [347, 266] width 158 height 28
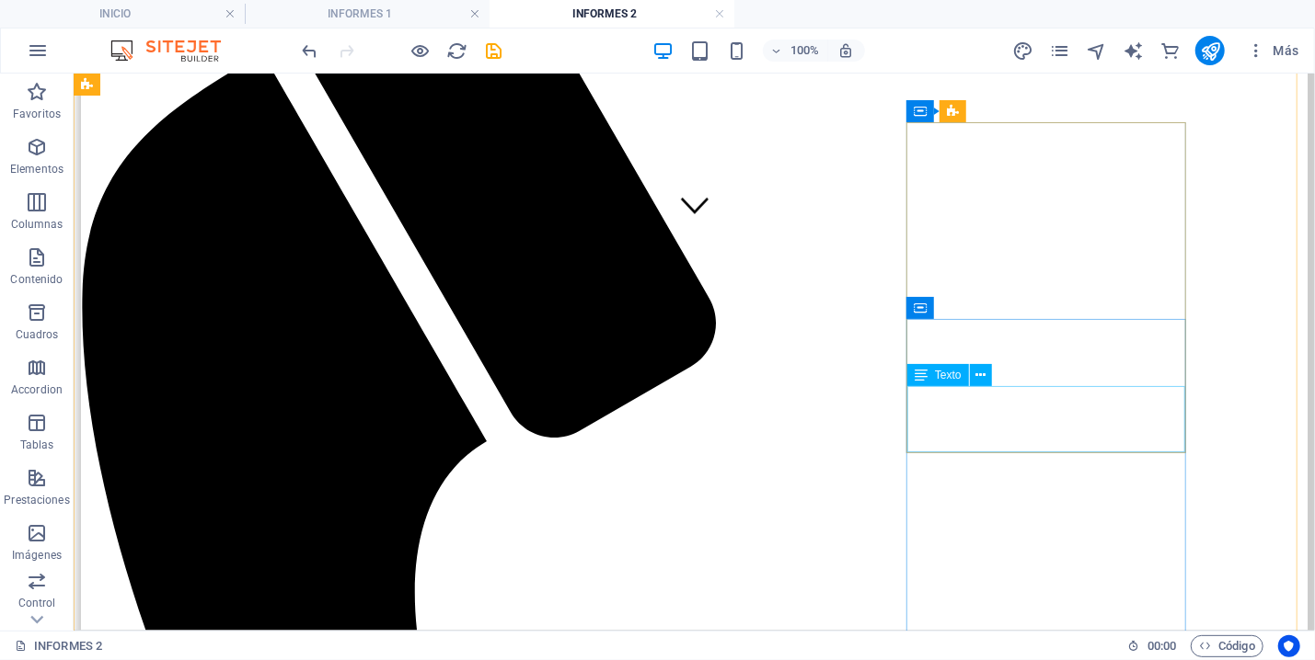
scroll to position [98, 0]
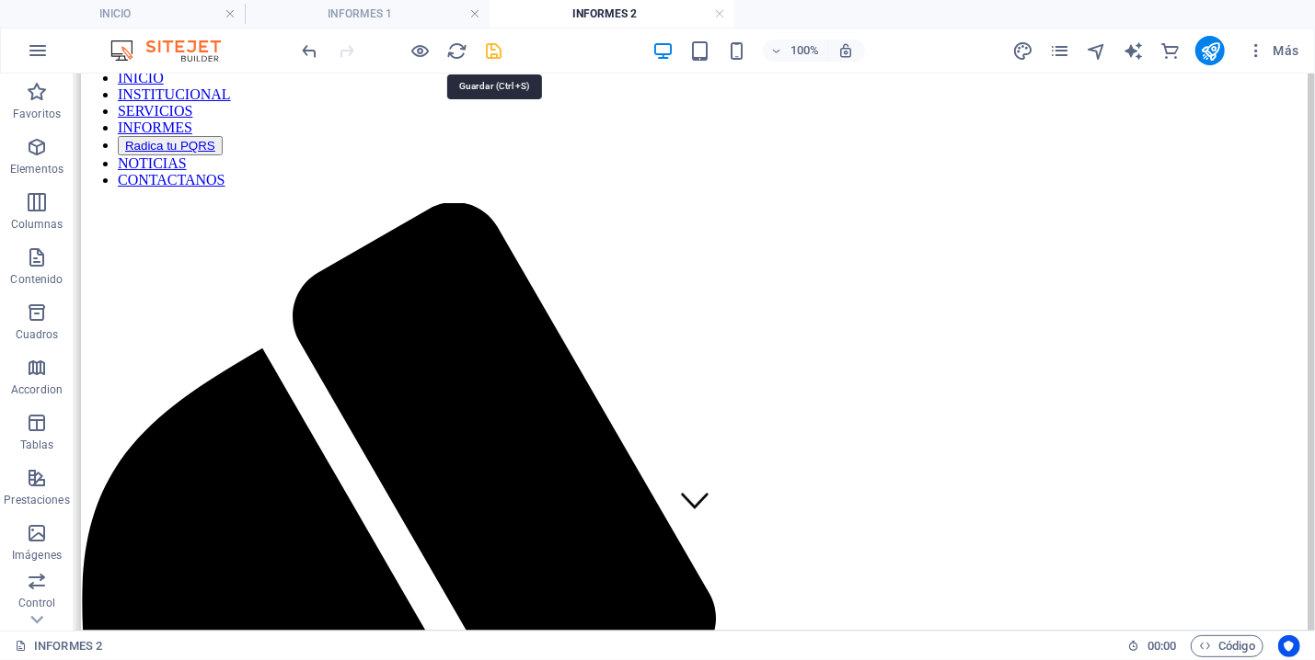
click at [497, 40] on icon "save" at bounding box center [494, 50] width 21 height 21
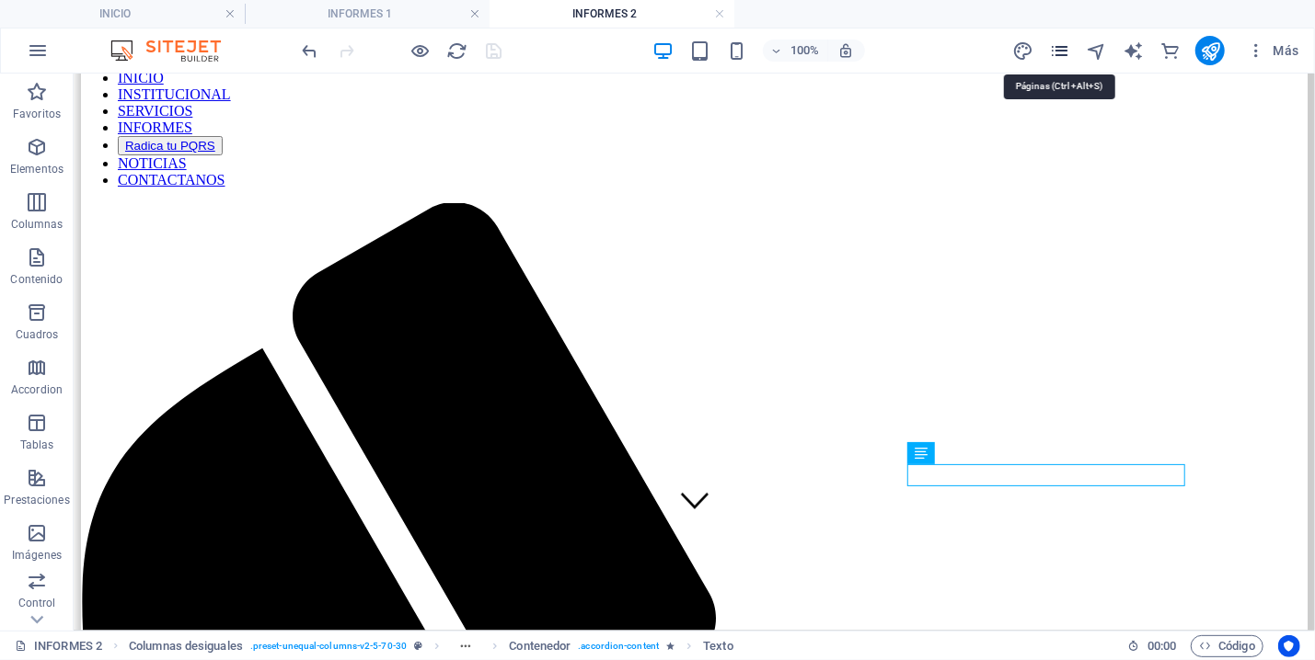
click at [1054, 48] on icon "pages" at bounding box center [1059, 50] width 21 height 21
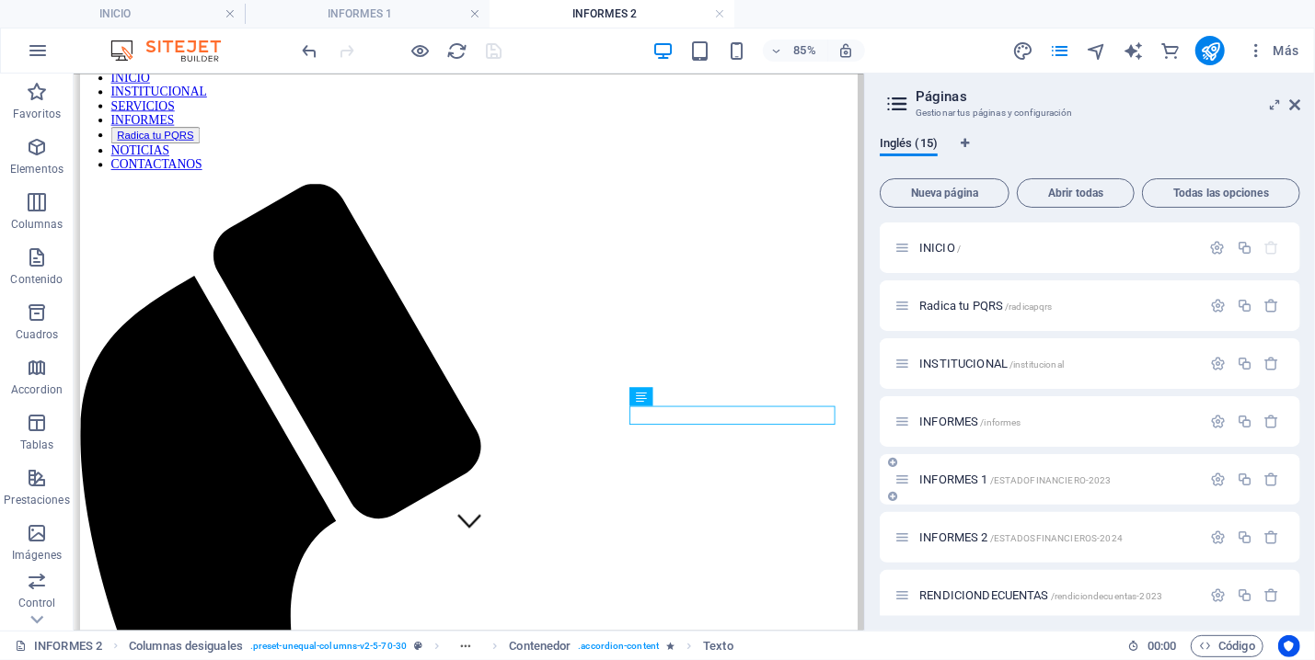
drag, startPoint x: 1120, startPoint y: 479, endPoint x: 1021, endPoint y: 465, distance: 100.3
click at [1021, 465] on div "INFORMES 1 /ESTADOFINANCIERO-2023" at bounding box center [1089, 479] width 420 height 51
click at [1042, 478] on span "/ESTADOFINANCIERO-2023" at bounding box center [1050, 481] width 121 height 10
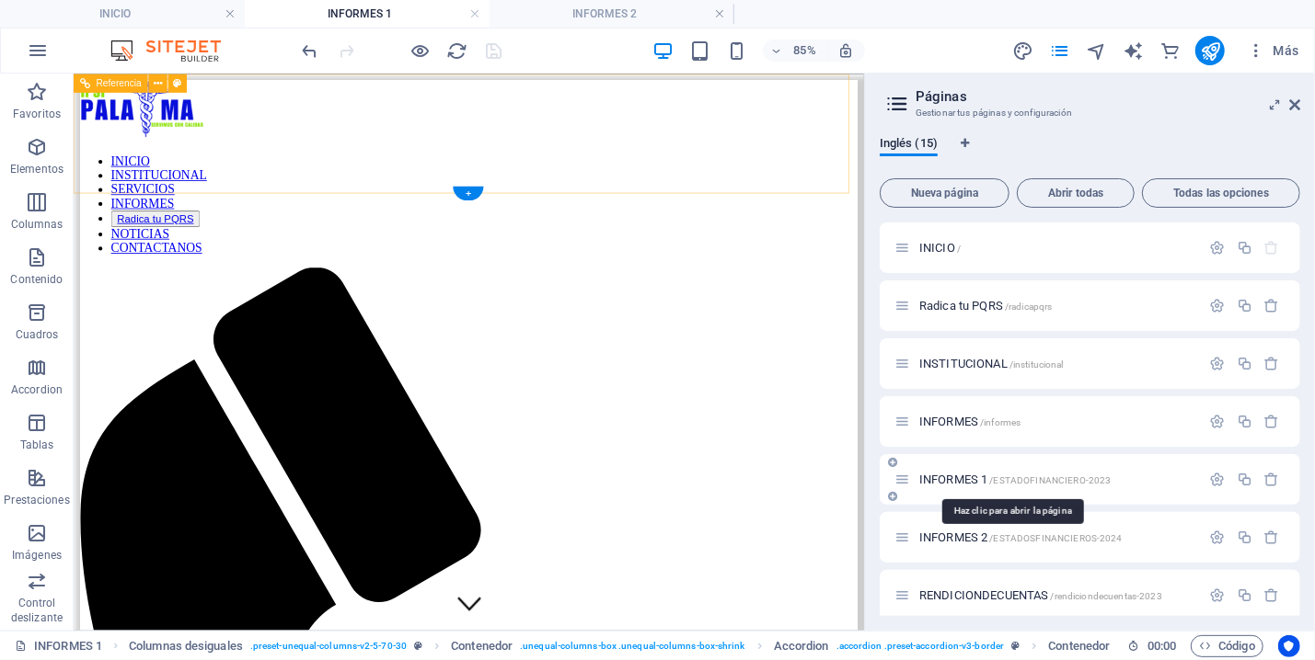
click at [1041, 482] on span "/ESTADOFINANCIERO-2023" at bounding box center [1050, 481] width 121 height 10
click at [1204, 472] on div at bounding box center [1244, 480] width 81 height 20
click at [1210, 481] on icon "button" at bounding box center [1218, 480] width 16 height 16
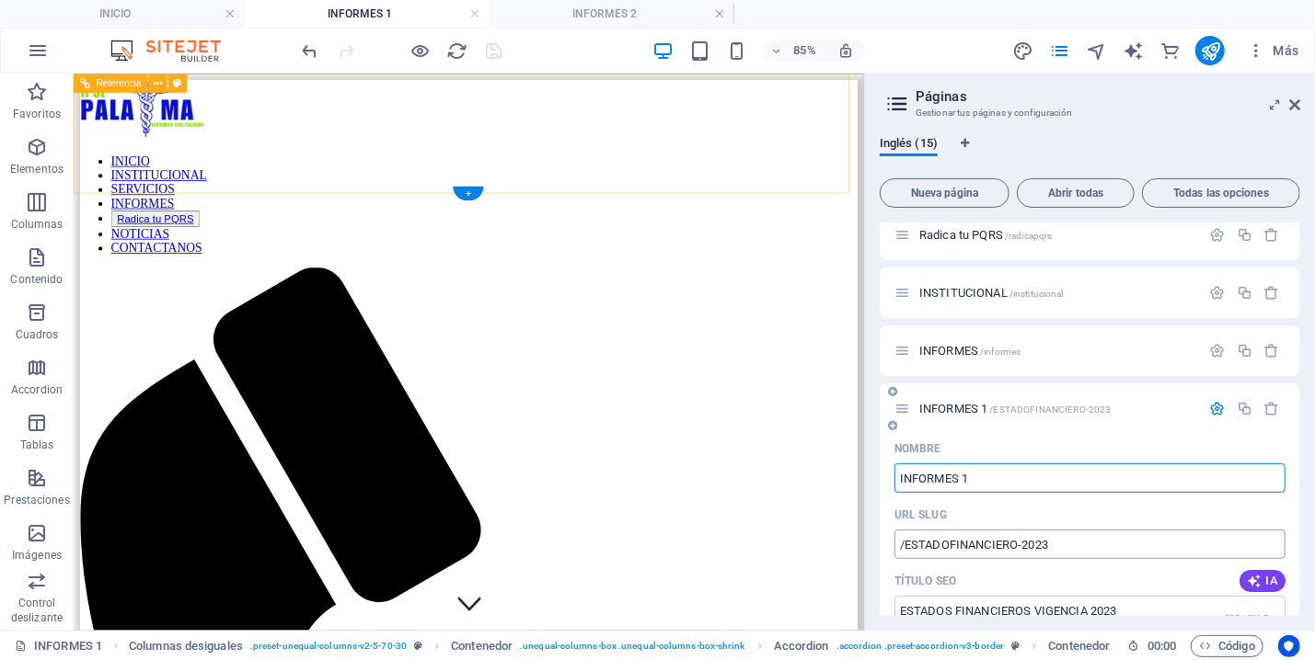
scroll to position [86, 0]
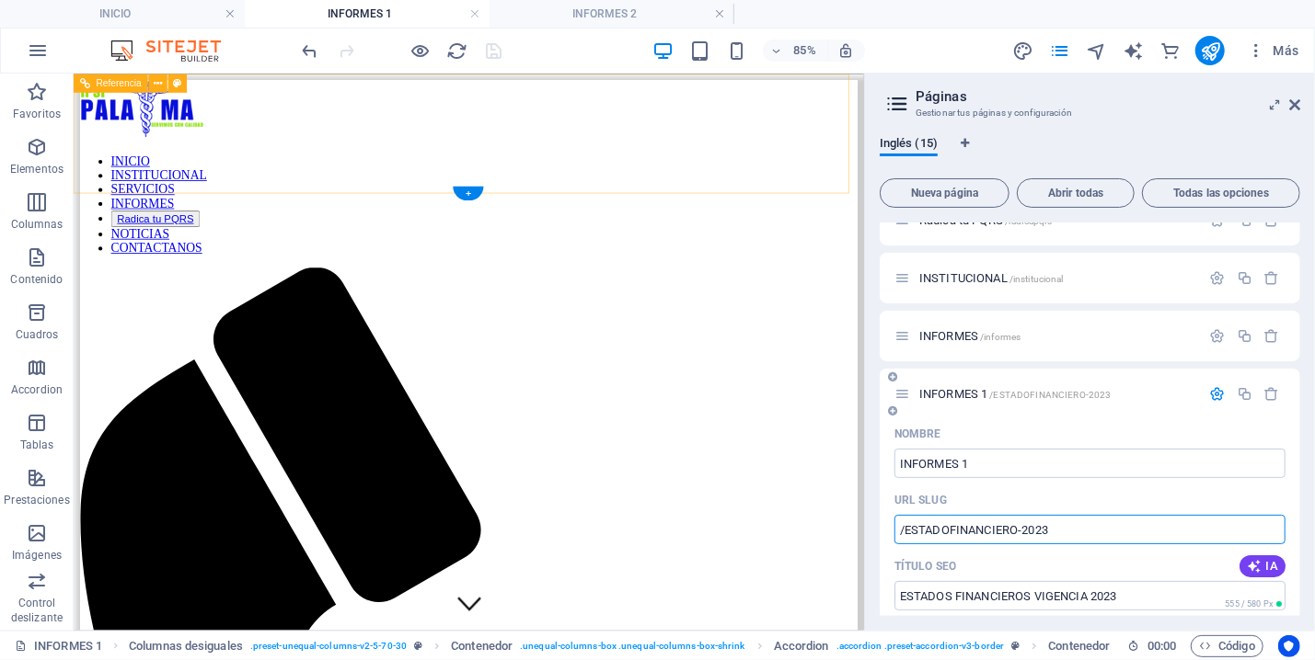
drag, startPoint x: 1047, startPoint y: 528, endPoint x: 907, endPoint y: 529, distance: 139.8
click at [907, 529] on input "/ESTADOFINANCIERO-2023" at bounding box center [1089, 529] width 391 height 29
click at [949, 527] on input "/ESTADOFINANCIERO-2023" at bounding box center [1089, 529] width 391 height 29
click at [1080, 526] on input "/ESTADOSFINANCIERO-2023" at bounding box center [1089, 529] width 391 height 29
type input "/ESTADOSFINANCIERO-2023"
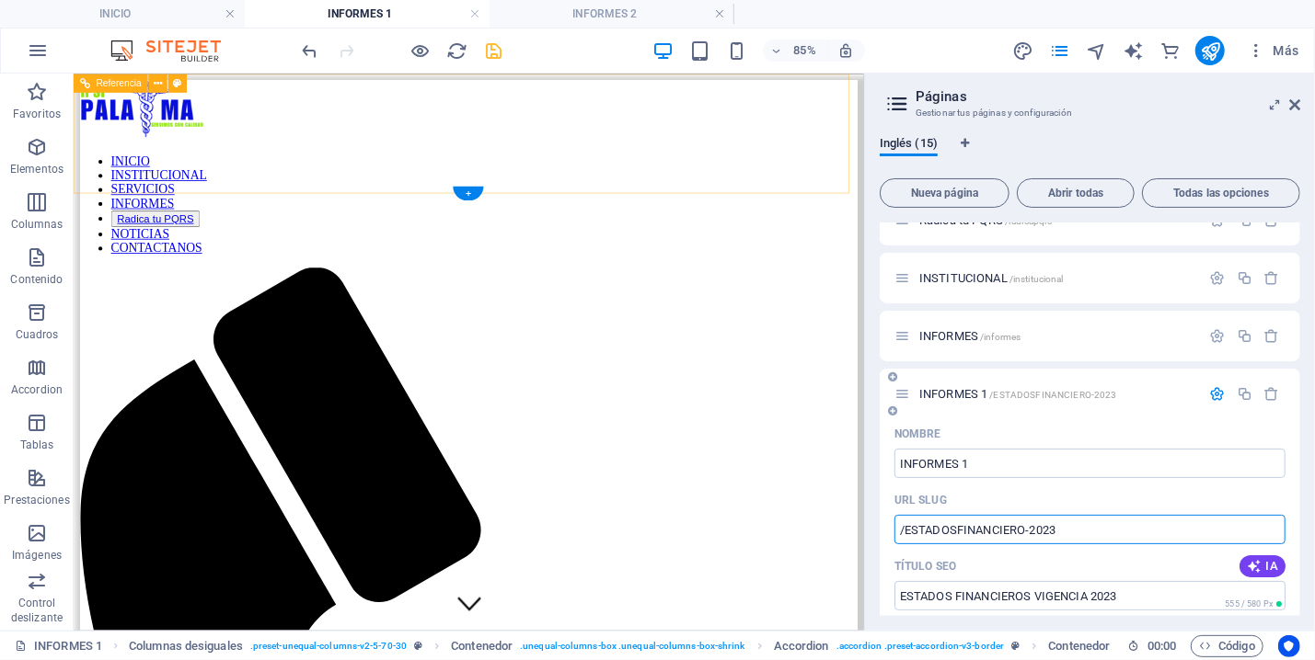
drag, startPoint x: 1080, startPoint y: 526, endPoint x: 894, endPoint y: 525, distance: 185.8
click at [894, 525] on input "/ESTADOSFINANCIERO-2023" at bounding box center [1089, 529] width 391 height 29
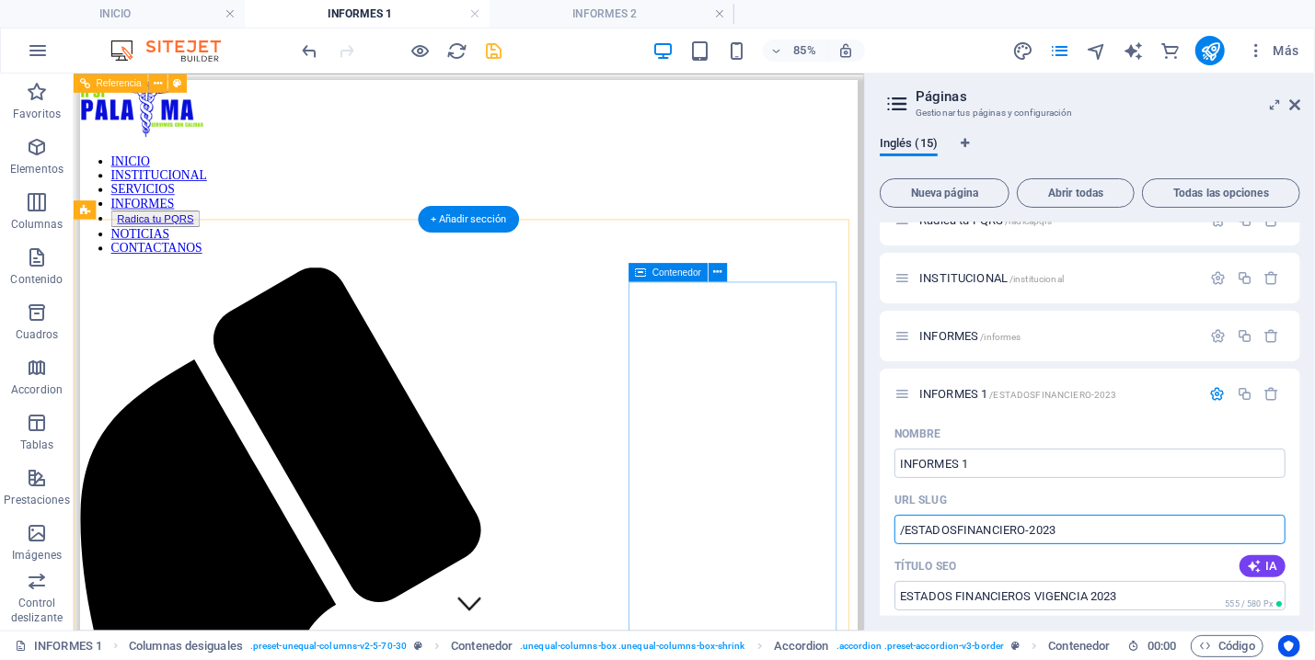
scroll to position [197, 0]
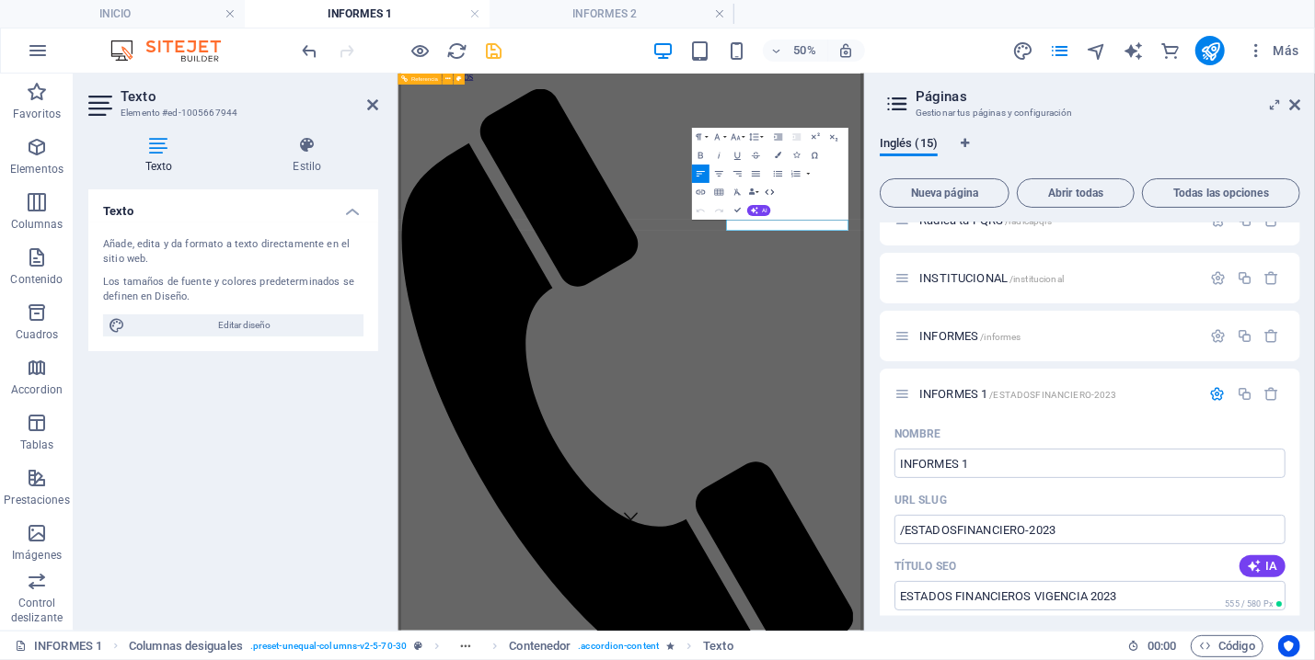
click at [769, 189] on icon "button" at bounding box center [769, 192] width 11 height 11
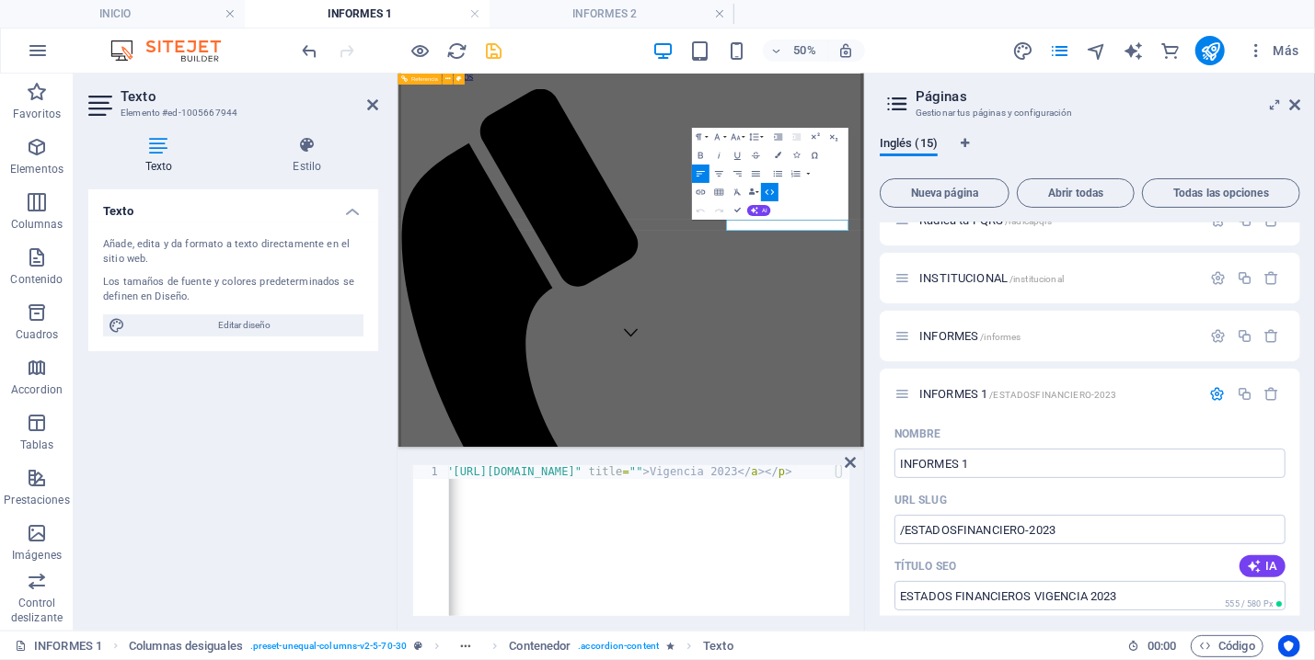
scroll to position [0, 83]
drag, startPoint x: 639, startPoint y: 473, endPoint x: 620, endPoint y: 469, distance: 19.7
click at [620, 469] on div "< p > < a href = "[URL][DOMAIN_NAME]" title = "" > Vigencia 2023 </ a > </ p >" at bounding box center [608, 545] width 485 height 161
click at [646, 467] on div "< p > < a href = "[URL][DOMAIN_NAME]" title = "" > Vigencia 2023 </ a > </ p >" at bounding box center [608, 545] width 485 height 161
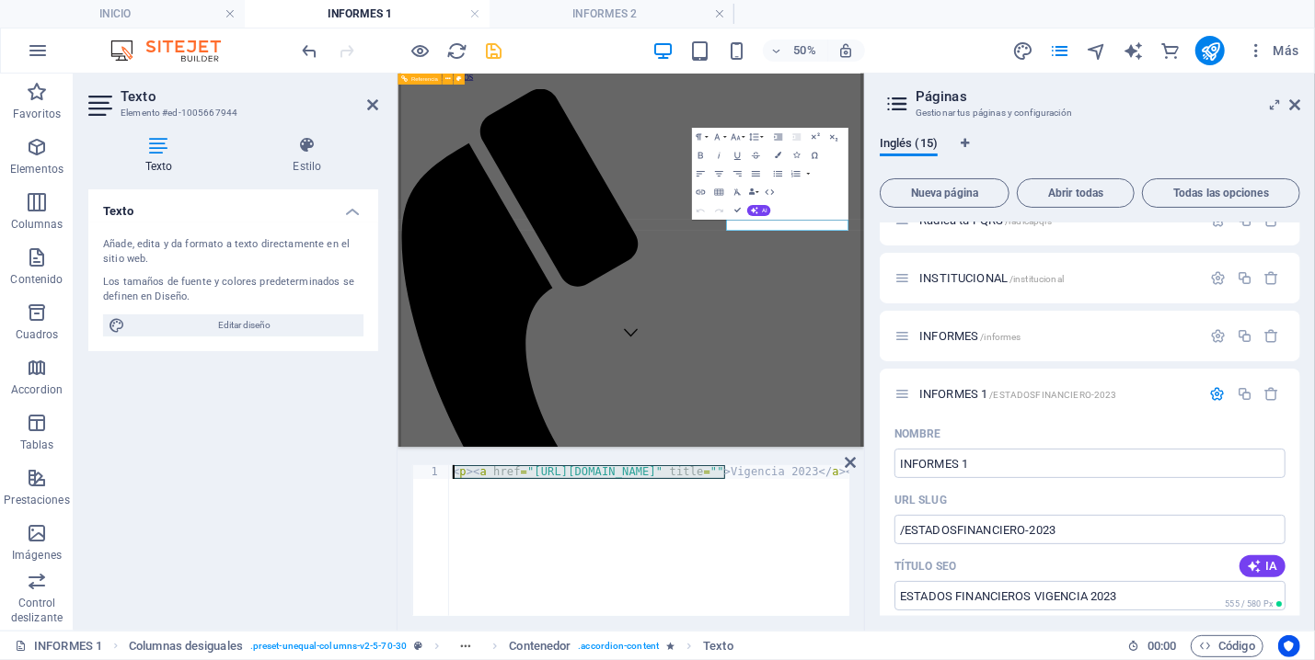
scroll to position [0, 0]
drag, startPoint x: 641, startPoint y: 466, endPoint x: 601, endPoint y: 465, distance: 40.5
click at [601, 465] on div "< p > < a href = "[URL][DOMAIN_NAME]" title = "" > Vigencia 2023 </ a > </ p >" at bounding box center [649, 540] width 400 height 151
click at [689, 464] on div "<p><a href="https://ipsipalaima.com/informes/" title="">Vigencia 2023</a></p> 1…" at bounding box center [630, 541] width 466 height 180
click at [687, 469] on div "< p > < a href = "[URL][DOMAIN_NAME]" title = "" > Vigencia 2023 </ a > </ p >" at bounding box center [649, 540] width 400 height 151
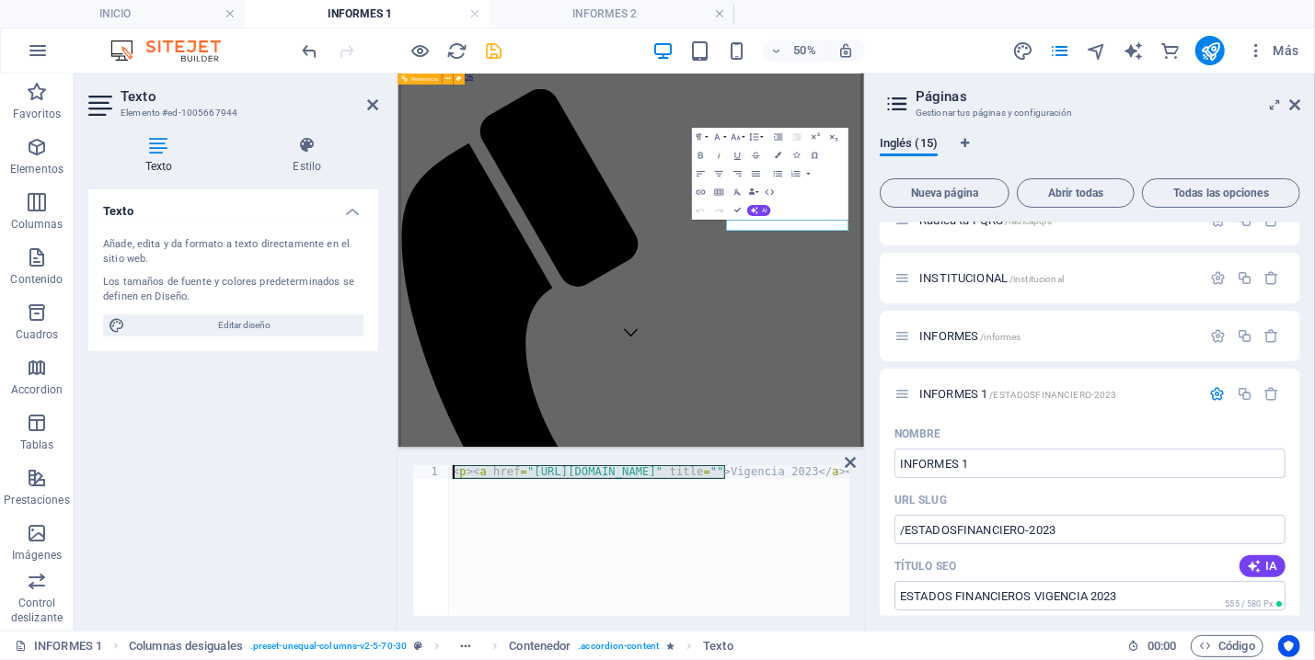
click at [687, 469] on div "< p > < a href = "[URL][DOMAIN_NAME]" title = "" > Vigencia 2023 </ a > </ p >" at bounding box center [691, 545] width 485 height 161
click at [688, 472] on div "< p > < a href = "[URL][DOMAIN_NAME]" title = "" > Vigencia 2023 </ a > </ p >" at bounding box center [649, 540] width 400 height 151
click at [688, 472] on div "< p > < a href = "[URL][DOMAIN_NAME]" title = "" > Vigencia 2023 </ a > </ p >" at bounding box center [691, 545] width 485 height 161
paste textarea "/ESTADOSFINANCIERO-2023"
click at [684, 474] on div "< p > < a href = "https://ipsipalaima.com//ESTADOSFINANCIERO-2023/" title = "" …" at bounding box center [738, 545] width 578 height 161
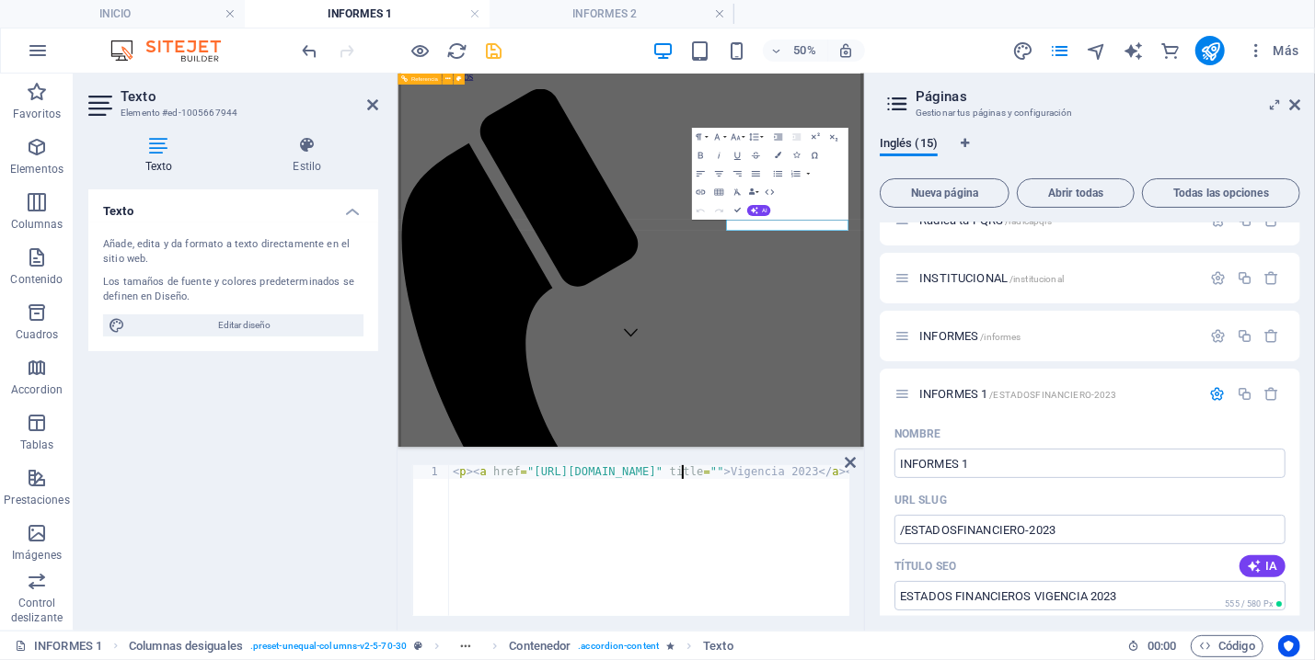
type textarea "<p><a href="https://ipsipalaima.com/ESTADOSFINANCIERO-2023/" title="">Vigencia …"
click at [686, 522] on div "< p > < a href = "https://ipsipalaima.com/ESTADOSFINANCIERO-2023/" title = "" >…" at bounding box center [734, 545] width 571 height 161
click at [491, 55] on icon "save" at bounding box center [494, 50] width 21 height 21
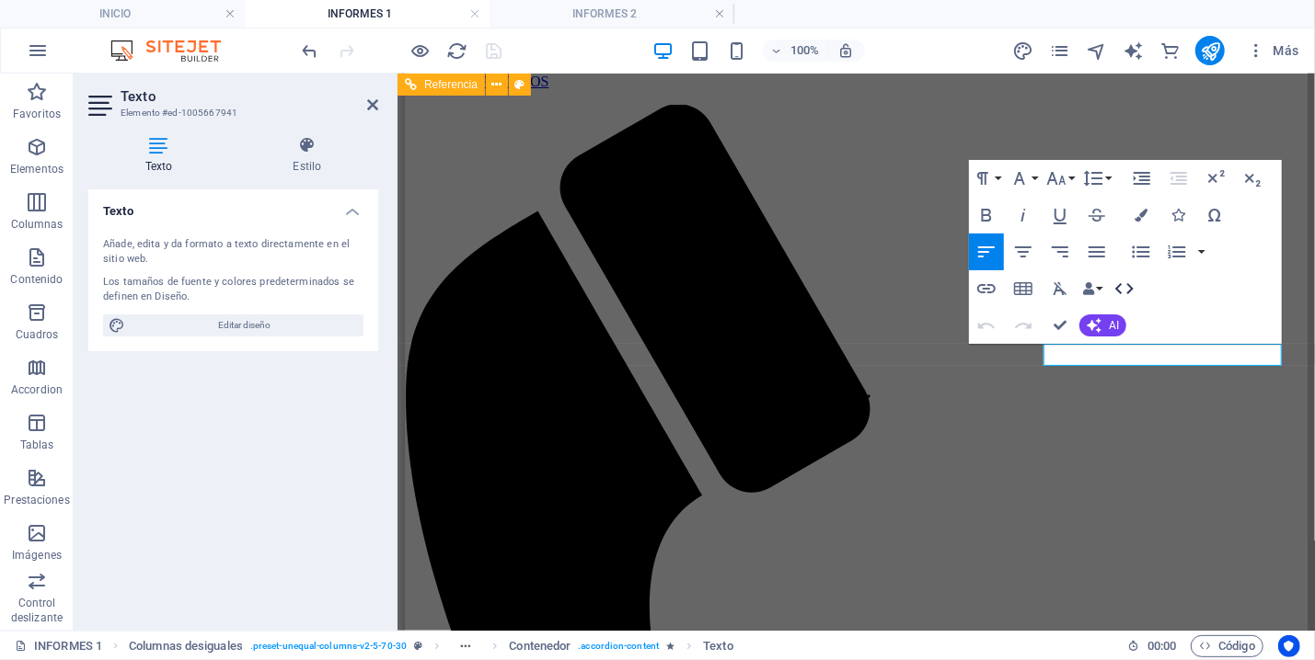
click at [1126, 282] on icon "button" at bounding box center [1124, 289] width 22 height 22
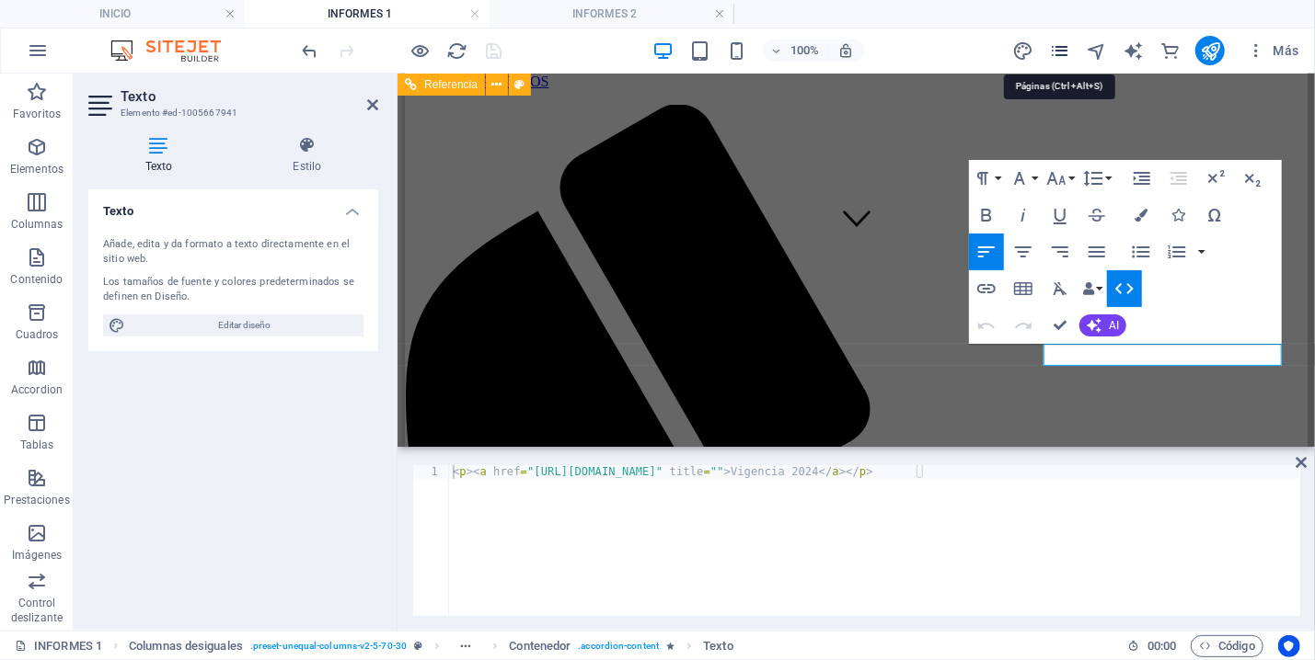
click at [1062, 40] on icon "pages" at bounding box center [1059, 50] width 21 height 21
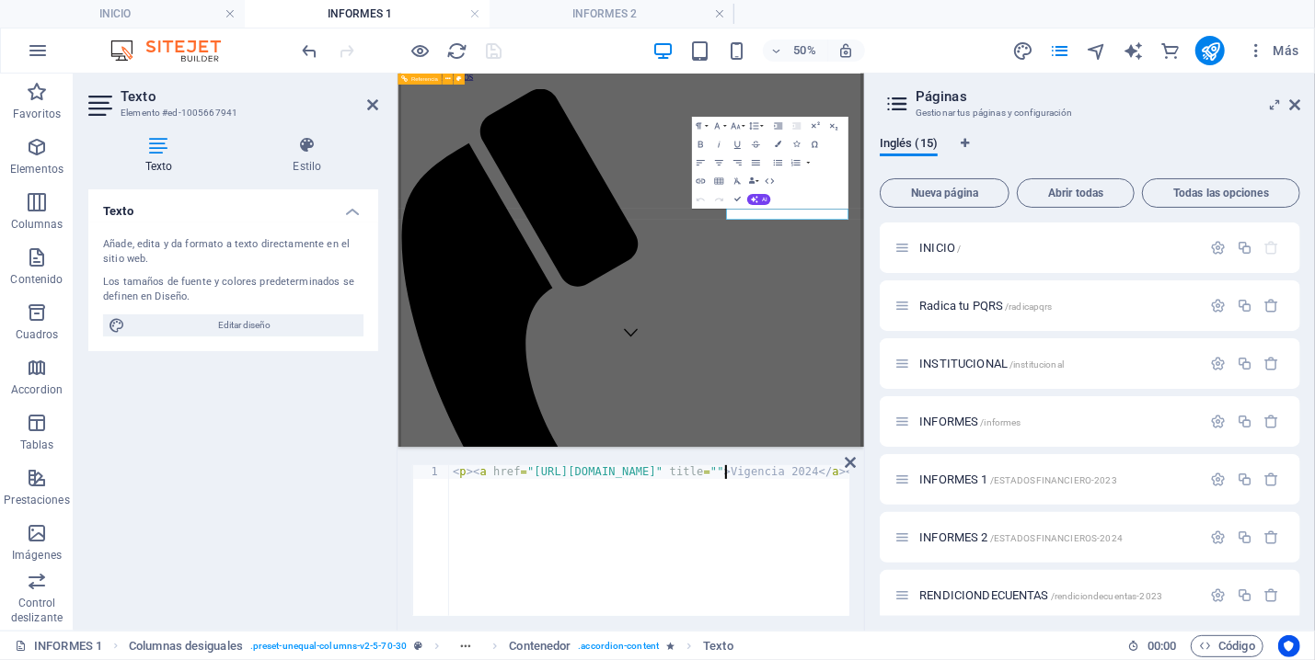
click at [725, 477] on div "< p > < a href = "[URL][DOMAIN_NAME]" title = "" > Vigencia 2024 </ a > </ p >" at bounding box center [874, 554] width 851 height 178
drag, startPoint x: 730, startPoint y: 469, endPoint x: 677, endPoint y: 470, distance: 53.4
click at [677, 470] on div "< p > < a href = "[URL][DOMAIN_NAME]" title = "" > Vigencia 2024 </ a > </ p >" at bounding box center [874, 554] width 851 height 178
paste textarea "/ESTADOSFINANCIERO-2023"
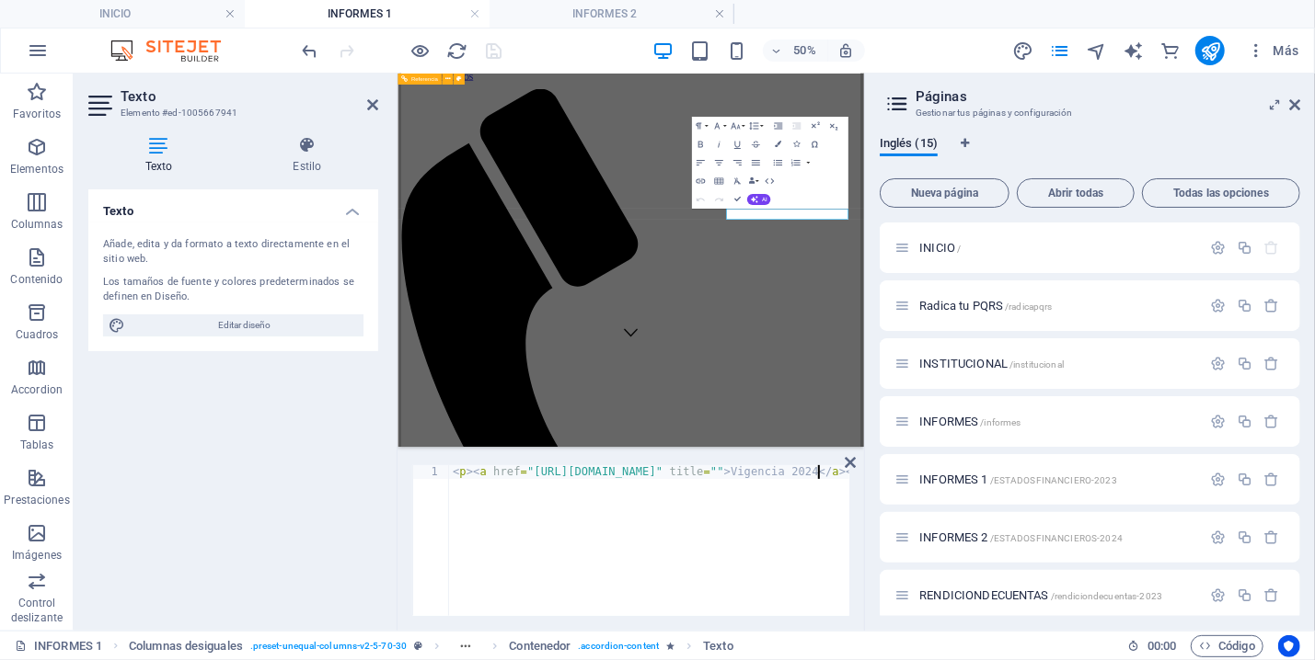
click at [768, 543] on div "< p > < a href = "https://ipsipalaima.com//ESTADOSFINANCIERO-2024" title = "" >…" at bounding box center [874, 554] width 851 height 178
type textarea "<p><a href="https://ipsipalaima.com//ESTADOSFINANCIERO-2024" title="">Vigencia …"
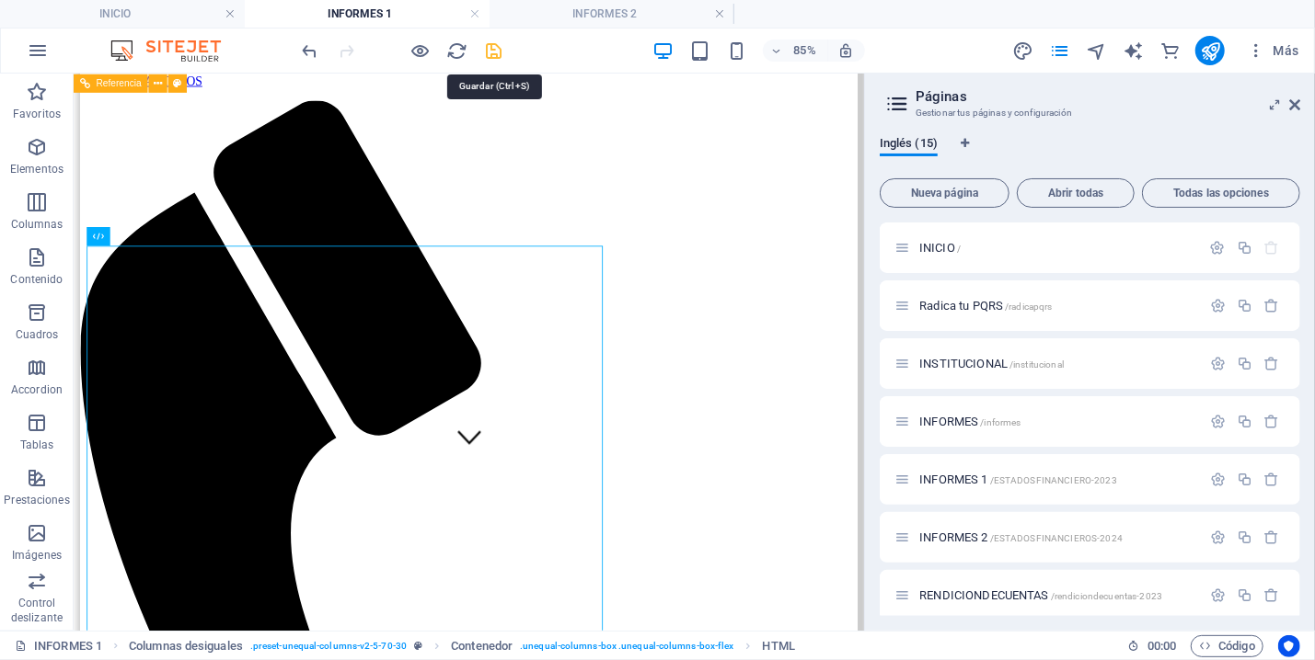
click at [499, 41] on icon "save" at bounding box center [494, 50] width 21 height 21
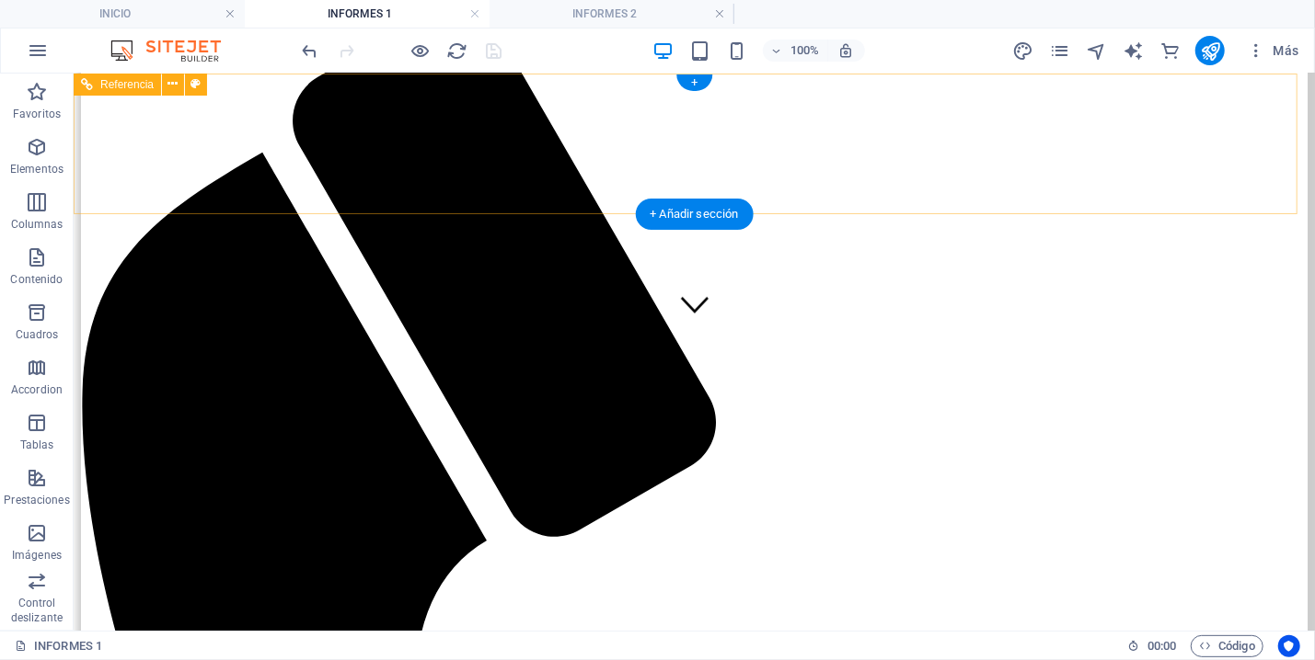
scroll to position [0, 0]
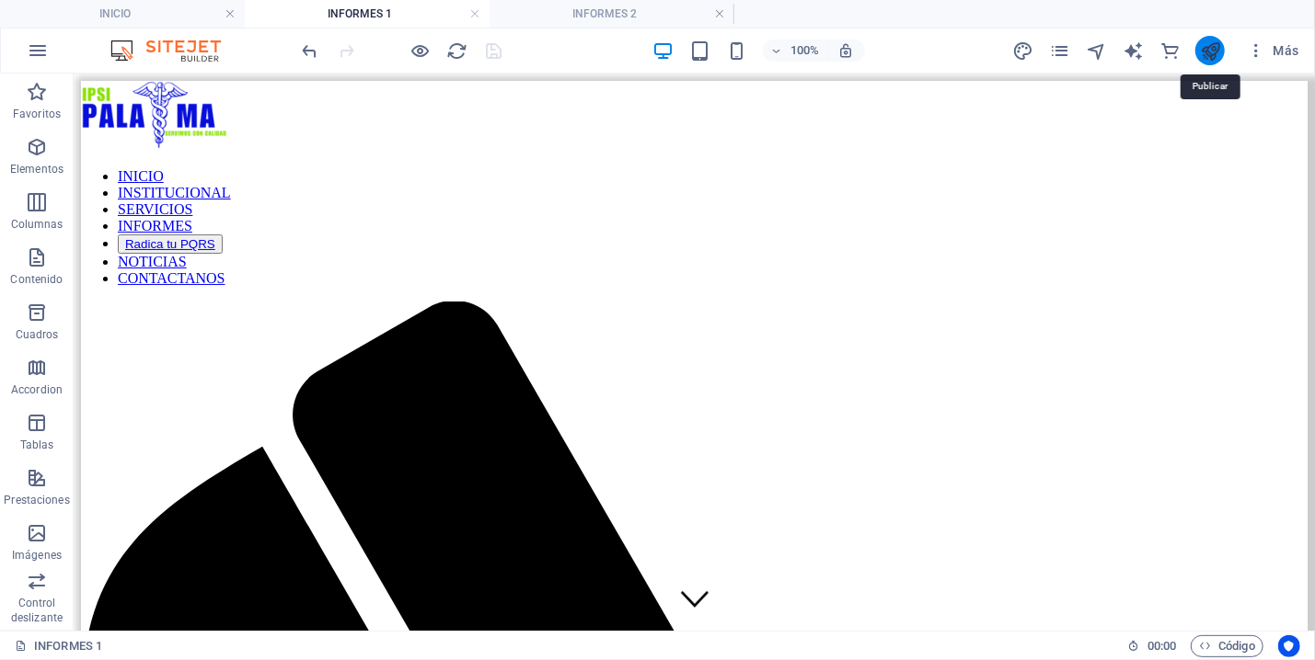
click at [1217, 44] on icon "publish" at bounding box center [1210, 50] width 21 height 21
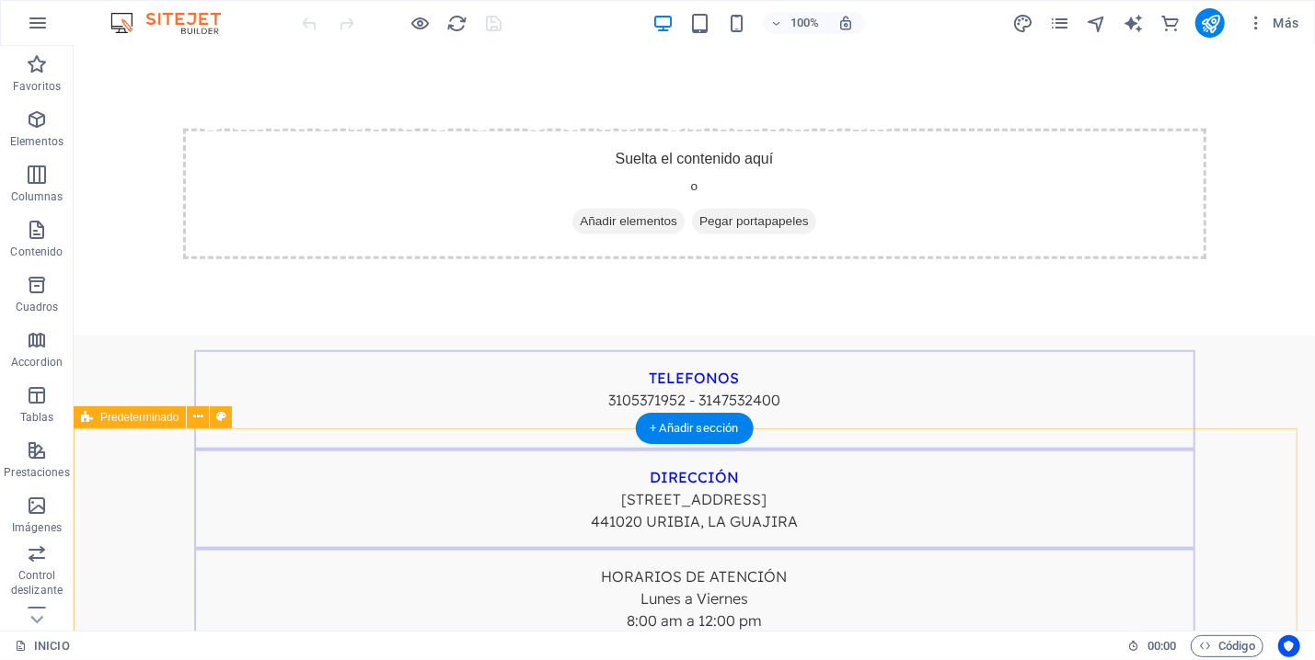
scroll to position [394, 0]
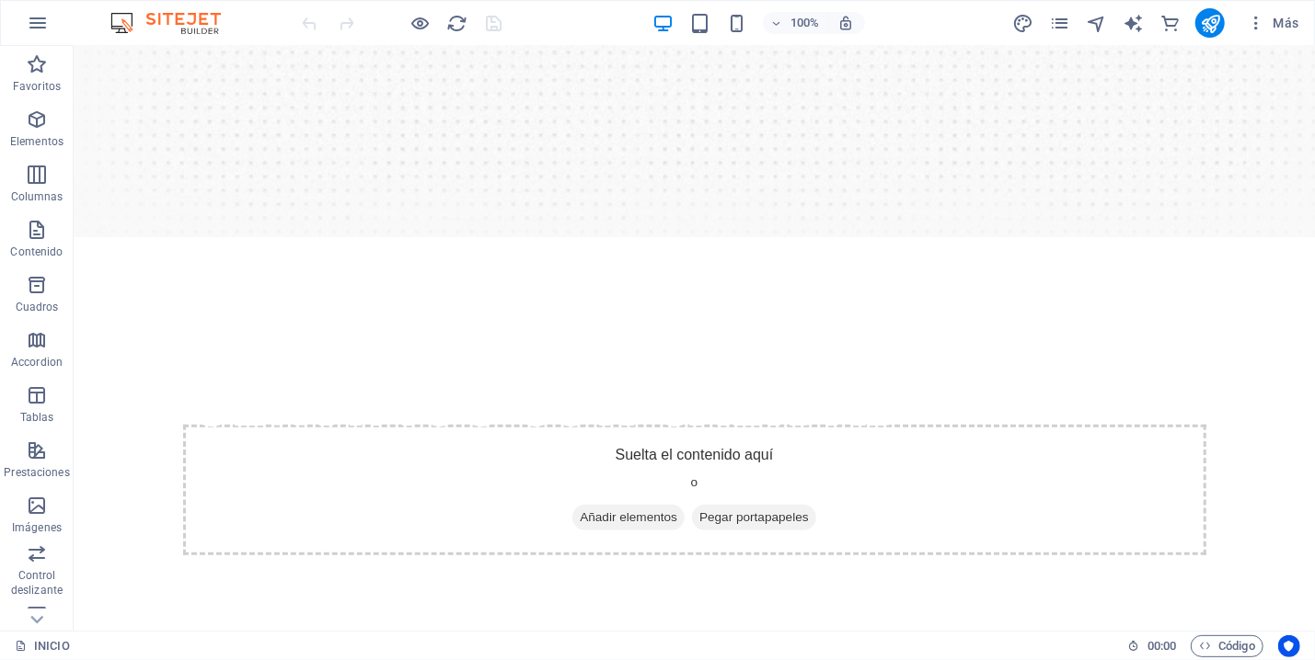
click at [1059, 4] on div "100% Más" at bounding box center [657, 23] width 1313 height 44
click at [1059, 15] on icon "pages" at bounding box center [1059, 23] width 21 height 21
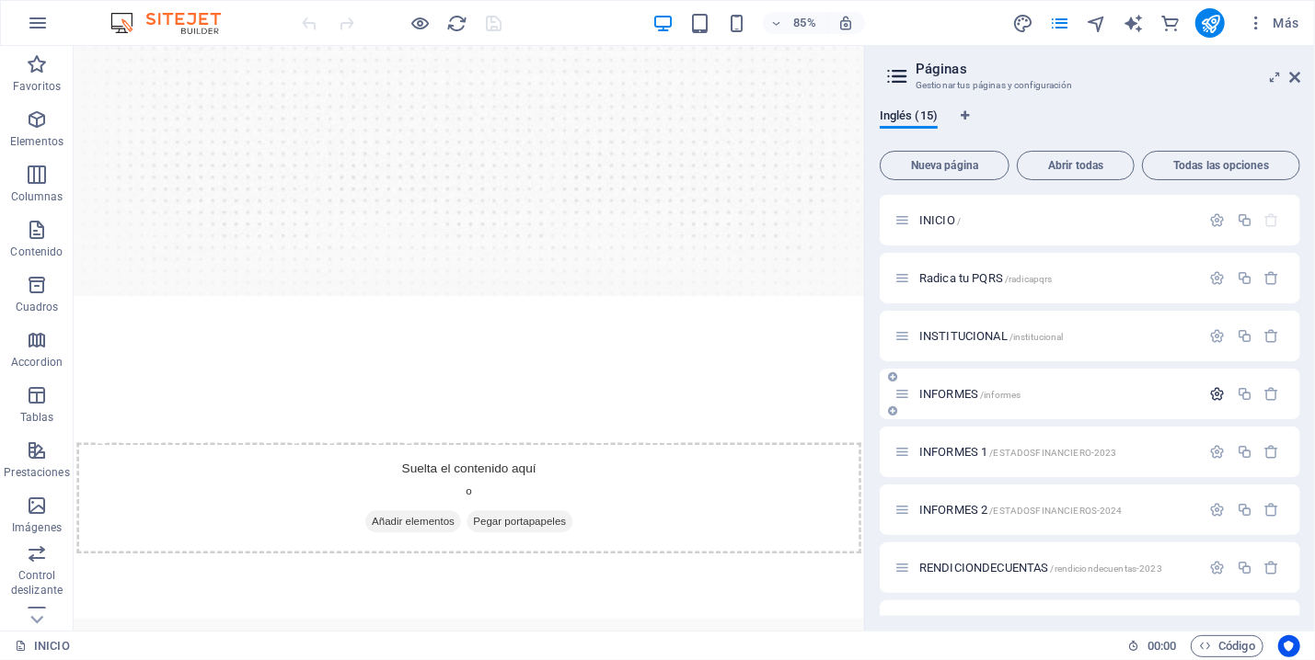
click at [1210, 390] on icon "button" at bounding box center [1218, 394] width 16 height 16
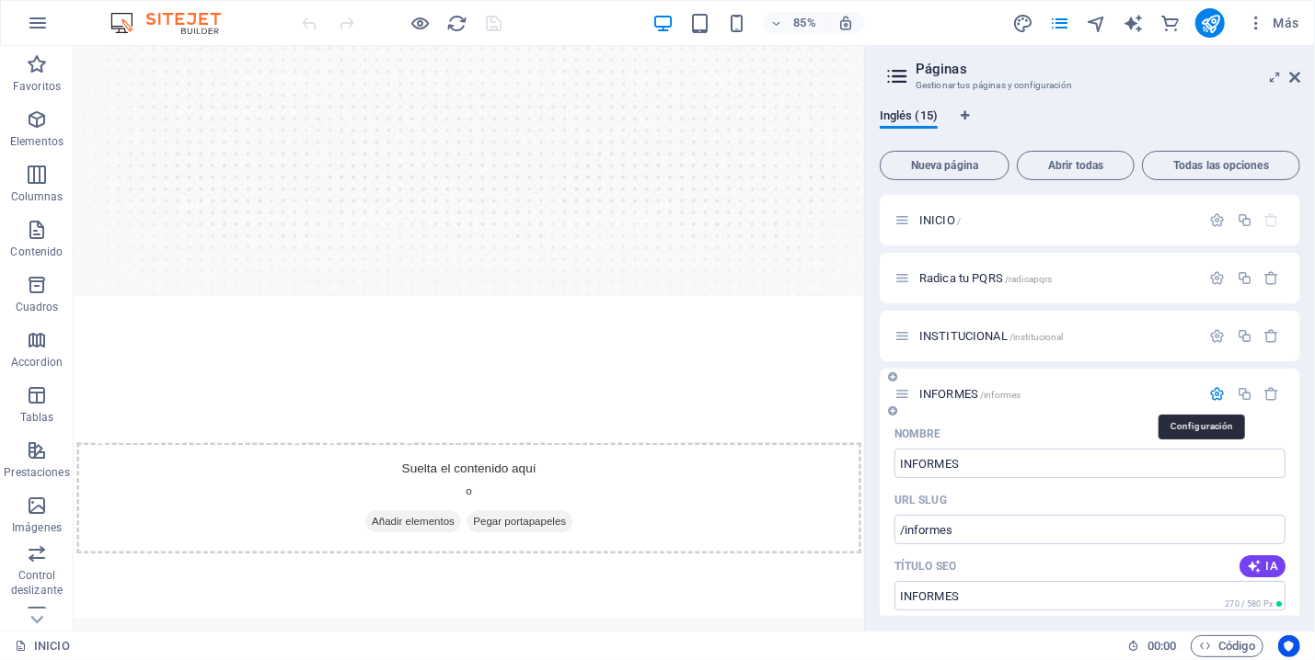
click at [1210, 390] on icon "button" at bounding box center [1218, 394] width 16 height 16
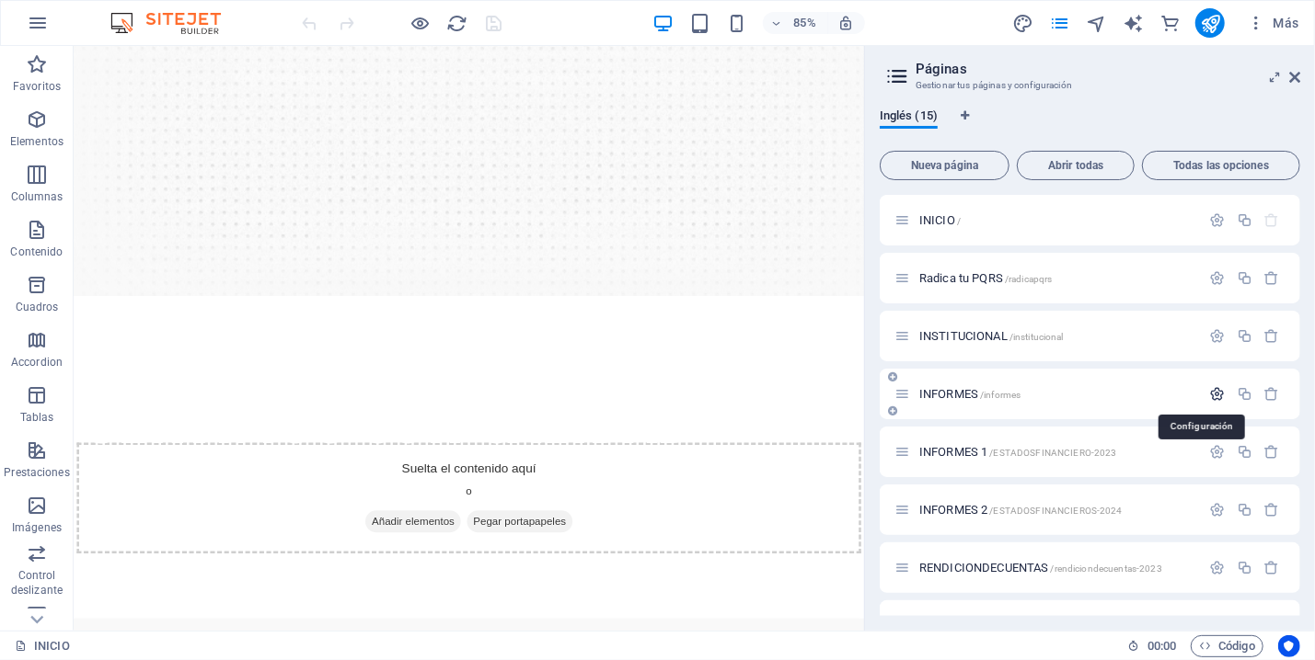
click at [1210, 391] on icon "button" at bounding box center [1218, 394] width 16 height 16
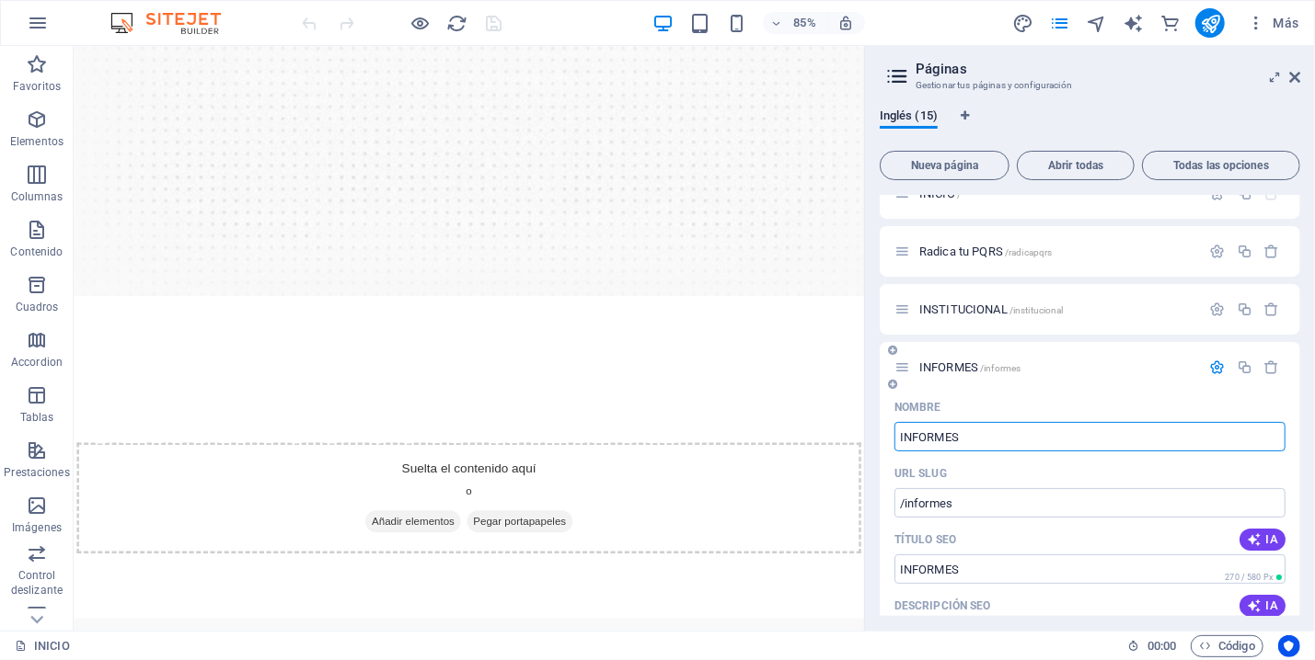
scroll to position [0, 0]
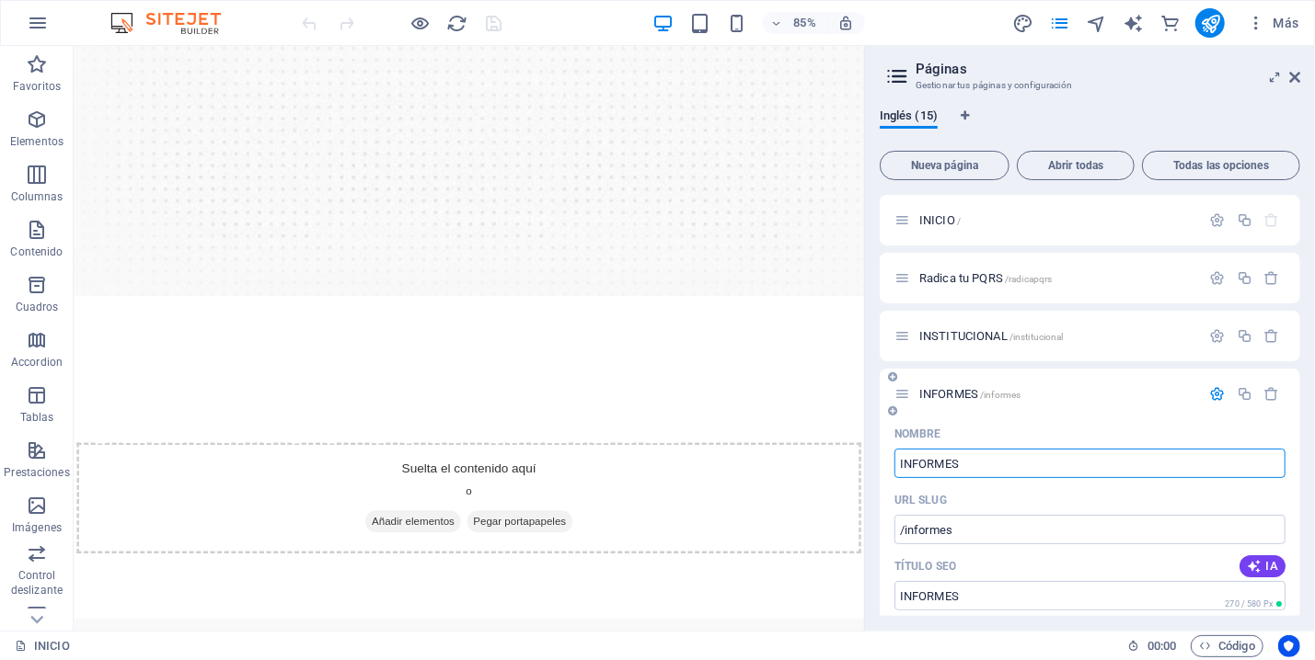
click at [1204, 391] on button "button" at bounding box center [1217, 394] width 27 height 16
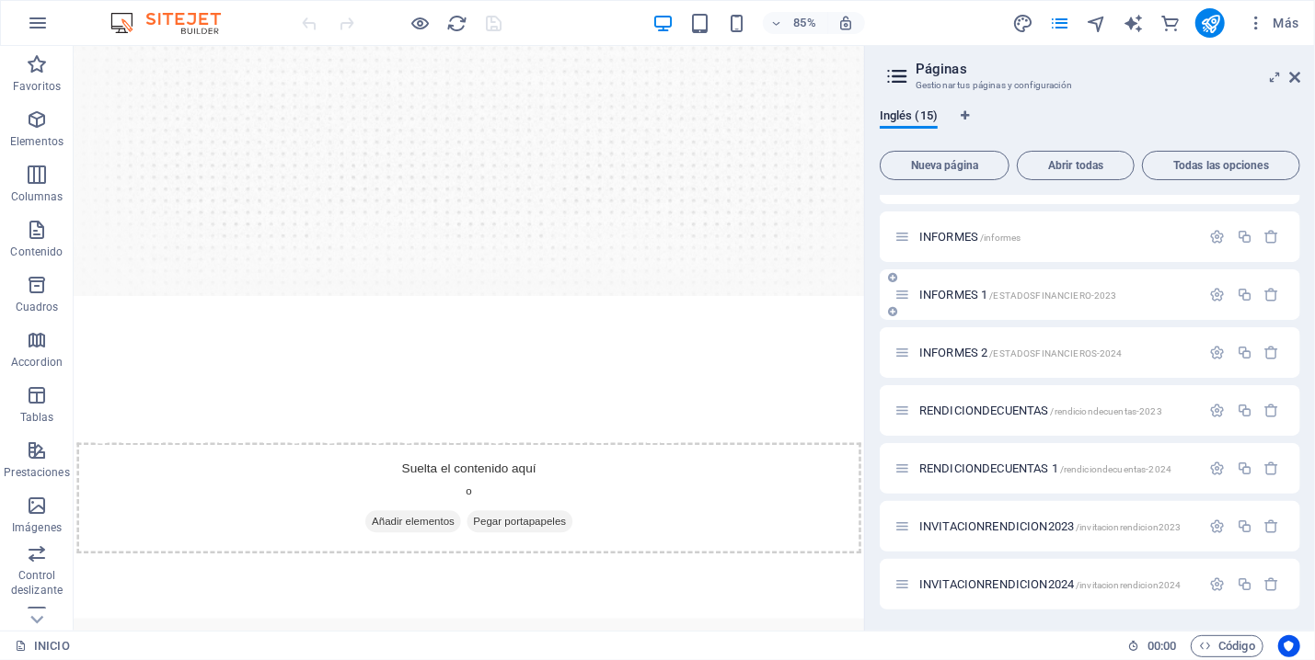
scroll to position [172, 0]
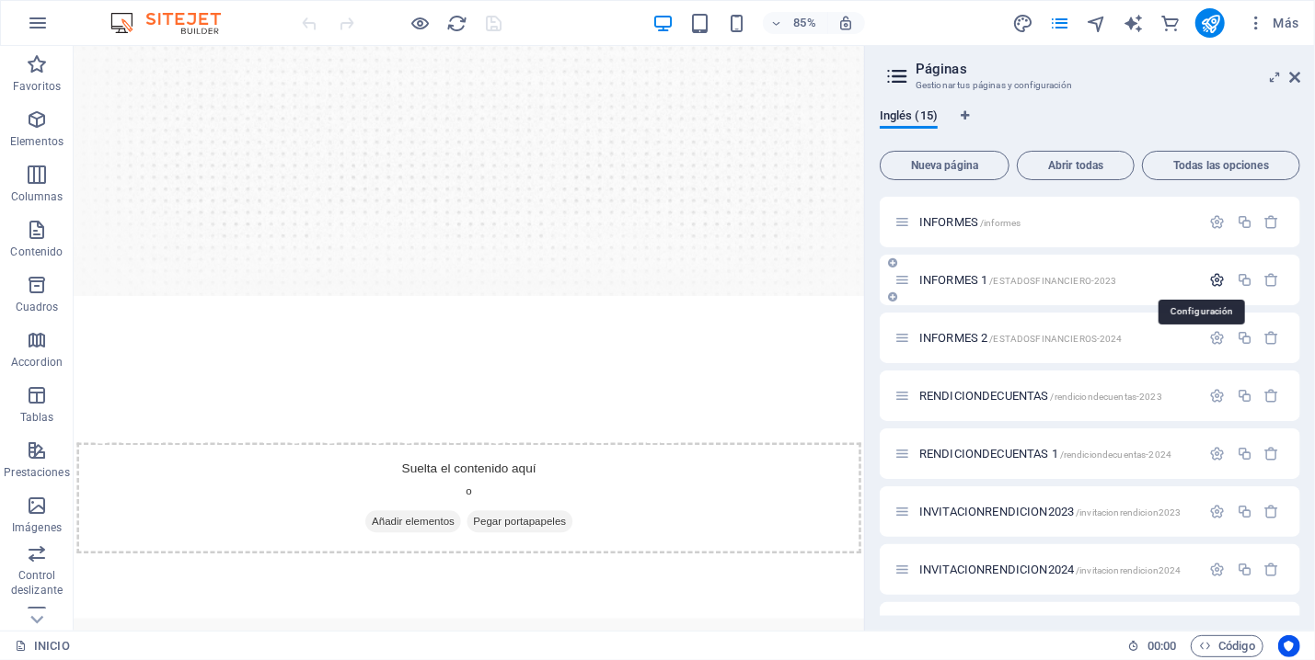
click at [1210, 278] on icon "button" at bounding box center [1218, 280] width 16 height 16
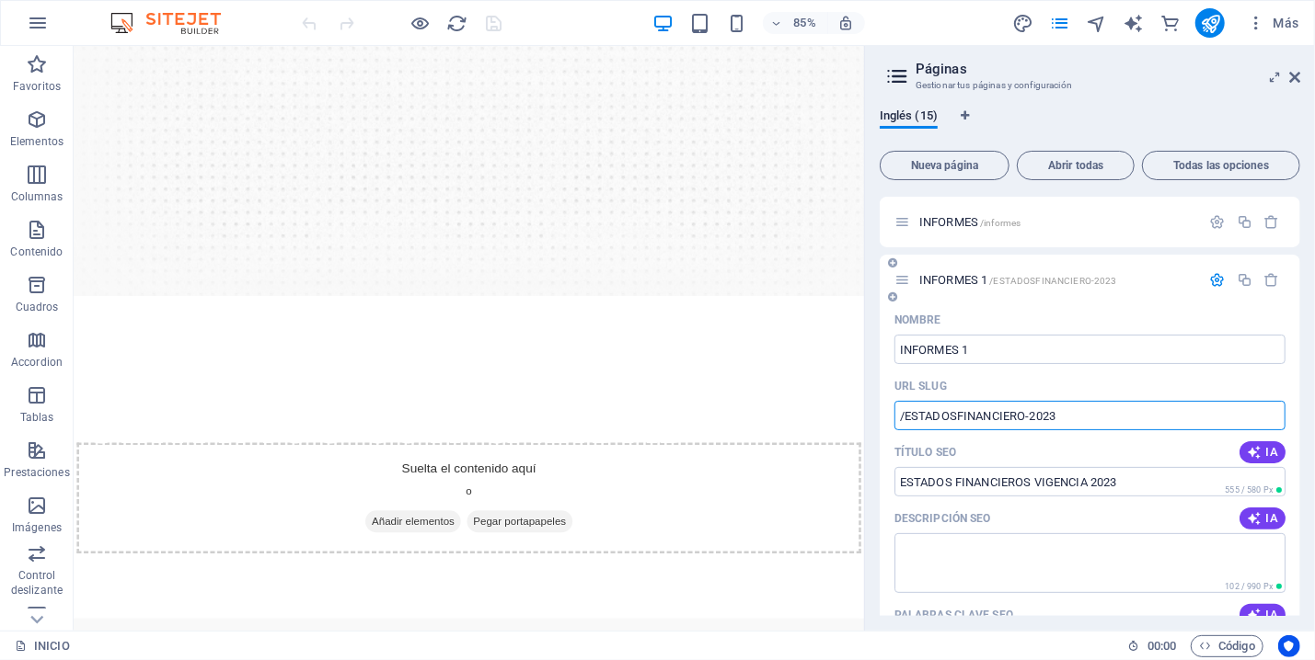
drag, startPoint x: 1064, startPoint y: 415, endPoint x: 907, endPoint y: 411, distance: 157.3
click at [907, 411] on input "/ESTADOSFINANCIERO-2023" at bounding box center [1089, 415] width 391 height 29
type input "/"
type input "/estadosfinancieros2023"
drag, startPoint x: 1064, startPoint y: 412, endPoint x: 925, endPoint y: 412, distance: 139.8
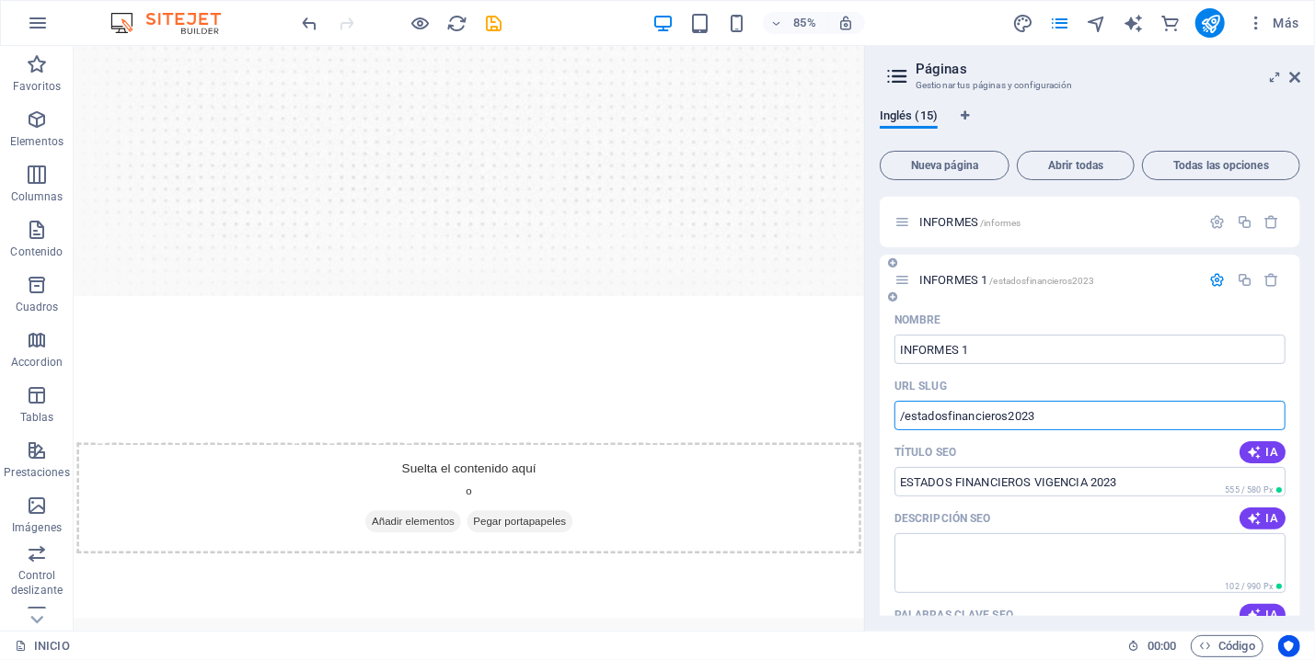
click at [925, 412] on input "/estadosfinancieros2023" at bounding box center [1089, 415] width 391 height 29
click at [1073, 412] on input "/estadosfinancieros2023" at bounding box center [1089, 415] width 391 height 29
drag, startPoint x: 1073, startPoint y: 412, endPoint x: 922, endPoint y: 416, distance: 150.9
click at [922, 416] on input "/estadosfinancieros2023" at bounding box center [1089, 415] width 391 height 29
click at [1210, 279] on icon "button" at bounding box center [1218, 280] width 16 height 16
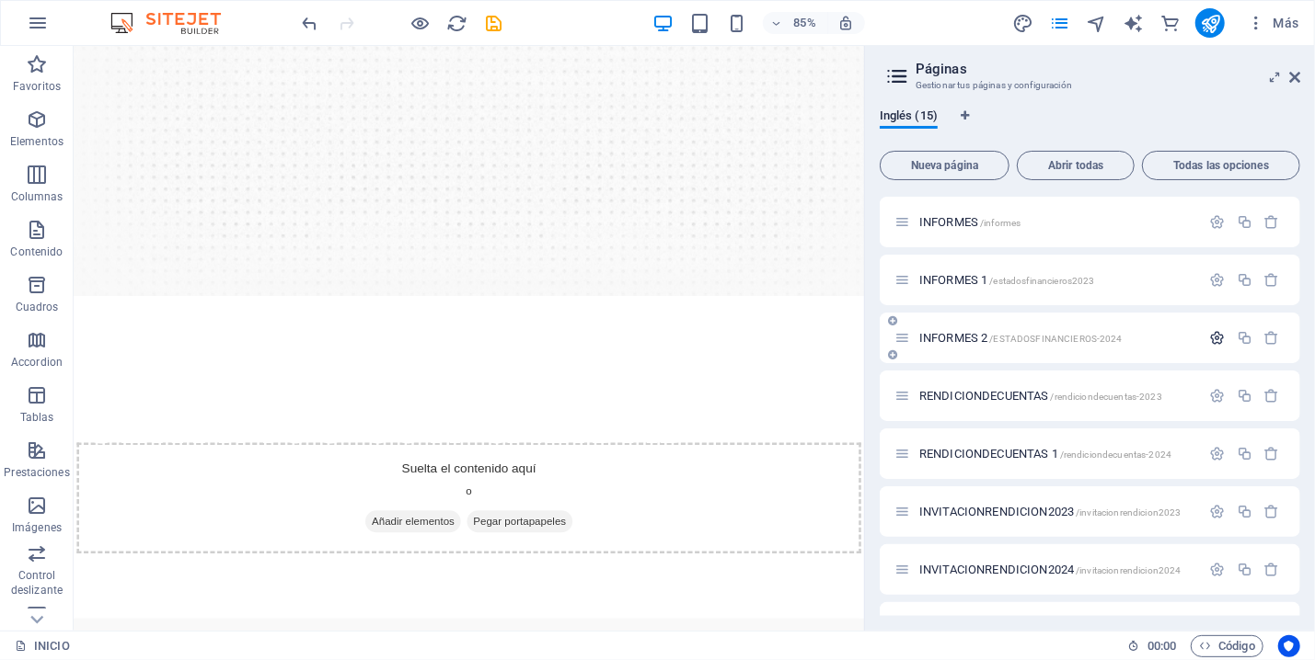
click at [1210, 331] on icon "button" at bounding box center [1218, 338] width 16 height 16
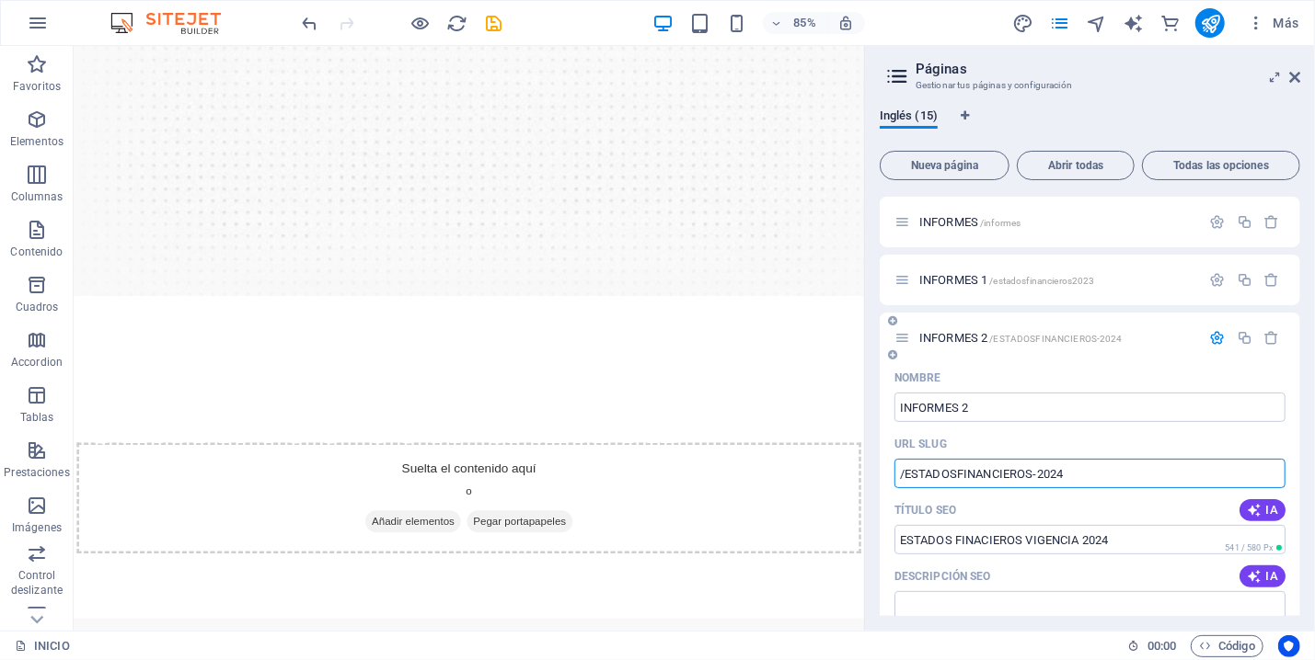
drag, startPoint x: 1082, startPoint y: 467, endPoint x: 907, endPoint y: 467, distance: 174.8
click at [907, 467] on input "/ESTADOSFINANCIEROS-2024" at bounding box center [1089, 473] width 391 height 29
type input "/estadosfinancieros2024"
click at [1092, 366] on div "Nombre" at bounding box center [1089, 377] width 391 height 29
click at [981, 336] on span "INFORMES 2 /estadosfinancieros2024" at bounding box center [1007, 338] width 176 height 14
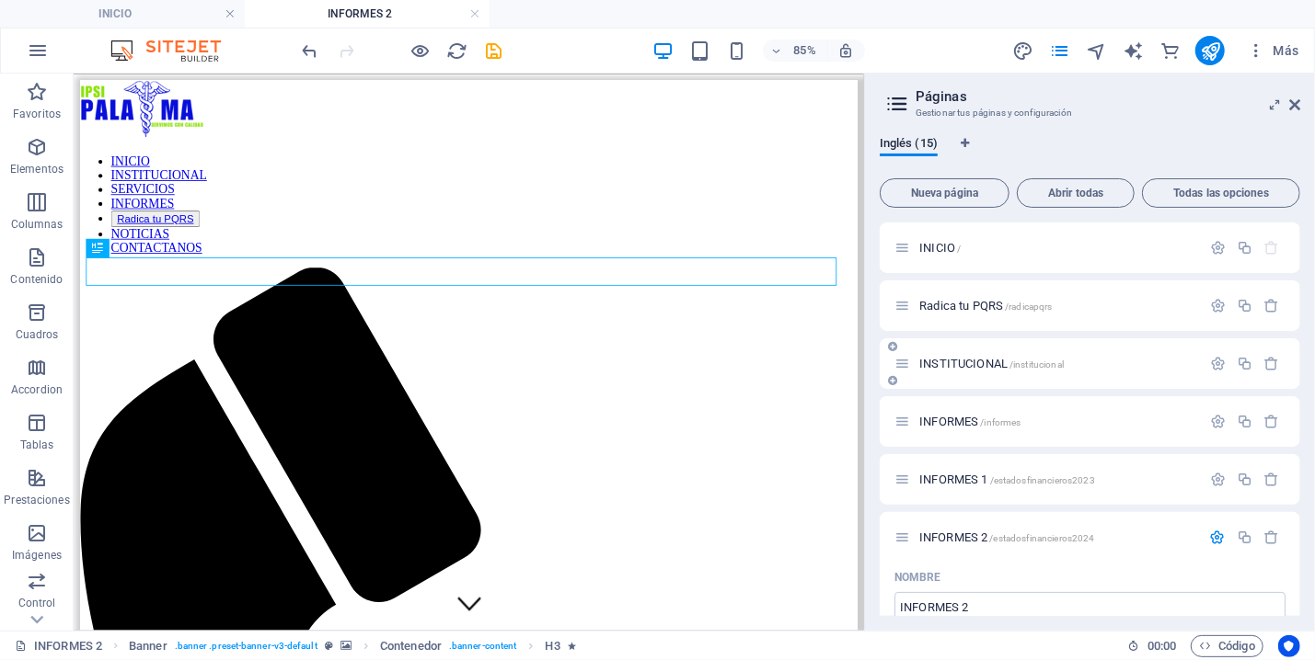
scroll to position [0, 0]
click at [993, 422] on span "/informes" at bounding box center [1000, 423] width 40 height 10
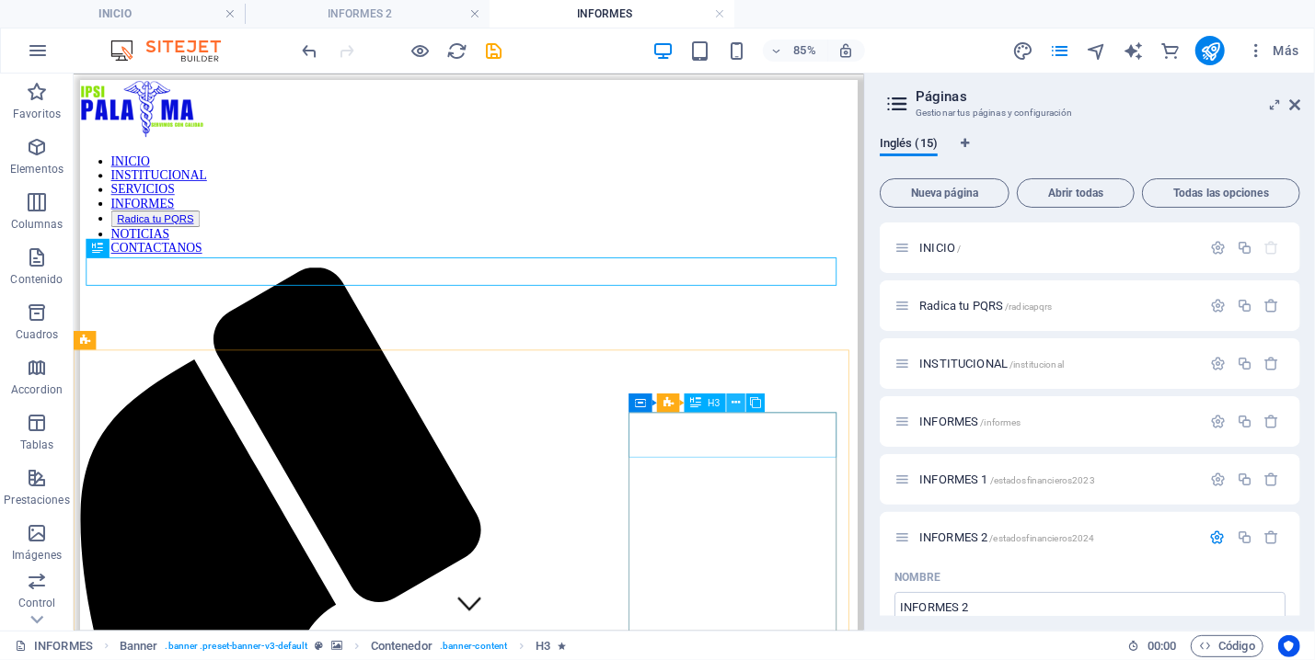
click at [734, 403] on icon at bounding box center [736, 403] width 8 height 17
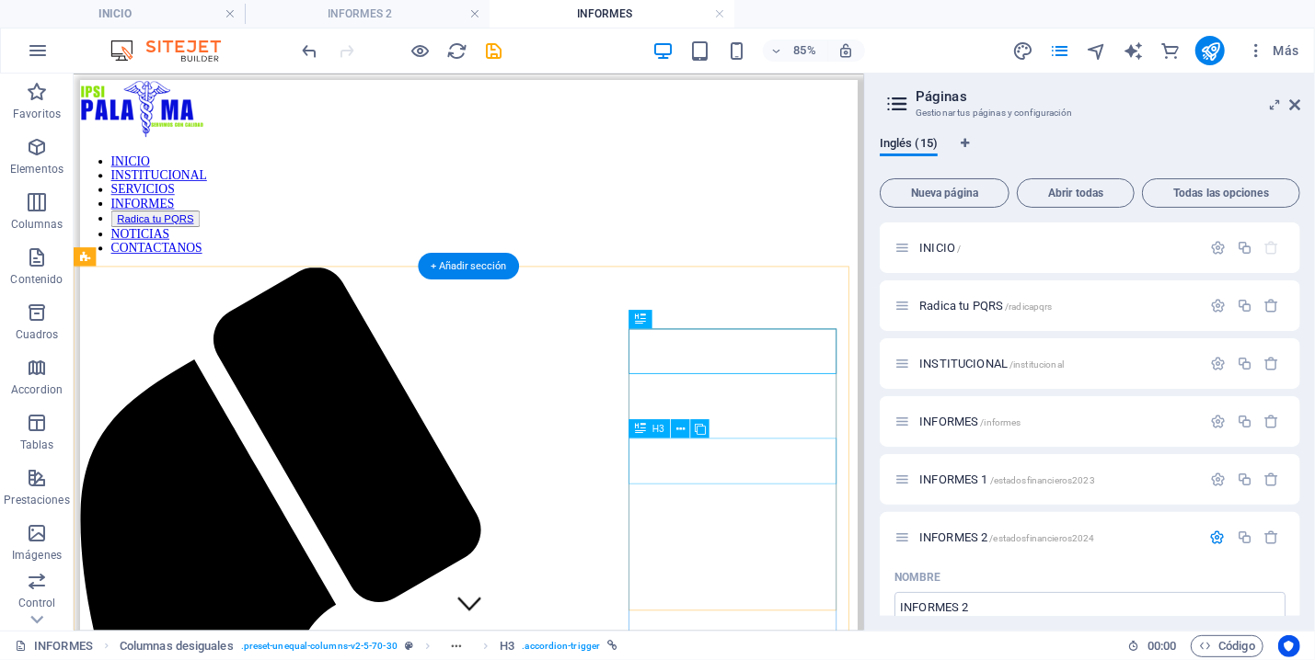
scroll to position [98, 0]
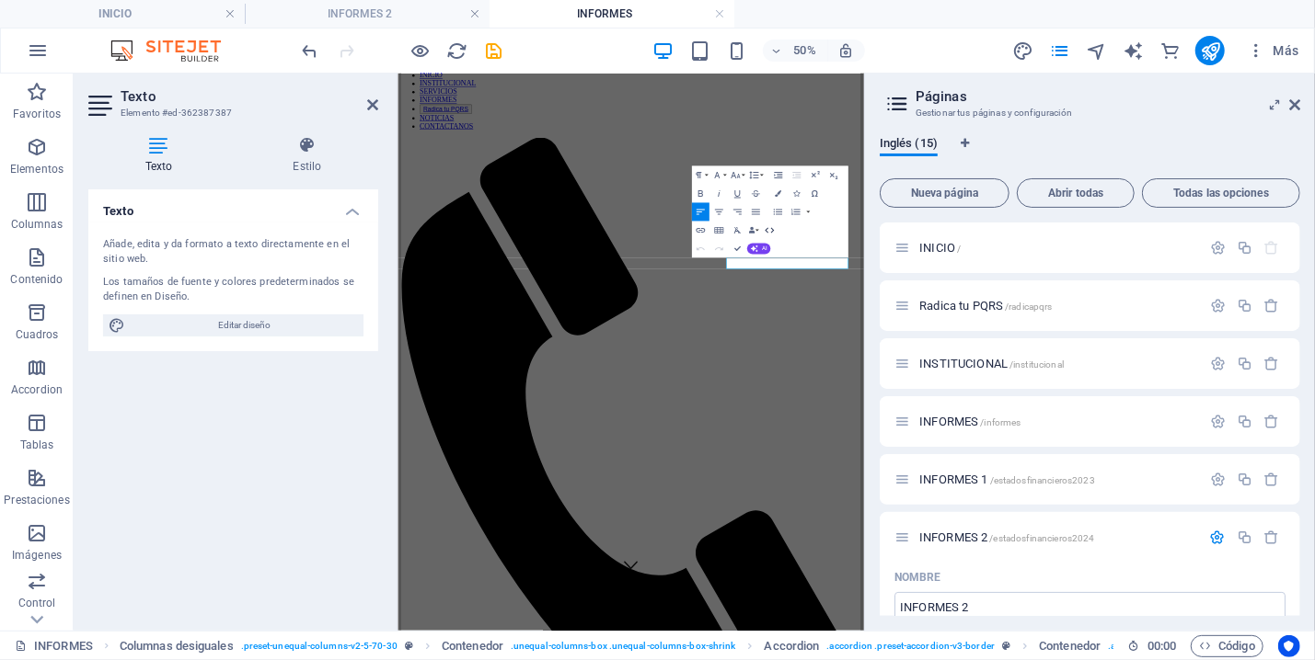
click at [772, 231] on icon "button" at bounding box center [769, 230] width 11 height 11
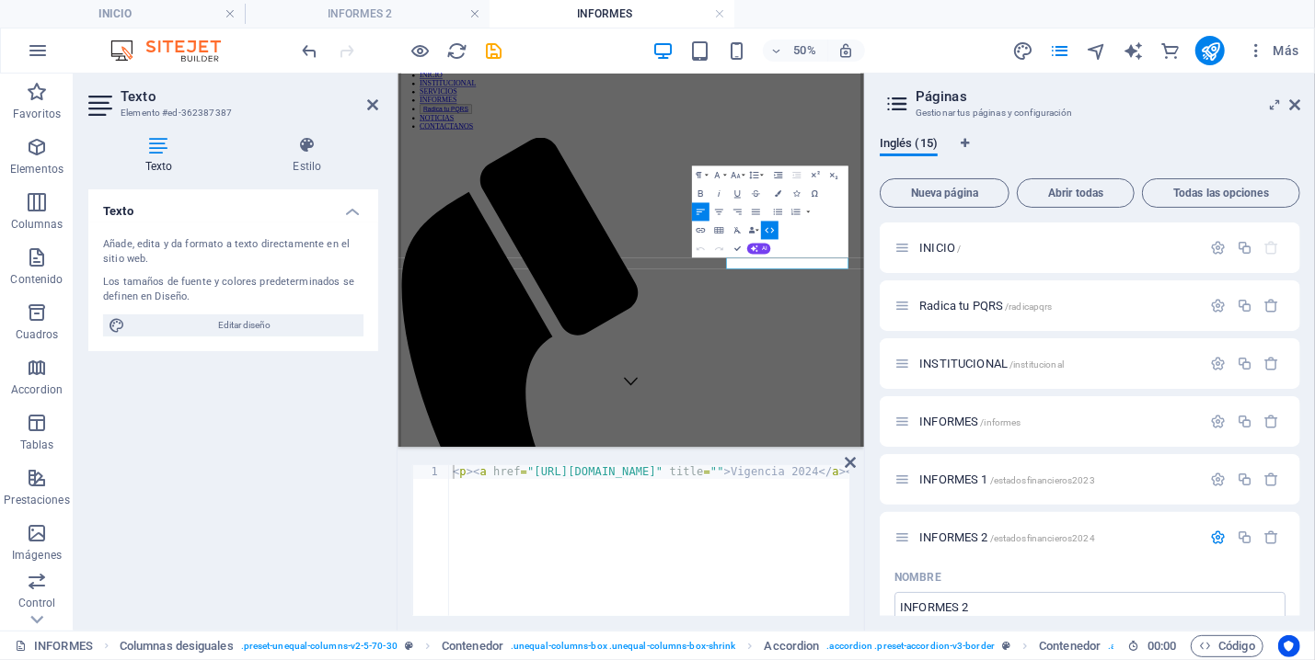
click at [729, 469] on div "< p > < a href = "[URL][DOMAIN_NAME]" title = "" > Vigencia 2024 </ a > </ p >" at bounding box center [691, 545] width 485 height 161
type textarea "<p><a href="[URL][DOMAIN_NAME]" title="">Vigencia 2024</a></p>"
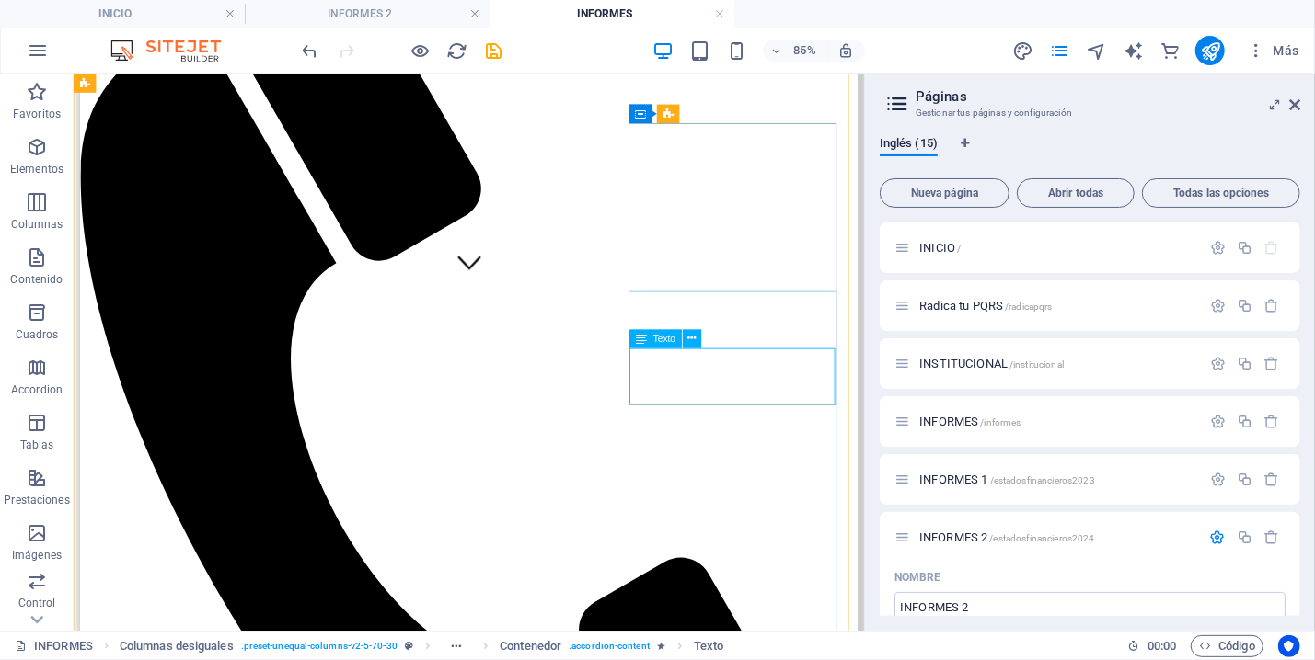
scroll to position [279, 0]
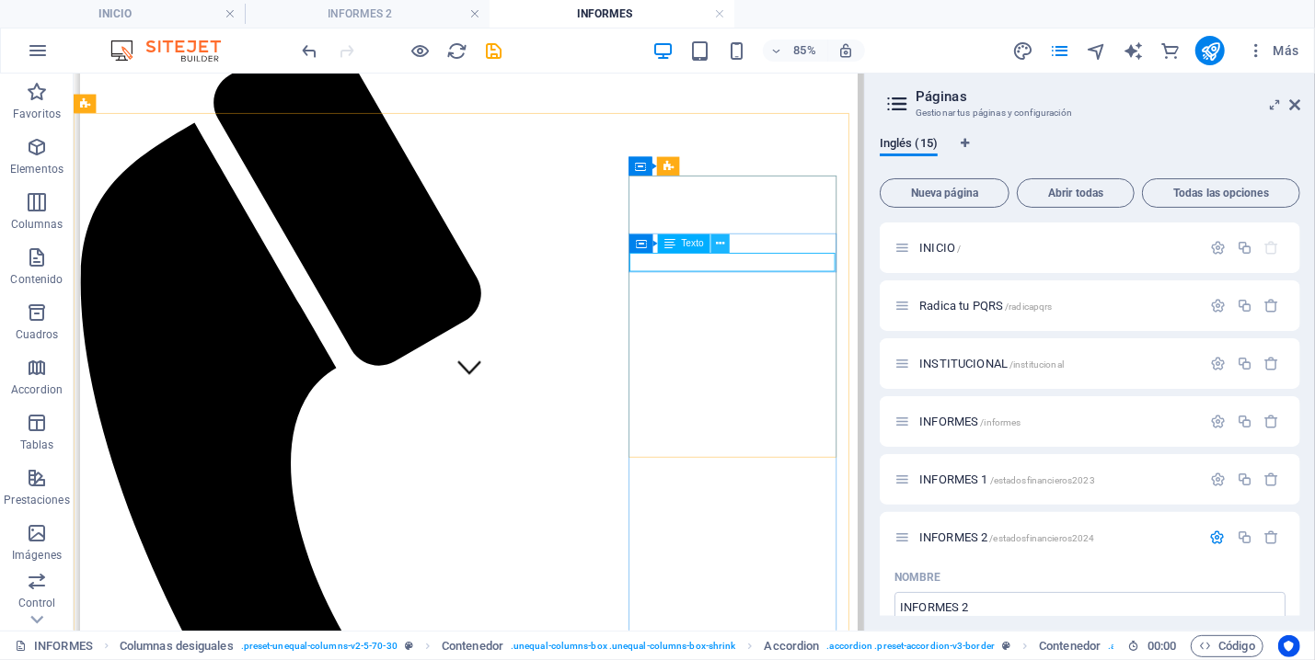
click at [713, 244] on button at bounding box center [720, 244] width 18 height 18
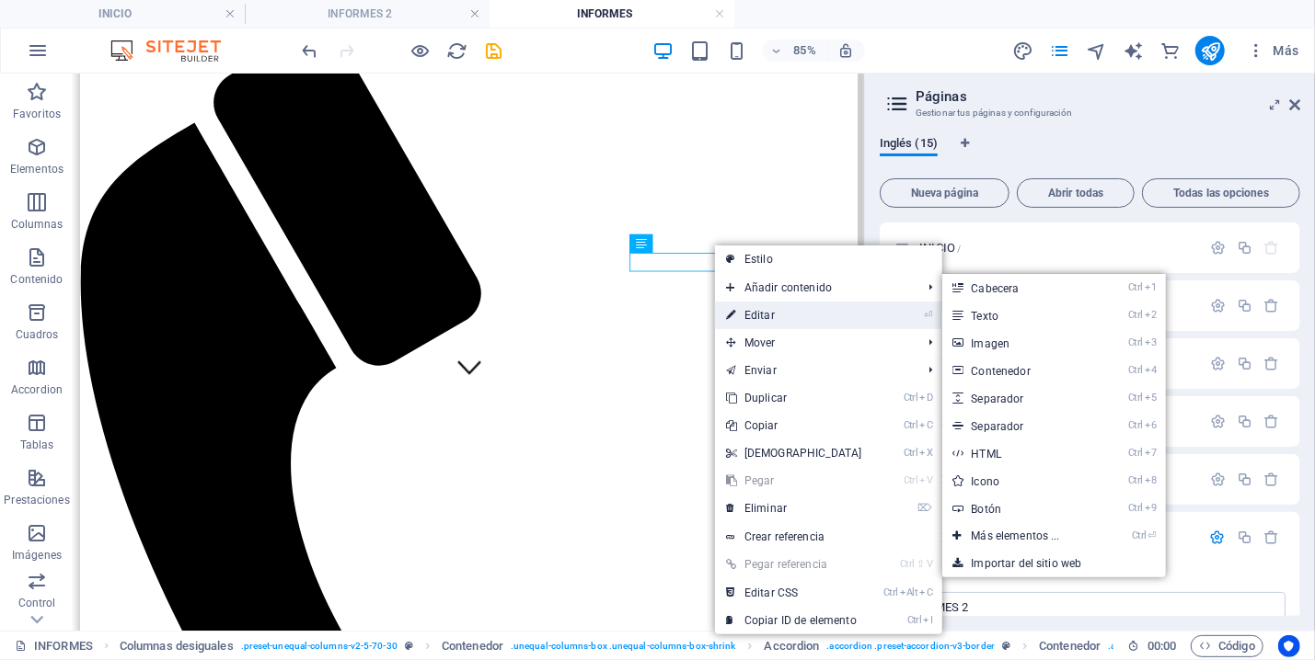
click at [760, 318] on link "⏎ Editar" at bounding box center [794, 316] width 158 height 28
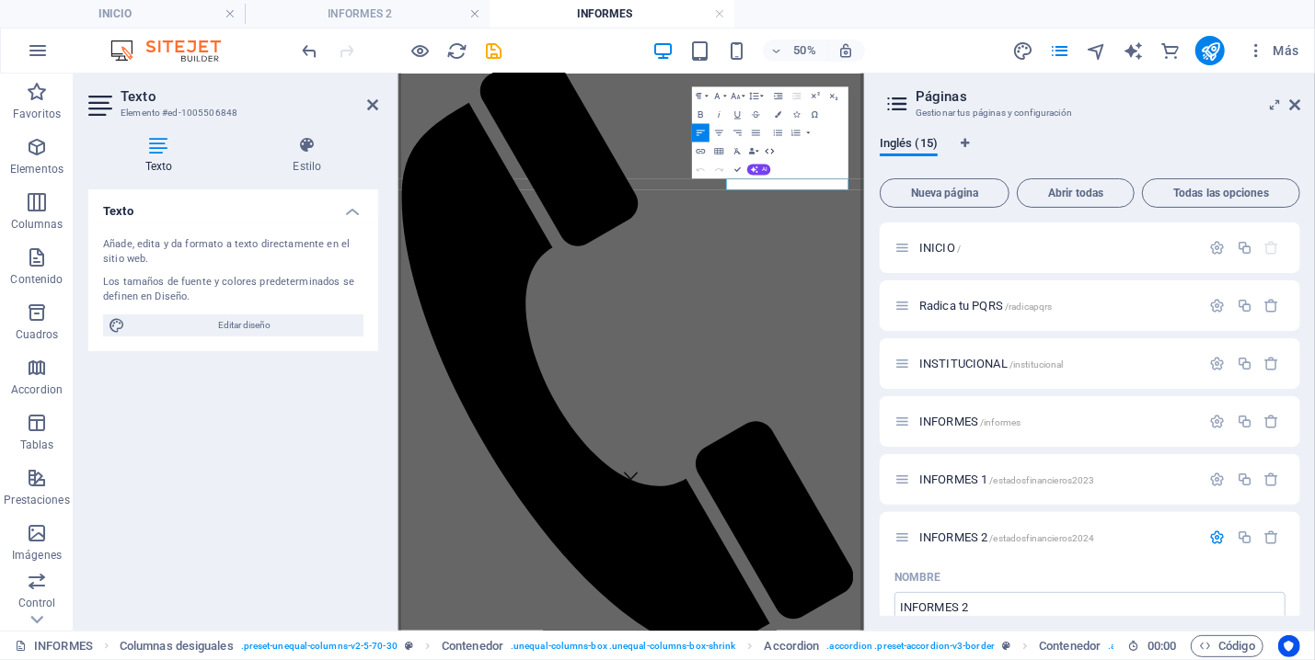
click at [774, 146] on button "HTML" at bounding box center [769, 152] width 17 height 18
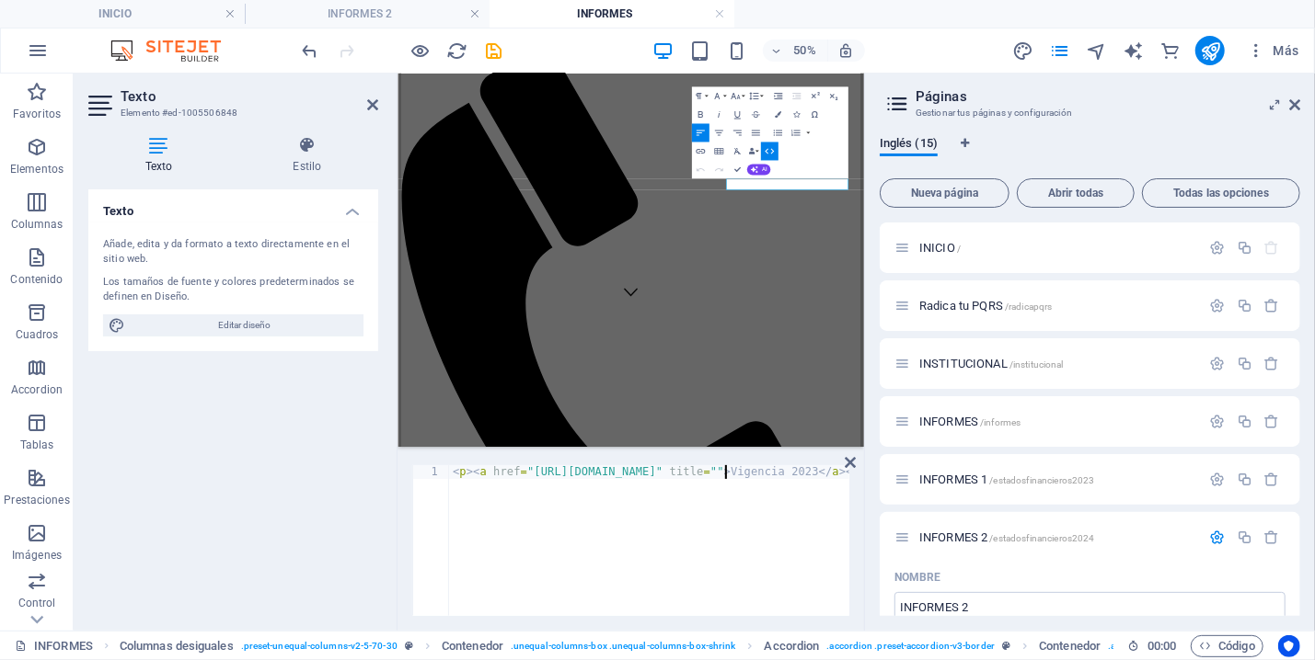
click at [725, 472] on div "< p > < a href = "https://ipsipalaima.com/informes/" title = "" > Vigencia 2023…" at bounding box center [691, 545] width 485 height 161
click at [783, 508] on div "< p > < a href = "[URL][DOMAIN_NAME]" title = "" > Vigencia 2023 </ a > </ p >" at bounding box center [566, 545] width 565 height 161
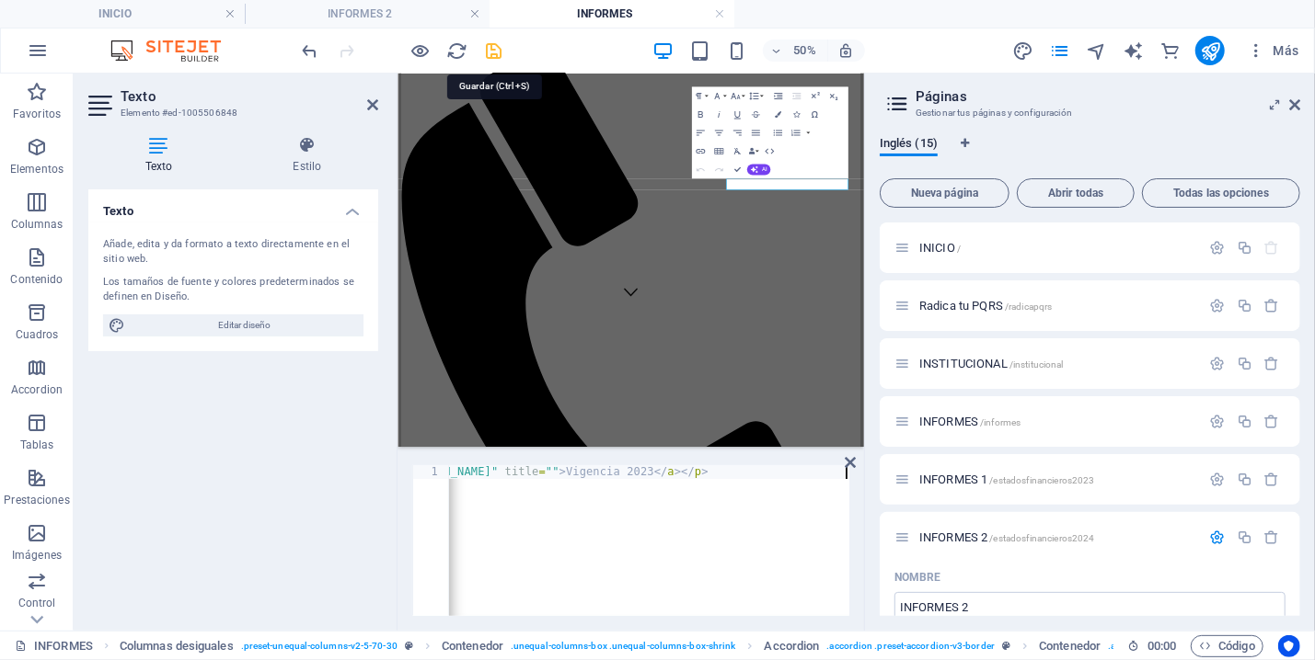
type textarea "<p><a href="[URL][DOMAIN_NAME]" title="">Vigencia 2023</a></p>"
click at [492, 47] on icon "save" at bounding box center [494, 50] width 21 height 21
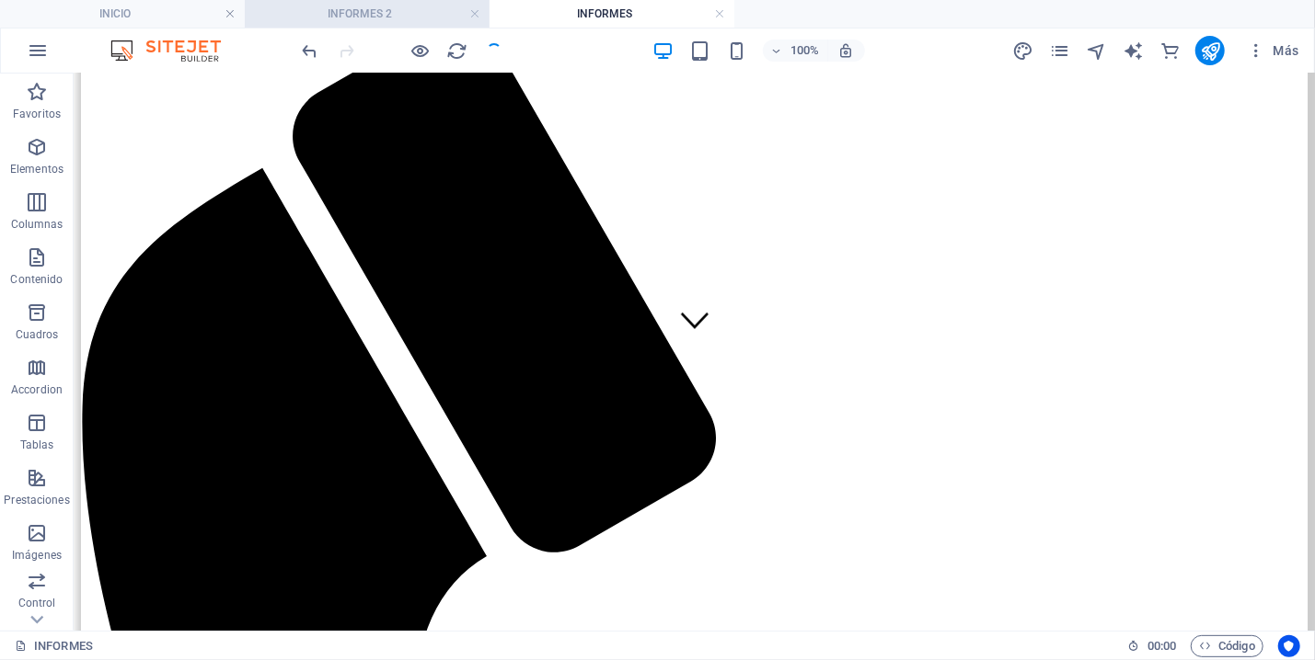
click at [422, 23] on h4 "INFORMES 2" at bounding box center [367, 14] width 245 height 20
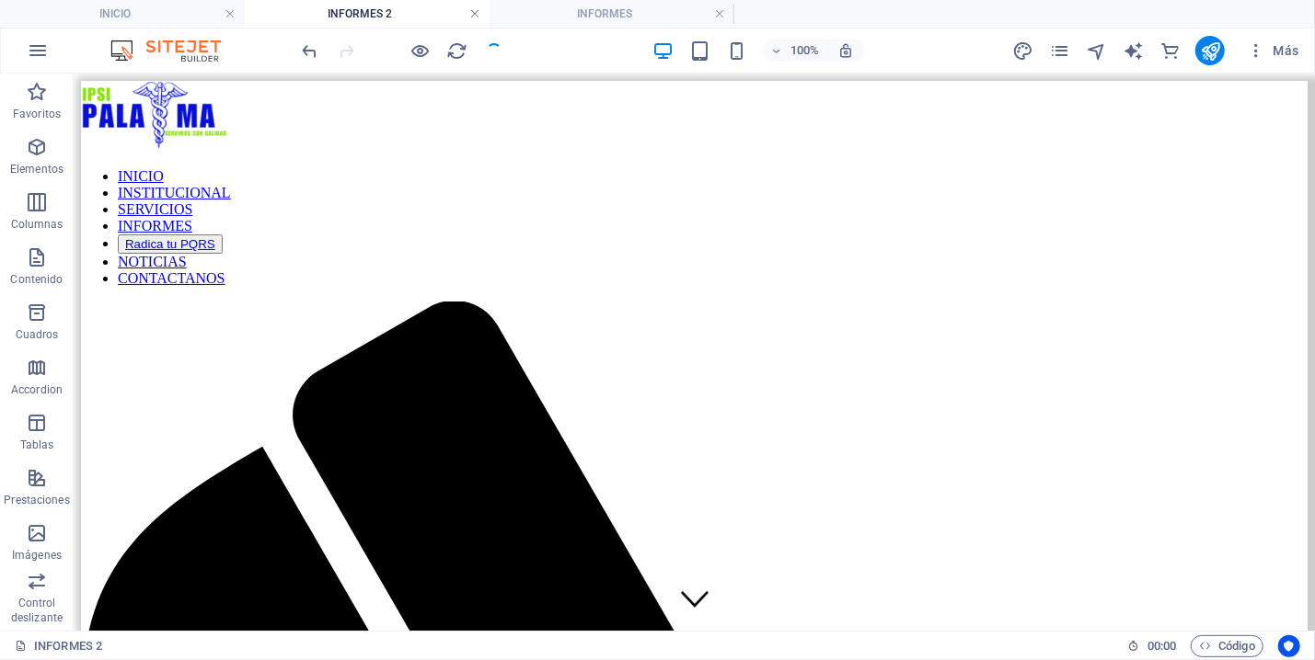
click at [472, 17] on link at bounding box center [474, 14] width 11 height 17
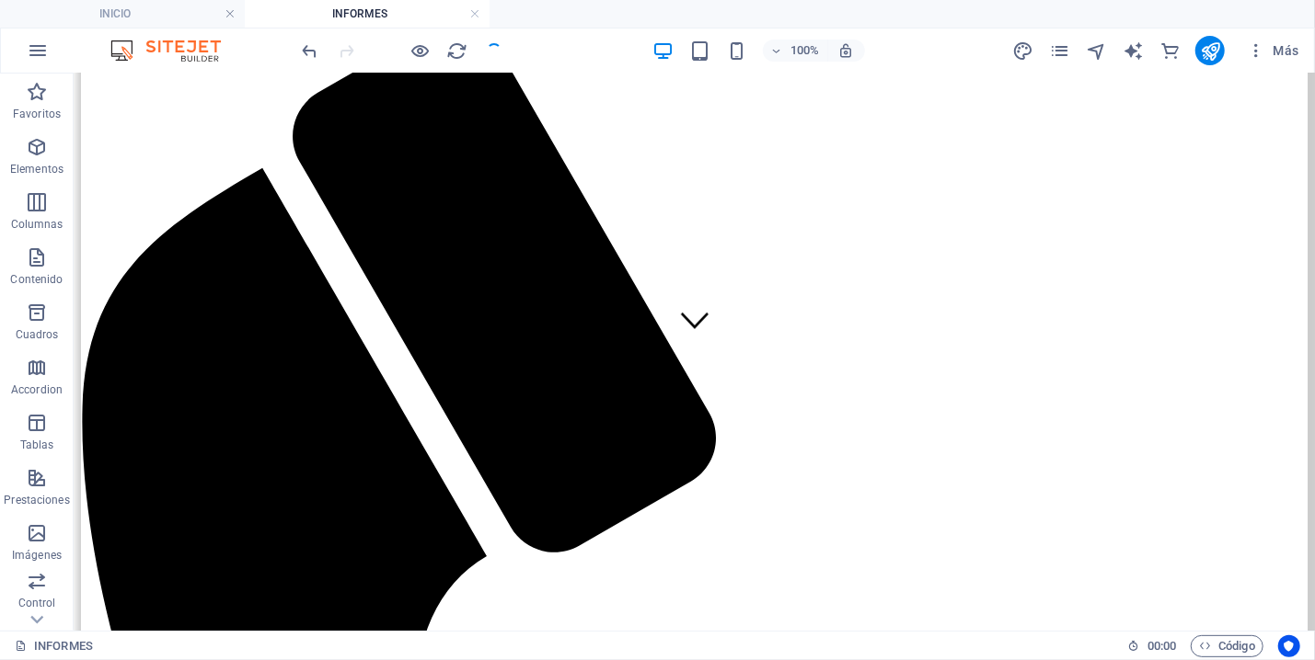
scroll to position [279, 0]
click at [1205, 47] on icon "publish" at bounding box center [1210, 50] width 21 height 21
click at [474, 14] on link at bounding box center [474, 14] width 11 height 17
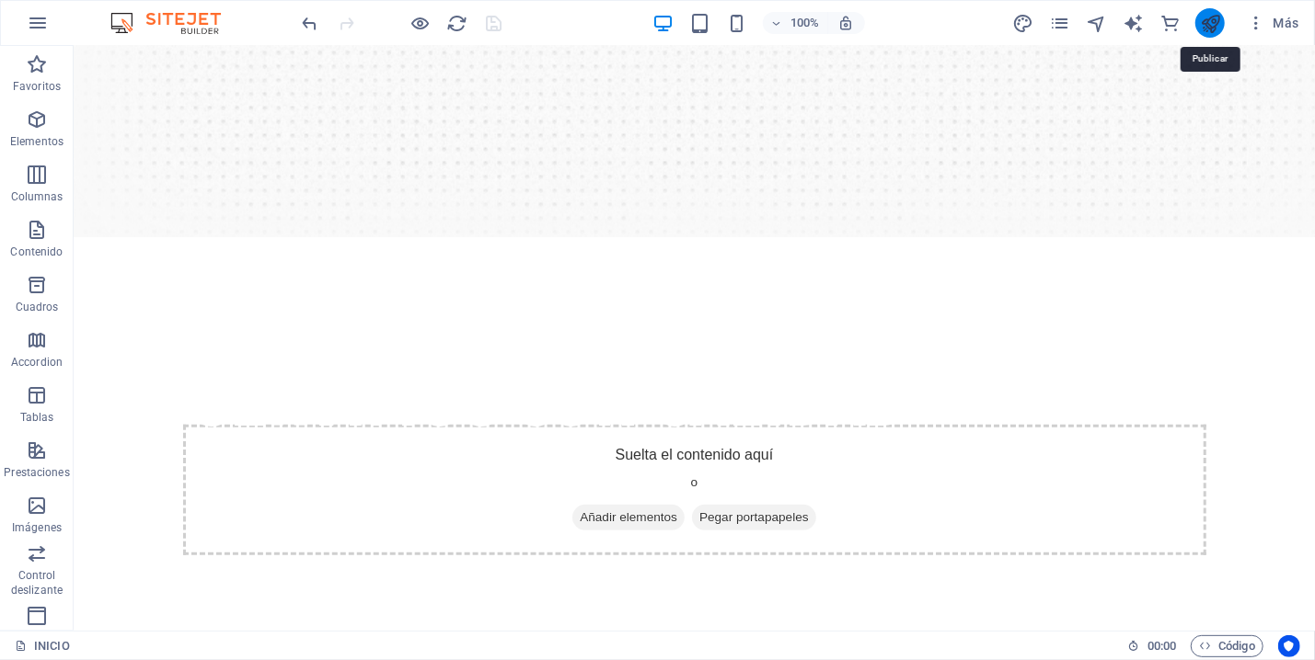
click at [1207, 19] on icon "publish" at bounding box center [1210, 23] width 21 height 21
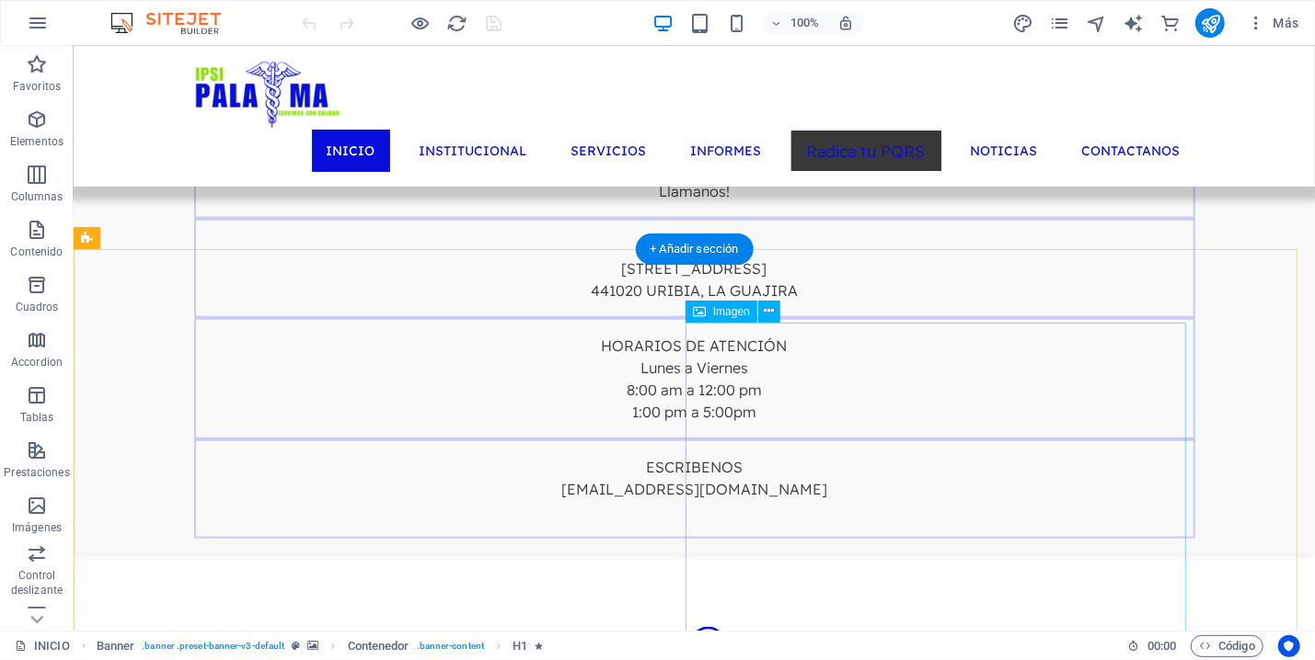
scroll to position [1085, 0]
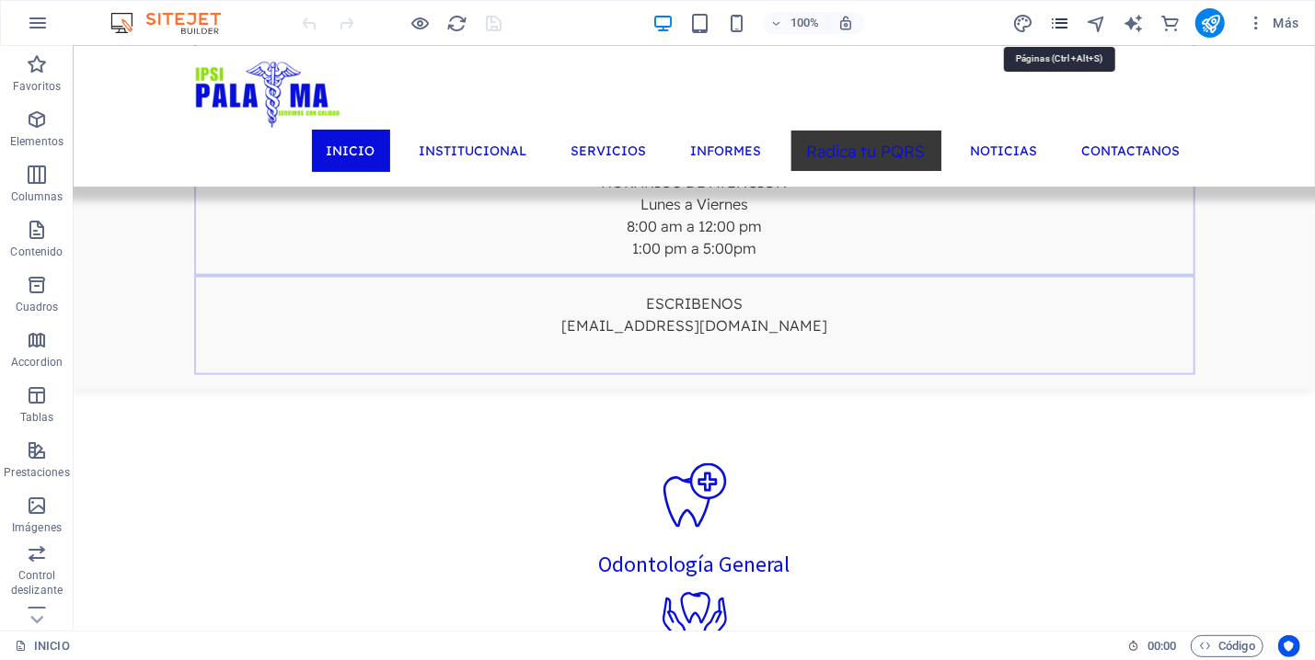
click at [1067, 19] on icon "pages" at bounding box center [1059, 23] width 21 height 21
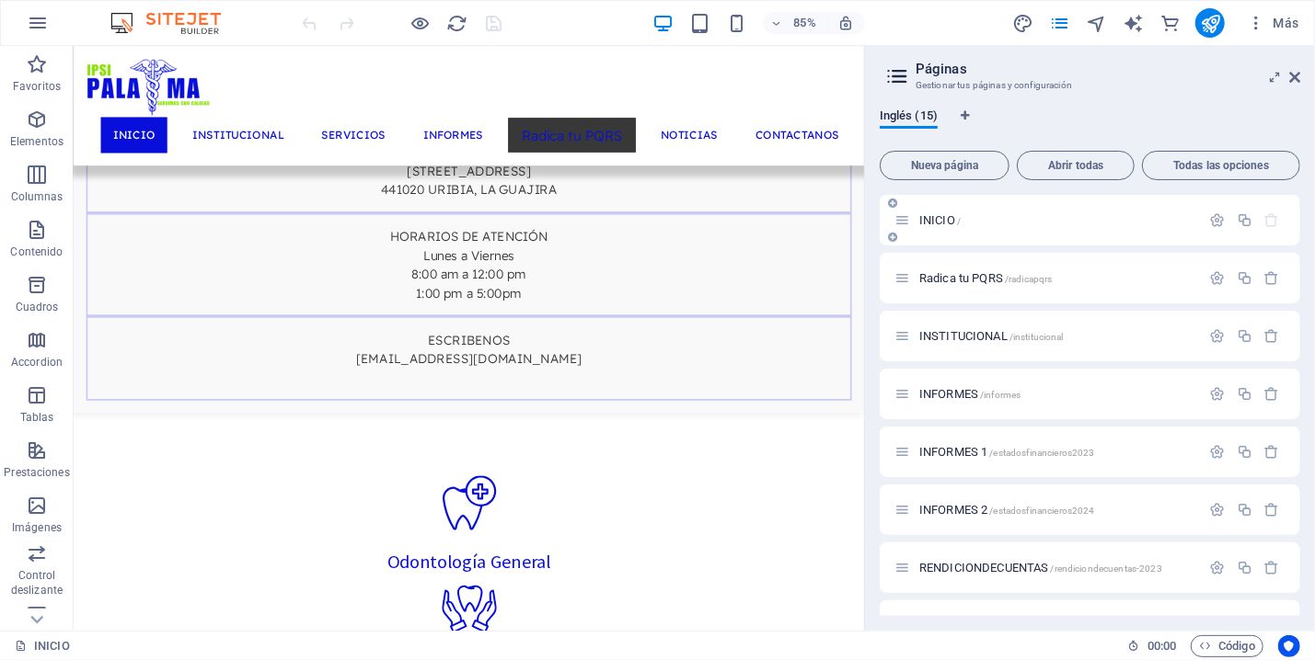
scroll to position [1173, 0]
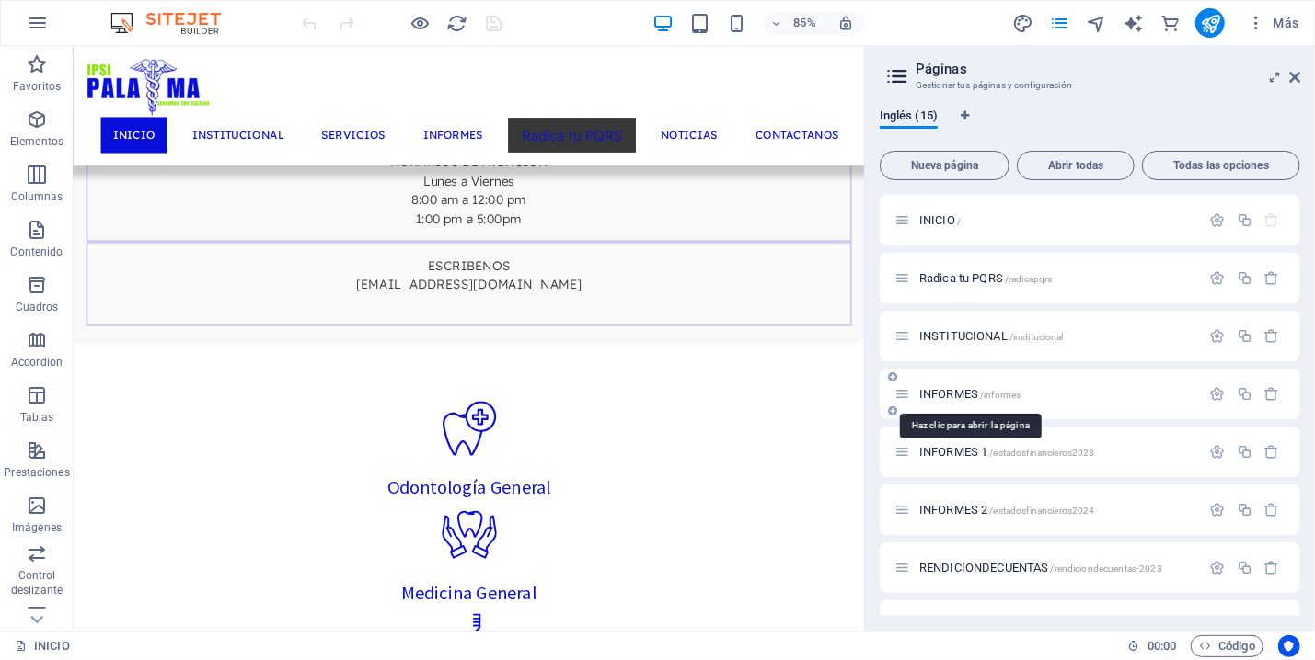
click at [963, 394] on span "INFORMES /informes" at bounding box center [969, 394] width 101 height 14
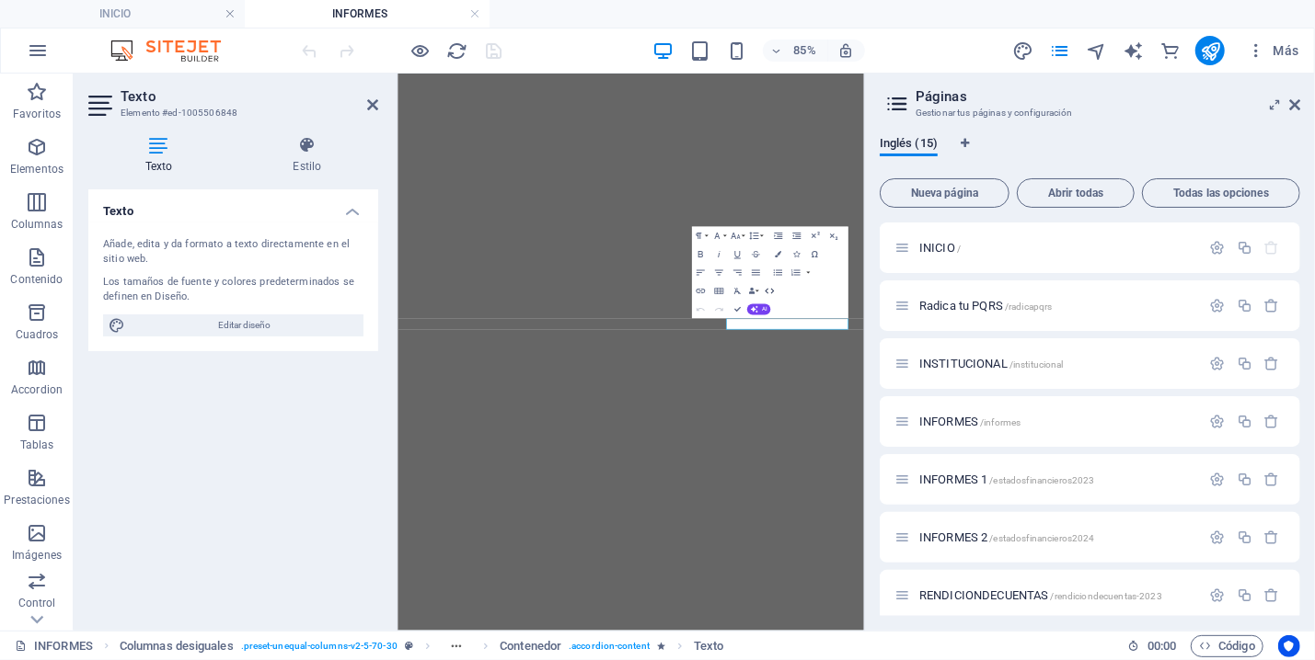
click at [775, 284] on button "HTML" at bounding box center [769, 290] width 17 height 18
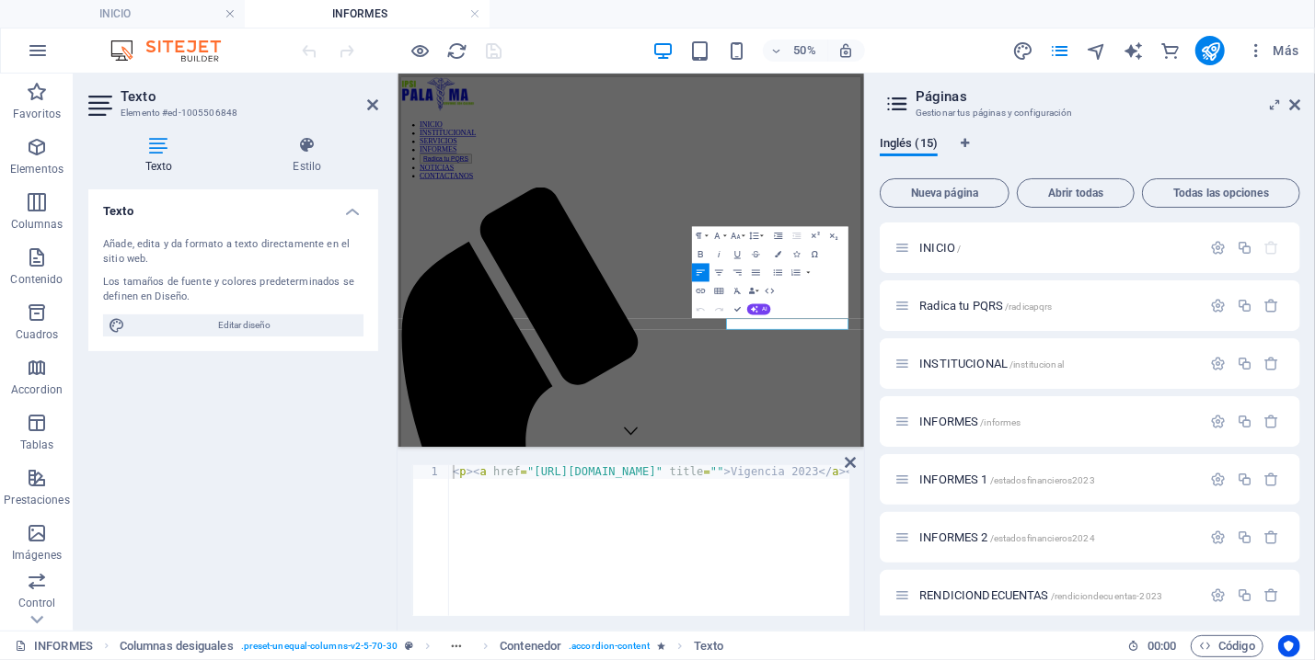
scroll to position [0, 0]
click at [783, 472] on div "< p > < a href = "[URL][DOMAIN_NAME]" title = "" > Vigencia 2023 </ a > </ p >" at bounding box center [731, 545] width 565 height 161
type textarea "<p><a href="[URL][DOMAIN_NAME]" title="">Vigencia 2023</a></p>"
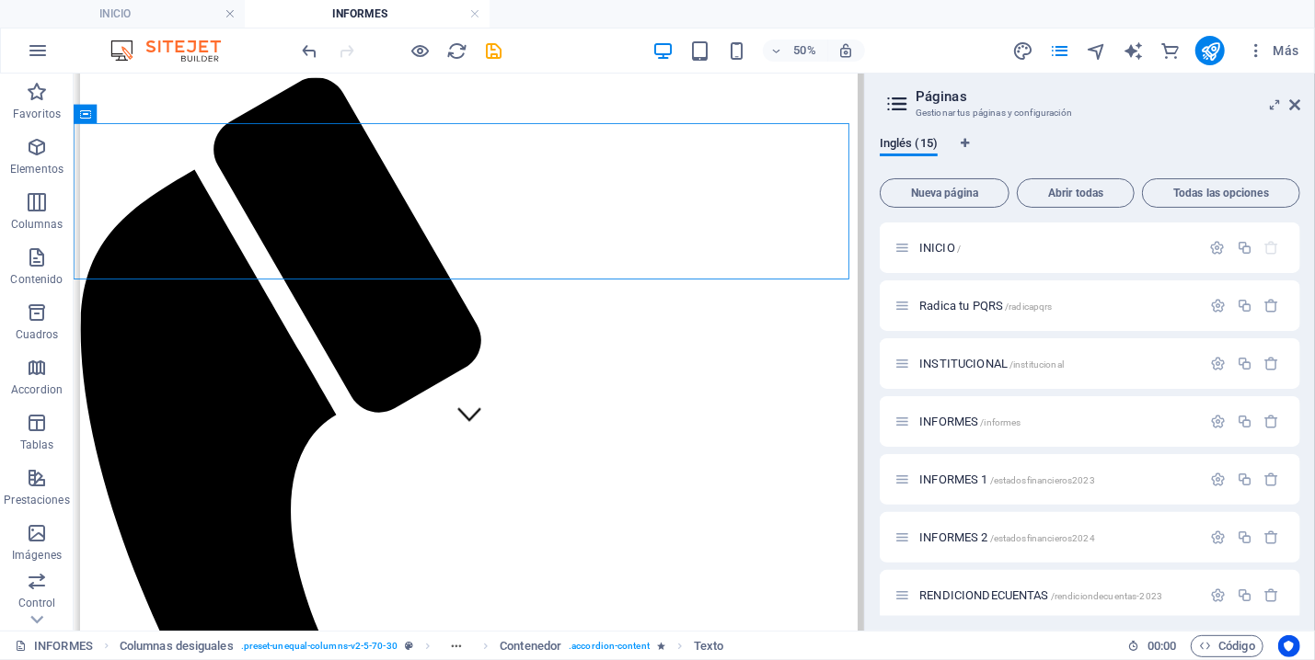
scroll to position [173, 0]
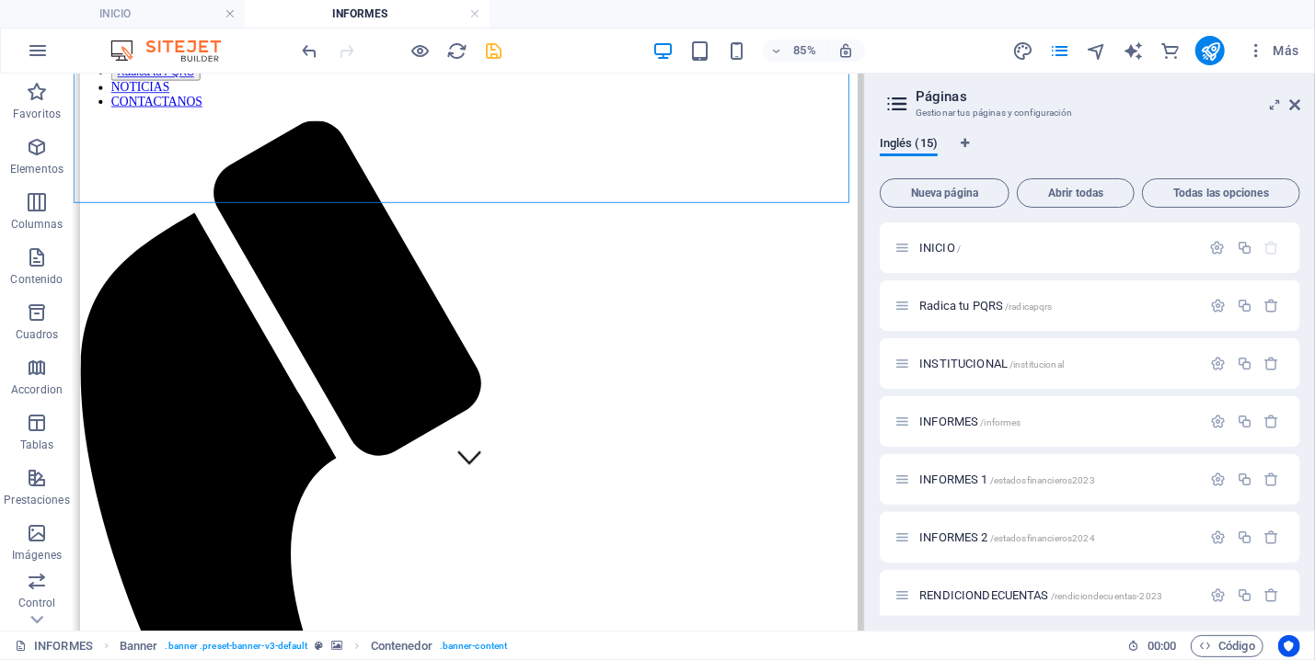
click at [488, 54] on icon "save" at bounding box center [494, 50] width 21 height 21
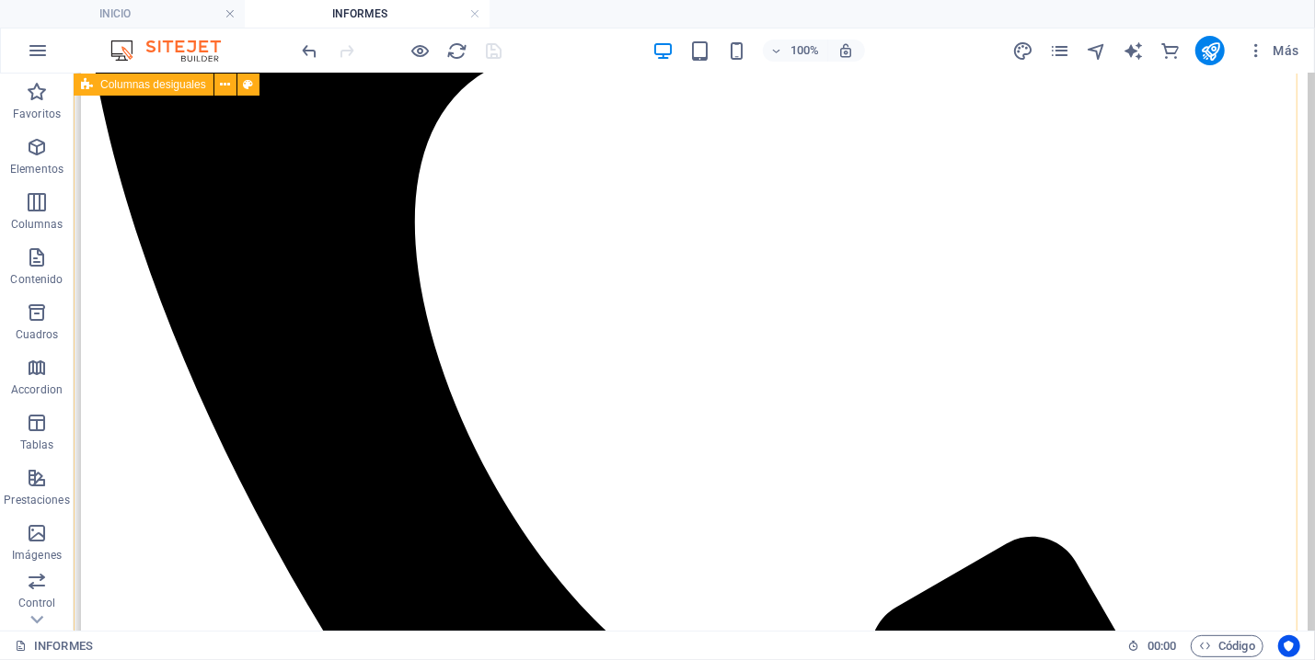
scroll to position [371, 0]
